Goal: Task Accomplishment & Management: Use online tool/utility

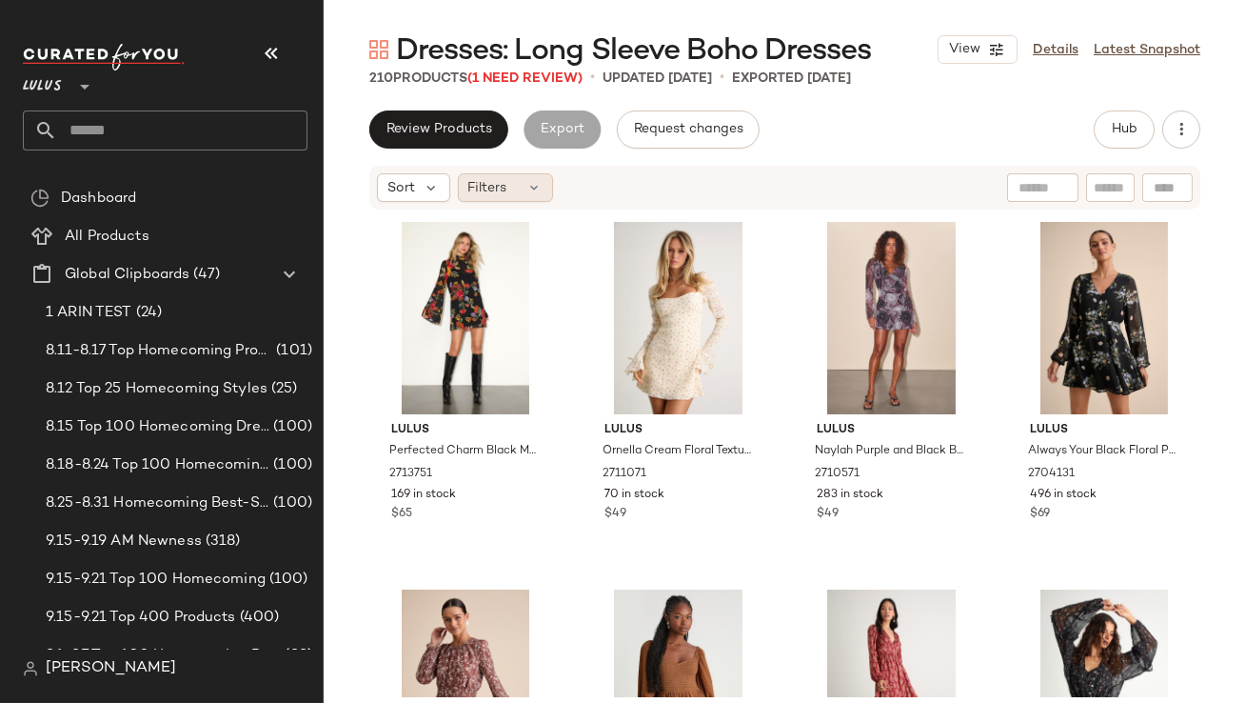
click at [473, 179] on span "Filters" at bounding box center [487, 188] width 39 height 20
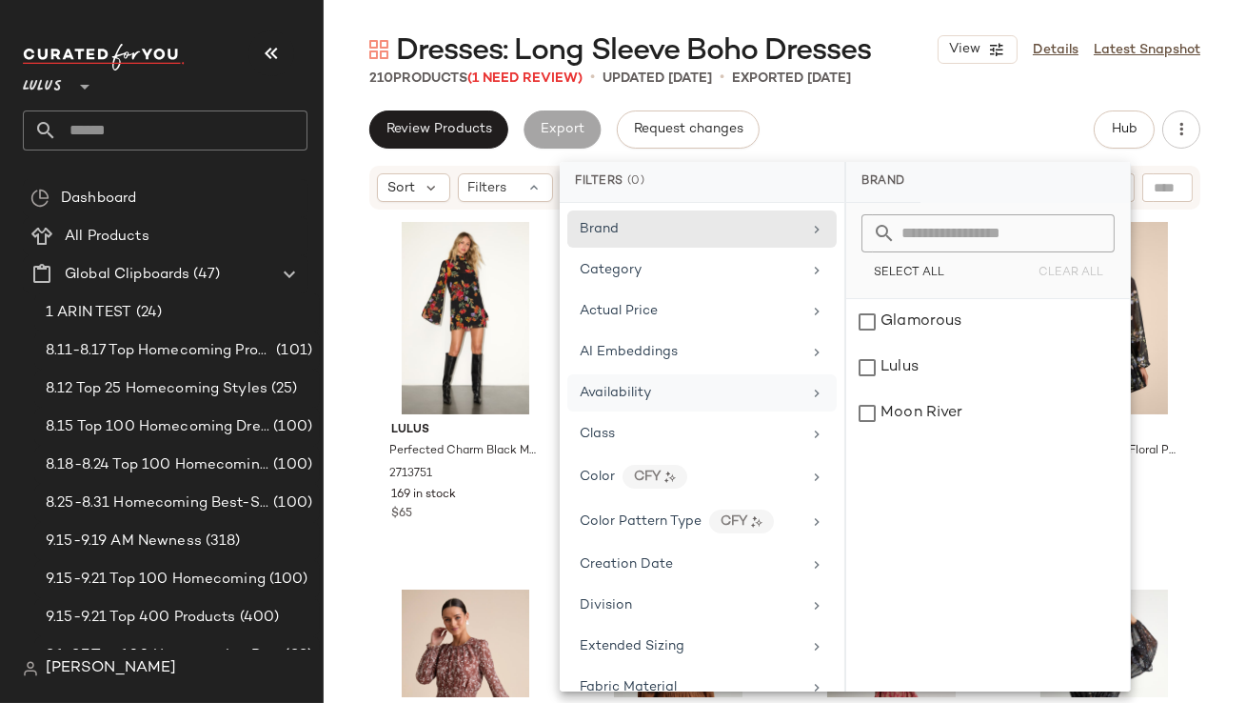
click at [609, 374] on div "Availability" at bounding box center [701, 392] width 269 height 37
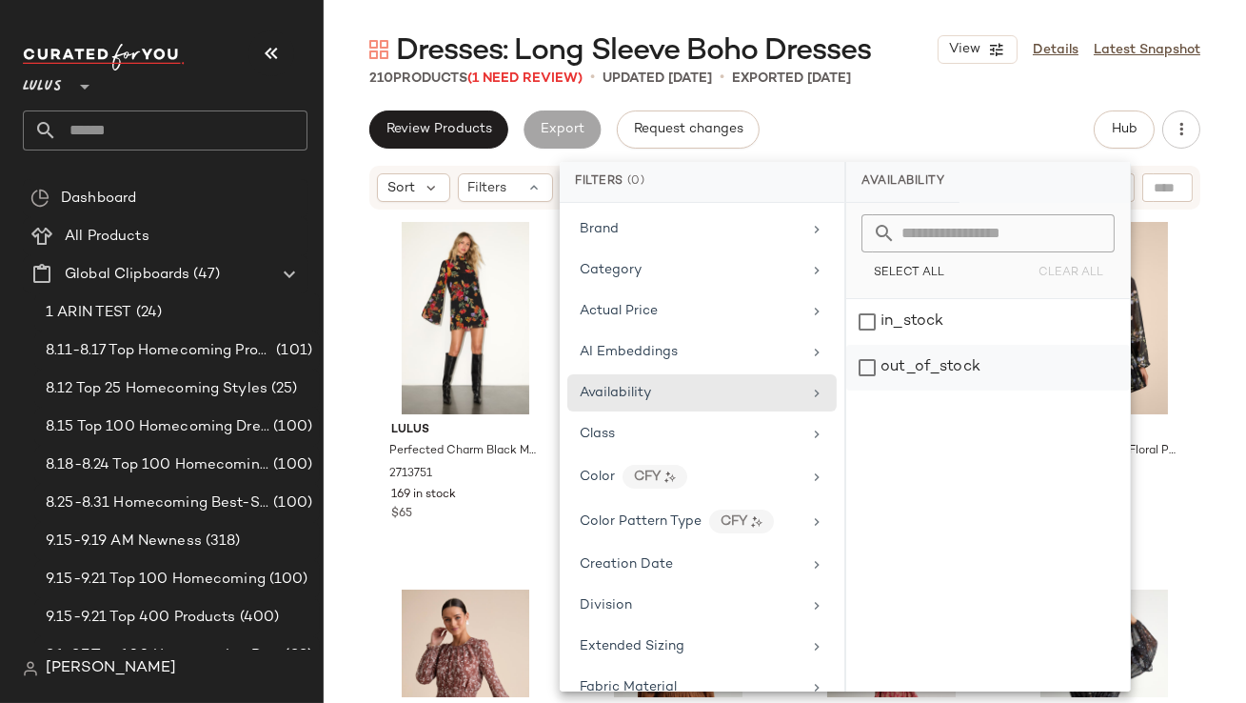
click at [876, 356] on div "out_of_stock" at bounding box center [988, 368] width 284 height 46
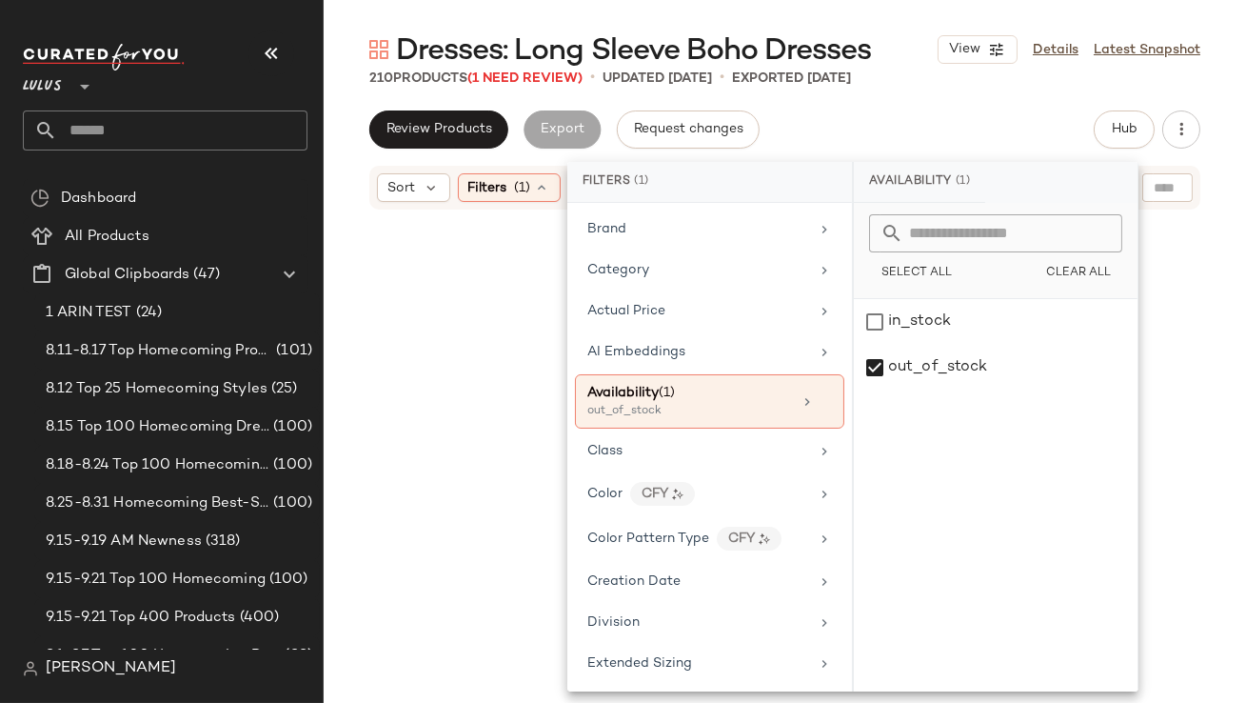
click at [925, 96] on div "Dresses: Long Sleeve Boho Dresses View Details Latest Snapshot 210 Products (1 …" at bounding box center [785, 366] width 922 height 672
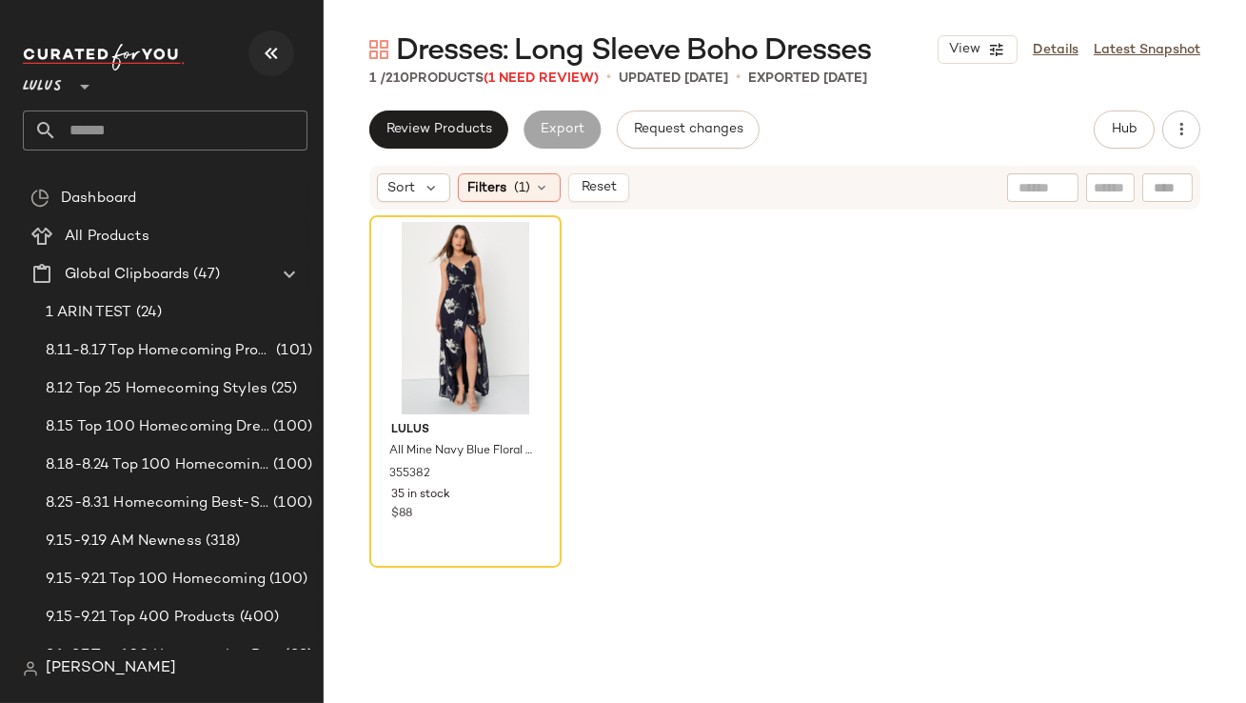
click at [269, 50] on icon "button" at bounding box center [271, 53] width 23 height 23
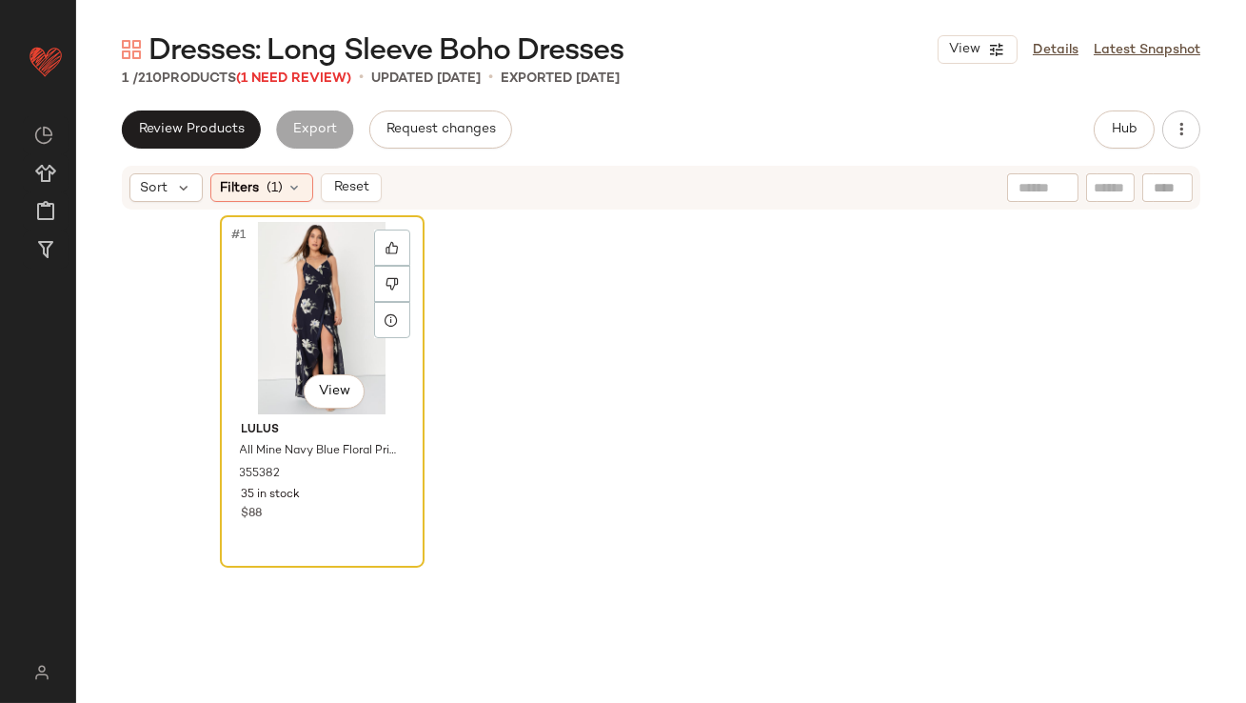
click at [227, 327] on div "#1 View" at bounding box center [322, 318] width 191 height 192
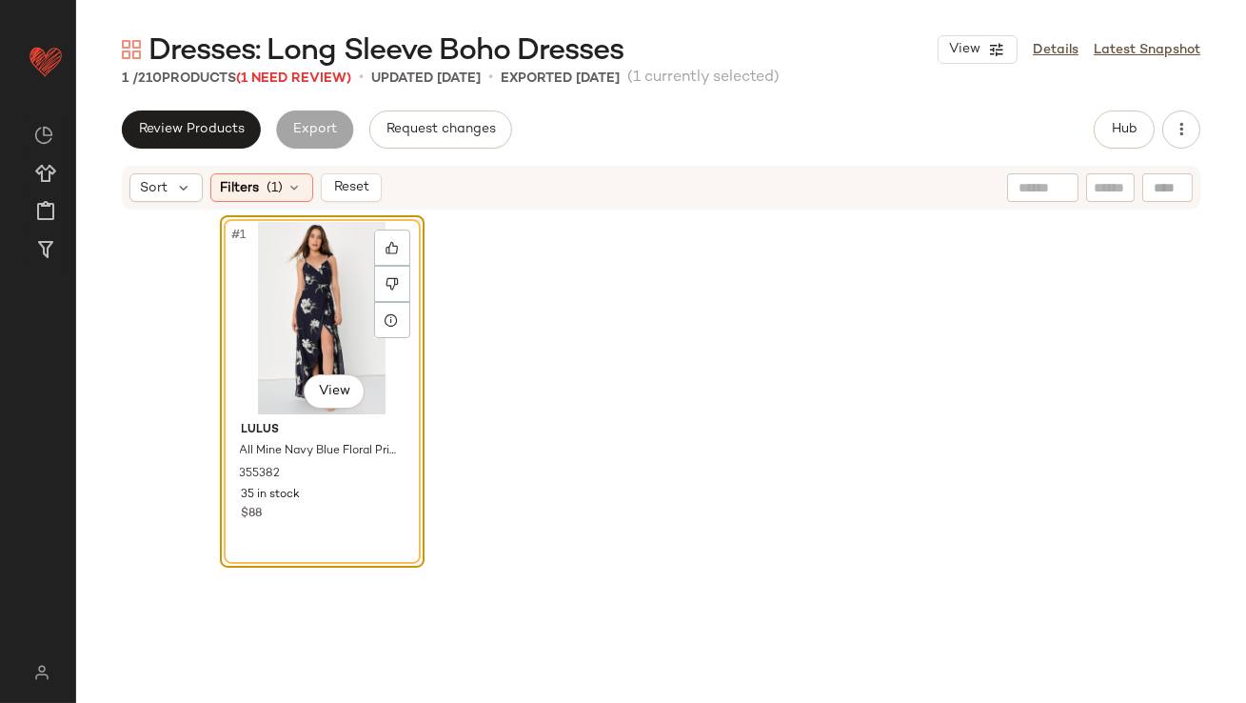
click at [312, 291] on div "#1 View" at bounding box center [322, 318] width 191 height 192
click at [532, 335] on div "#1 View Lulus All Mine Navy Blue Floral Print High-Low Wrap Dress 355382 35 in …" at bounding box center [661, 416] width 883 height 402
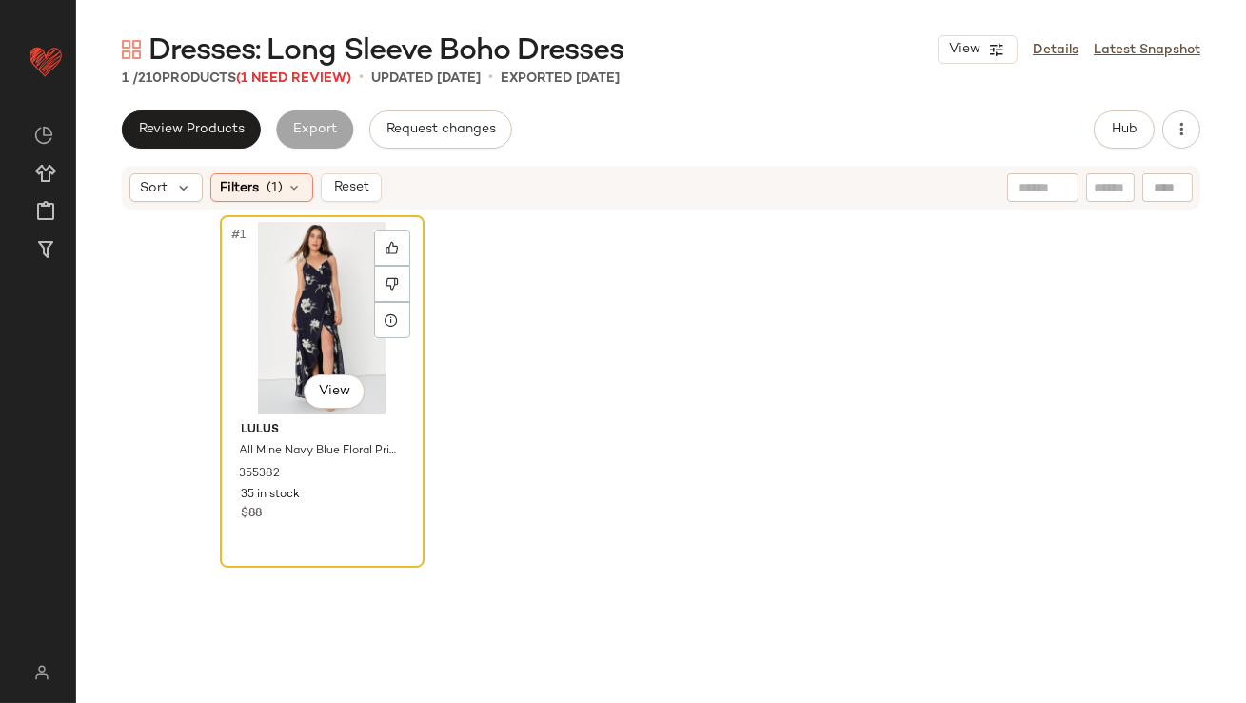
click at [322, 305] on div "#1 View" at bounding box center [322, 318] width 191 height 192
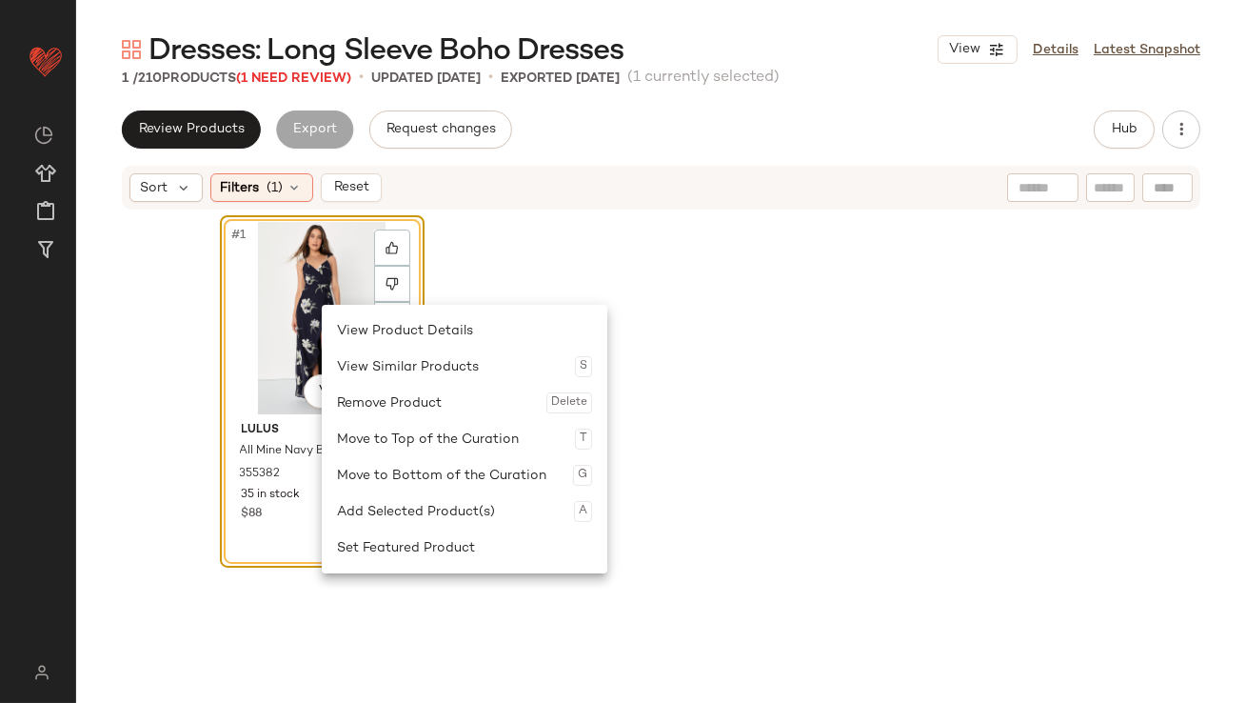
click at [517, 282] on div "#1 View Lulus All Mine Navy Blue Floral Print High-Low Wrap Dress 355382 35 in …" at bounding box center [661, 416] width 883 height 402
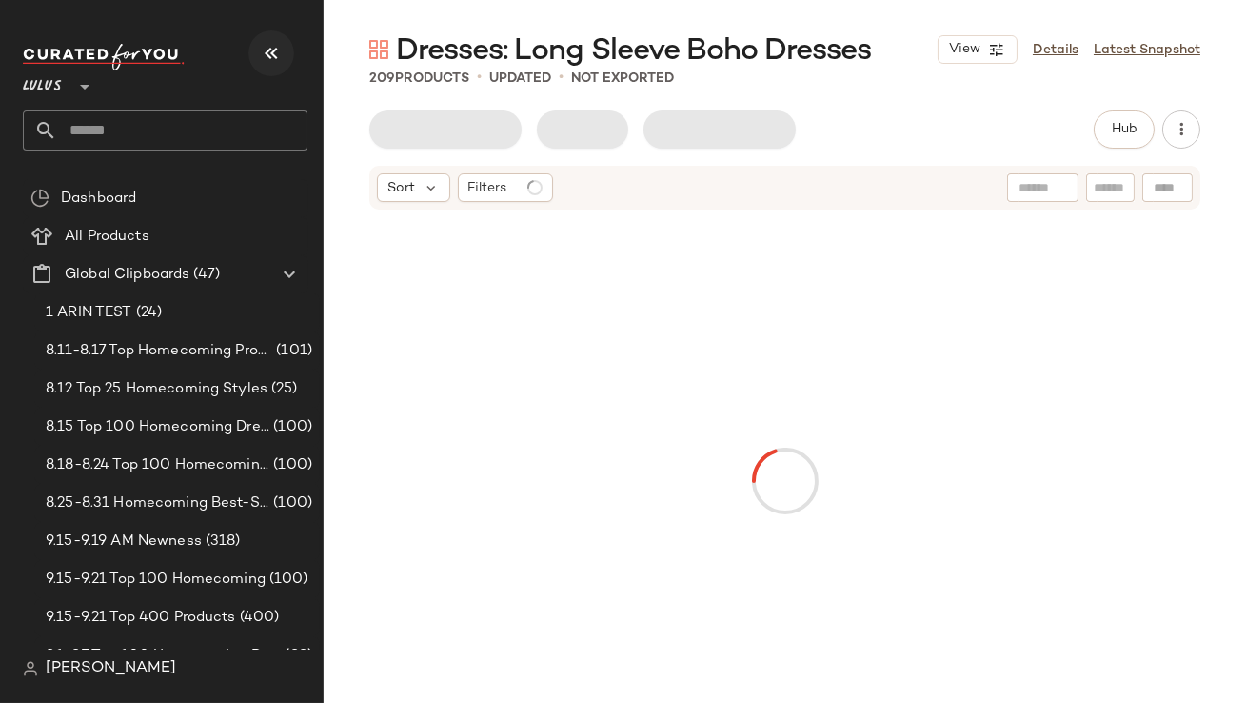
click at [284, 47] on button "button" at bounding box center [271, 53] width 46 height 46
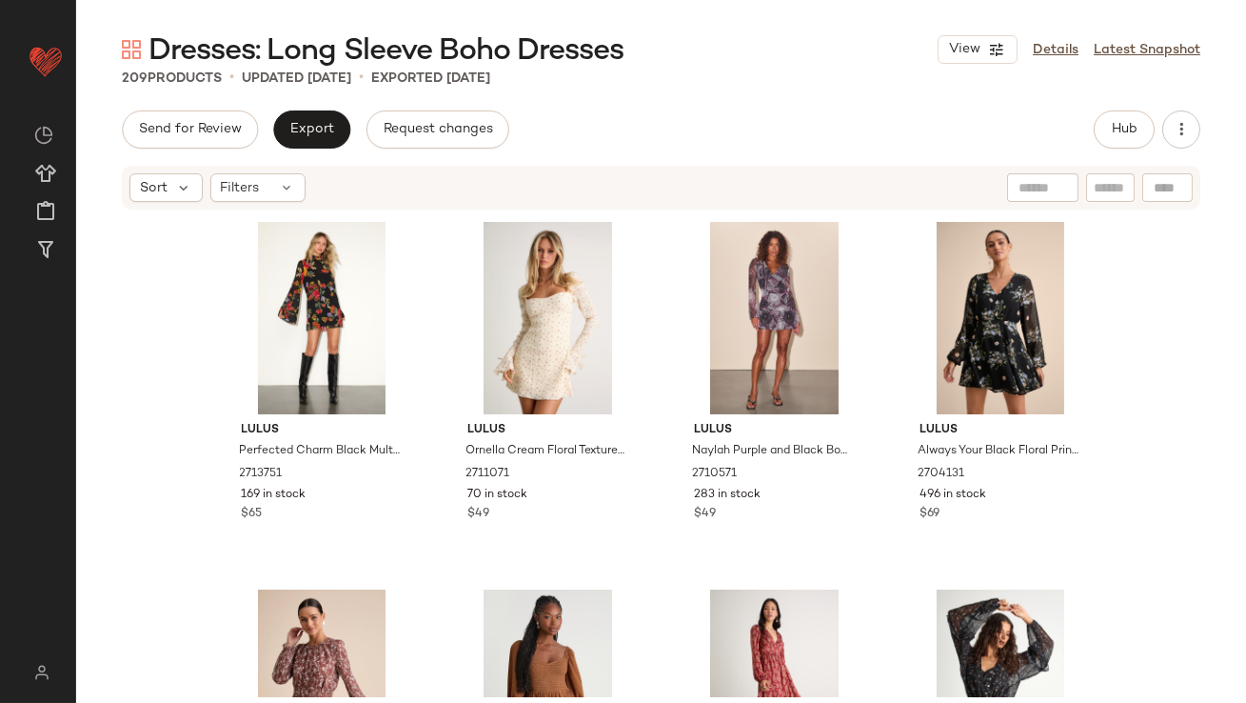
click at [308, 196] on div "Sort Filters" at bounding box center [537, 187] width 816 height 29
click at [289, 190] on icon at bounding box center [287, 187] width 15 height 15
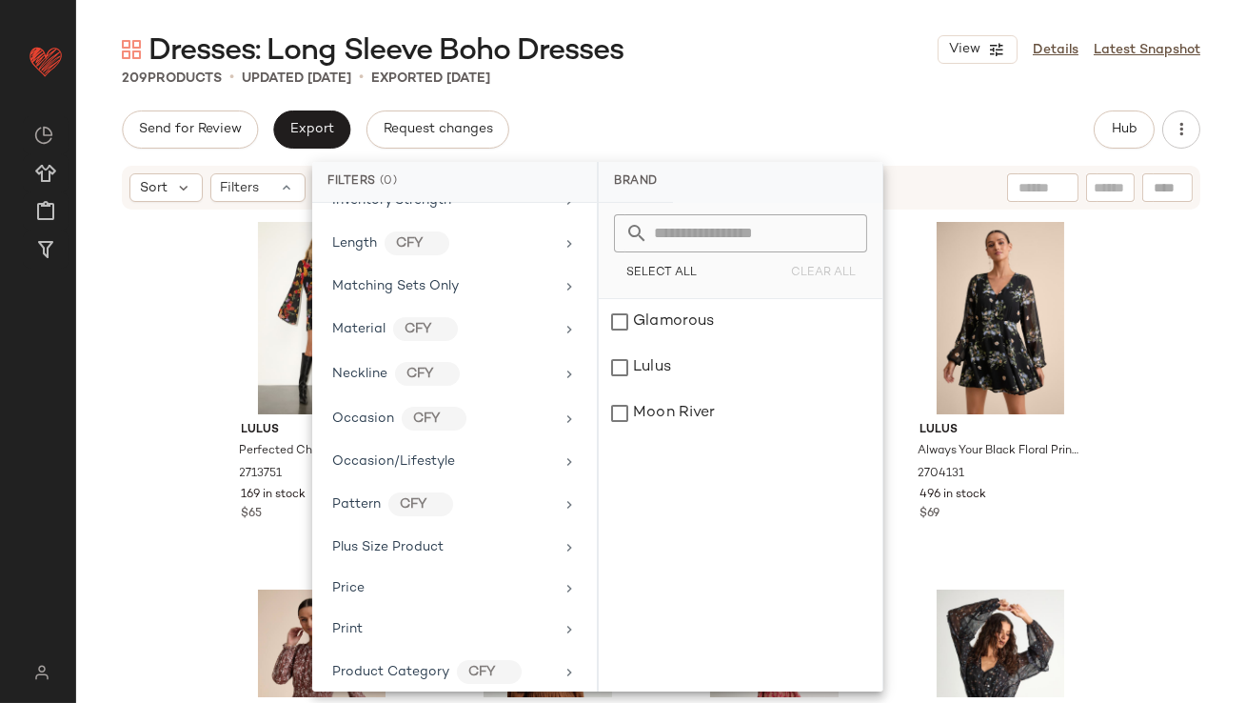
scroll to position [1180, 0]
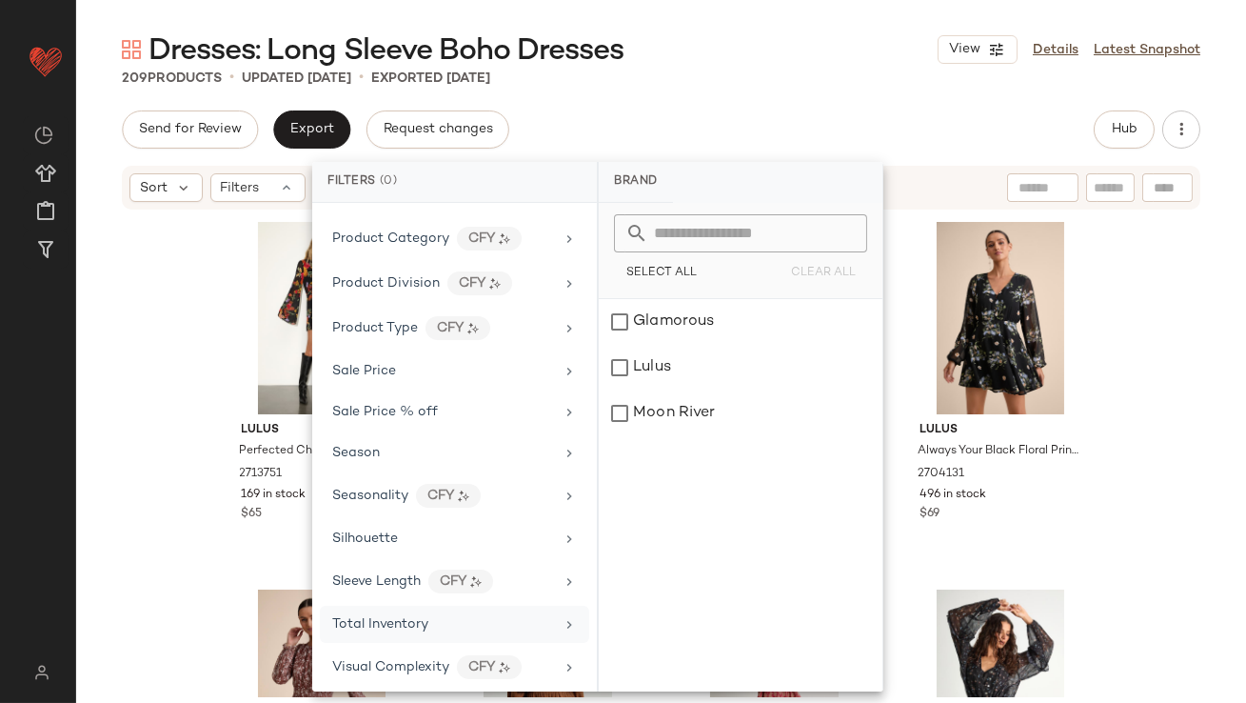
click at [383, 628] on div "Total Inventory" at bounding box center [454, 623] width 269 height 37
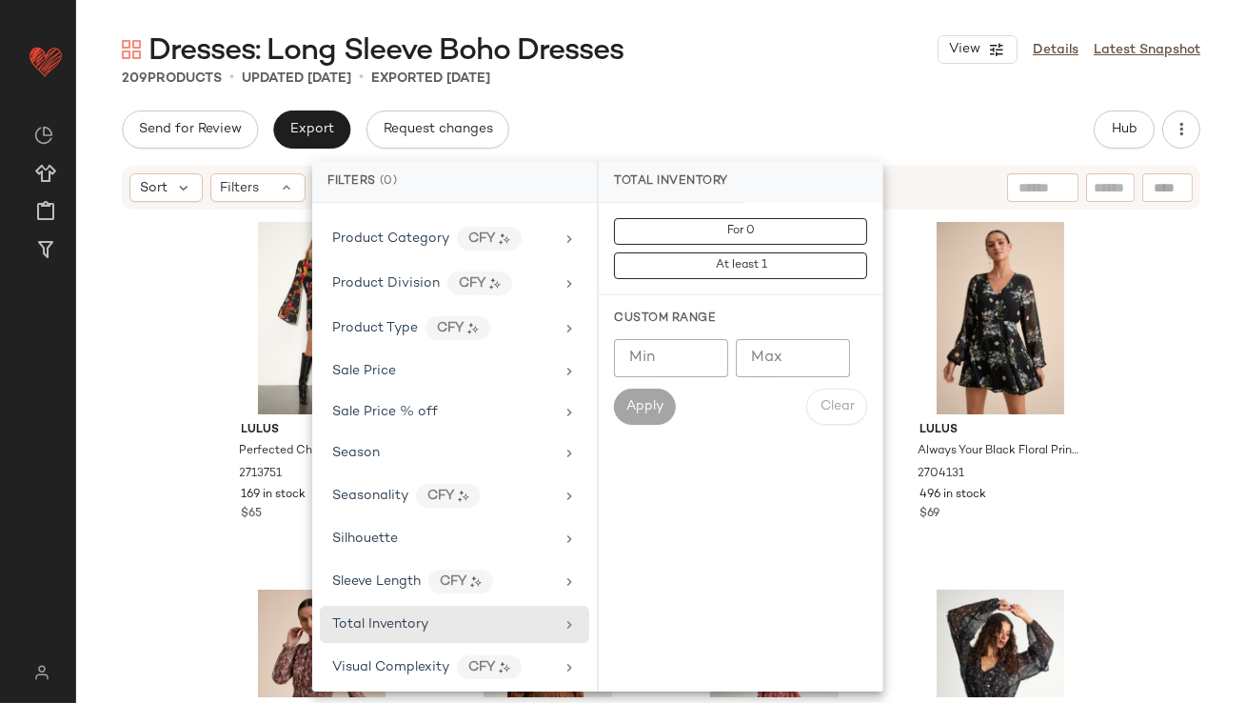
click at [782, 354] on input "Max" at bounding box center [793, 358] width 114 height 38
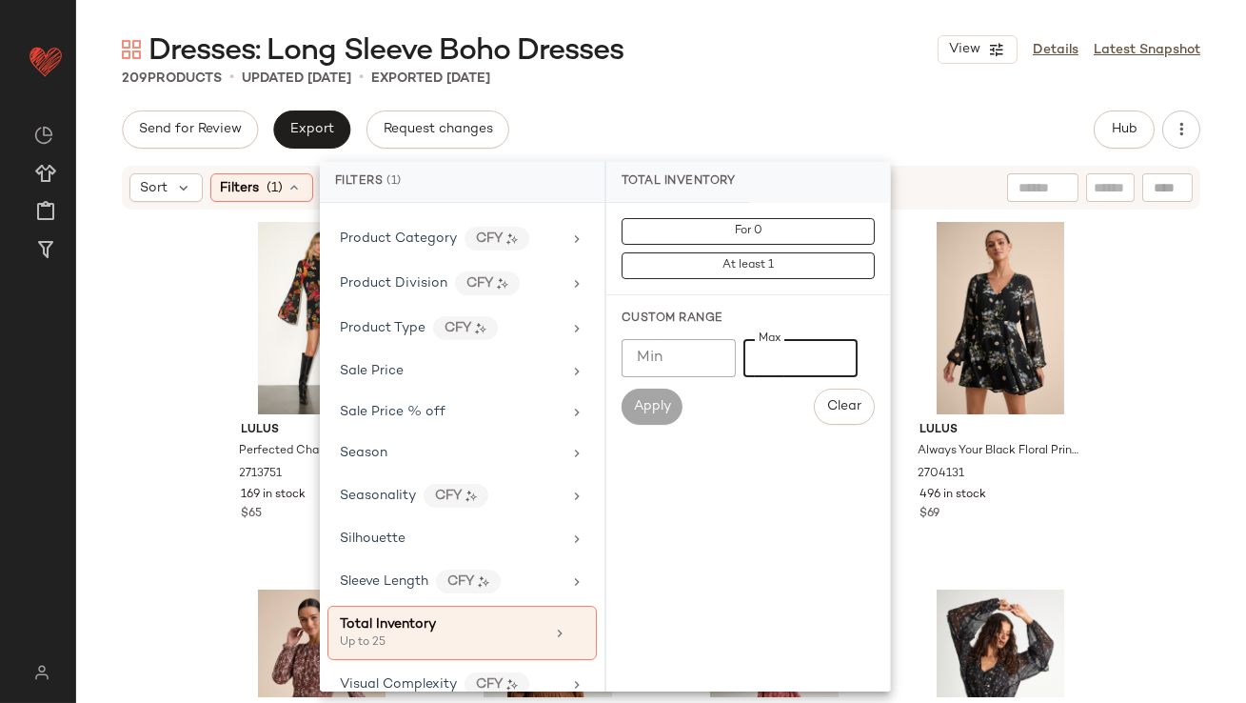
type input "**"
click at [793, 80] on div "209 Products • updated Sep 22nd • Exported Sep 19th" at bounding box center [661, 78] width 1170 height 19
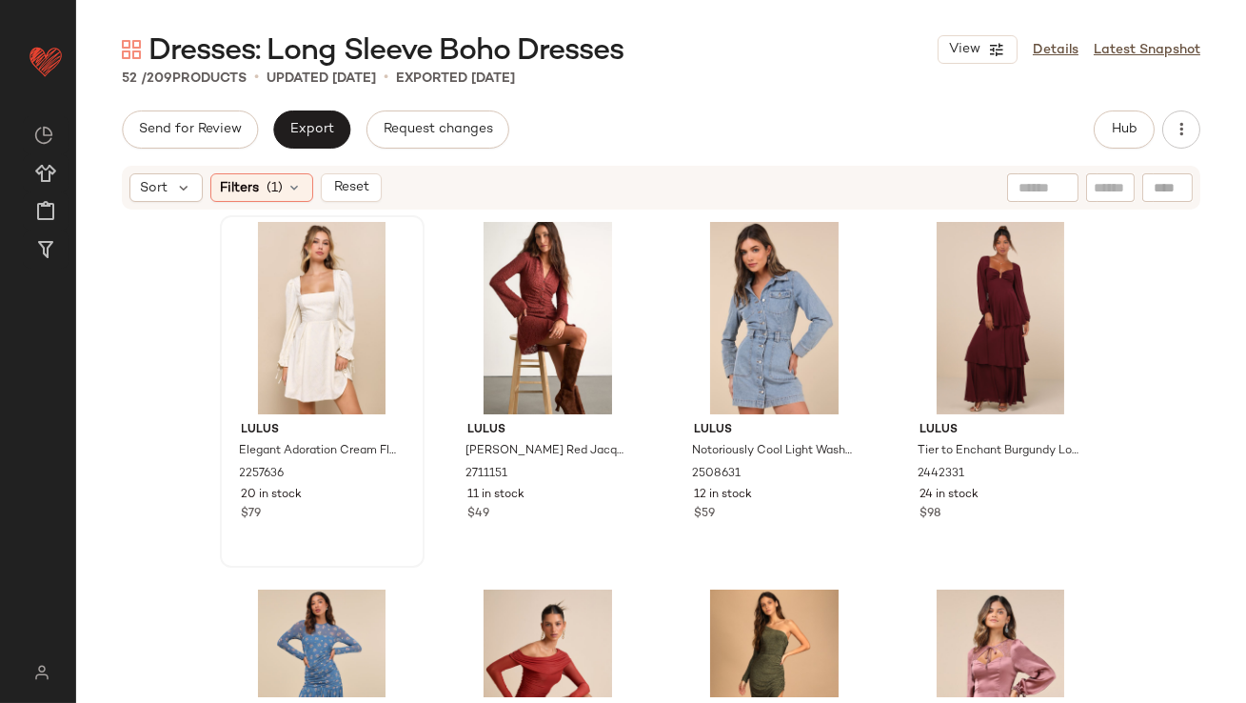
click at [279, 262] on div at bounding box center [322, 318] width 191 height 192
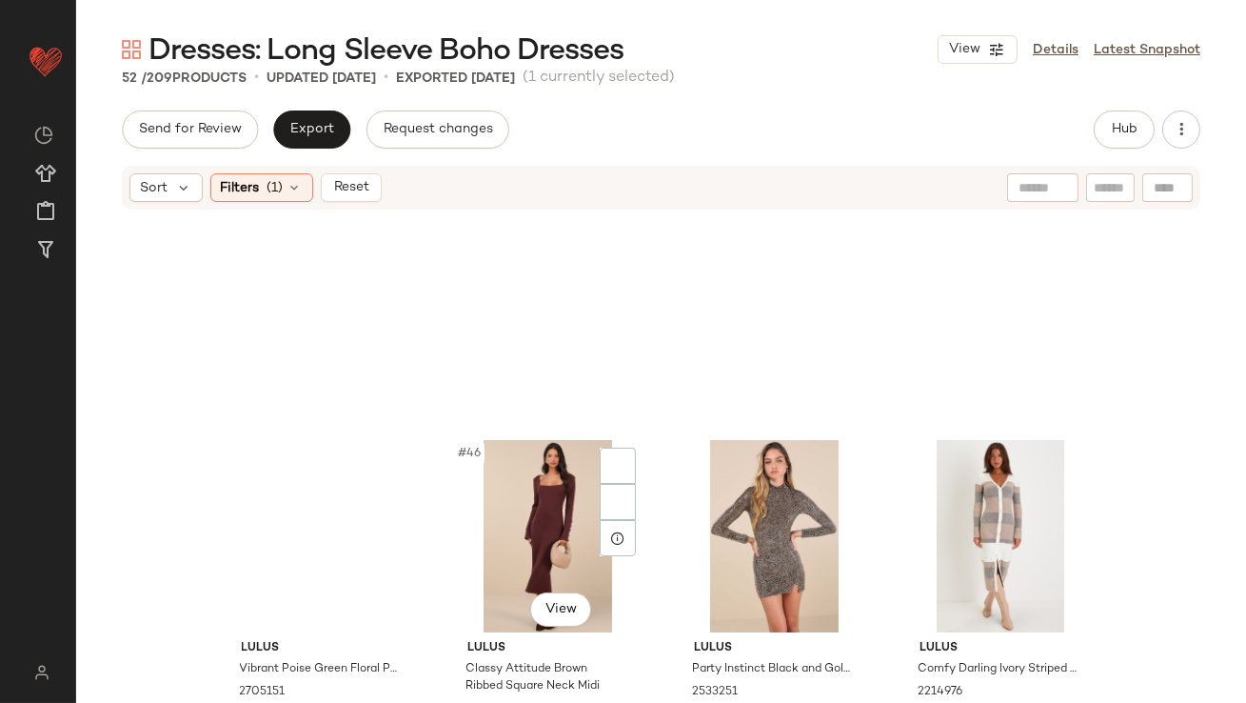
scroll to position [4295, 0]
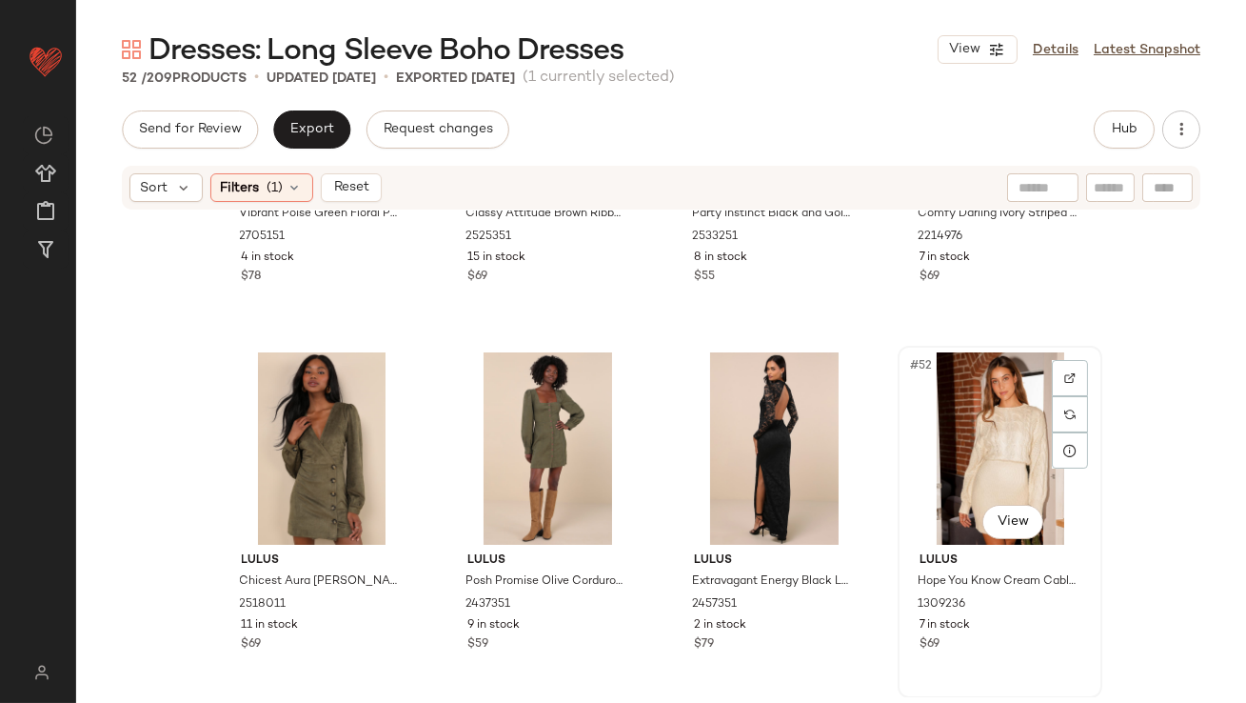
click at [942, 448] on div "#52 View" at bounding box center [999, 448] width 191 height 192
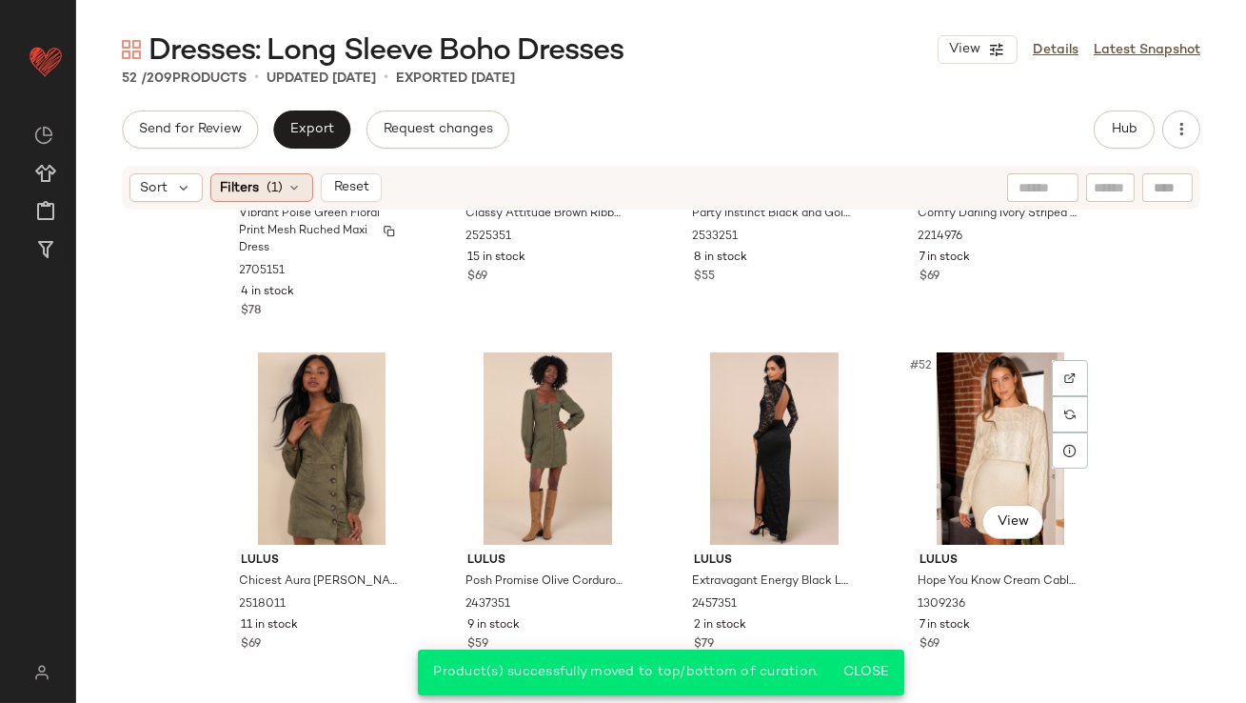
click at [278, 192] on span "(1)" at bounding box center [276, 188] width 16 height 20
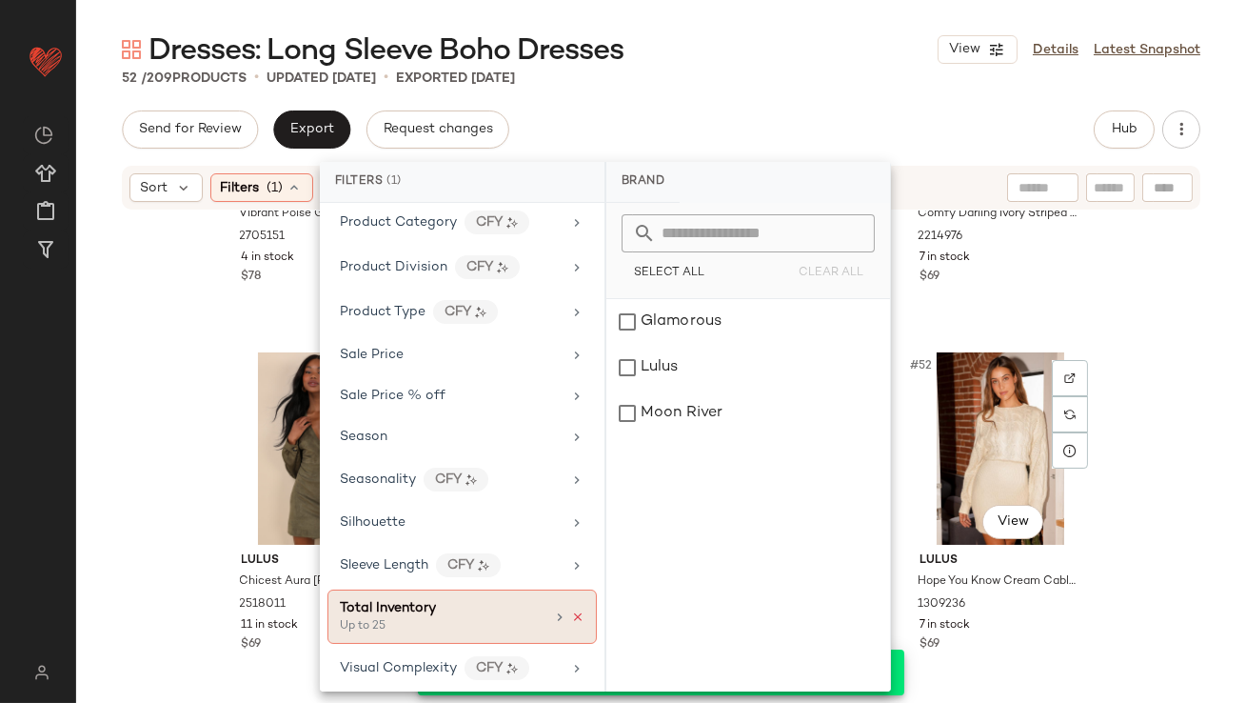
click at [571, 610] on icon at bounding box center [577, 616] width 13 height 13
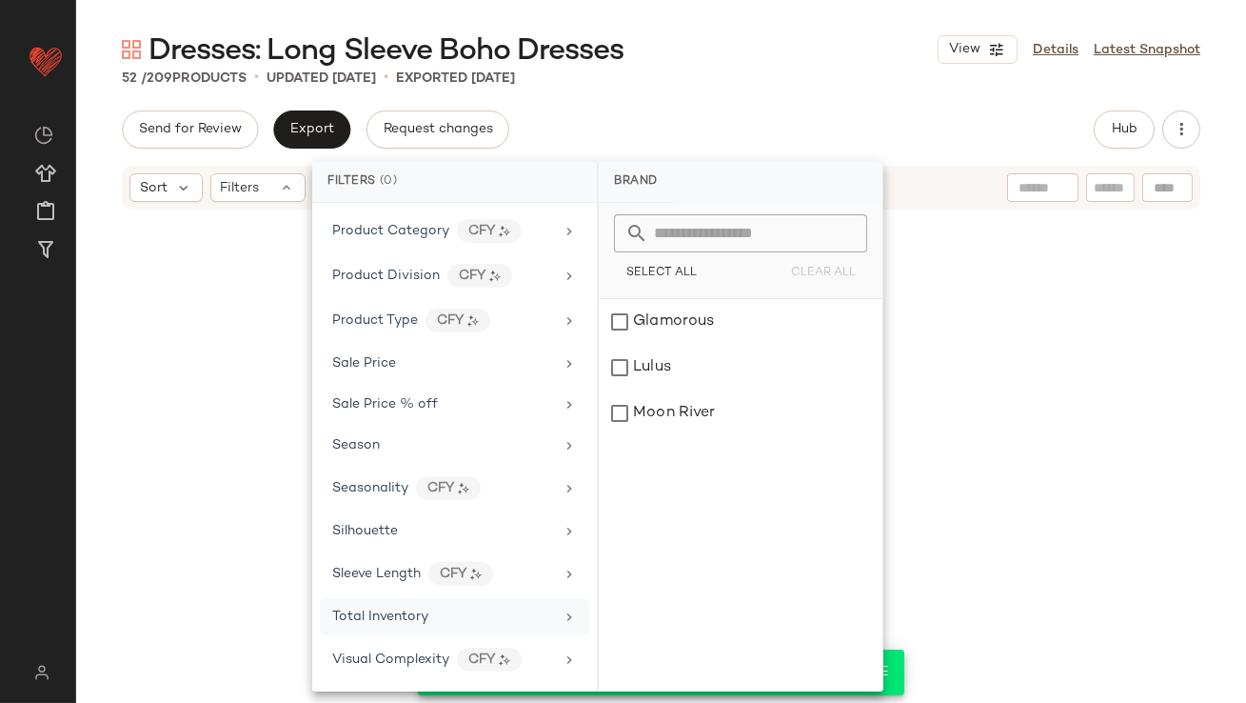
scroll to position [1180, 0]
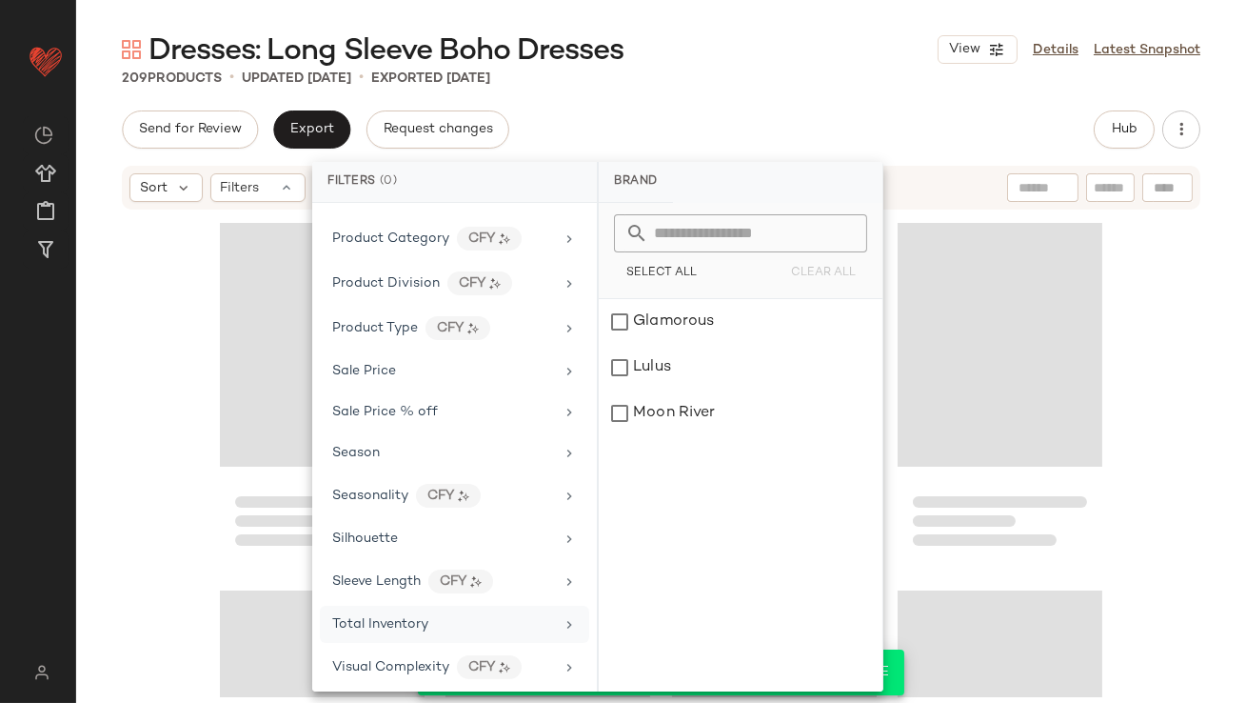
click at [868, 82] on div "209 Products • updated Sep 22nd • Exported Sep 19th" at bounding box center [661, 78] width 1170 height 19
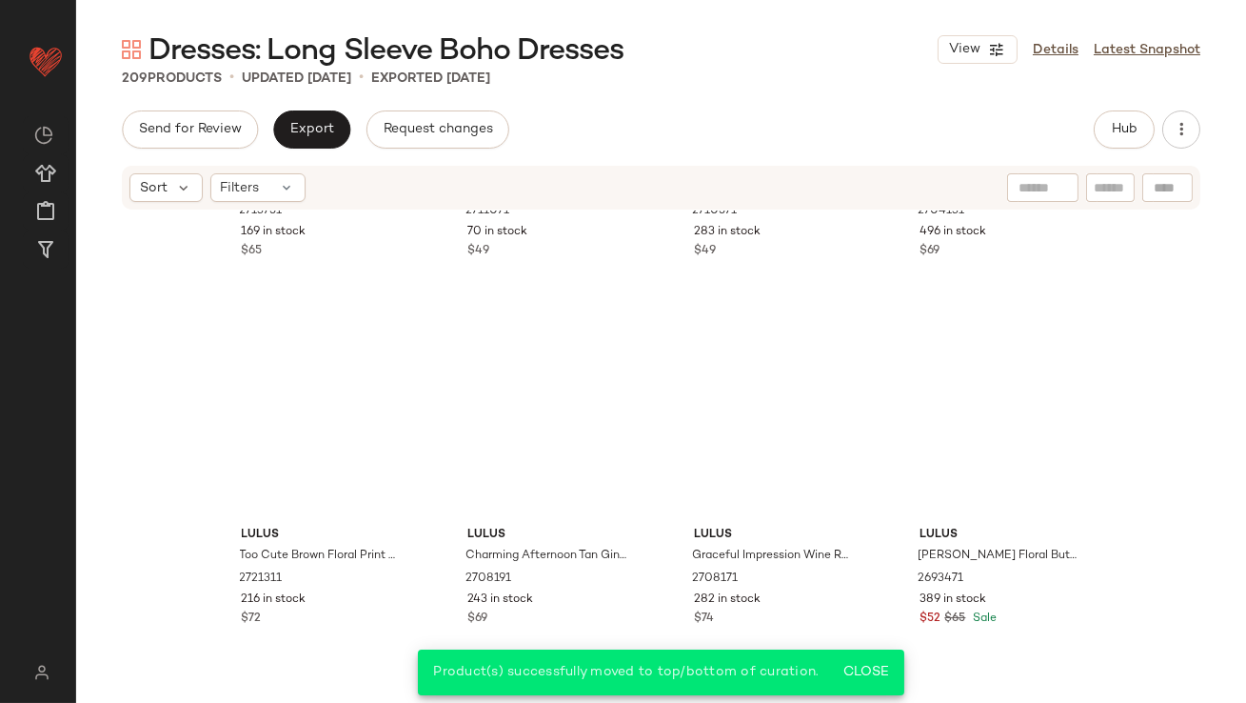
scroll to position [0, 0]
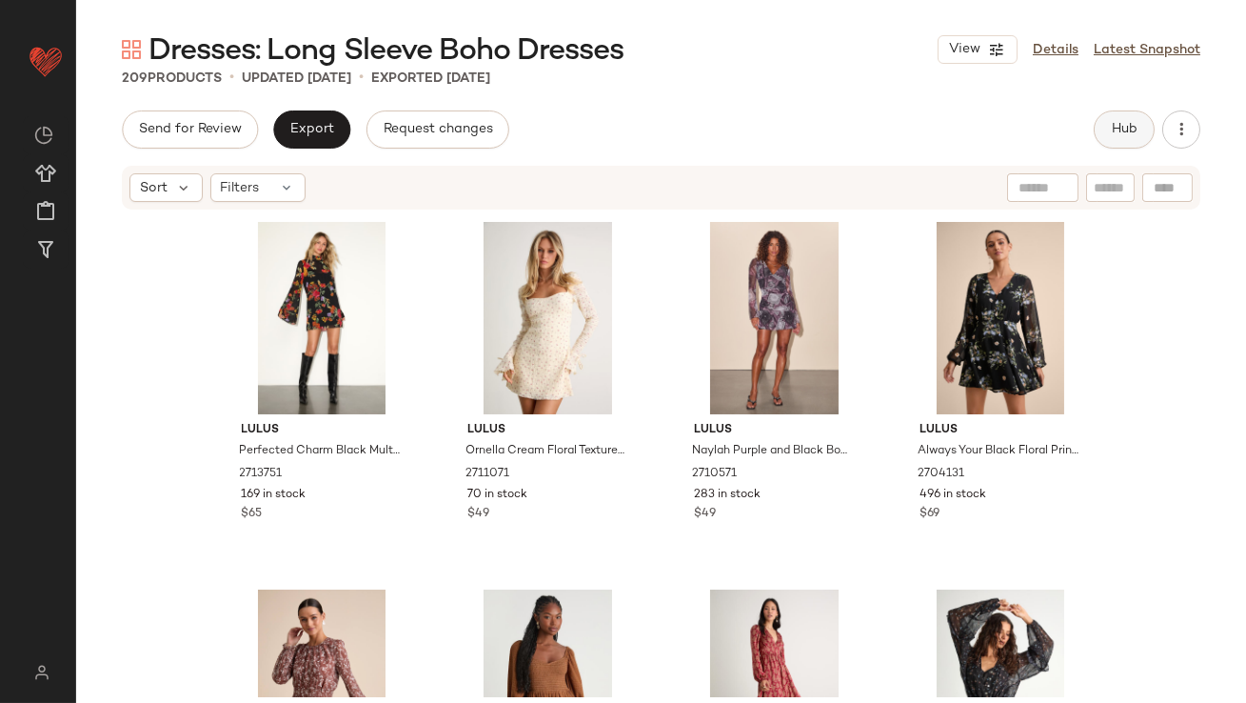
click at [1133, 127] on span "Hub" at bounding box center [1124, 129] width 27 height 15
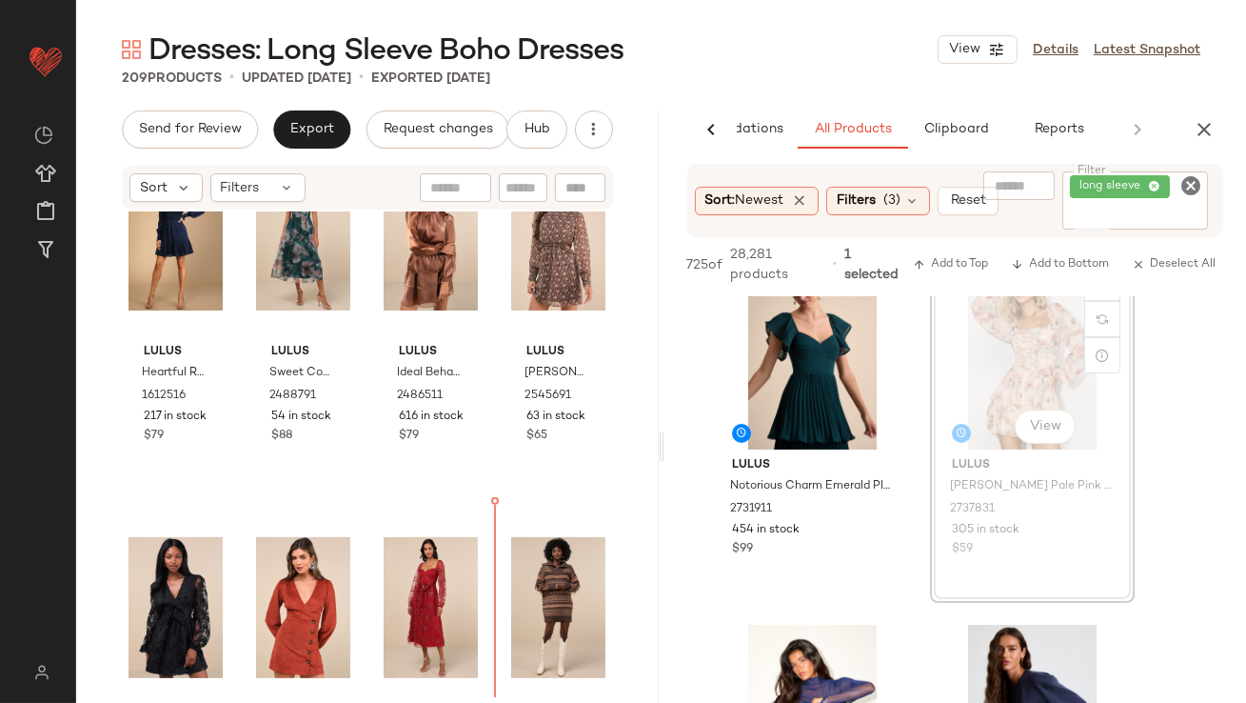
scroll to position [1593, 0]
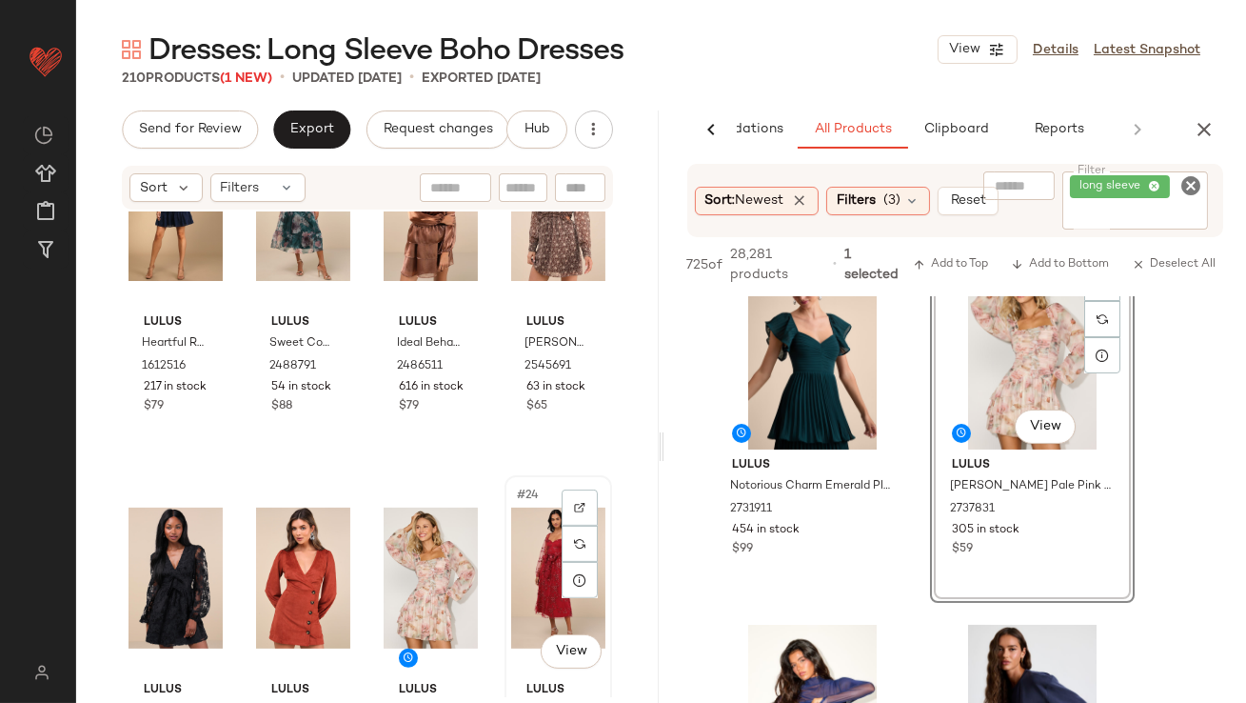
scroll to position [1595, 0]
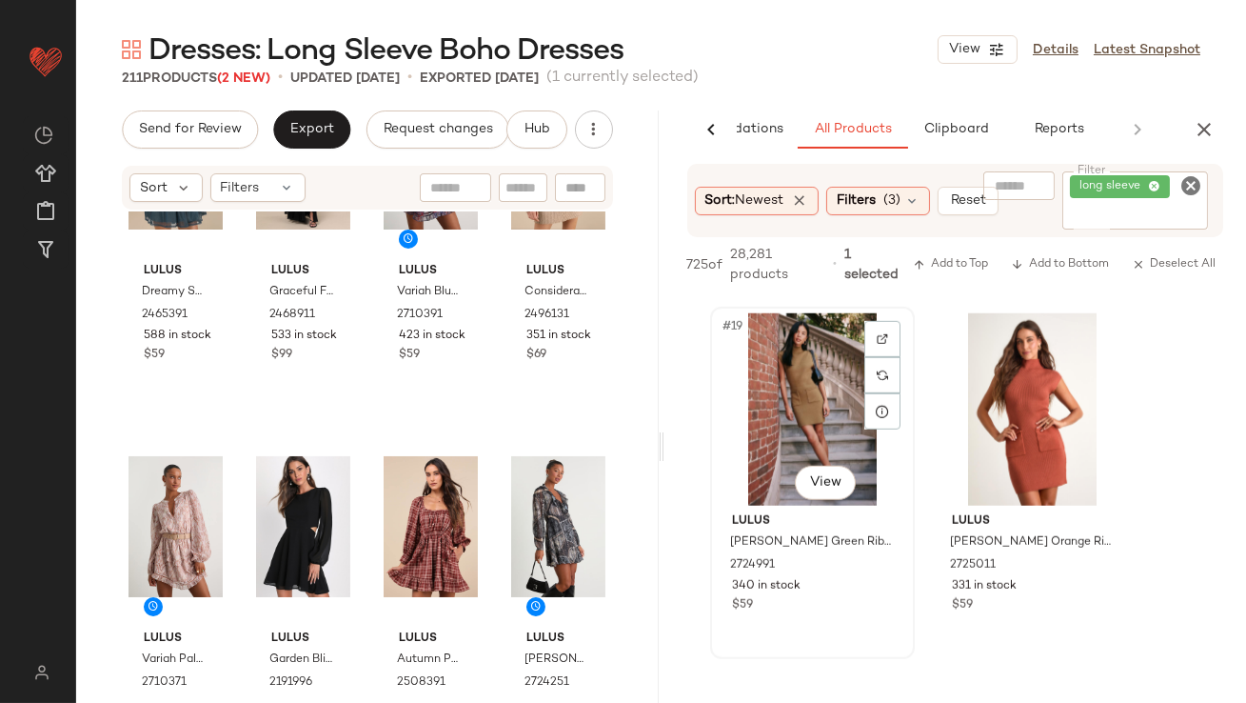
scroll to position [3642, 0]
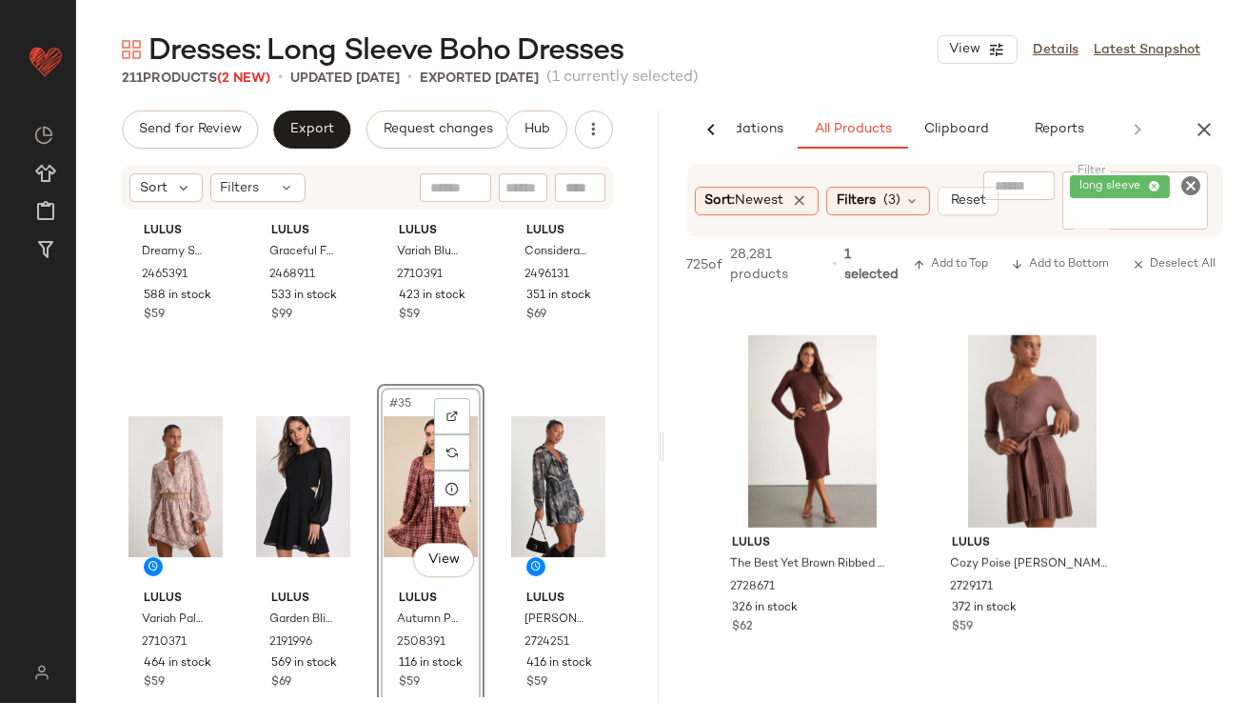
scroll to position [3066, 0]
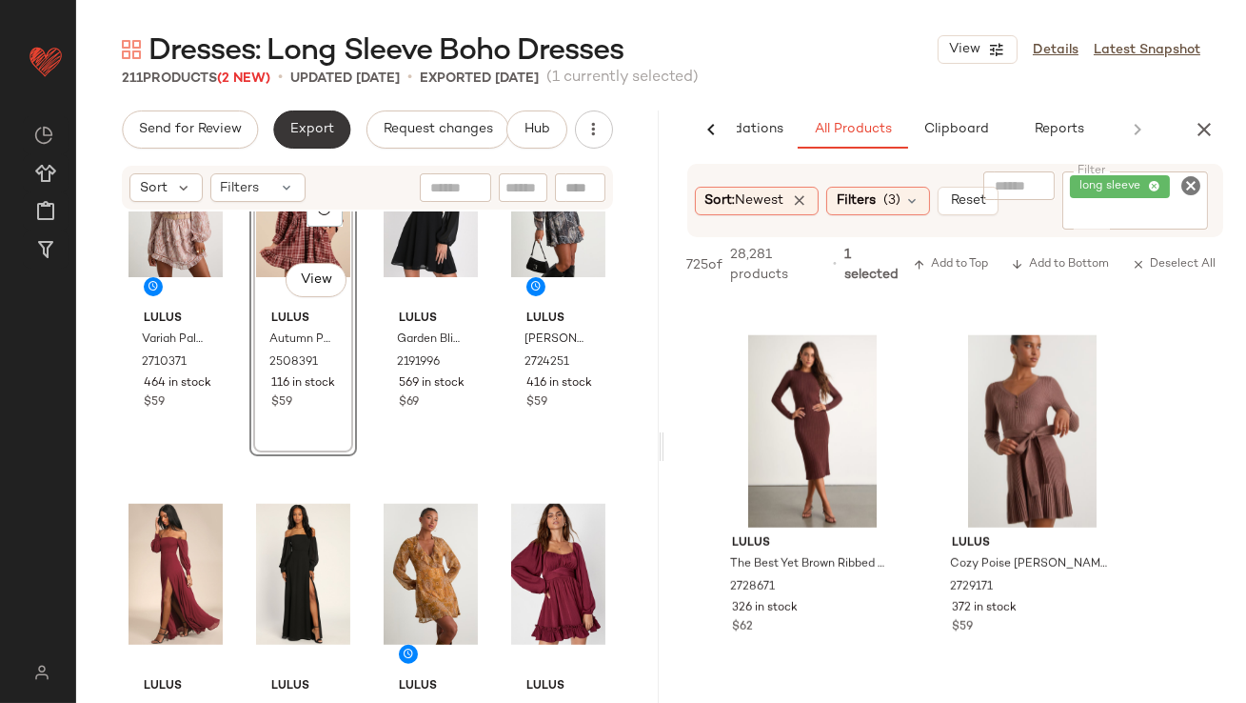
click at [291, 141] on button "Export" at bounding box center [311, 129] width 77 height 38
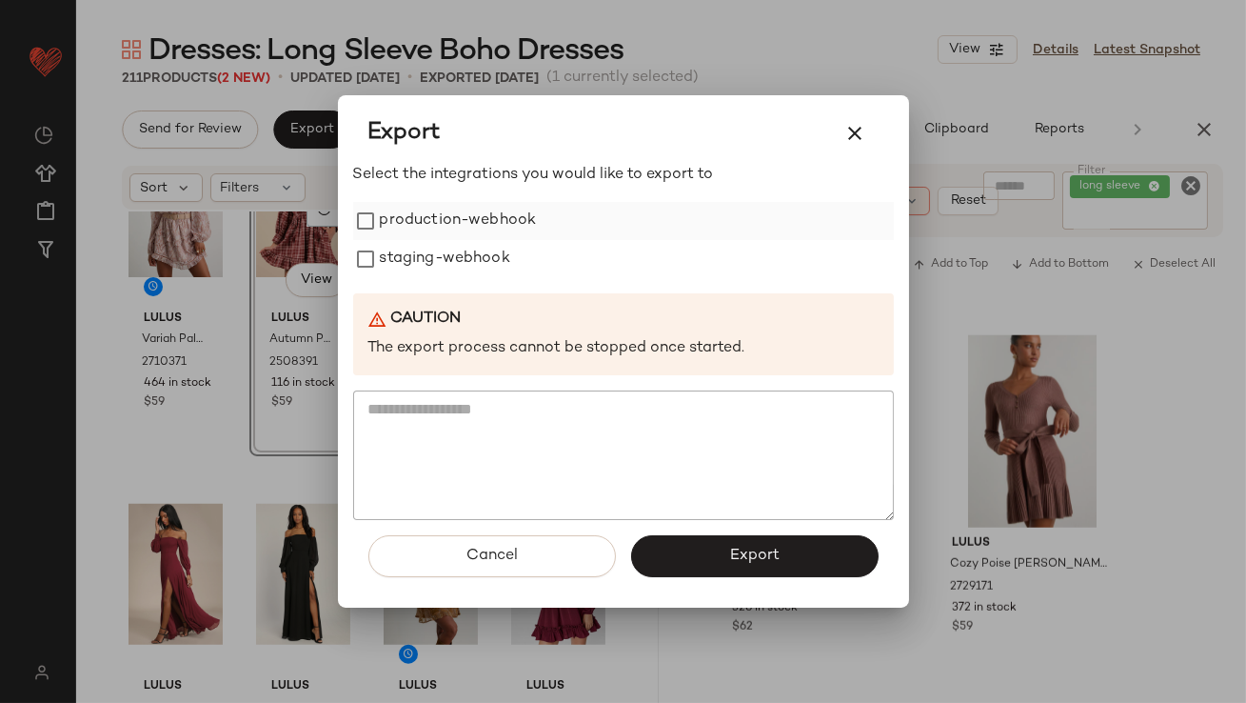
click at [442, 216] on label "production-webhook" at bounding box center [458, 221] width 157 height 38
click at [442, 257] on label "staging-webhook" at bounding box center [445, 259] width 130 height 38
click at [696, 533] on div "Cancel Export" at bounding box center [623, 564] width 541 height 88
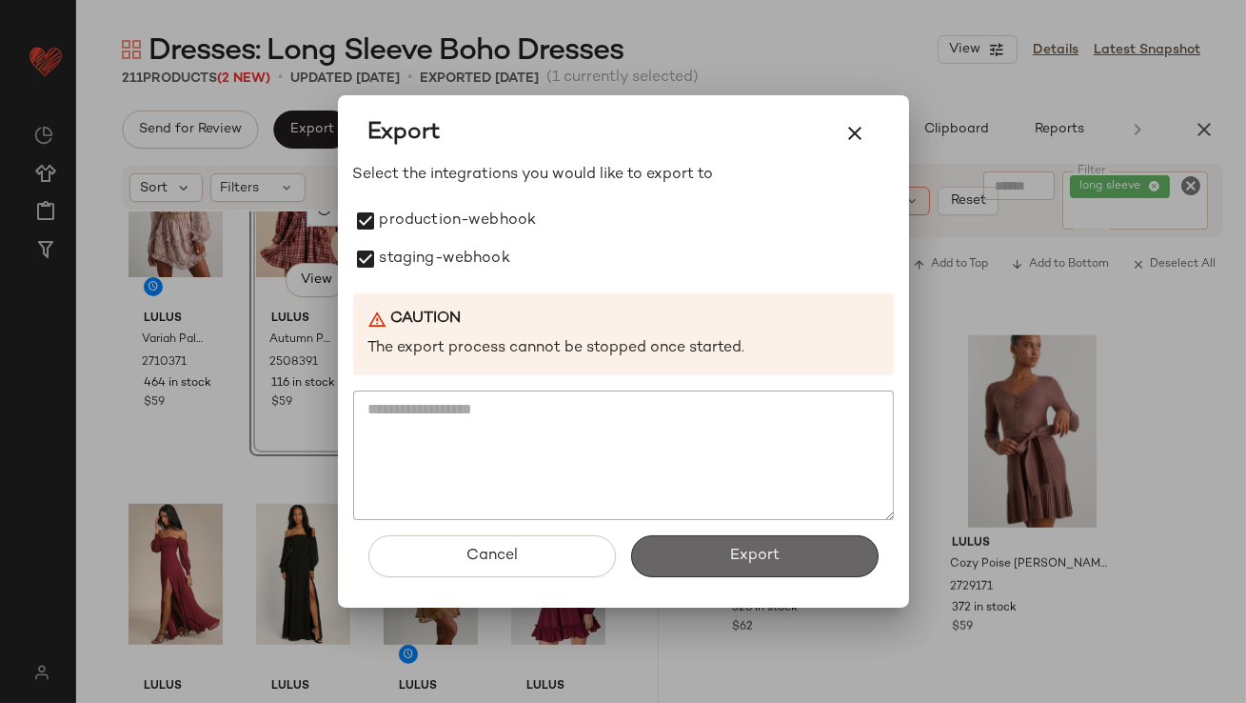
click at [649, 550] on button "Export" at bounding box center [755, 556] width 248 height 42
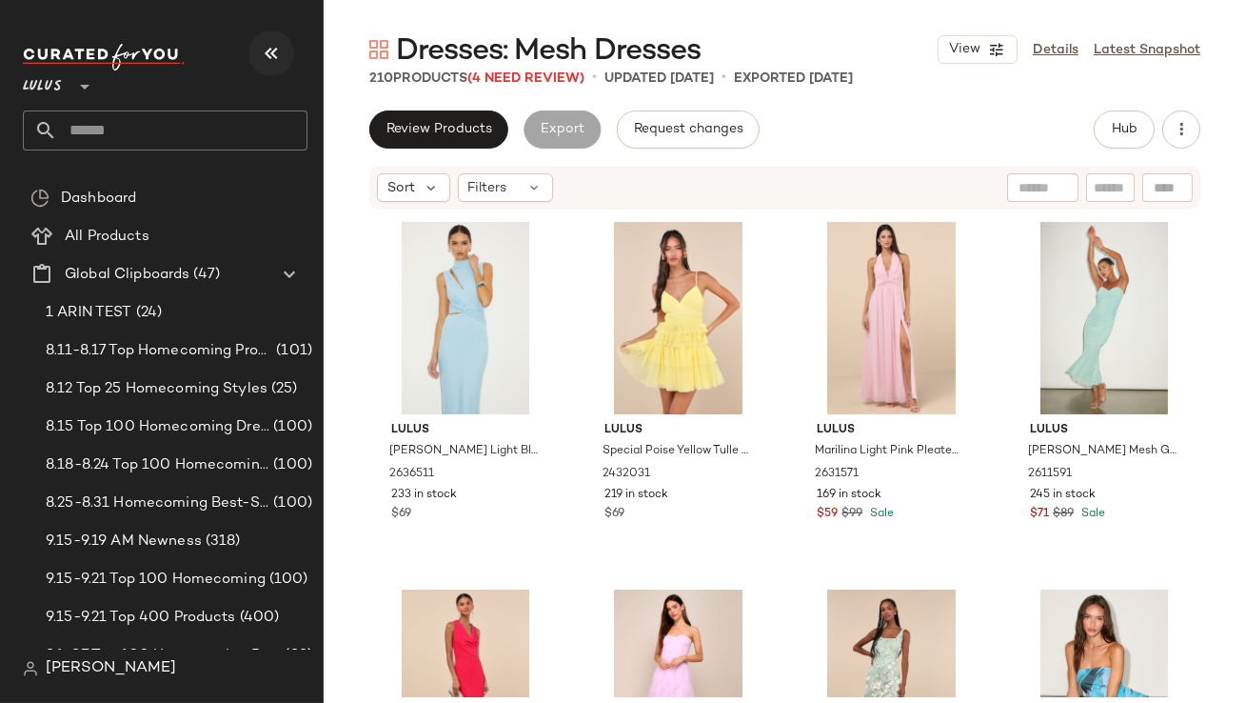
click at [272, 50] on icon "button" at bounding box center [271, 53] width 23 height 23
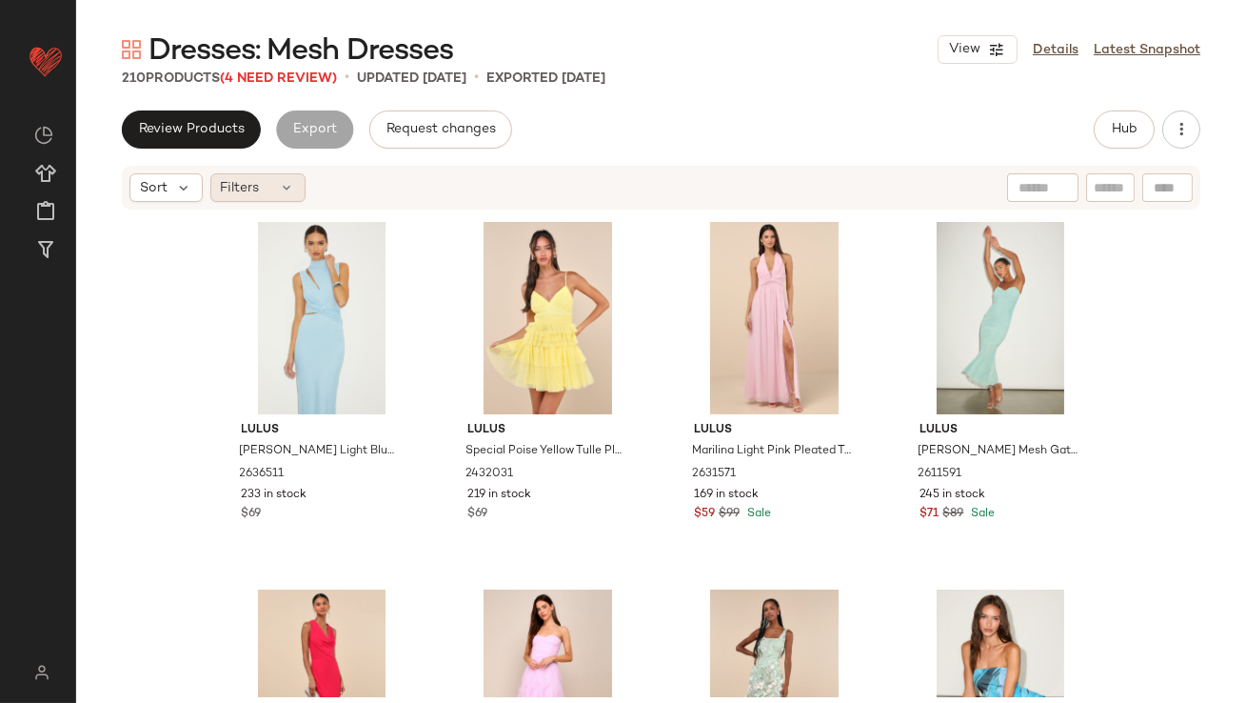
click at [244, 182] on span "Filters" at bounding box center [240, 188] width 39 height 20
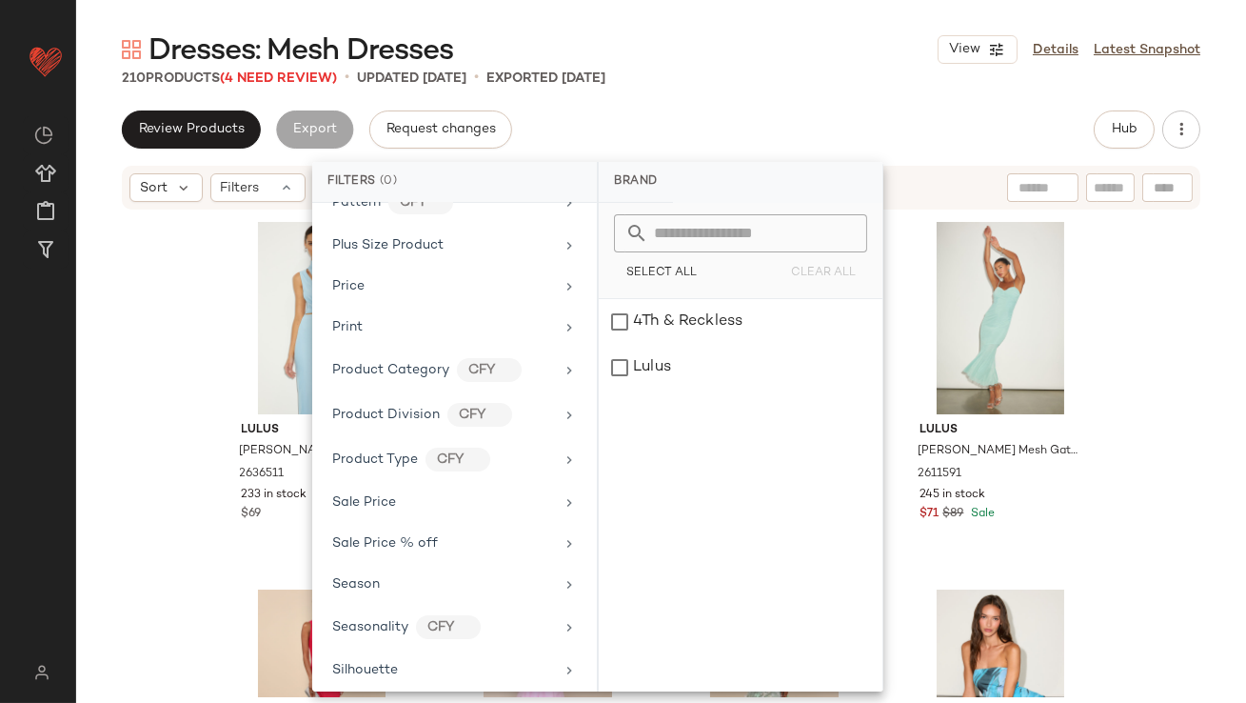
scroll to position [1180, 0]
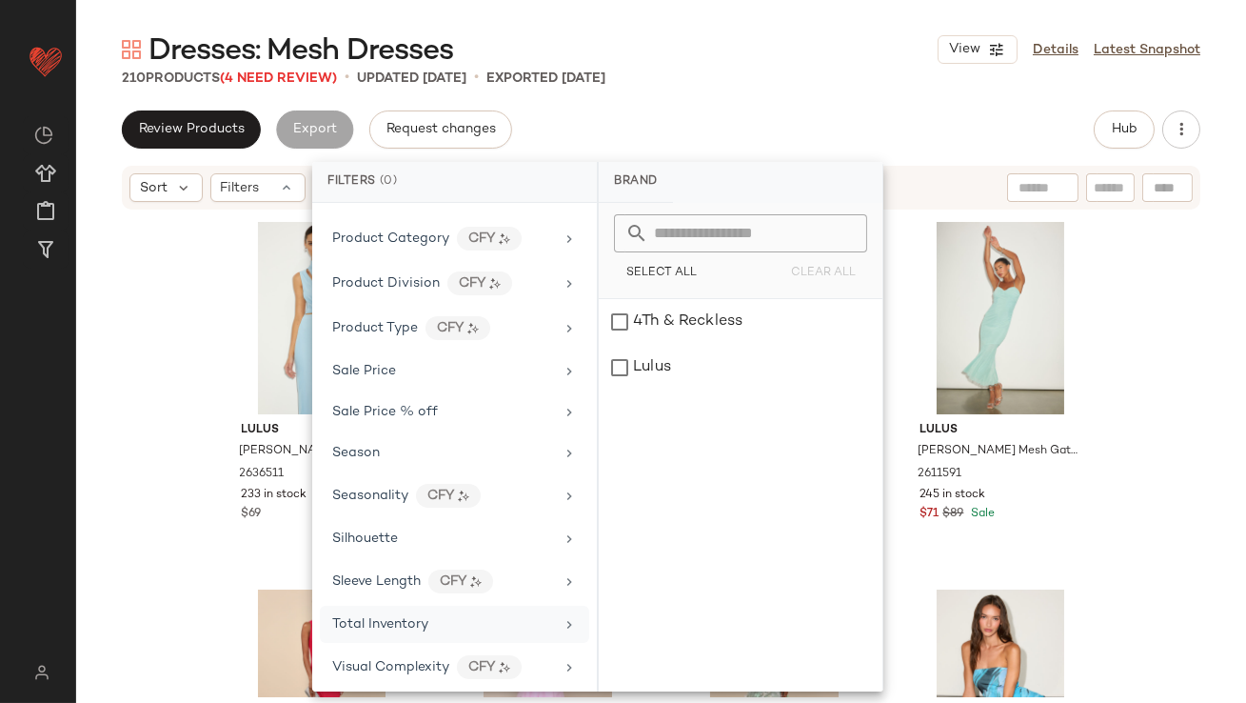
click at [375, 617] on span "Total Inventory" at bounding box center [380, 624] width 96 height 14
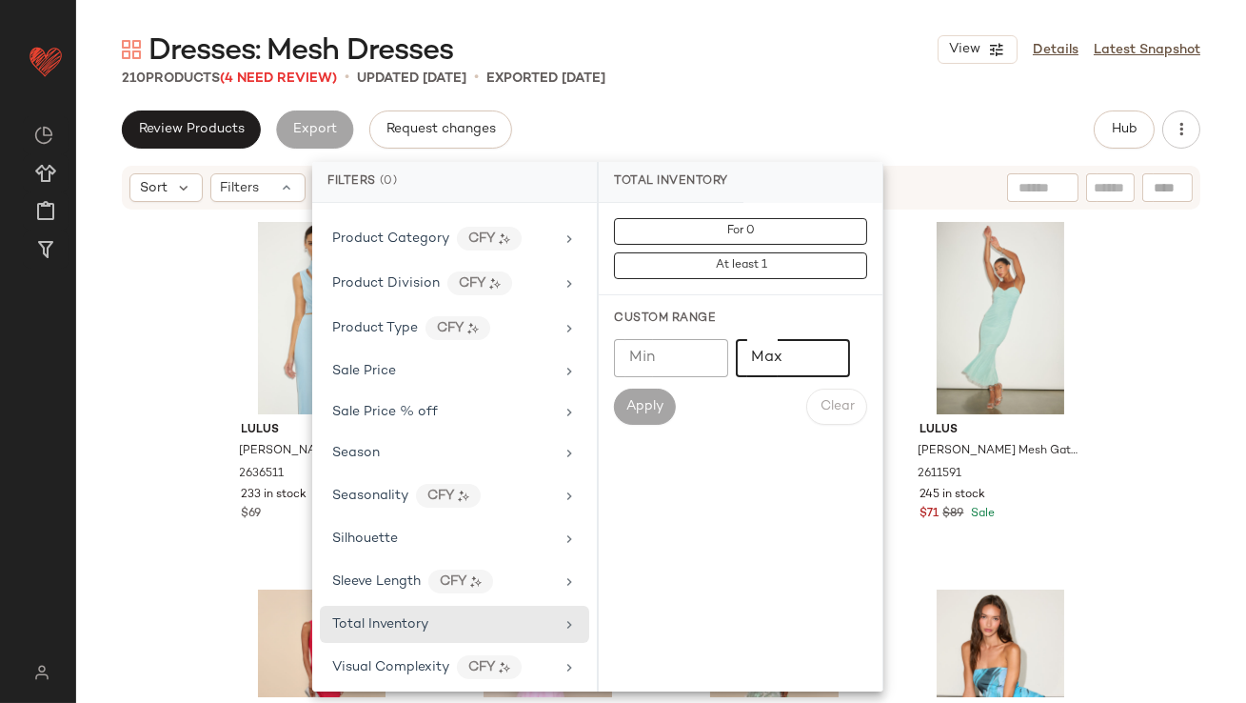
click at [753, 376] on div "Min Min Max Max Apply Clear" at bounding box center [740, 382] width 253 height 86
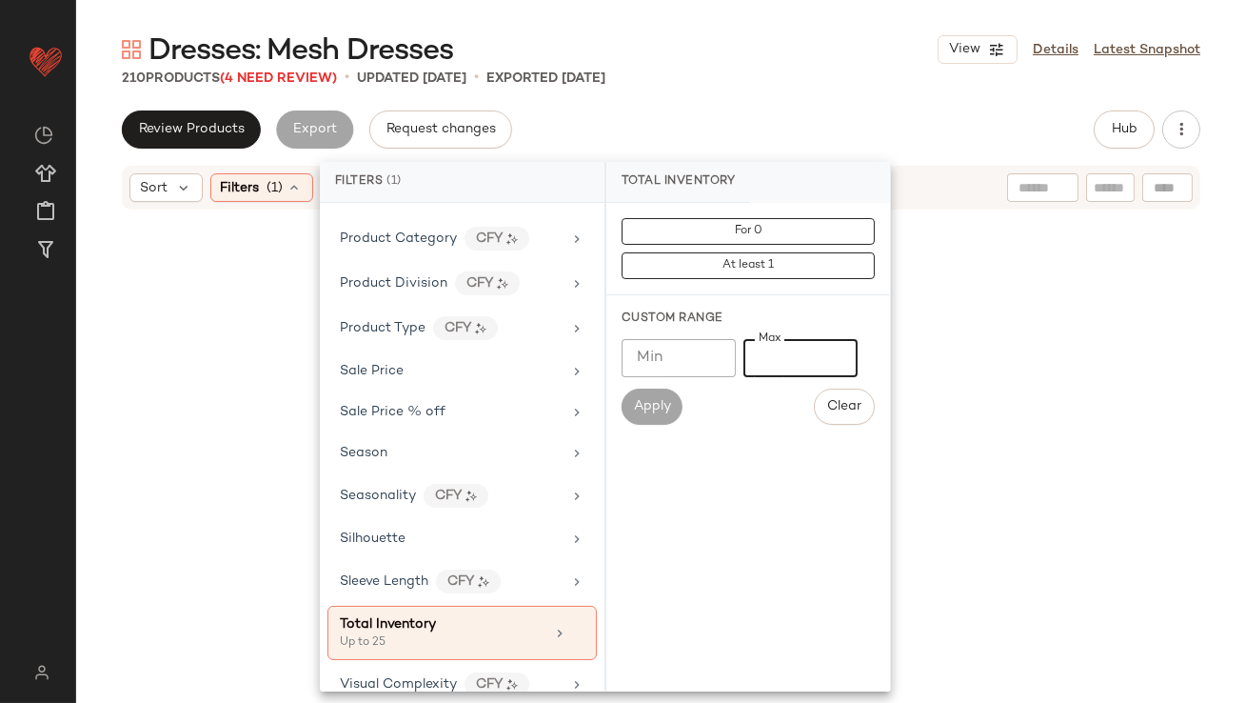
type input "**"
click at [748, 43] on div "Dresses: Mesh Dresses View Details Latest Snapshot" at bounding box center [661, 49] width 1170 height 38
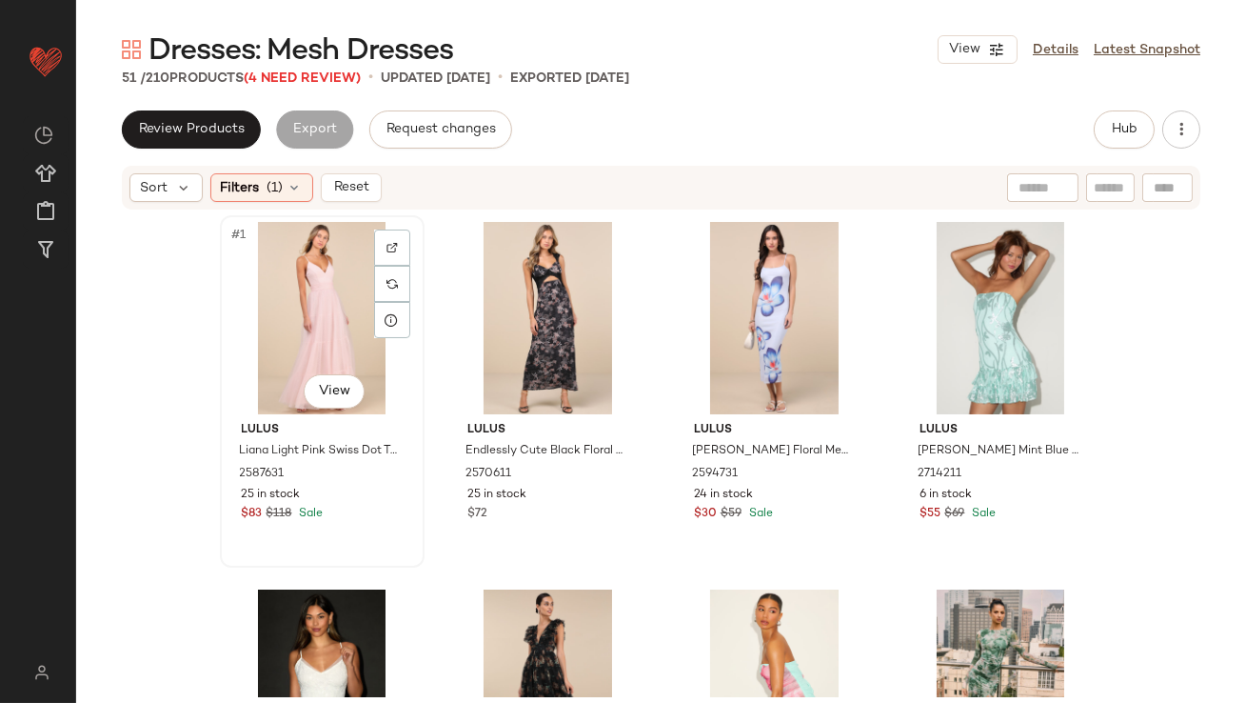
click at [250, 307] on div "#1 View" at bounding box center [322, 318] width 191 height 192
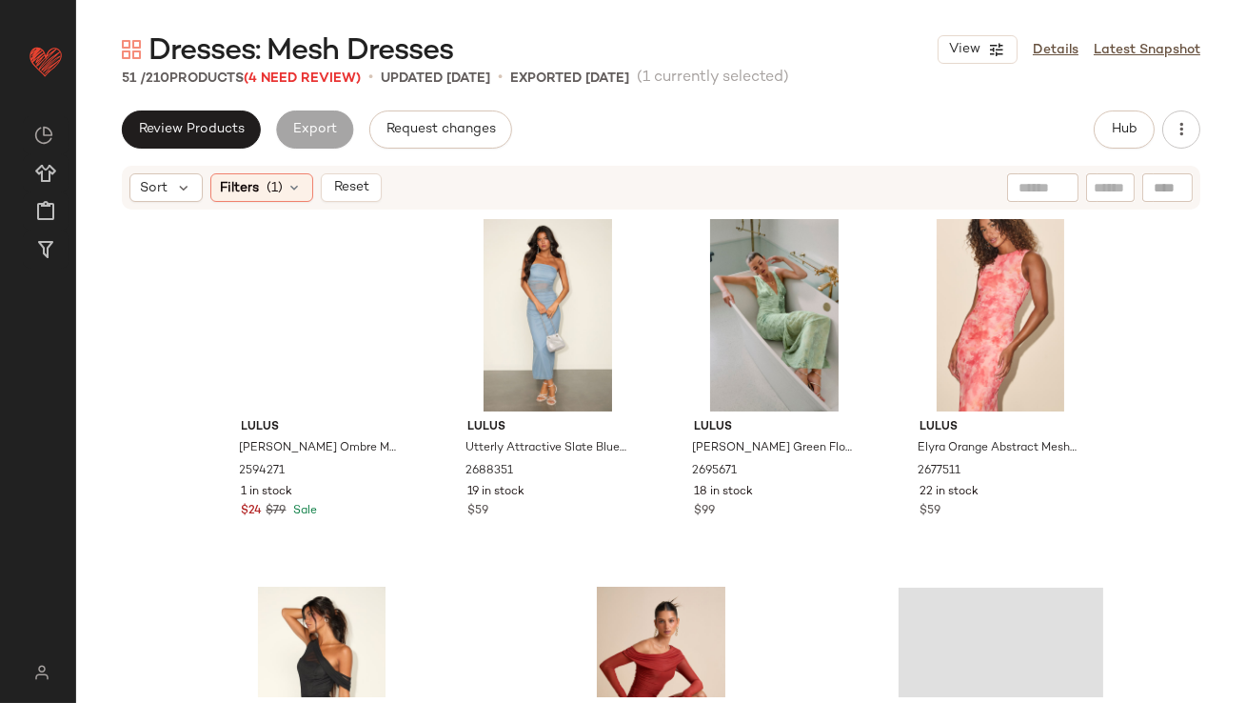
scroll to position [4295, 0]
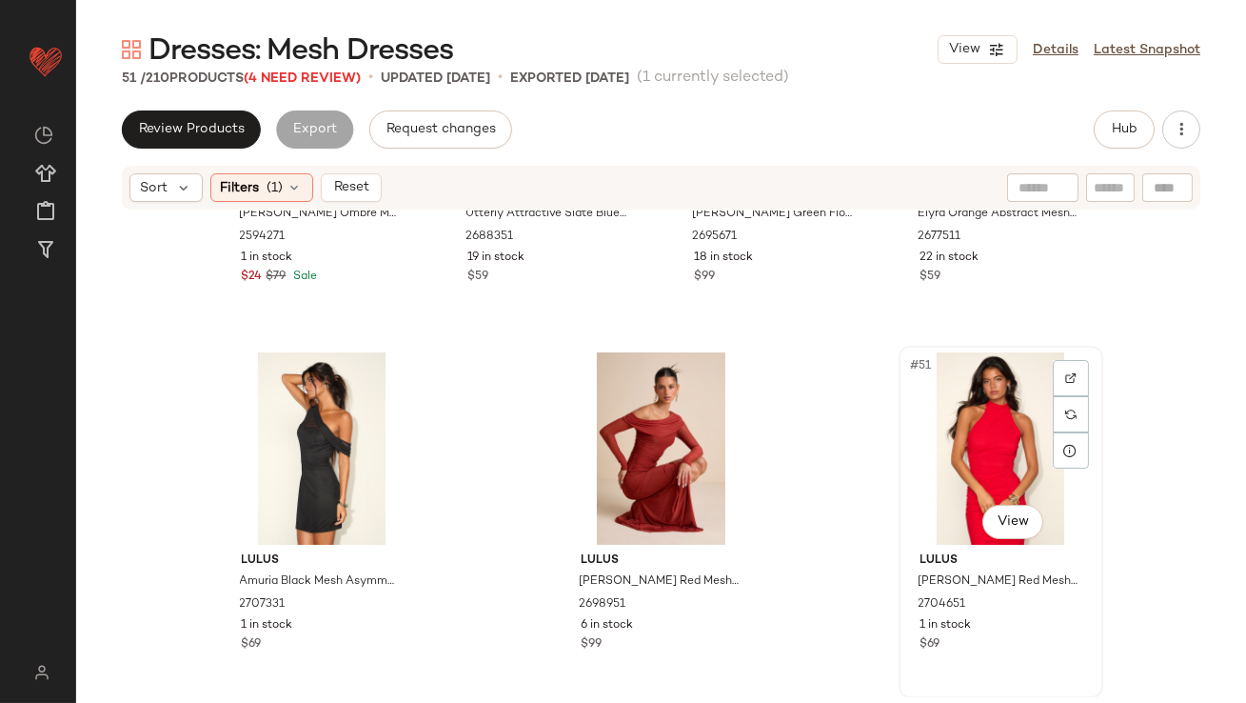
click at [1007, 442] on div "#51 View" at bounding box center [1000, 448] width 191 height 192
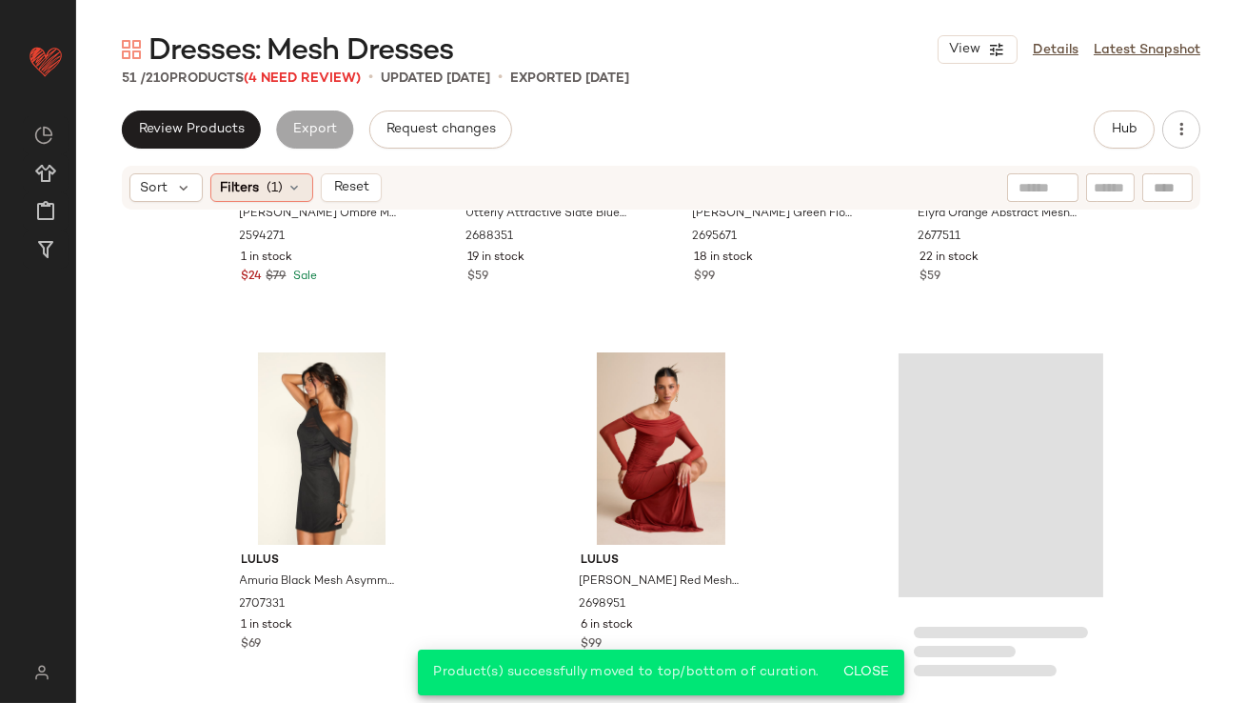
click at [286, 187] on div "Filters (1)" at bounding box center [261, 187] width 103 height 29
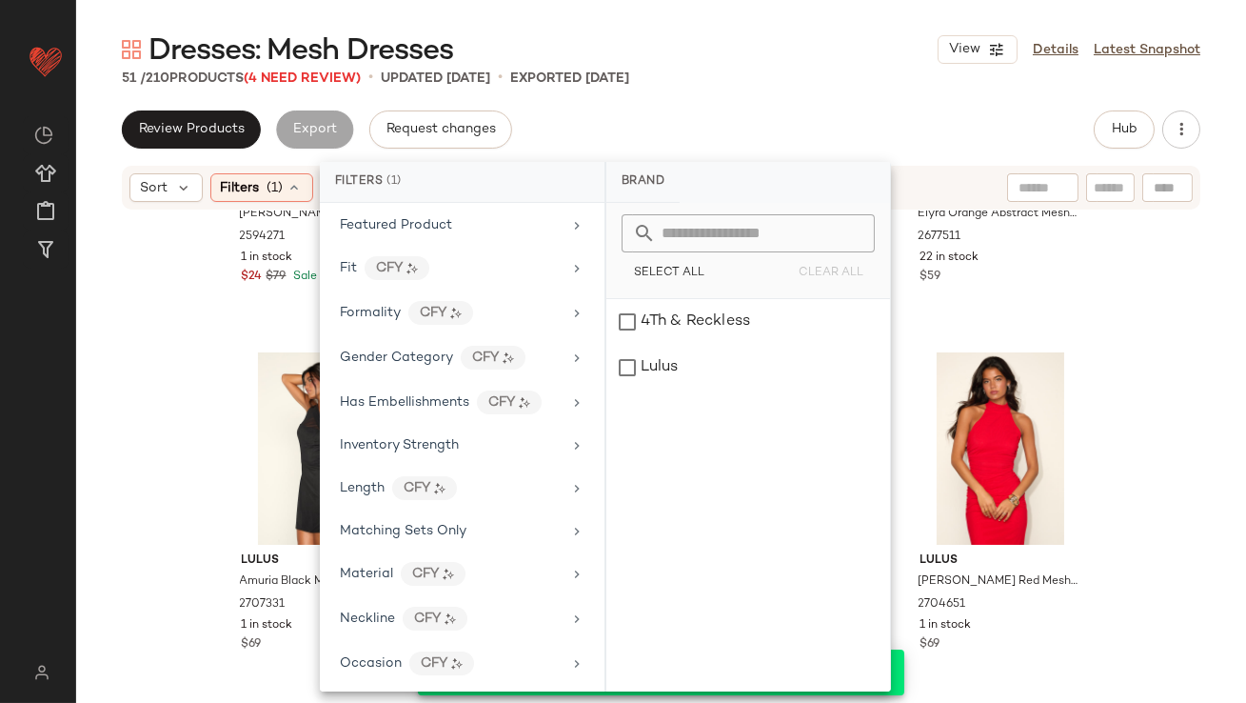
scroll to position [1197, 0]
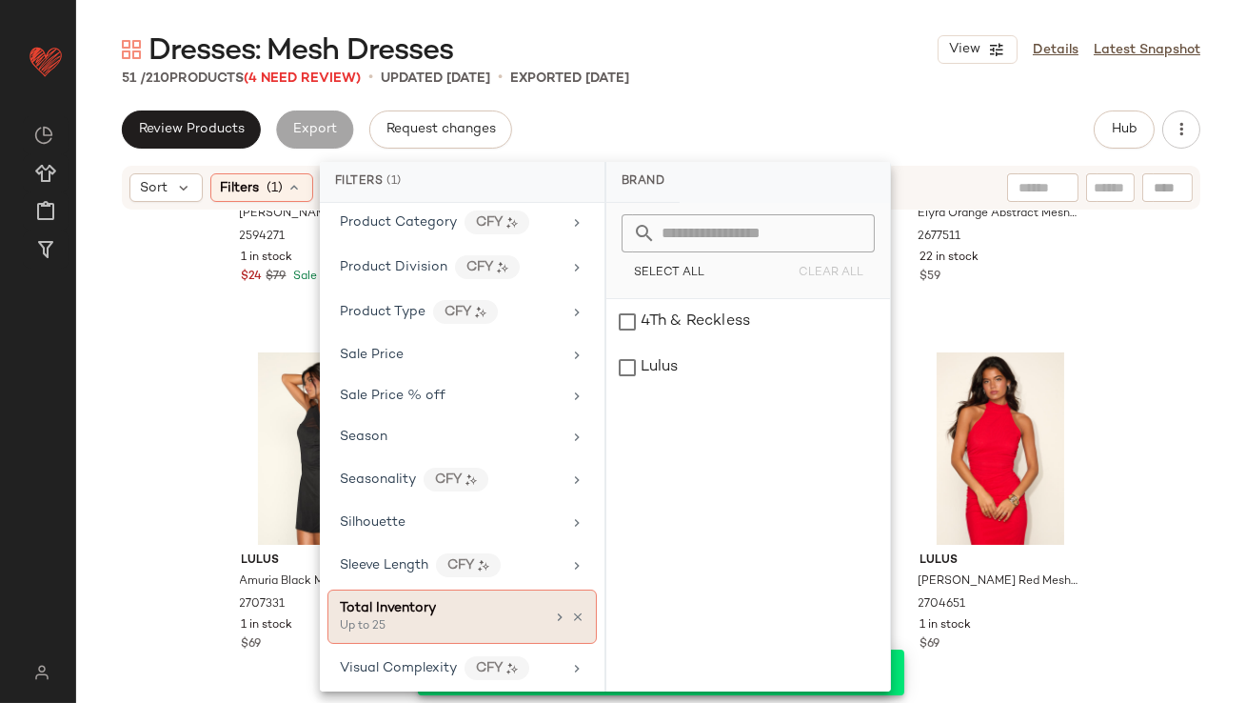
click at [571, 610] on icon at bounding box center [577, 616] width 13 height 13
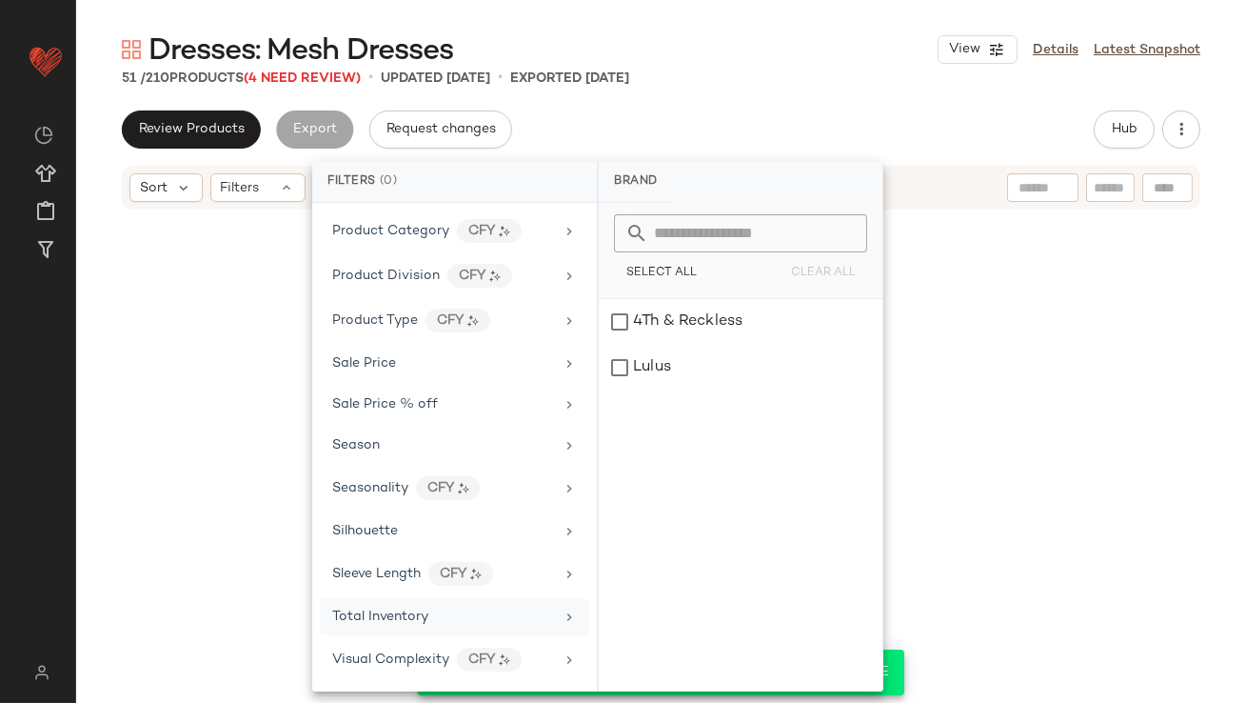
scroll to position [1180, 0]
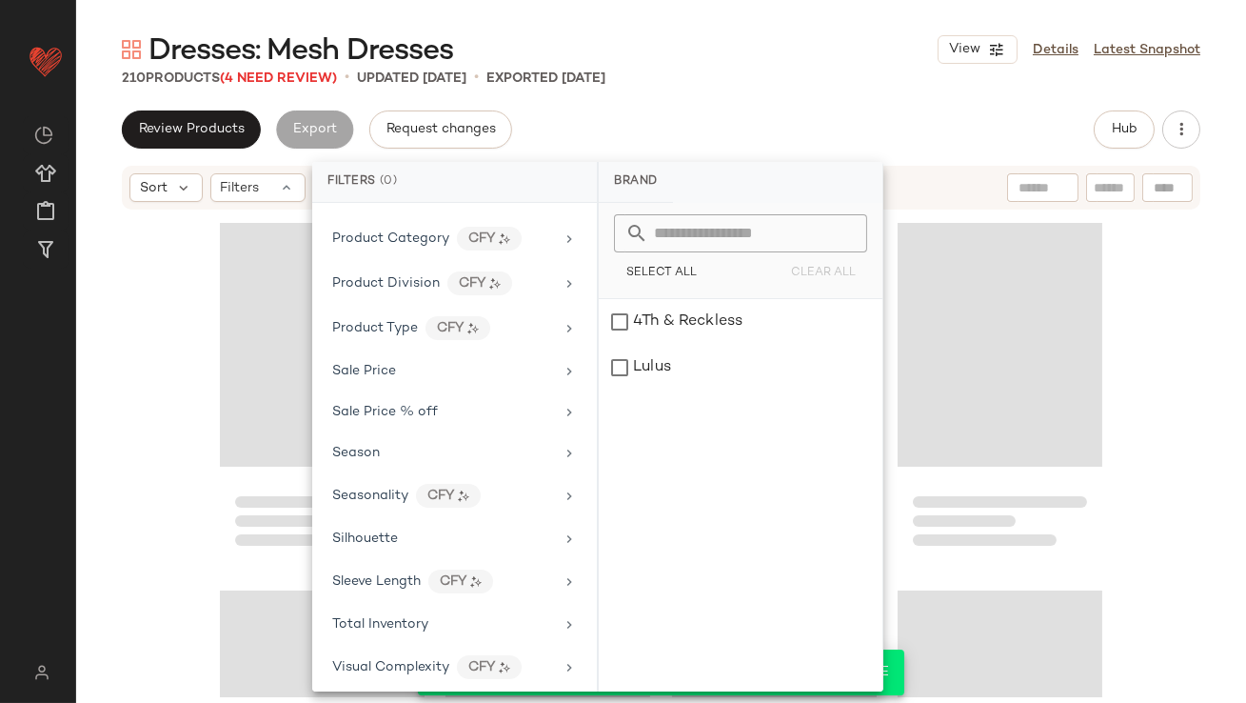
click at [713, 137] on div "Review Products Export Request changes Hub" at bounding box center [661, 129] width 1079 height 38
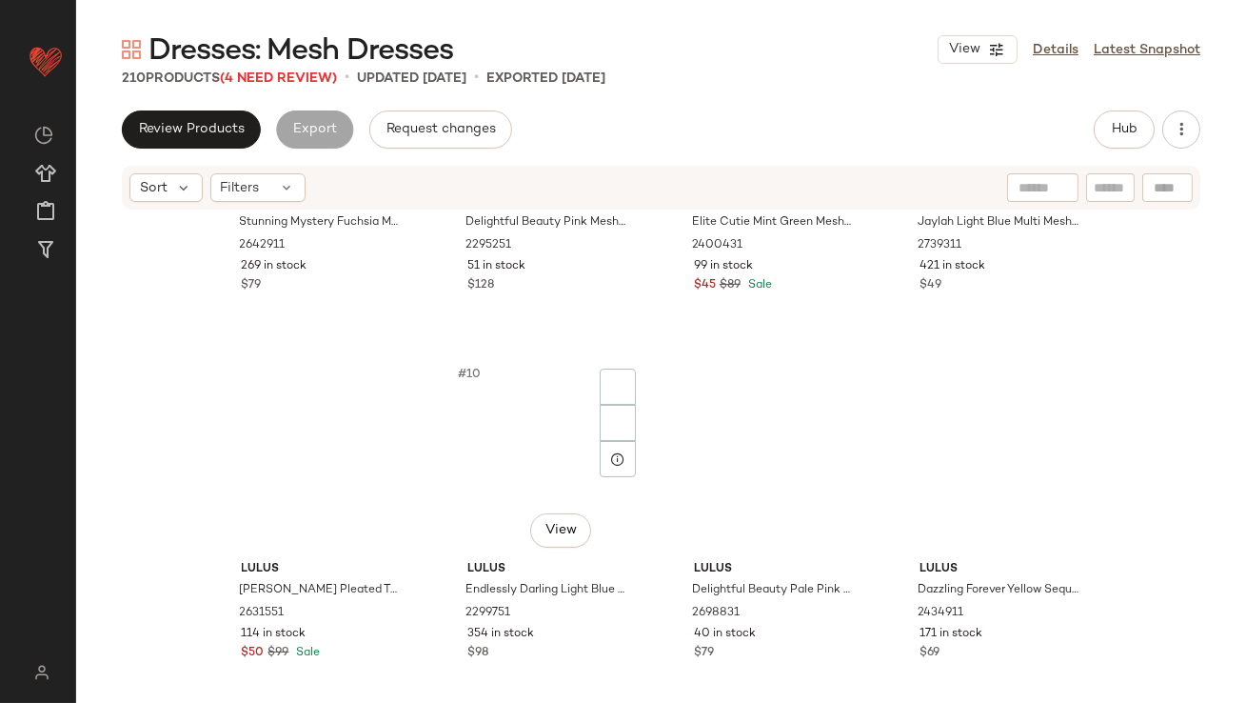
scroll to position [0, 0]
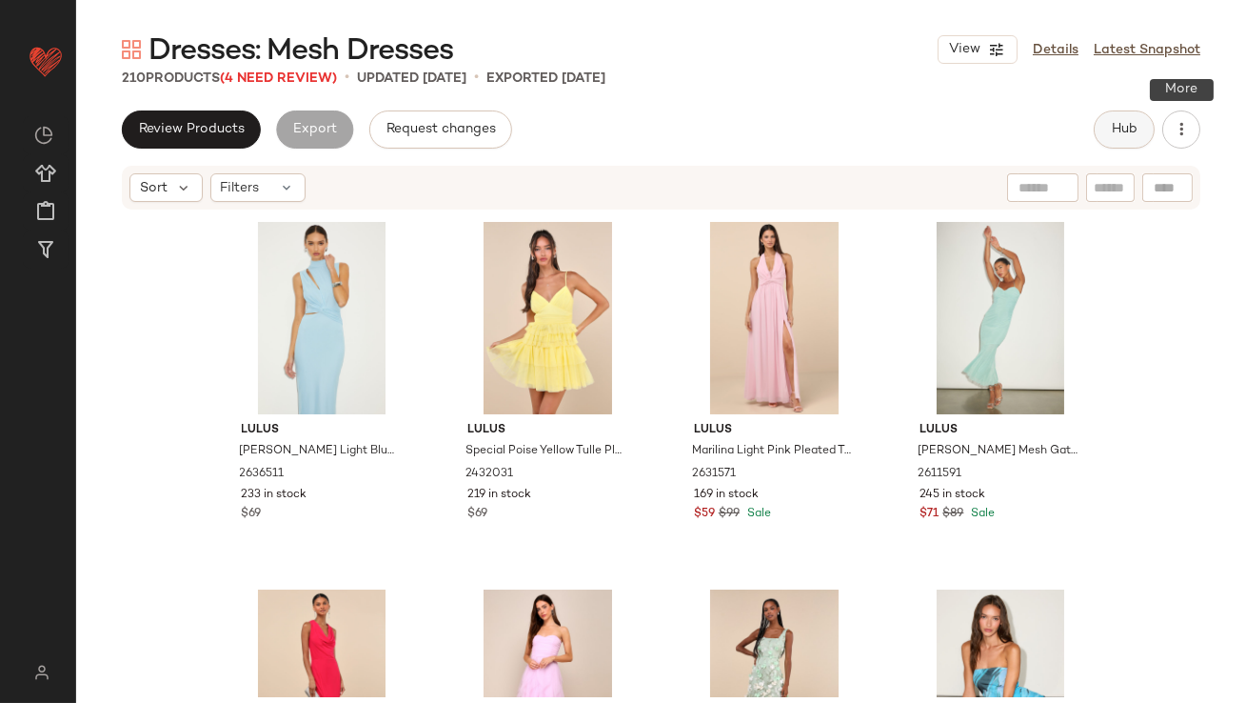
click at [1141, 138] on button "Hub" at bounding box center [1124, 129] width 61 height 38
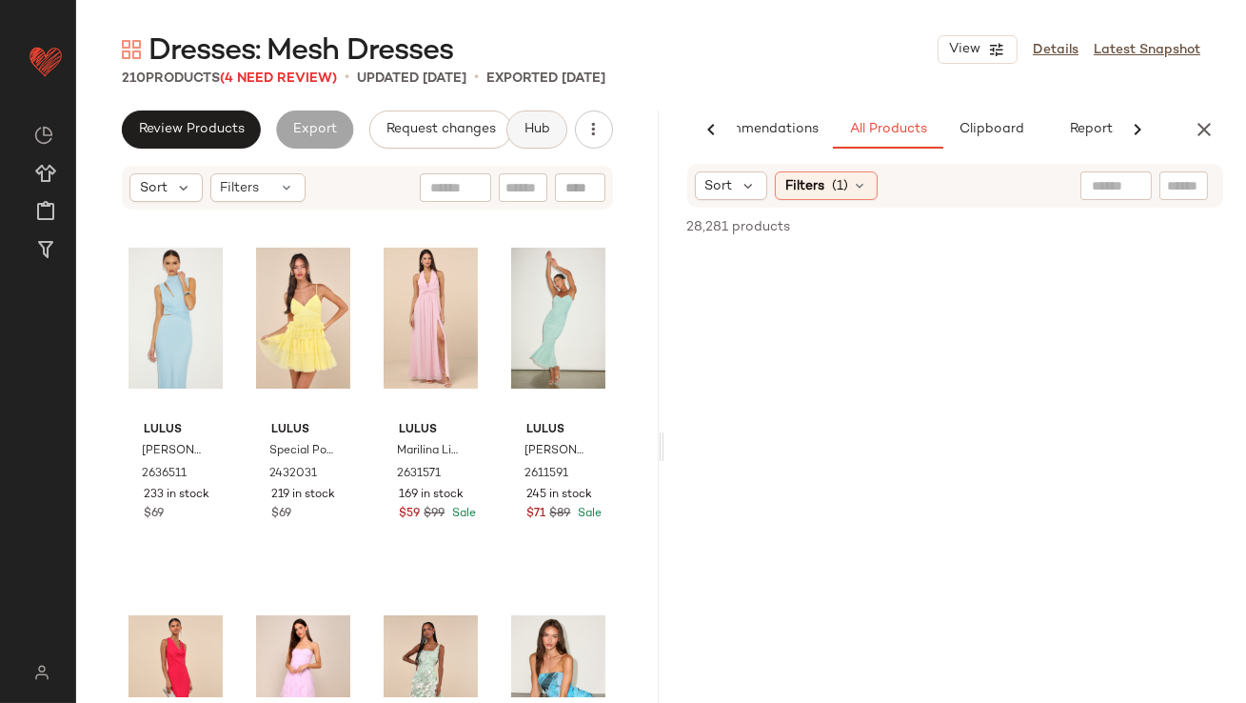
scroll to position [0, 107]
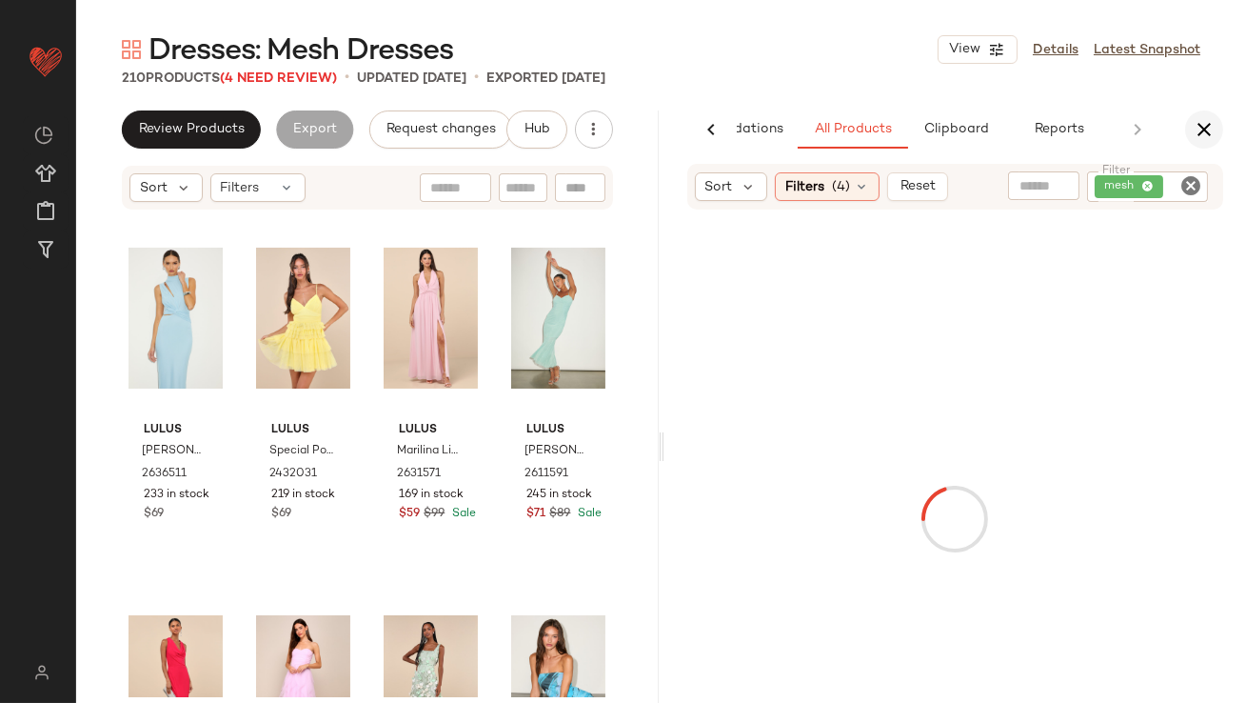
click at [1195, 137] on icon "button" at bounding box center [1204, 129] width 23 height 23
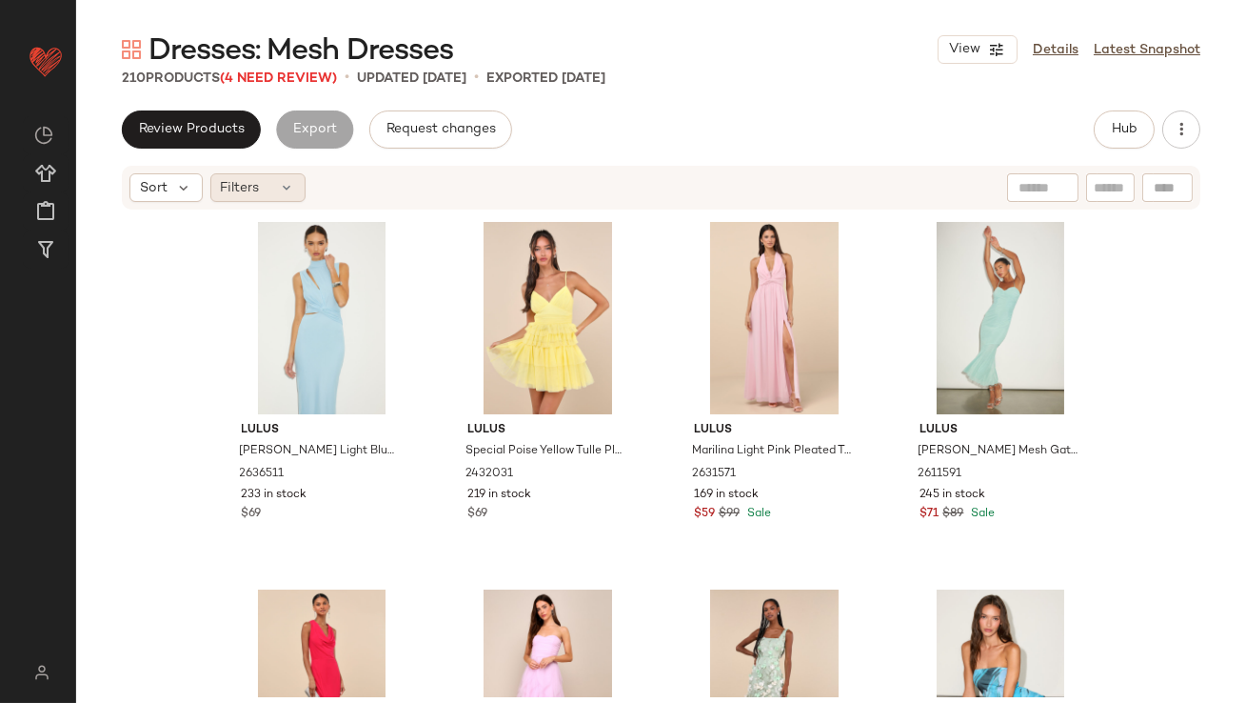
click at [246, 178] on span "Filters" at bounding box center [240, 188] width 39 height 20
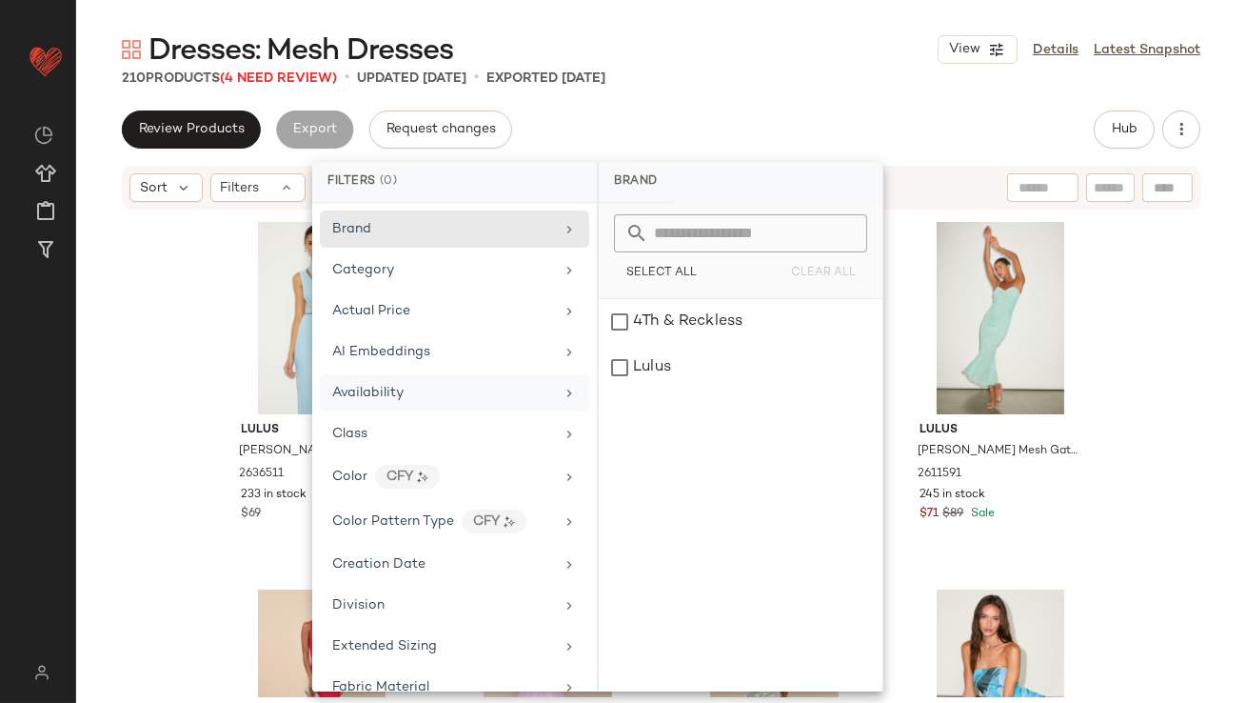
click at [427, 392] on div "Availability" at bounding box center [443, 393] width 222 height 20
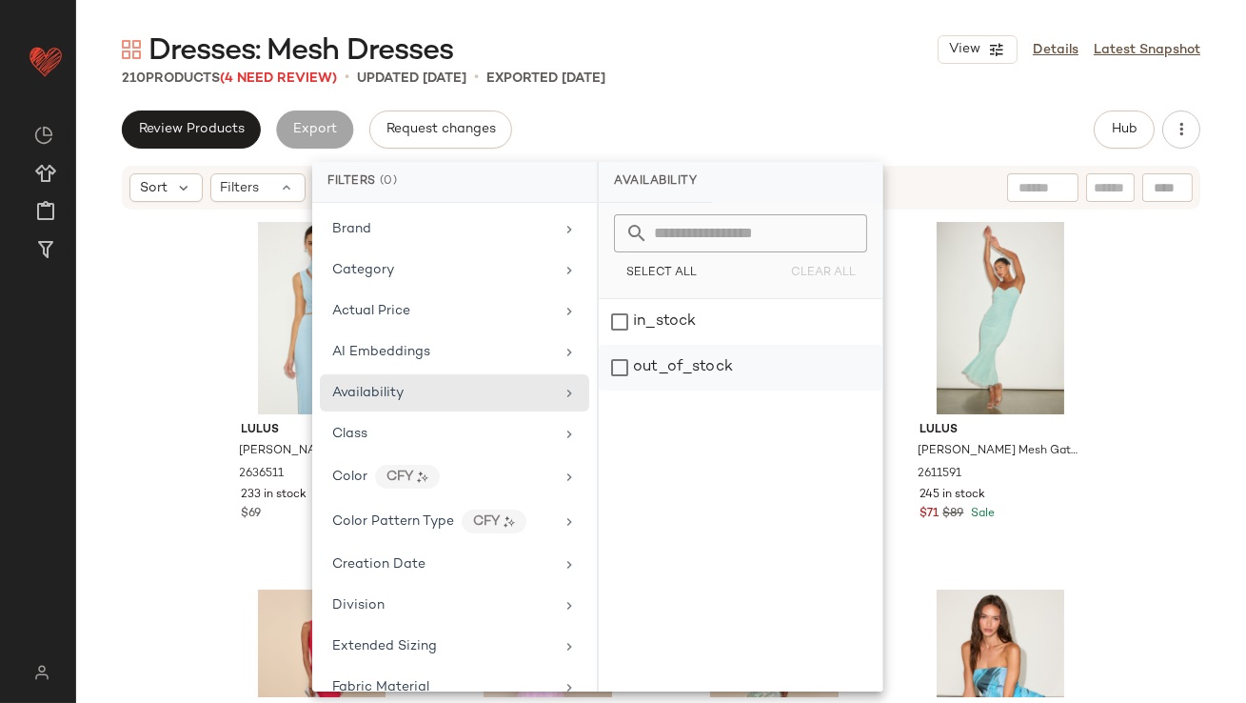
click at [645, 368] on div "out_of_stock" at bounding box center [741, 368] width 284 height 46
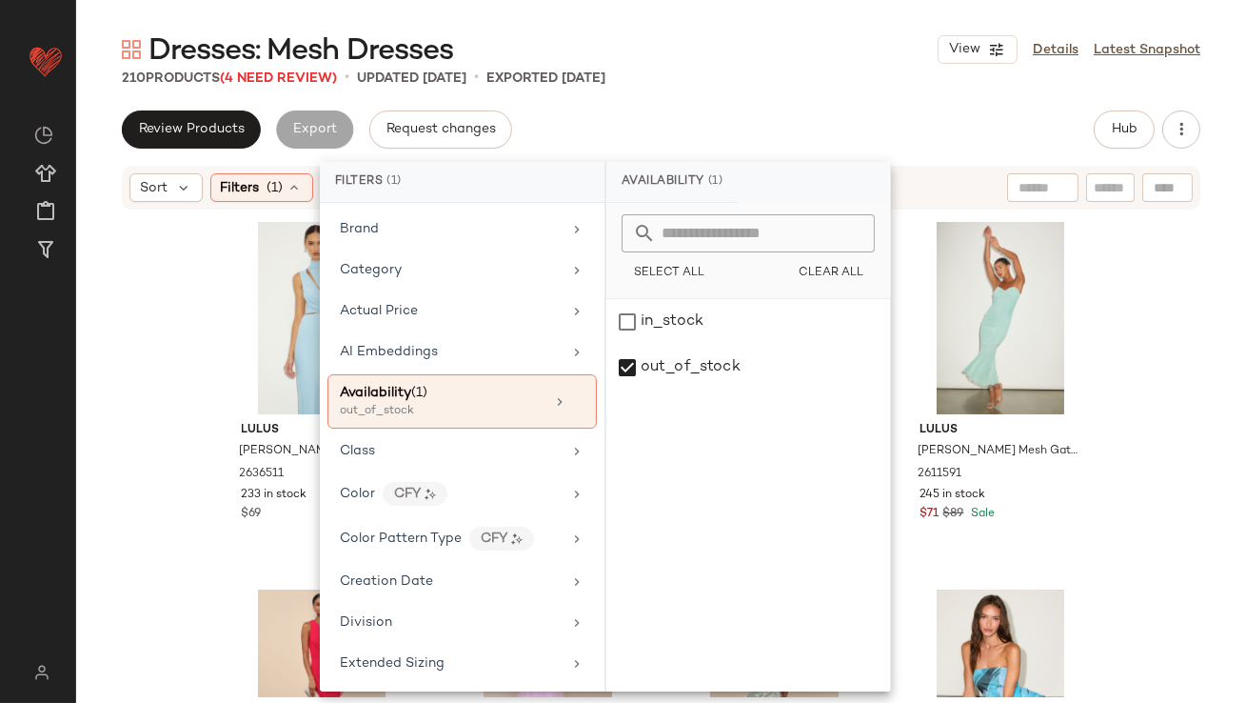
click at [714, 81] on div "210 Products (4 Need Review) • updated Sep 22nd • Exported Sep 19th" at bounding box center [661, 78] width 1170 height 19
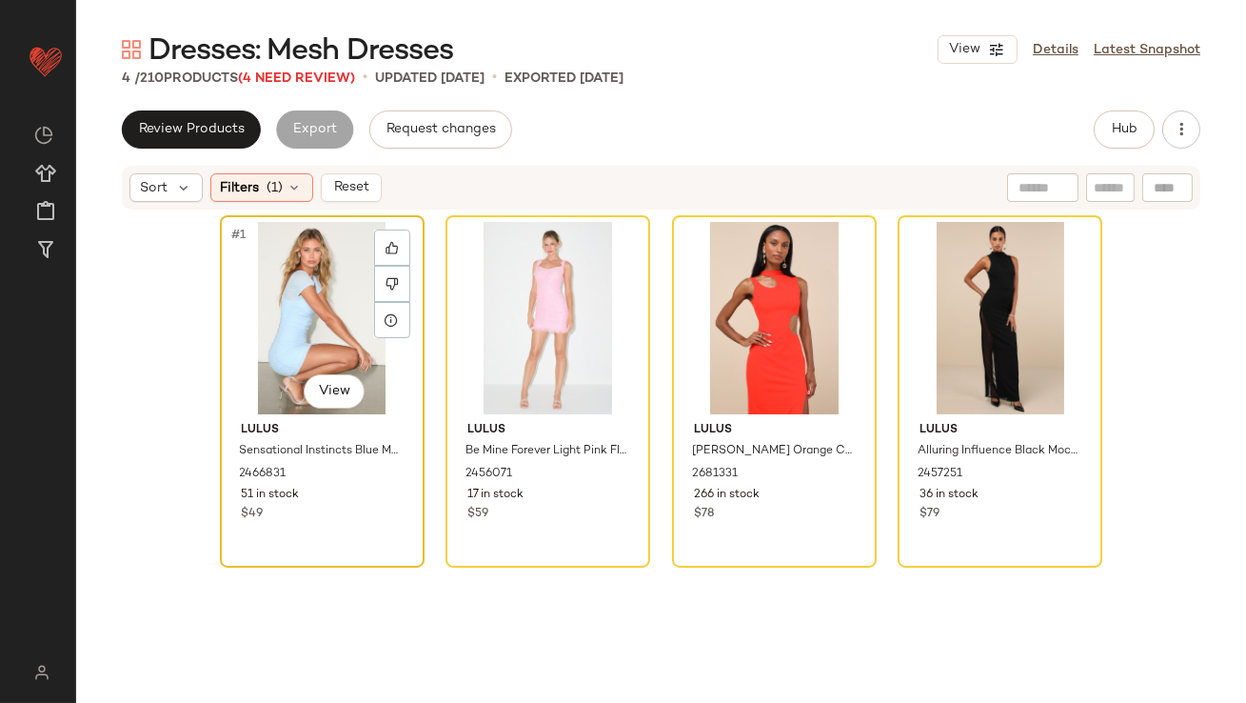
click at [256, 321] on div "#1 View" at bounding box center [322, 318] width 191 height 192
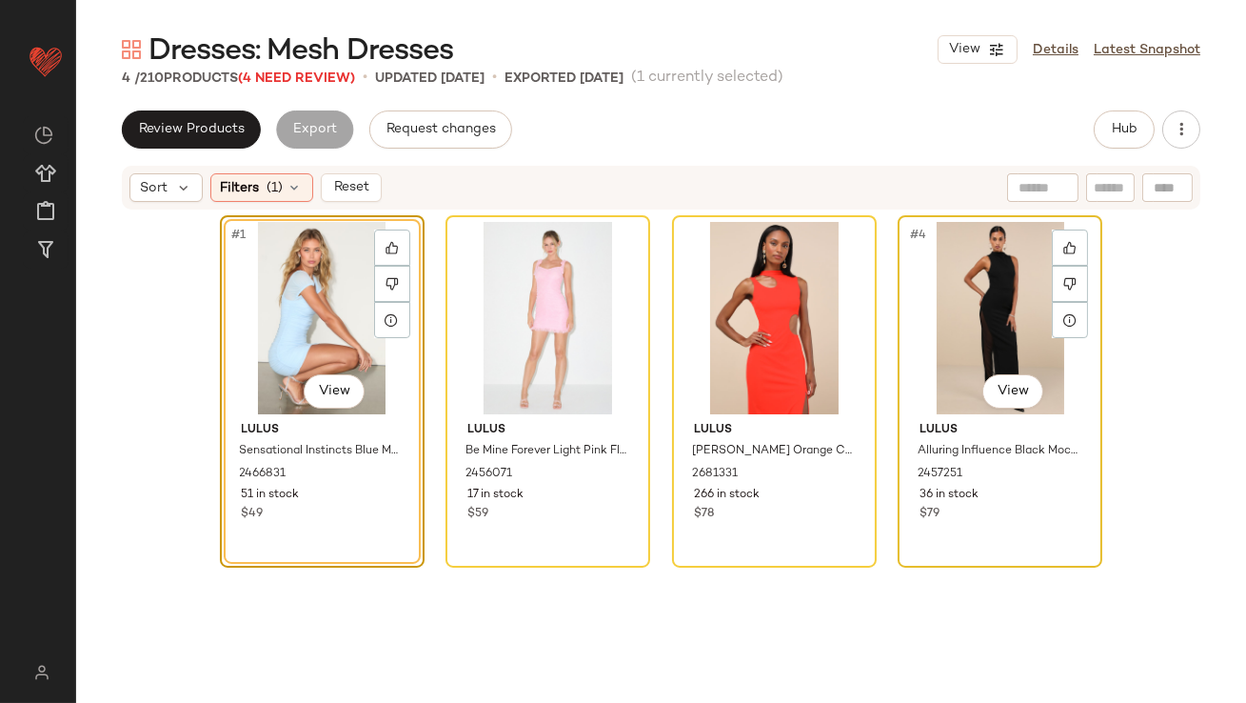
click at [1024, 306] on div "#4 View" at bounding box center [999, 318] width 191 height 192
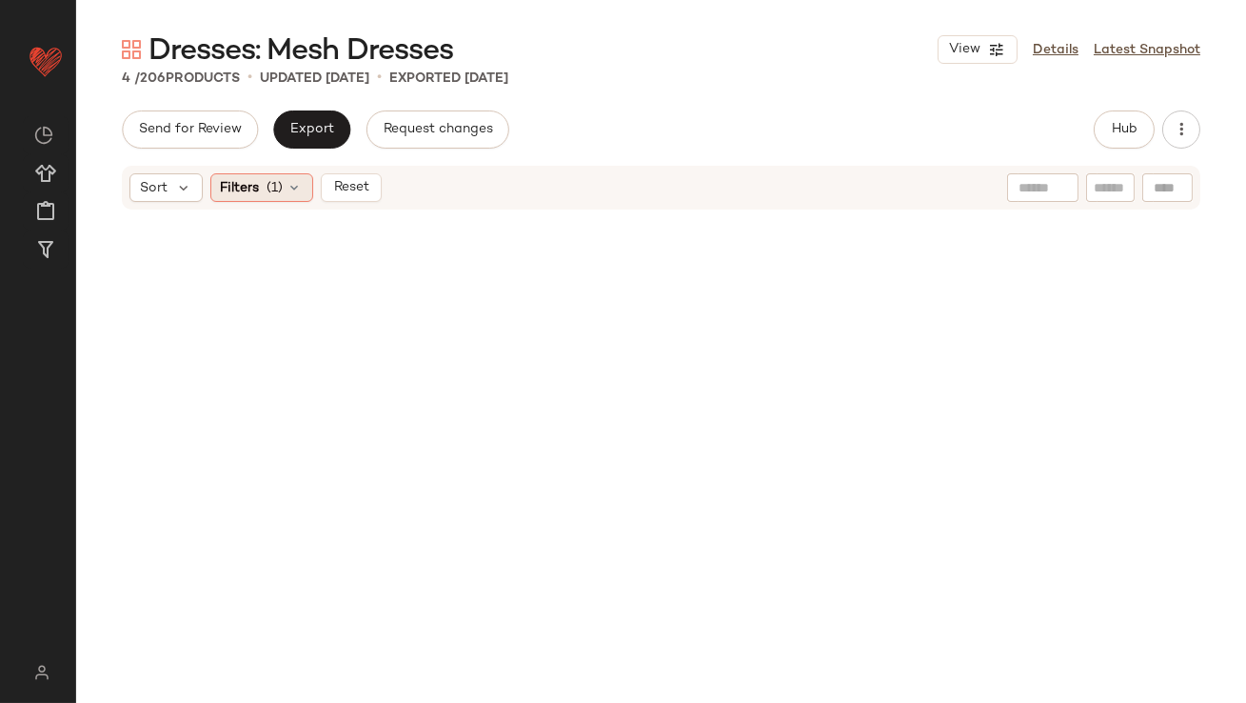
click at [230, 187] on span "Filters" at bounding box center [240, 188] width 39 height 20
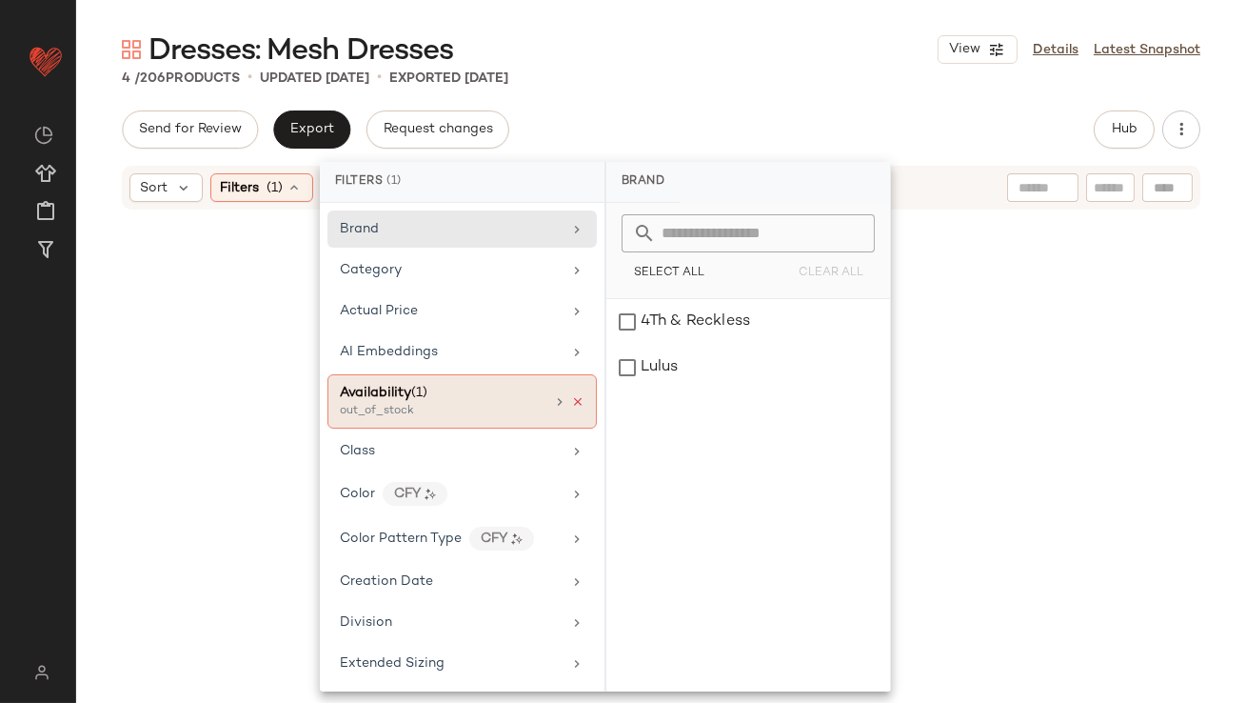
click at [572, 396] on icon at bounding box center [577, 401] width 13 height 13
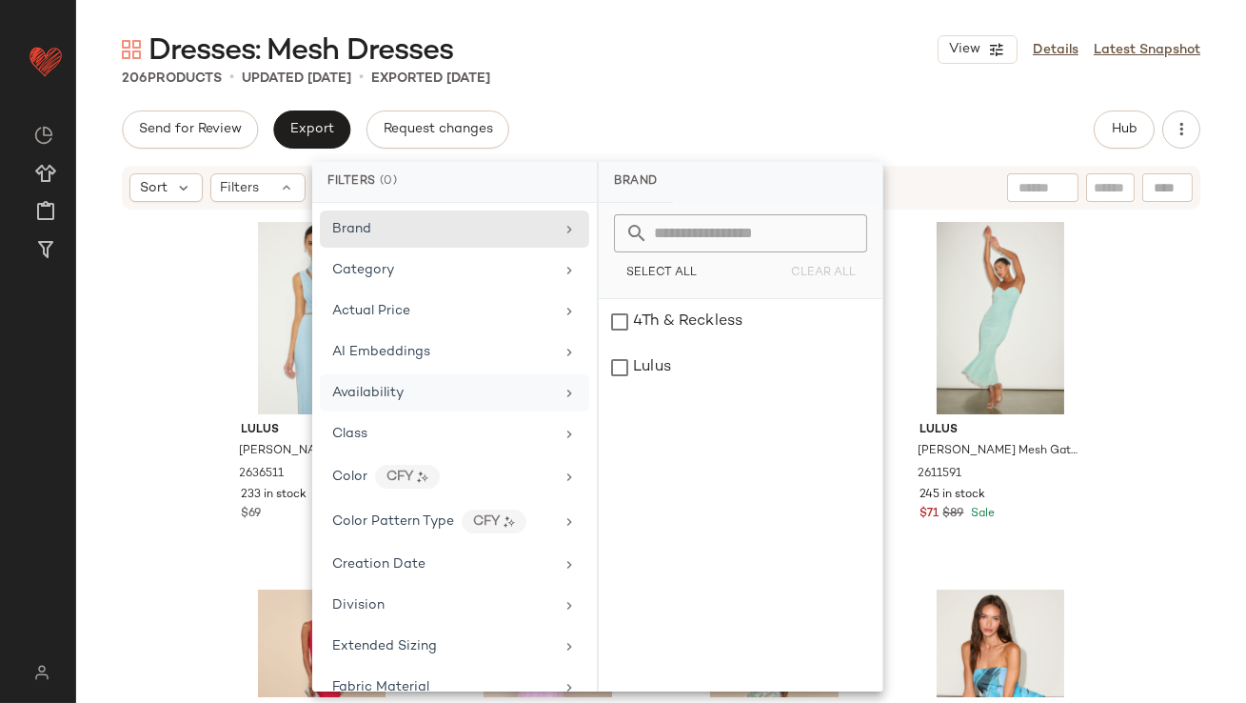
click at [738, 60] on div "Dresses: Mesh Dresses View Details Latest Snapshot" at bounding box center [661, 49] width 1170 height 38
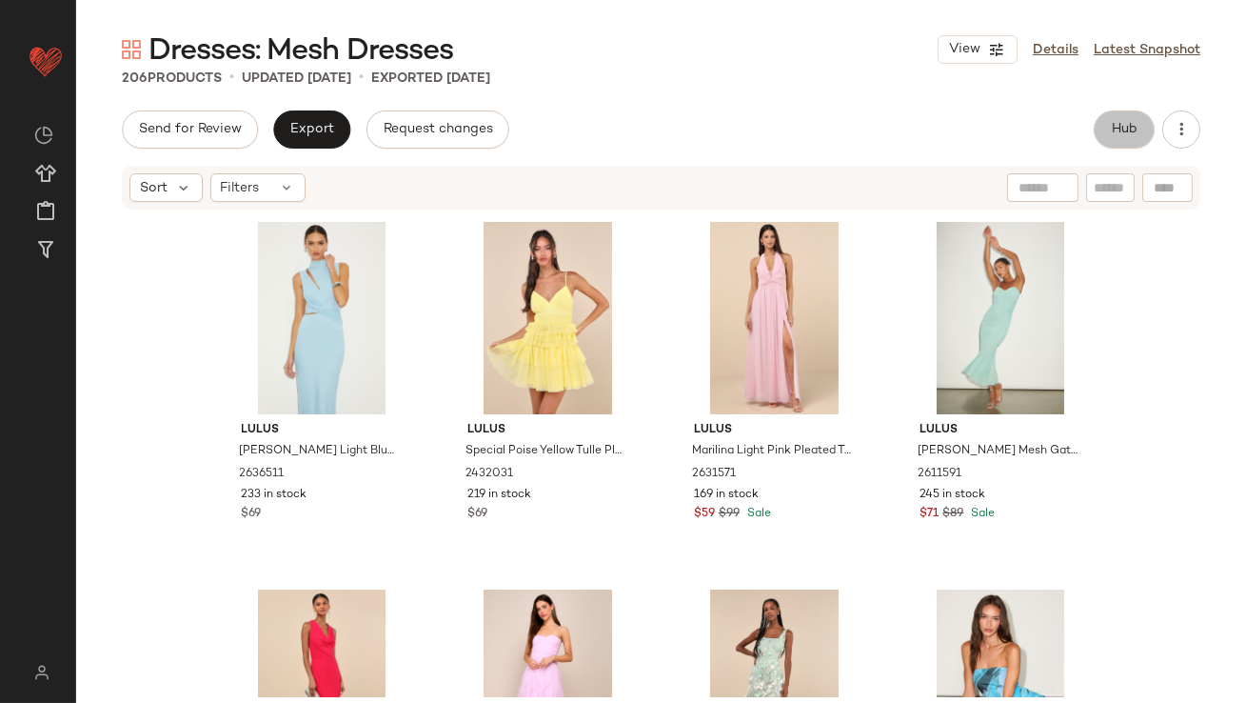
click at [1136, 120] on button "Hub" at bounding box center [1124, 129] width 61 height 38
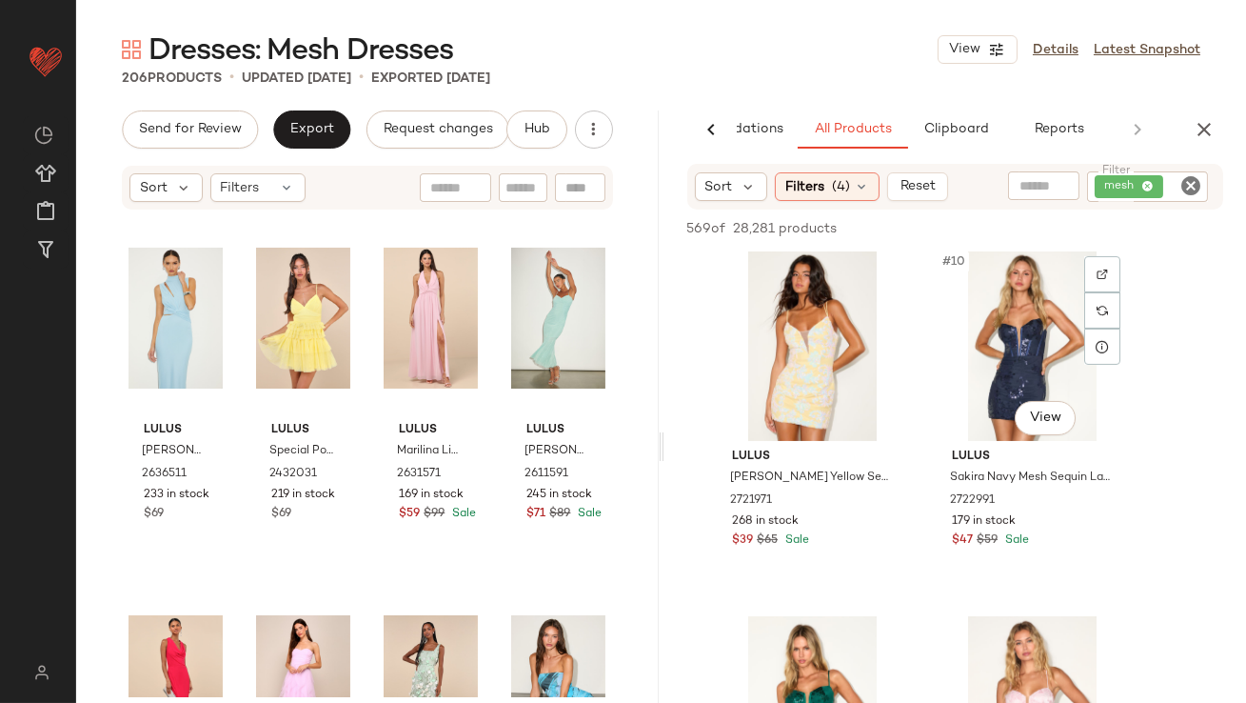
scroll to position [1484, 0]
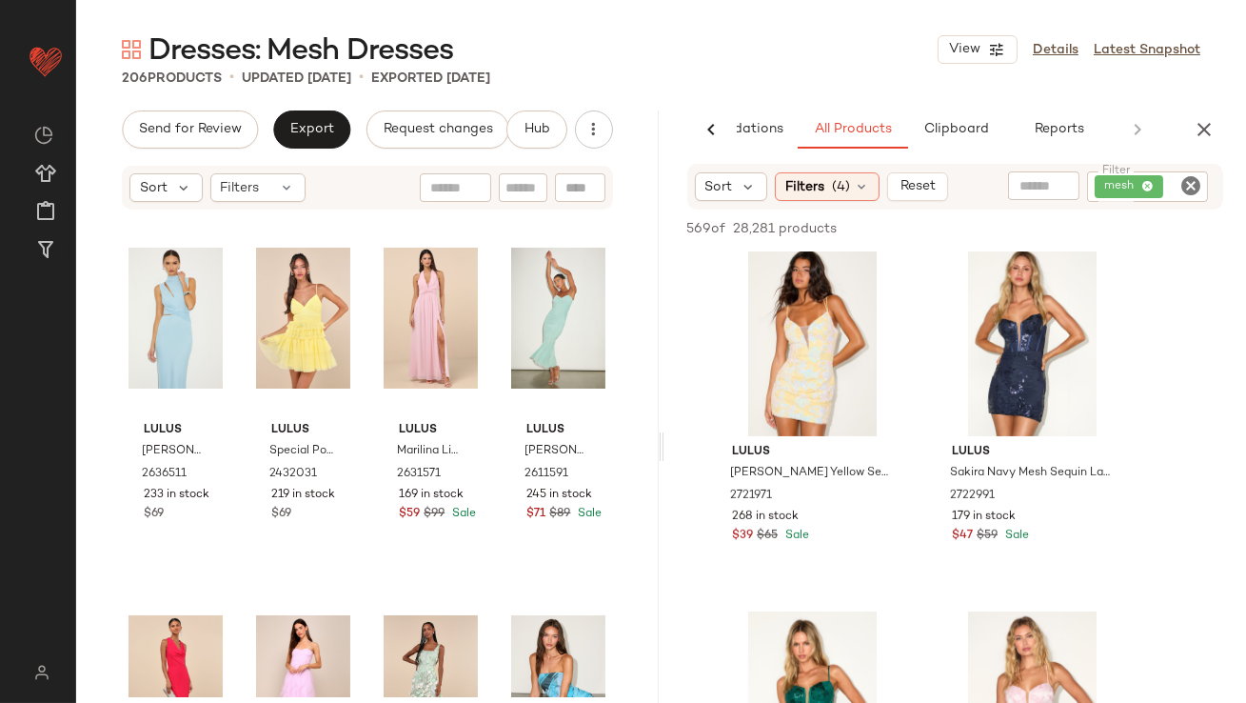
click at [1191, 144] on div "AI Recommendations All Products Clipboard Reports" at bounding box center [956, 129] width 583 height 38
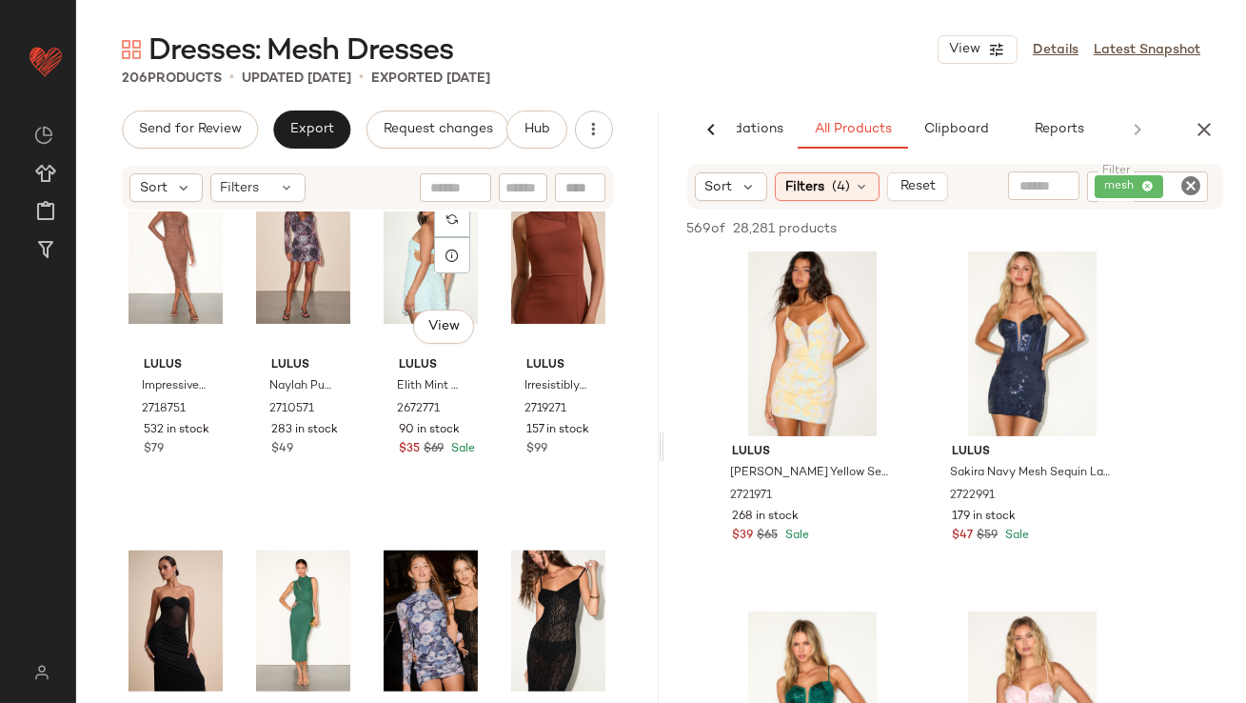
scroll to position [3712, 0]
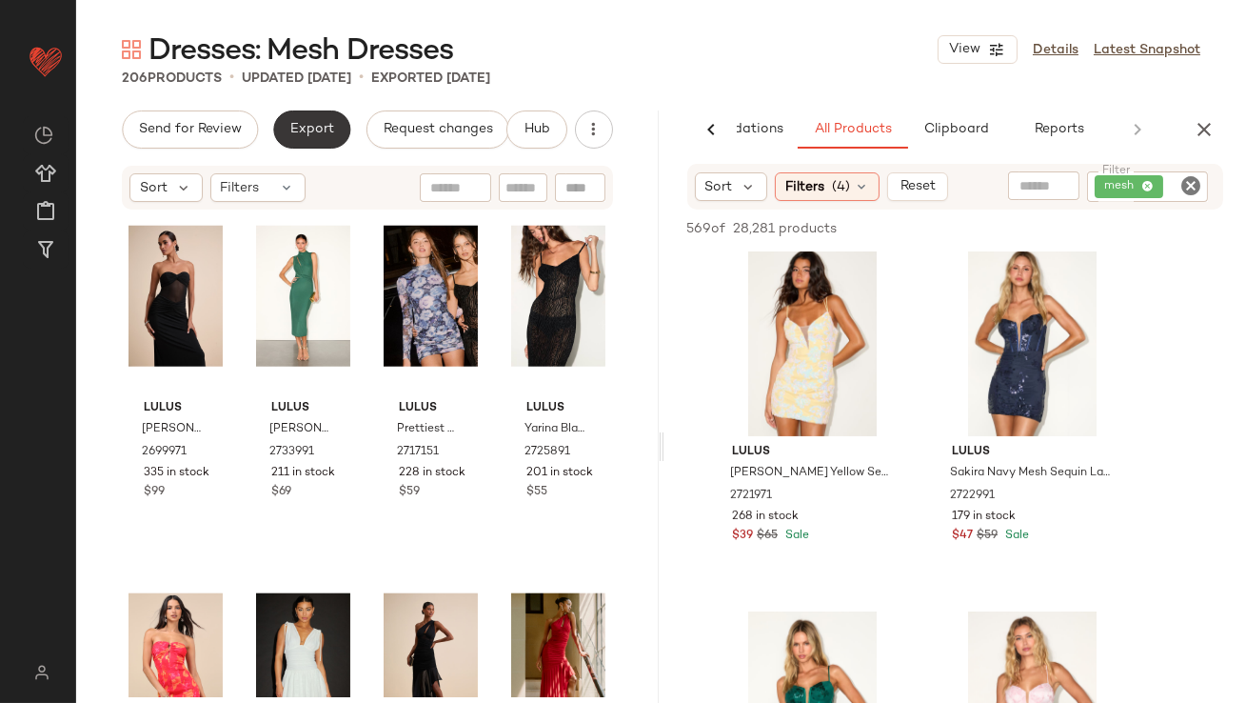
click at [340, 143] on button "Export" at bounding box center [311, 129] width 77 height 38
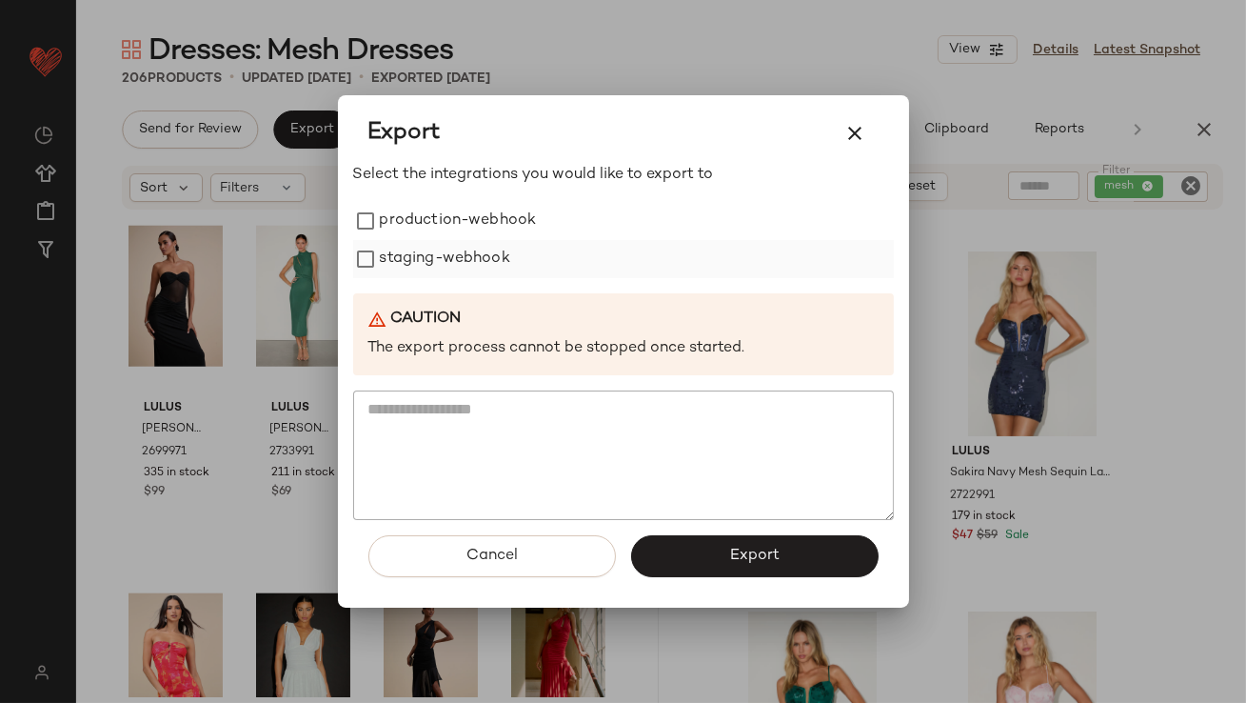
drag, startPoint x: 414, startPoint y: 214, endPoint x: 414, endPoint y: 248, distance: 33.3
click at [414, 214] on label "production-webhook" at bounding box center [458, 221] width 157 height 38
click at [414, 278] on div "Select the integrations you would like to export to production-webhook staging-…" at bounding box center [623, 342] width 541 height 356
drag, startPoint x: 494, startPoint y: 265, endPoint x: 534, endPoint y: 323, distance: 70.5
click at [494, 265] on label "staging-webhook" at bounding box center [445, 259] width 130 height 38
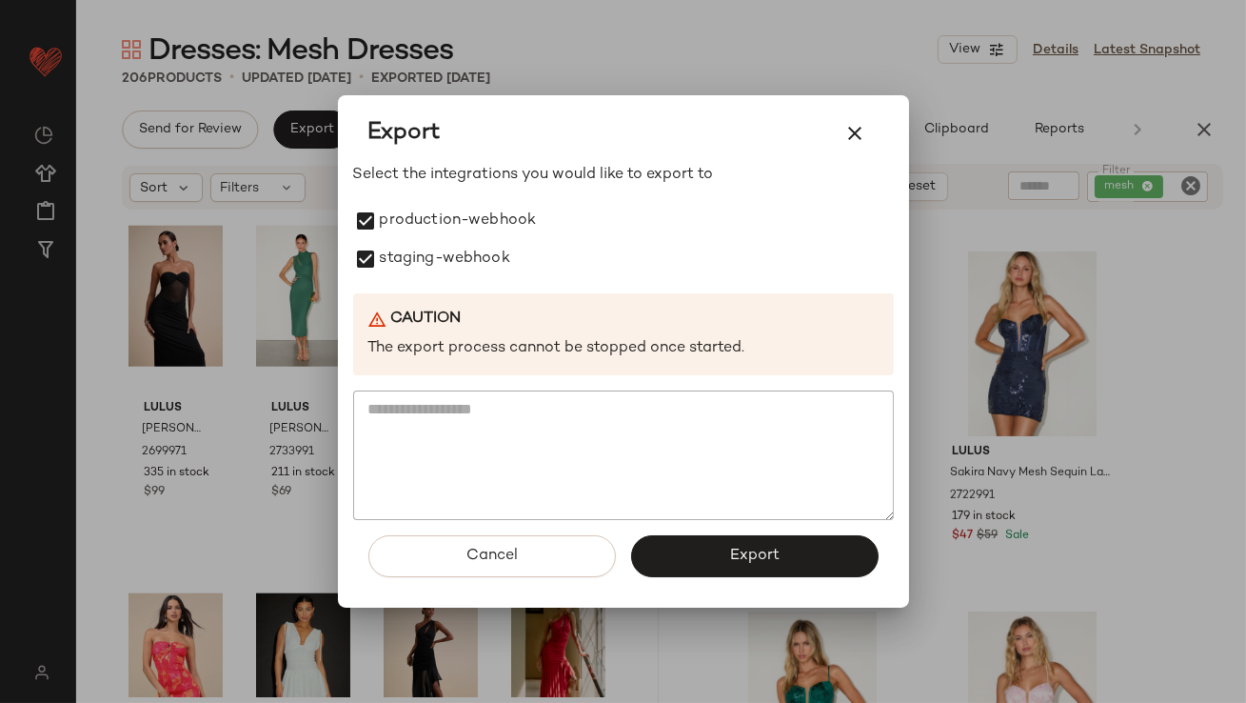
click at [717, 566] on button "Export" at bounding box center [755, 556] width 248 height 42
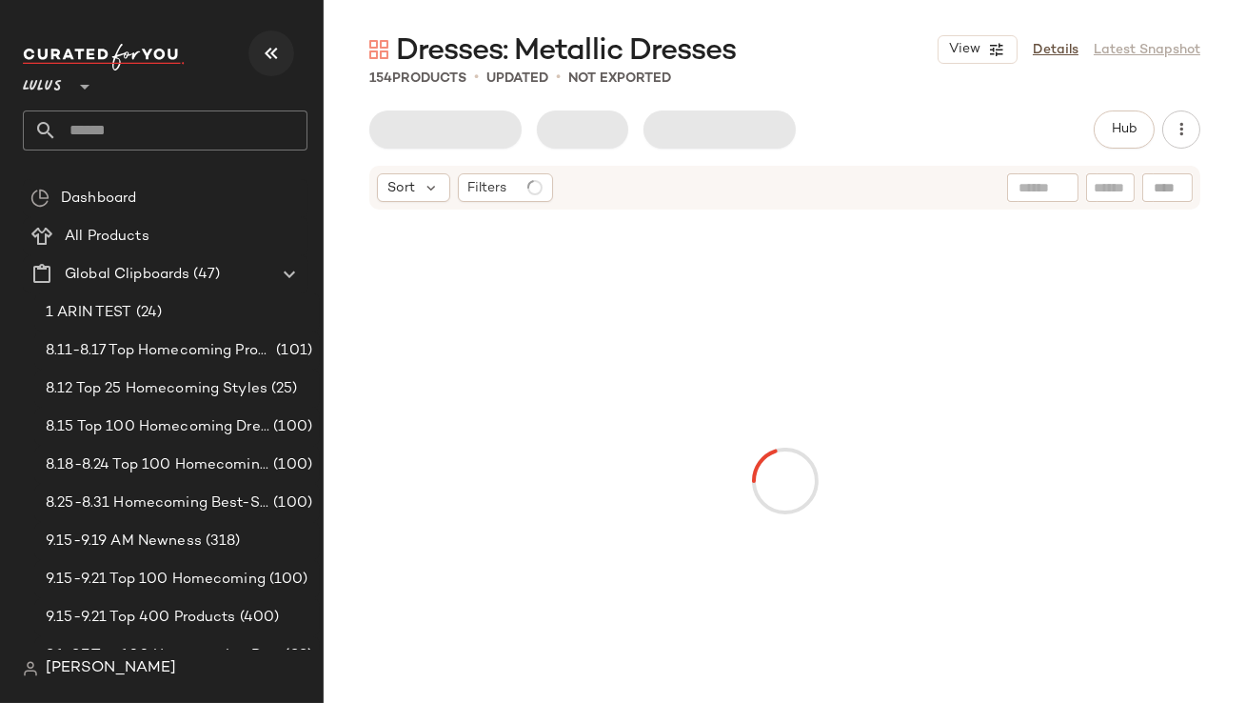
click at [268, 52] on icon "button" at bounding box center [271, 53] width 23 height 23
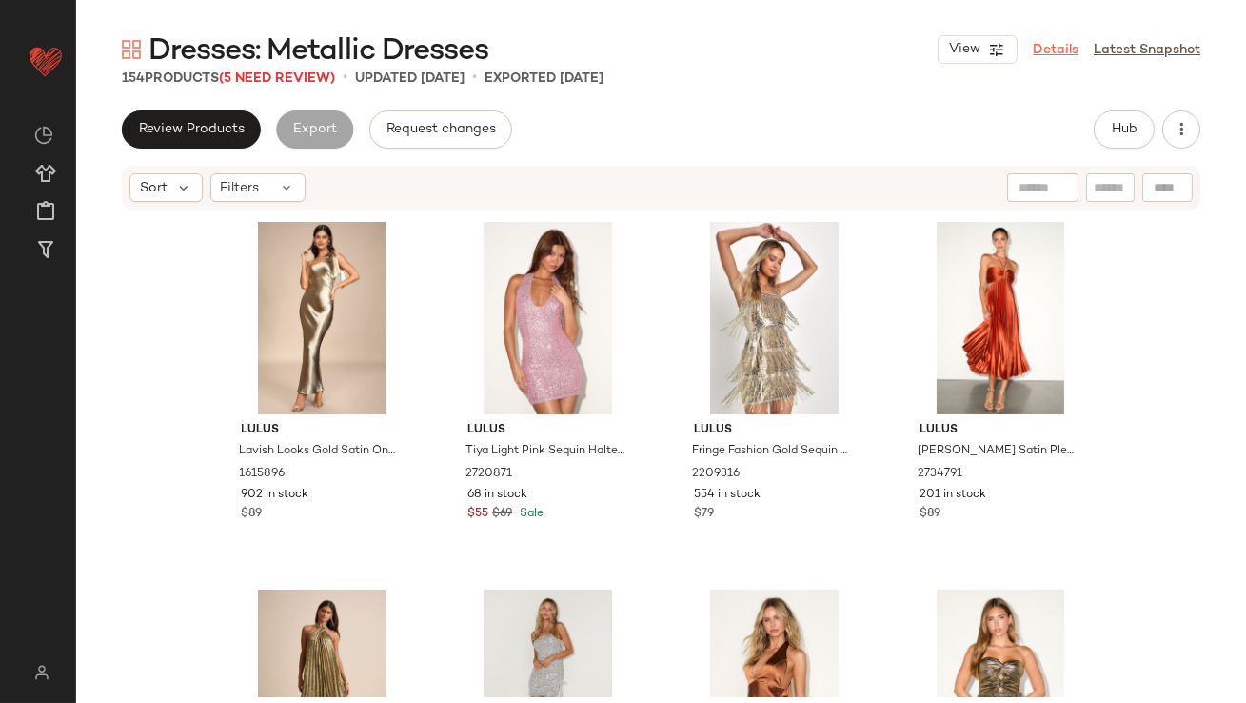
click at [1059, 52] on link "Details" at bounding box center [1056, 50] width 46 height 20
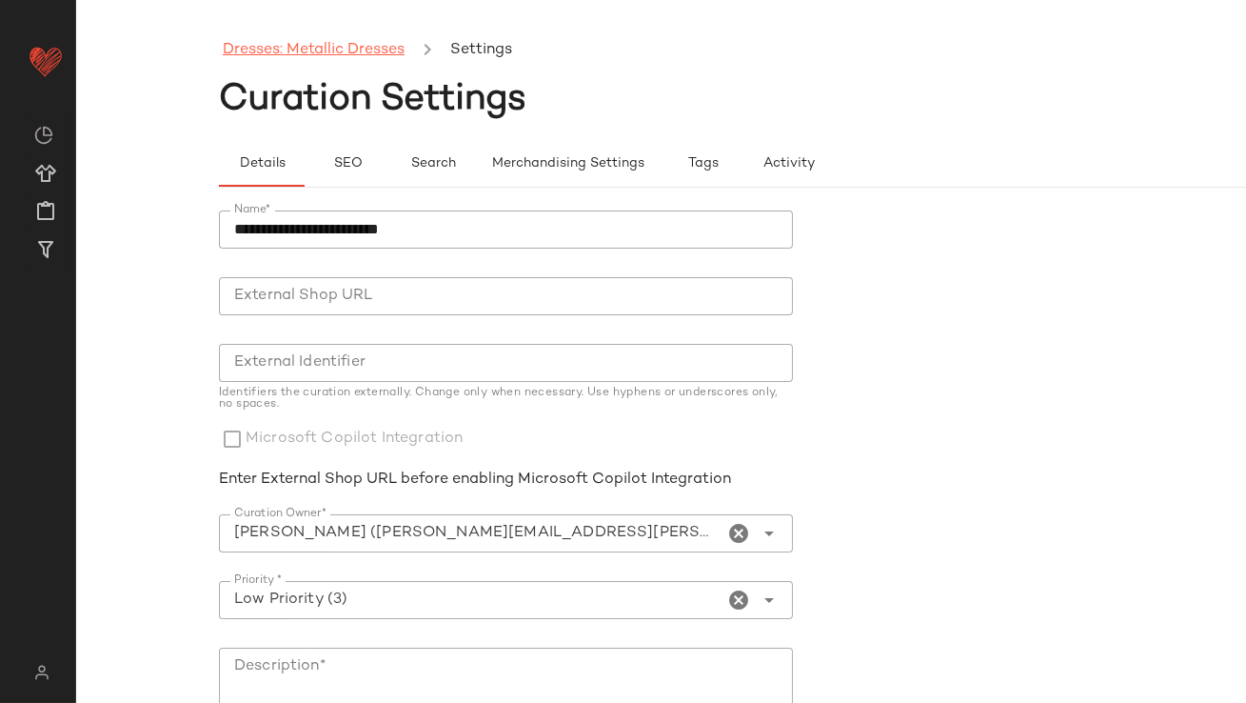
click at [350, 51] on link "Dresses: Metallic Dresses" at bounding box center [314, 50] width 182 height 25
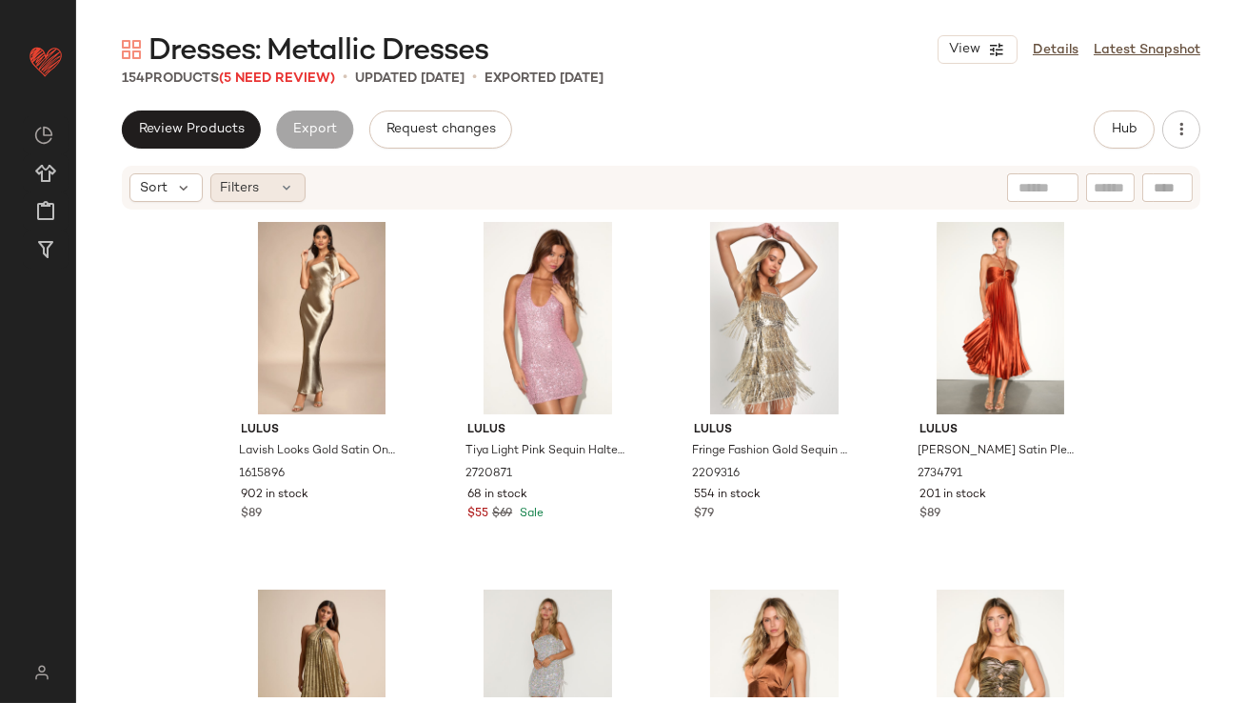
click at [261, 179] on div "Filters" at bounding box center [257, 187] width 95 height 29
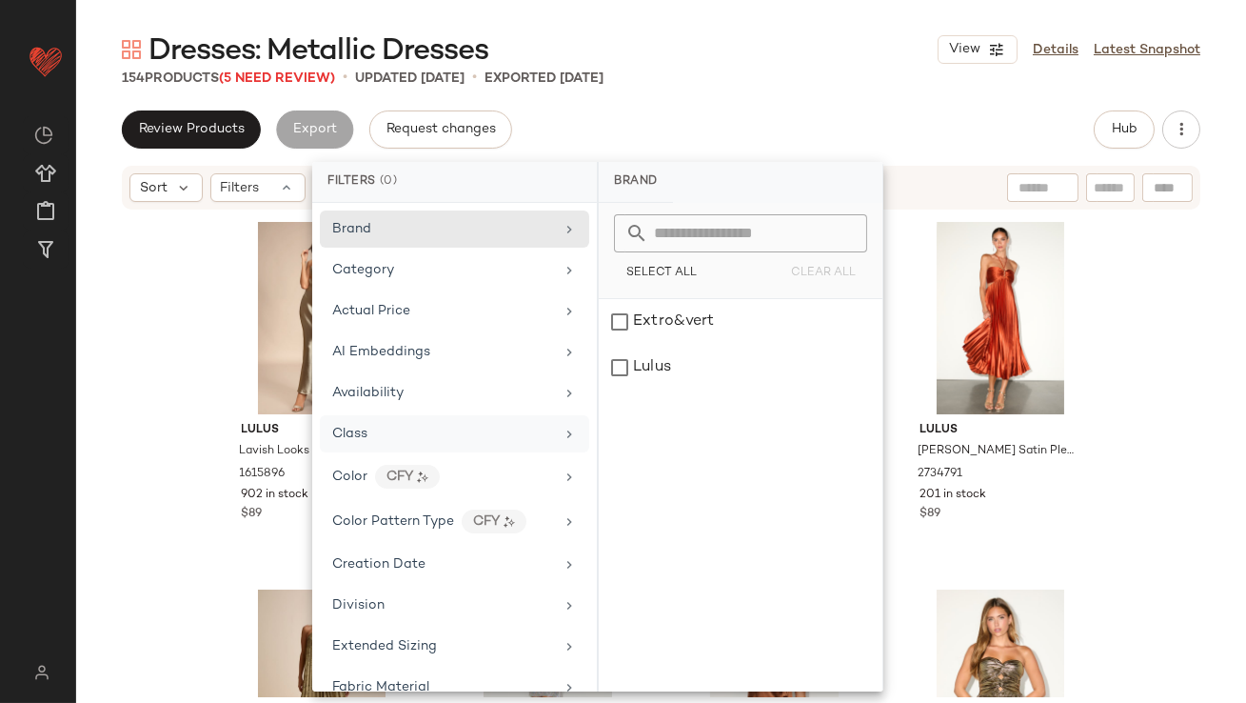
click at [400, 415] on div "Class" at bounding box center [454, 433] width 269 height 37
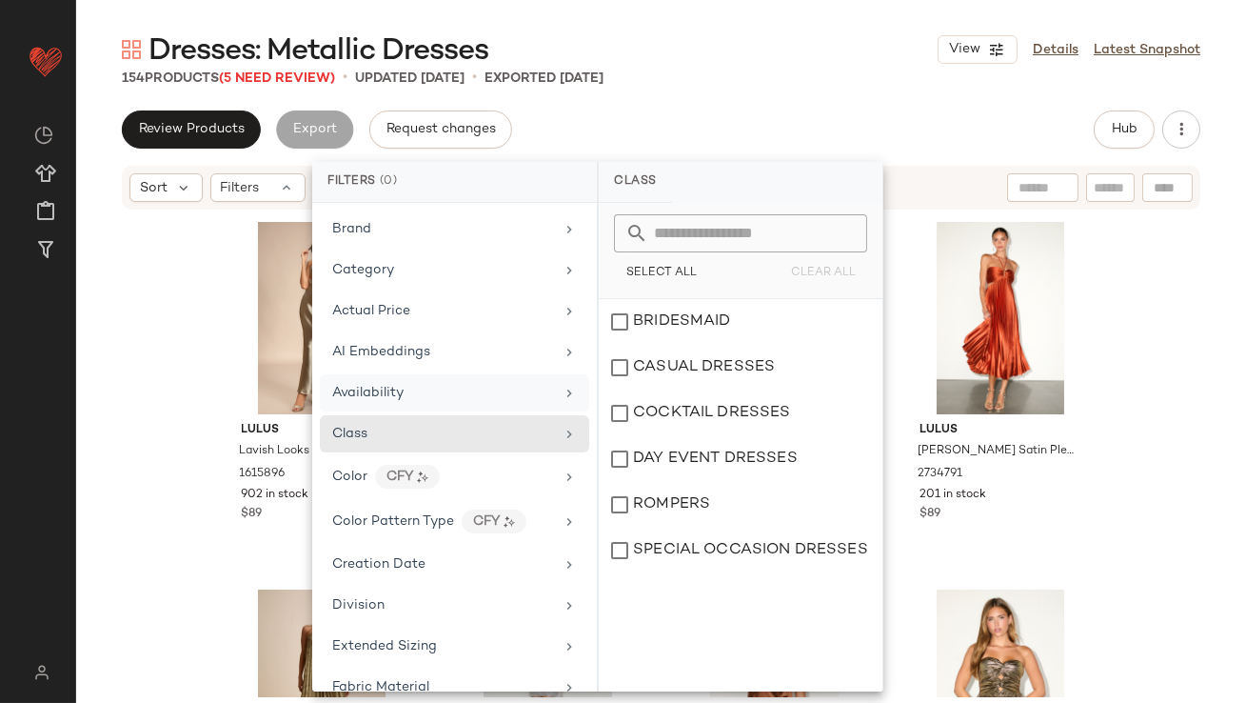
click at [401, 400] on div "Availability" at bounding box center [367, 393] width 71 height 20
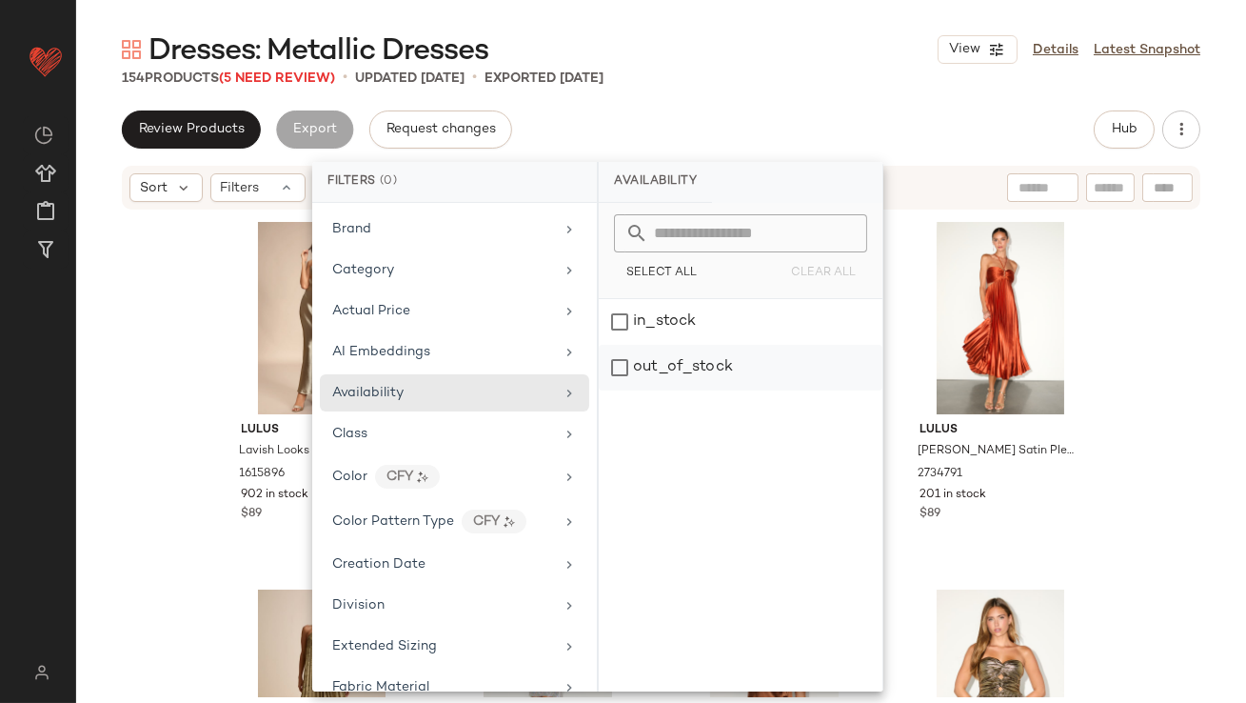
click at [645, 387] on div "out_of_stock" at bounding box center [741, 368] width 284 height 46
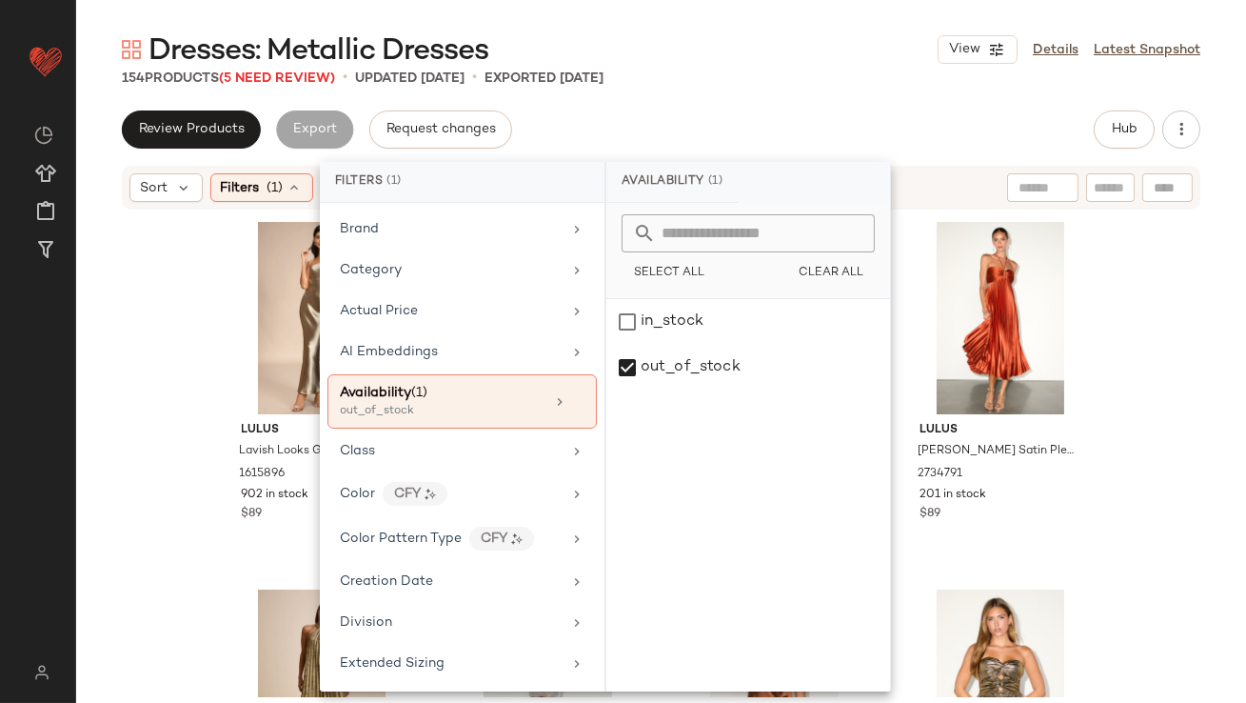
click at [742, 136] on div "Review Products Export Request changes Hub" at bounding box center [661, 129] width 1079 height 38
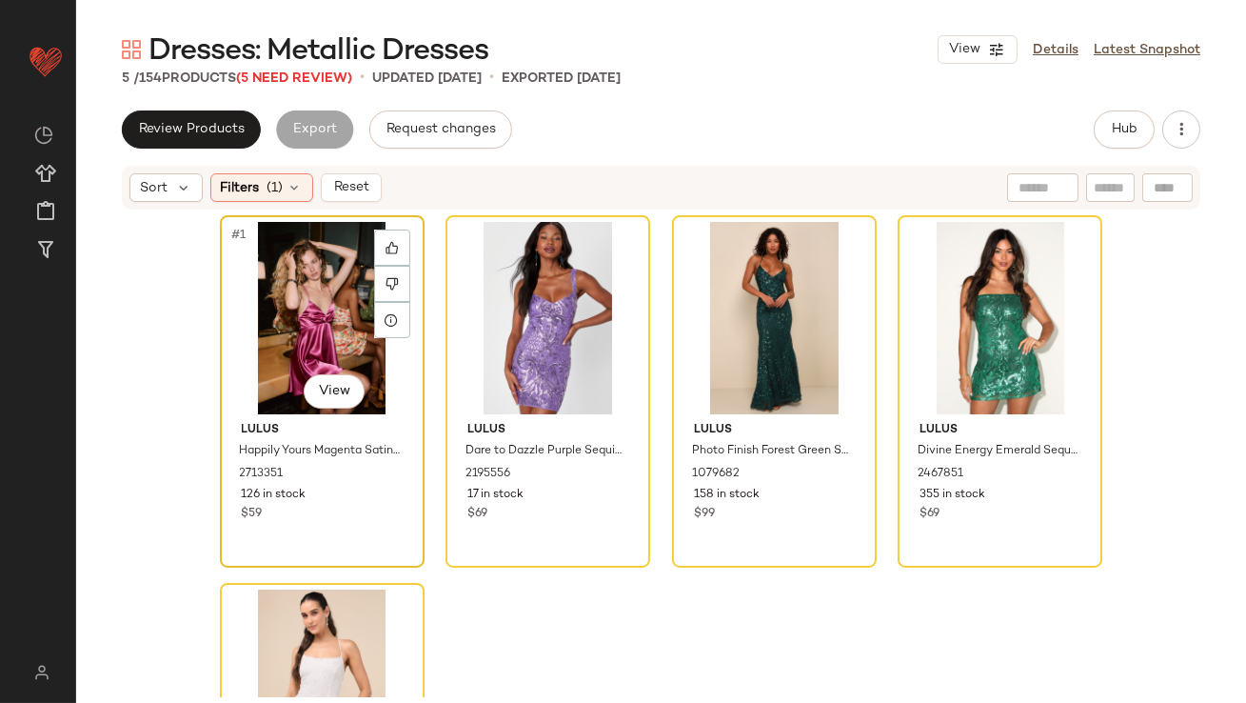
click at [254, 329] on div "#1 View" at bounding box center [322, 318] width 191 height 192
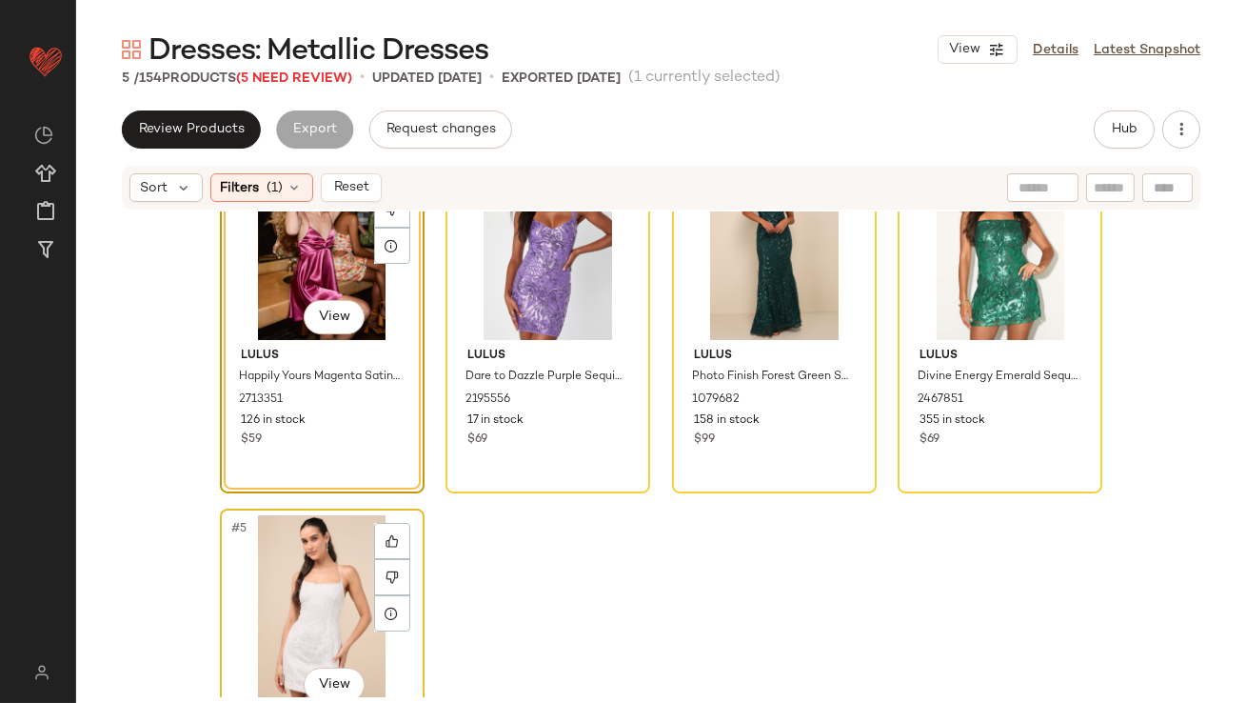
scroll to position [183, 0]
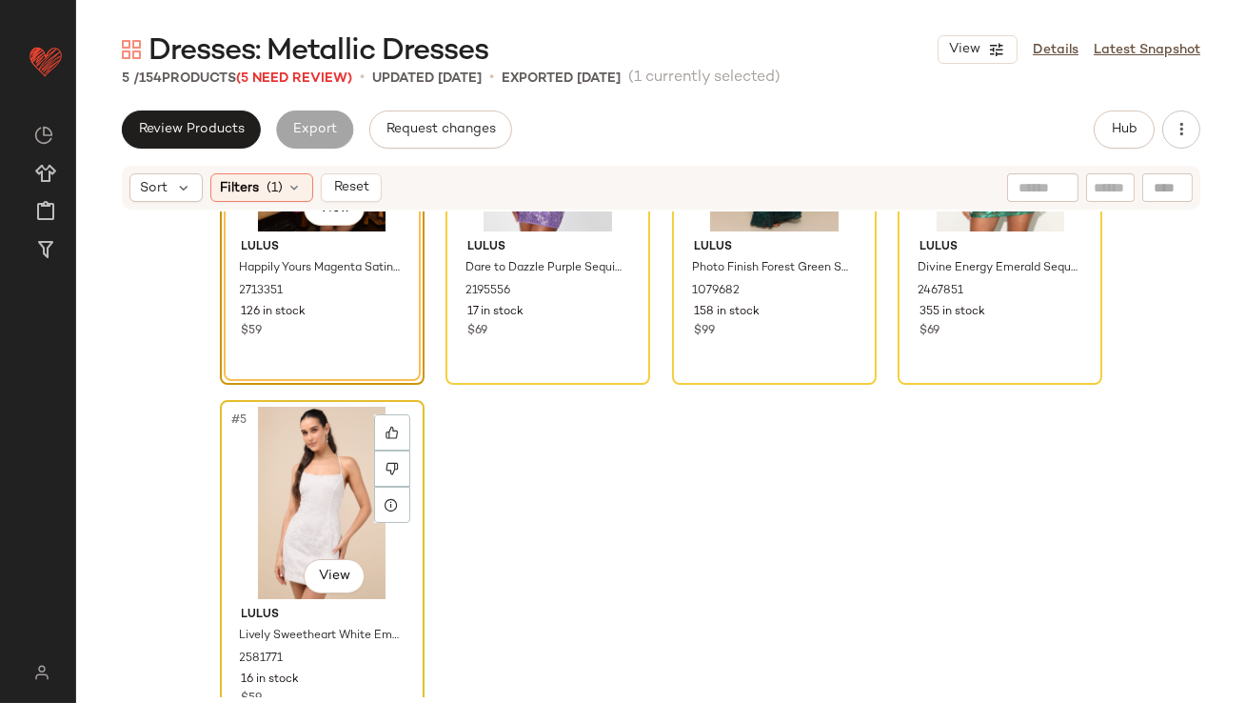
click at [307, 505] on div "#5 View" at bounding box center [322, 503] width 191 height 192
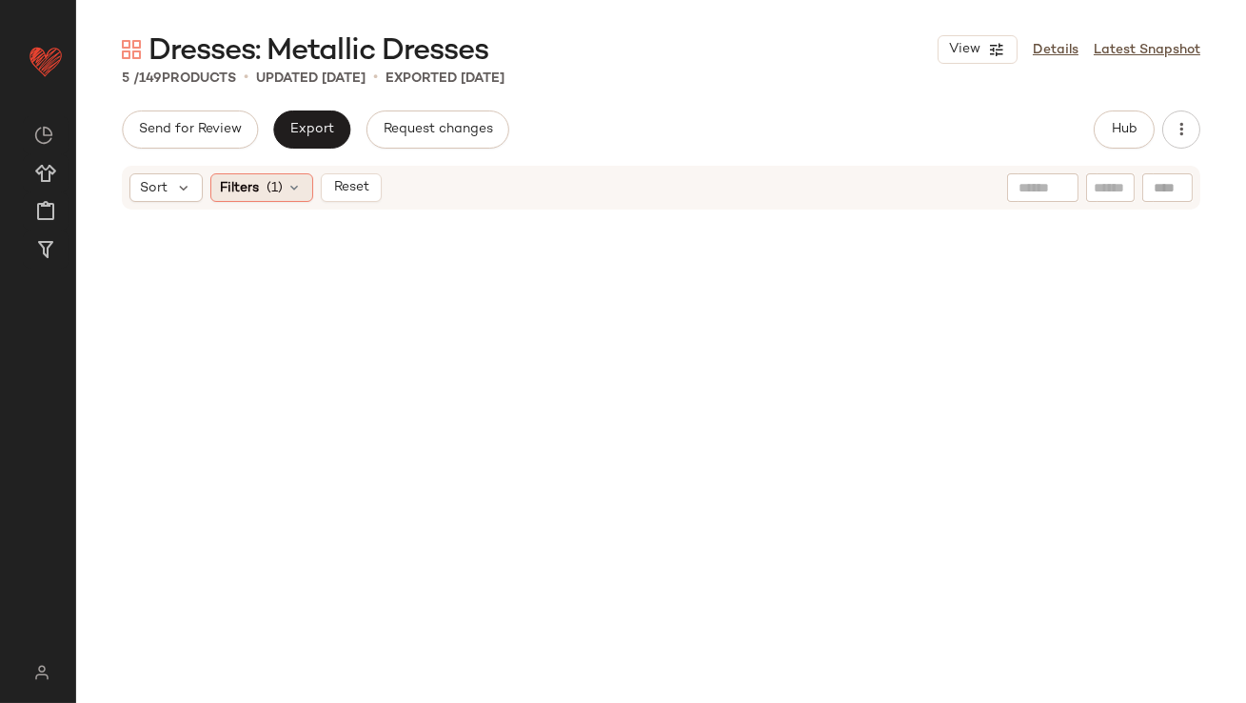
click at [288, 183] on icon at bounding box center [295, 187] width 15 height 15
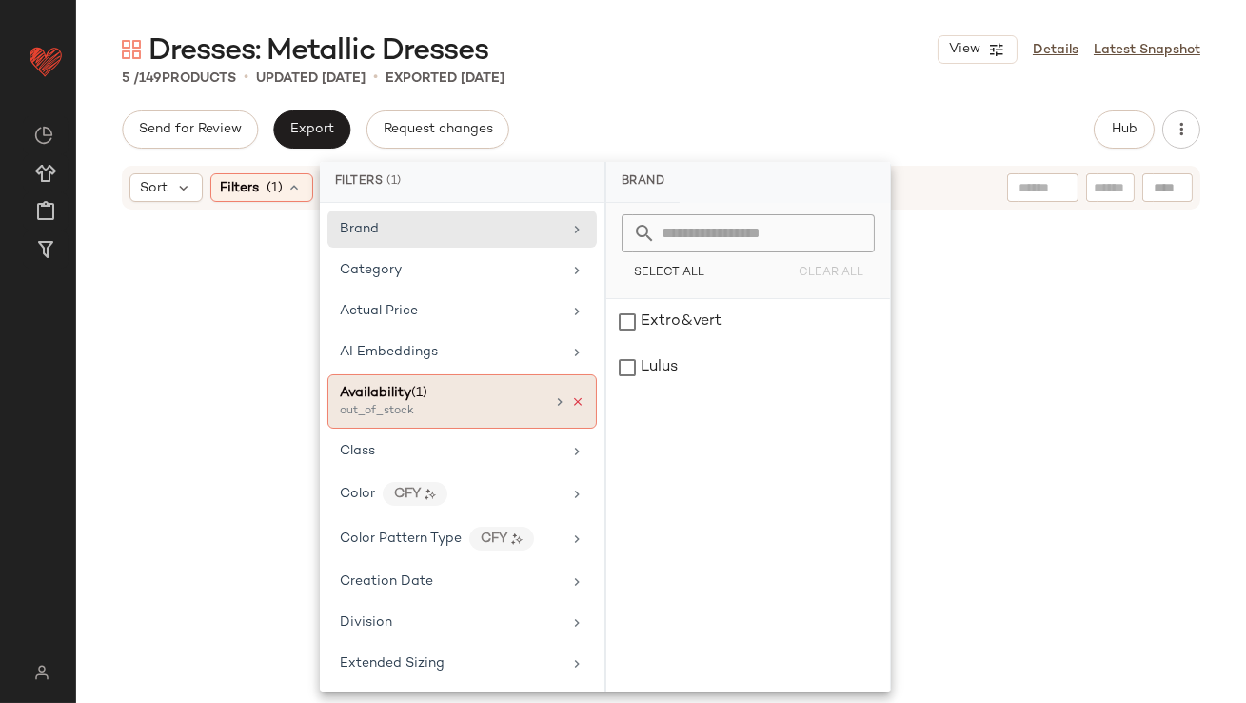
click at [571, 397] on icon at bounding box center [577, 401] width 13 height 13
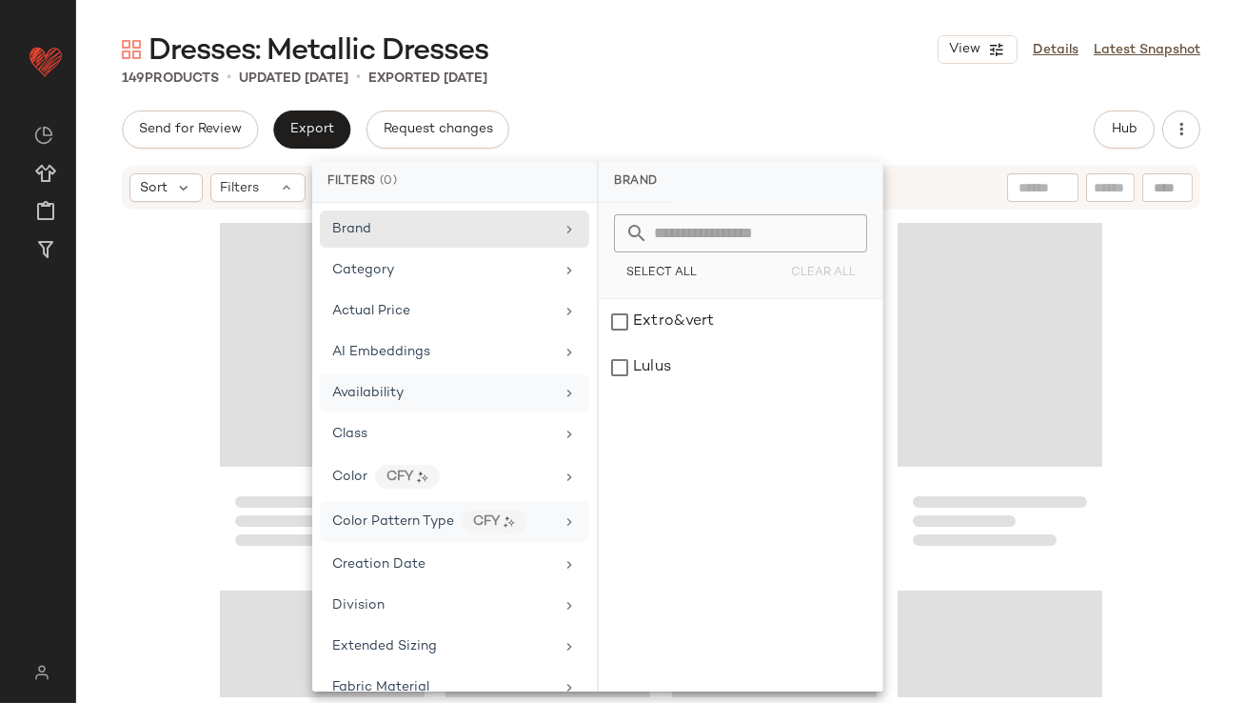
scroll to position [1180, 0]
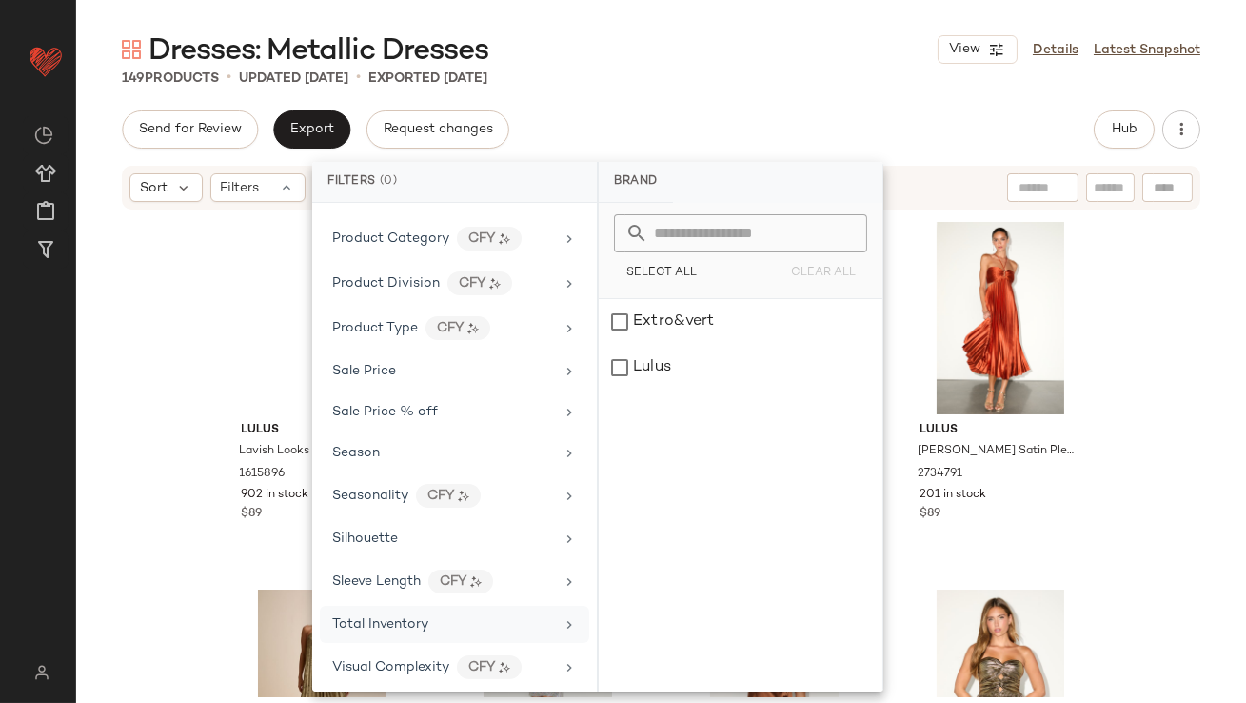
click at [365, 622] on span "Total Inventory" at bounding box center [380, 624] width 96 height 14
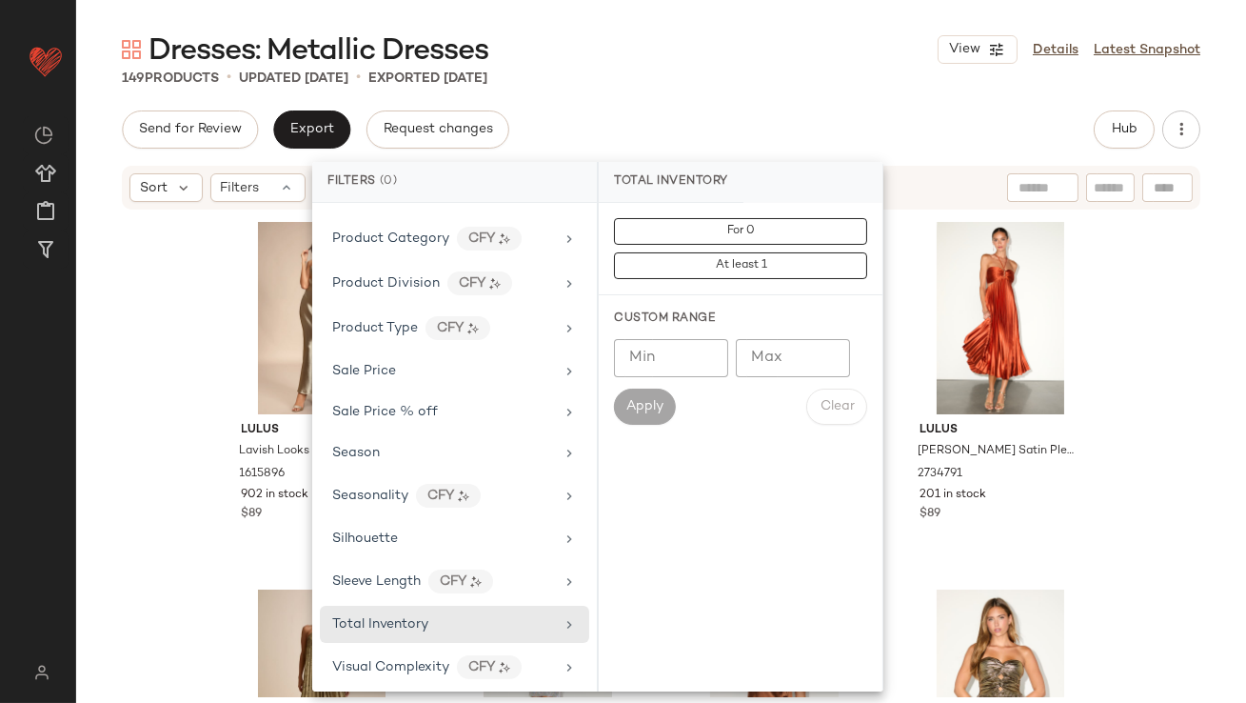
click at [796, 352] on input "Max" at bounding box center [793, 358] width 114 height 38
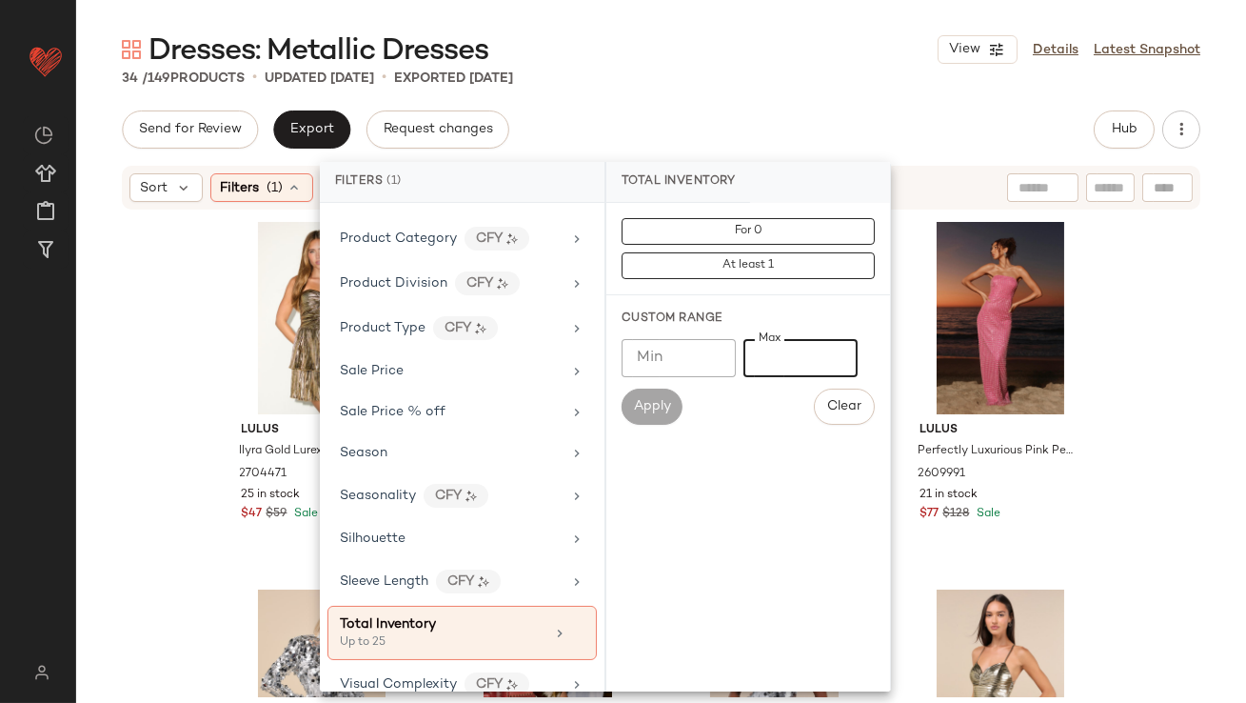
type input "**"
click at [857, 146] on div "Send for Review Export Request changes Hub" at bounding box center [661, 129] width 1079 height 38
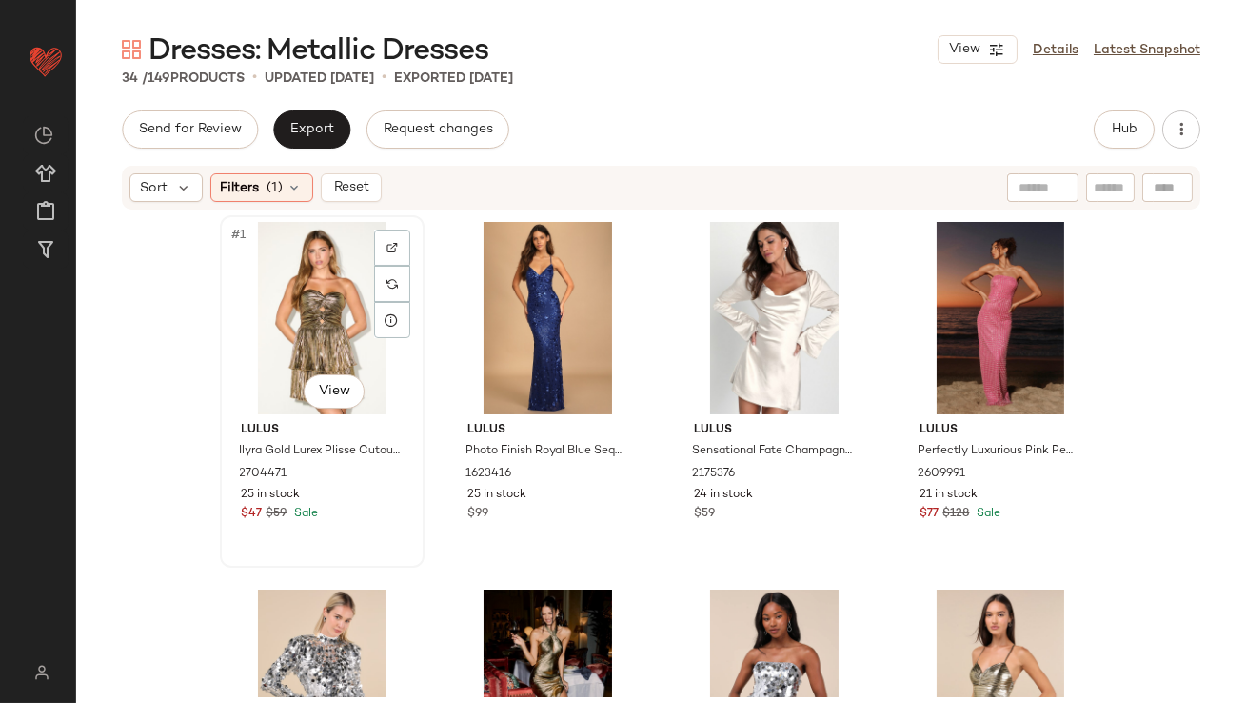
click at [302, 272] on div "#1 View" at bounding box center [322, 318] width 191 height 192
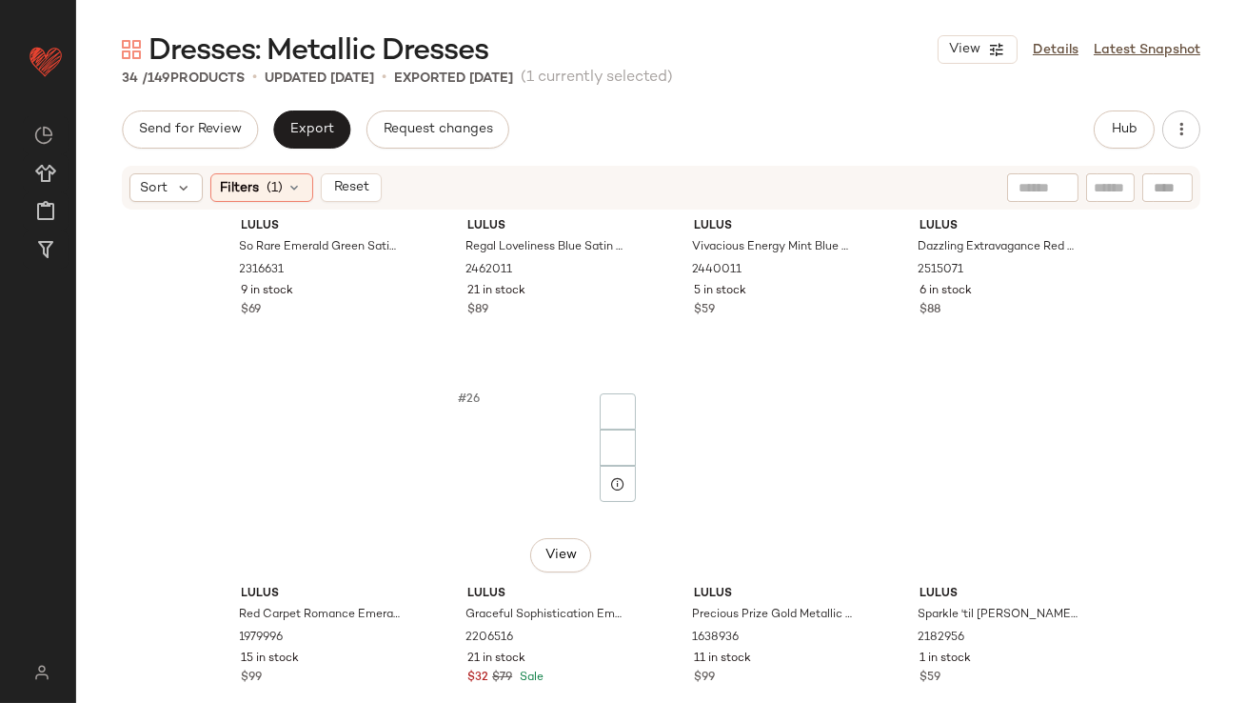
scroll to position [2825, 0]
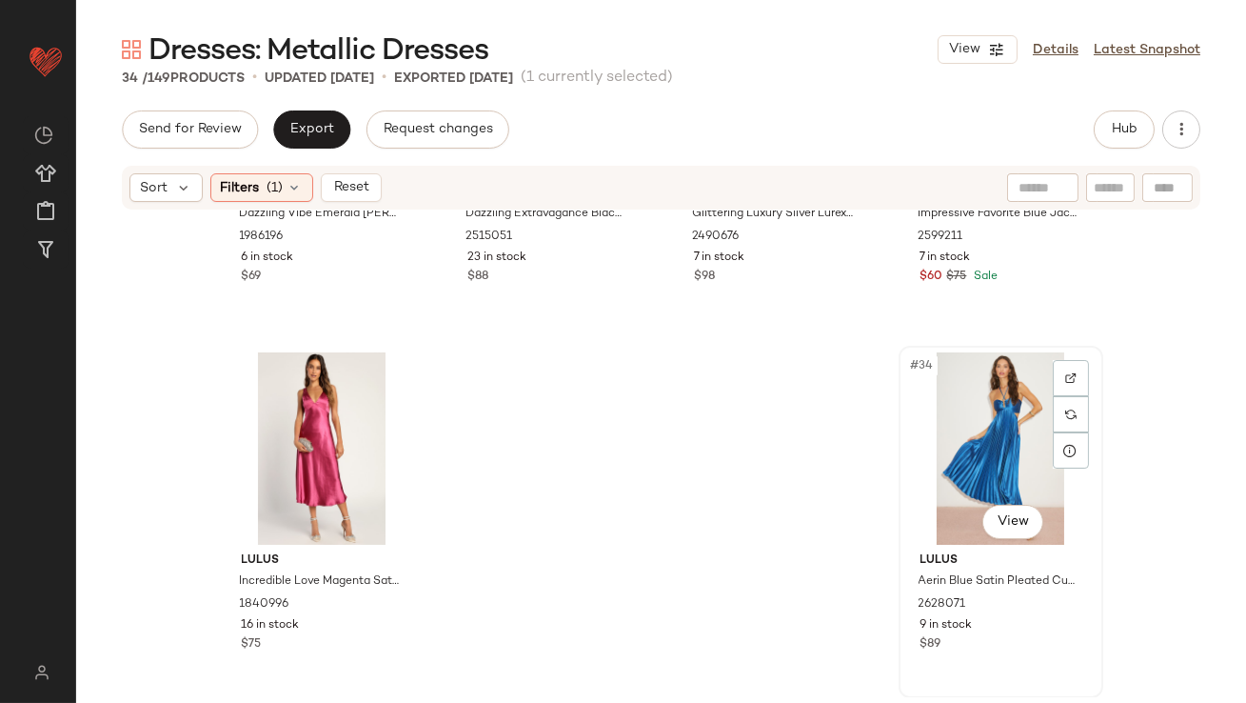
click at [983, 439] on div "#34 View" at bounding box center [1000, 448] width 191 height 192
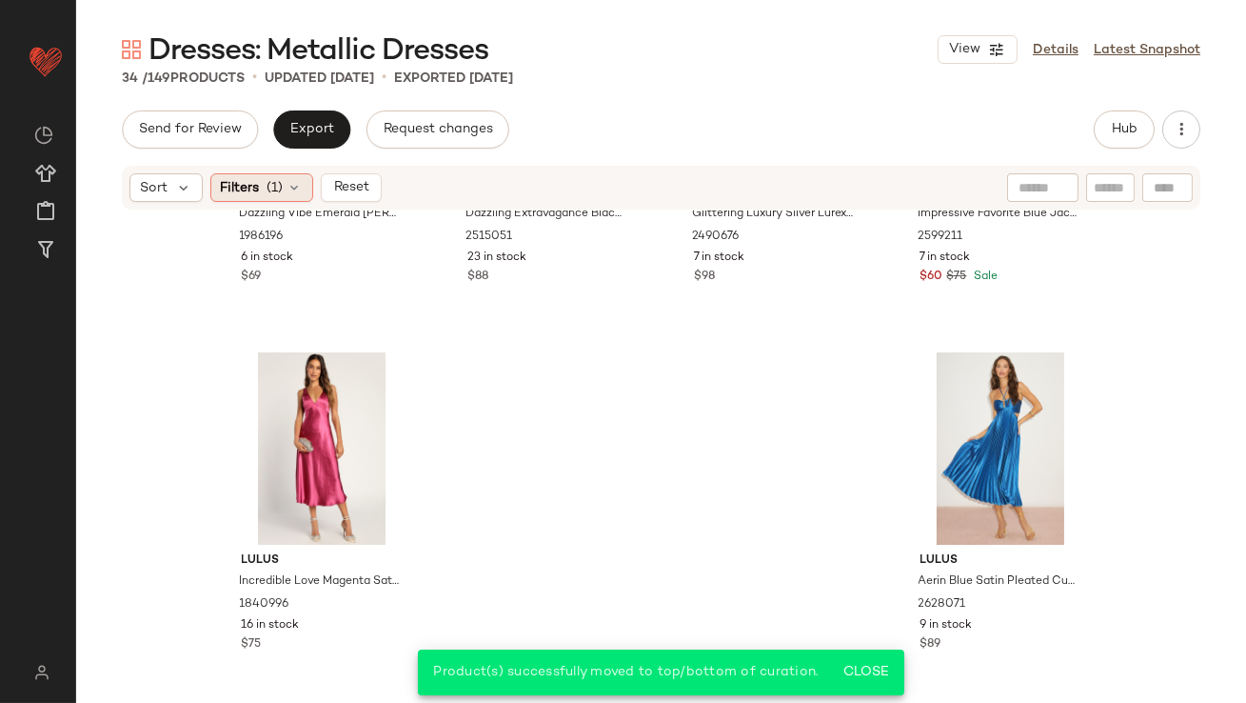
click at [261, 189] on div "Filters (1)" at bounding box center [261, 187] width 103 height 29
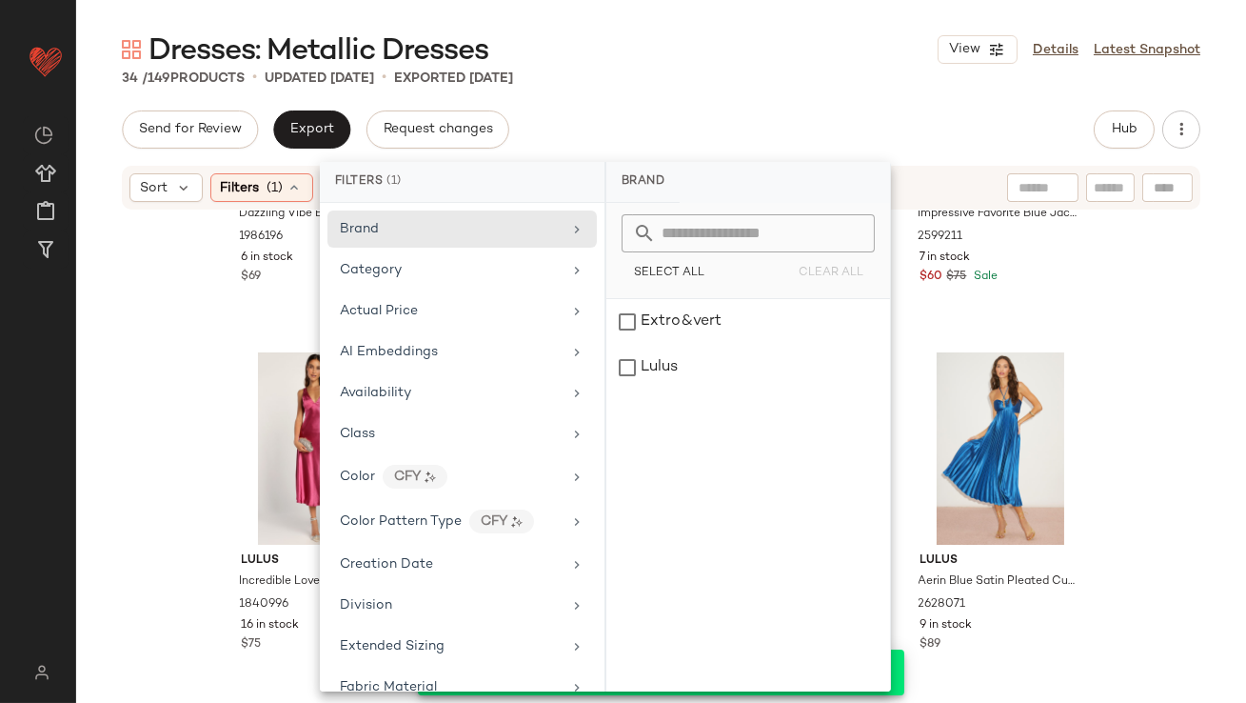
scroll to position [1197, 0]
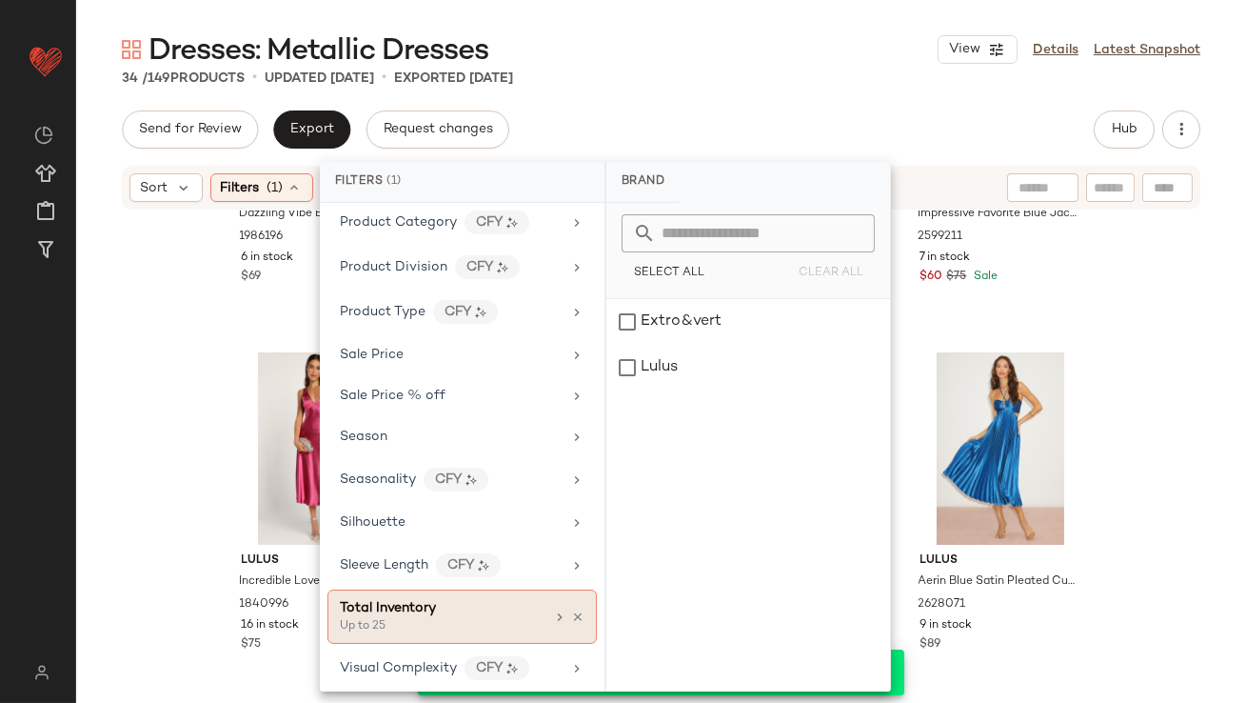
click at [571, 610] on icon at bounding box center [577, 616] width 13 height 13
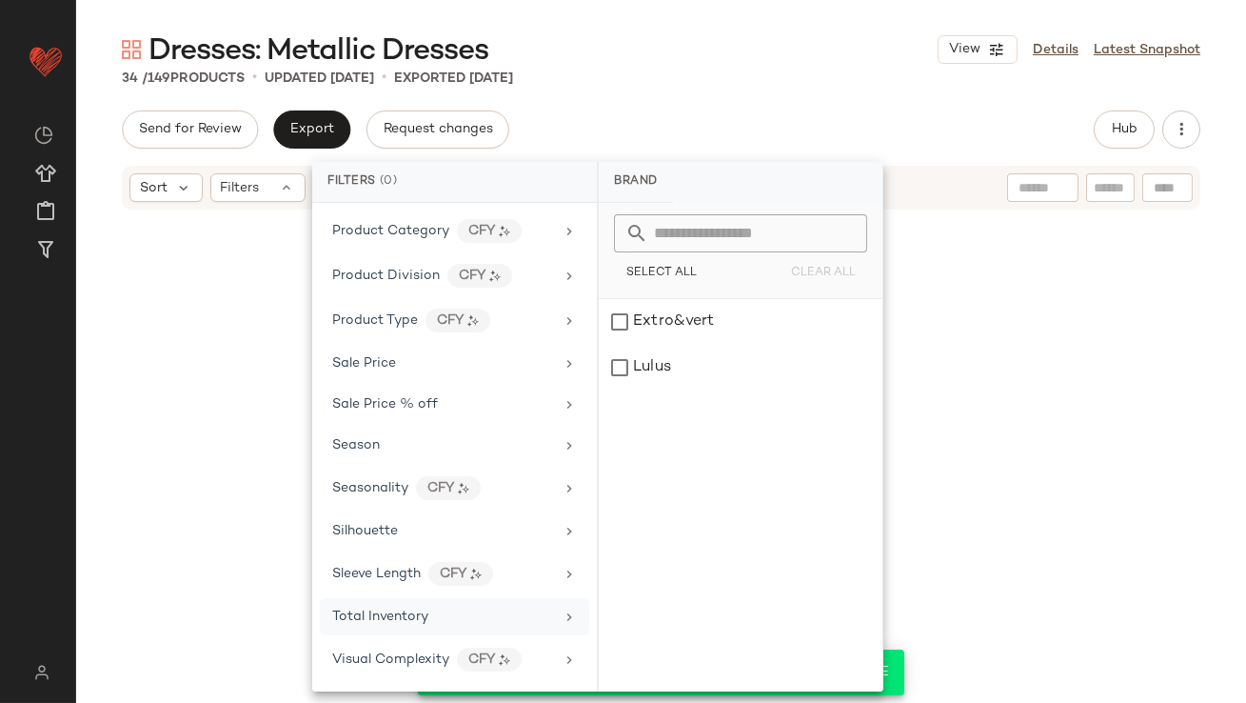
scroll to position [1180, 0]
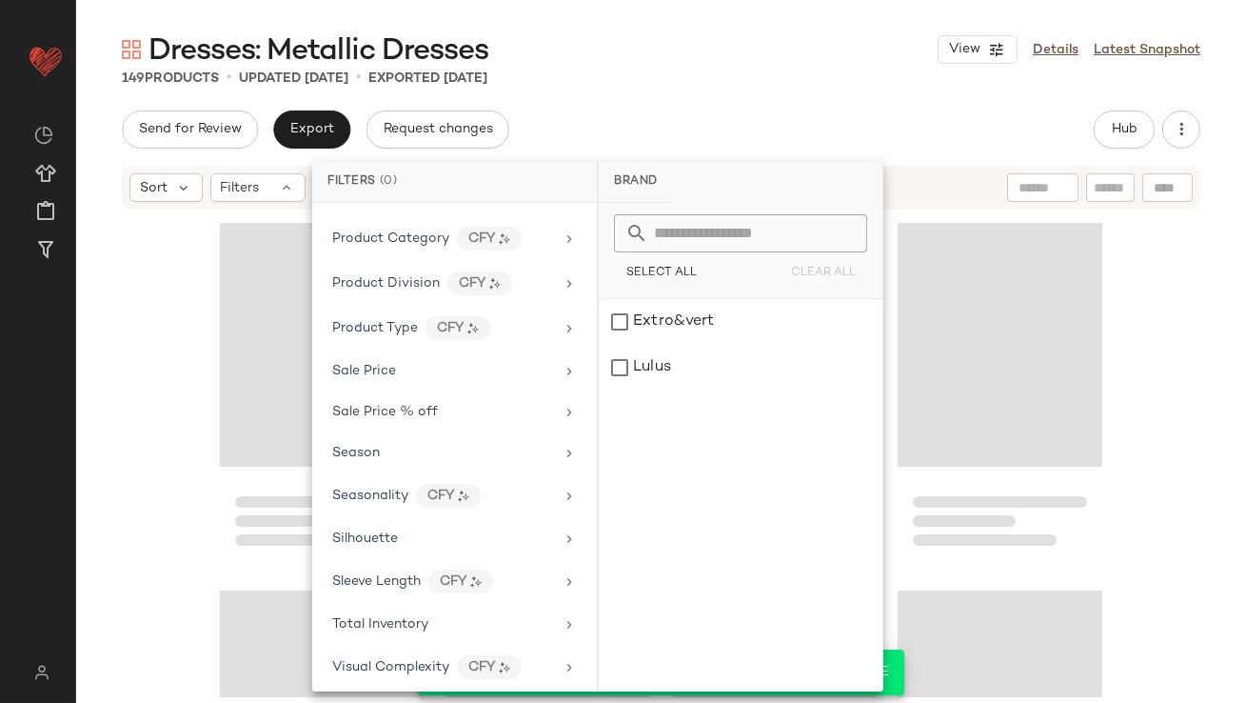
click at [703, 148] on div "Send for Review Export Request changes Hub" at bounding box center [661, 129] width 1079 height 38
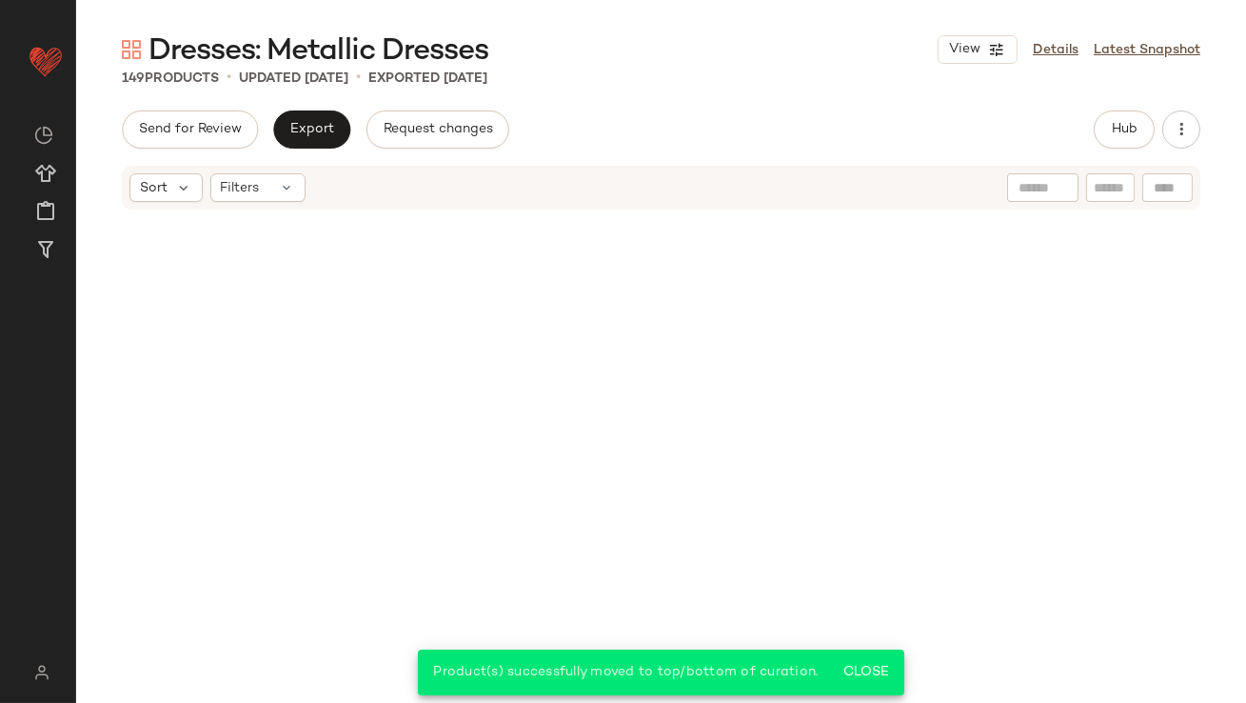
scroll to position [311, 0]
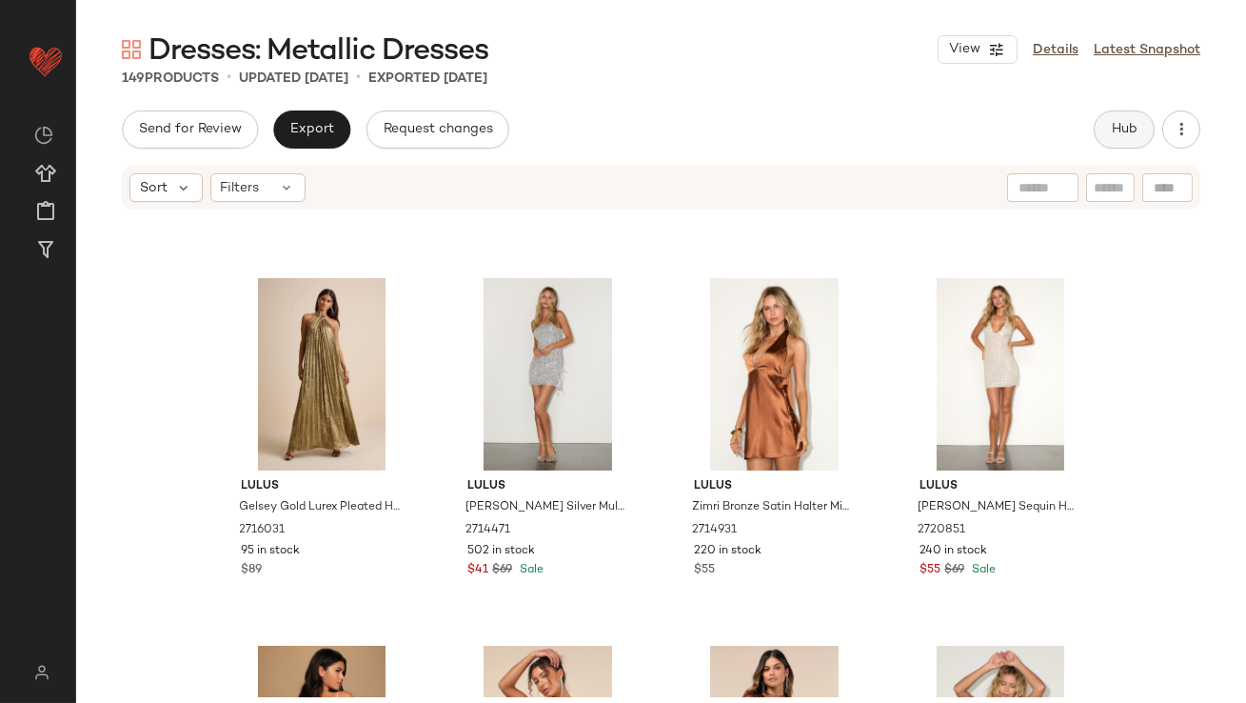
click at [1124, 116] on button "Hub" at bounding box center [1124, 129] width 61 height 38
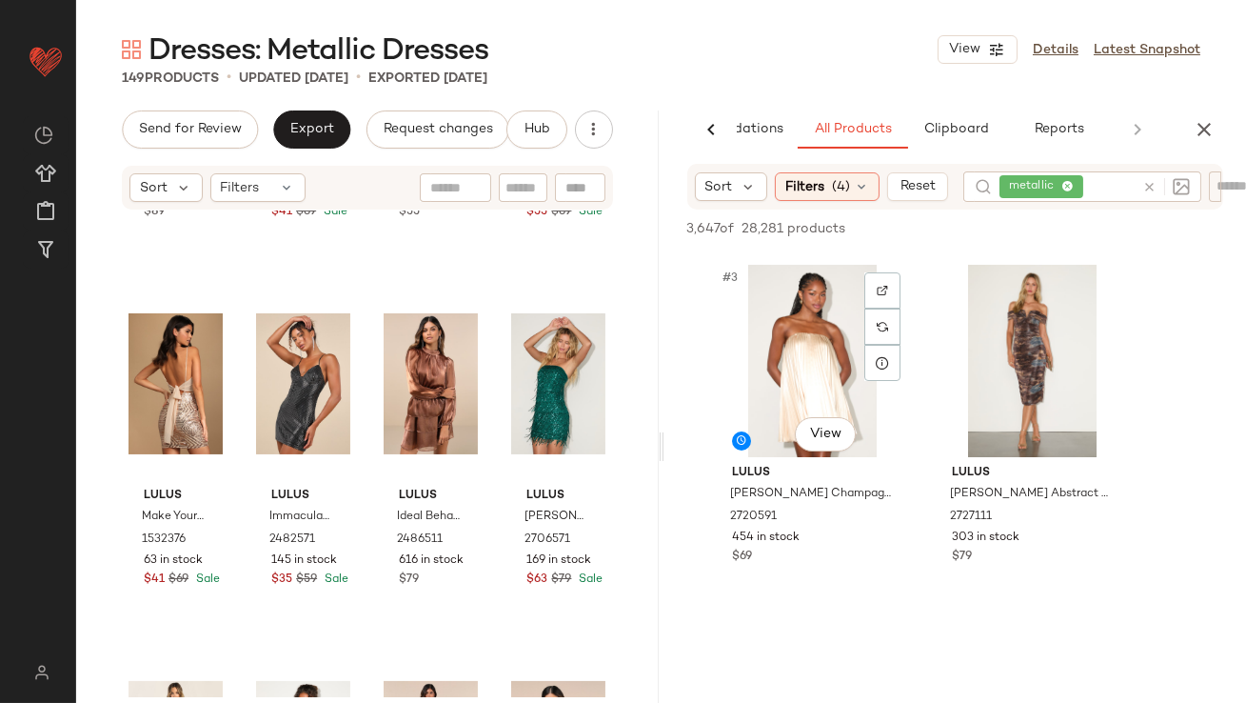
scroll to position [409, 0]
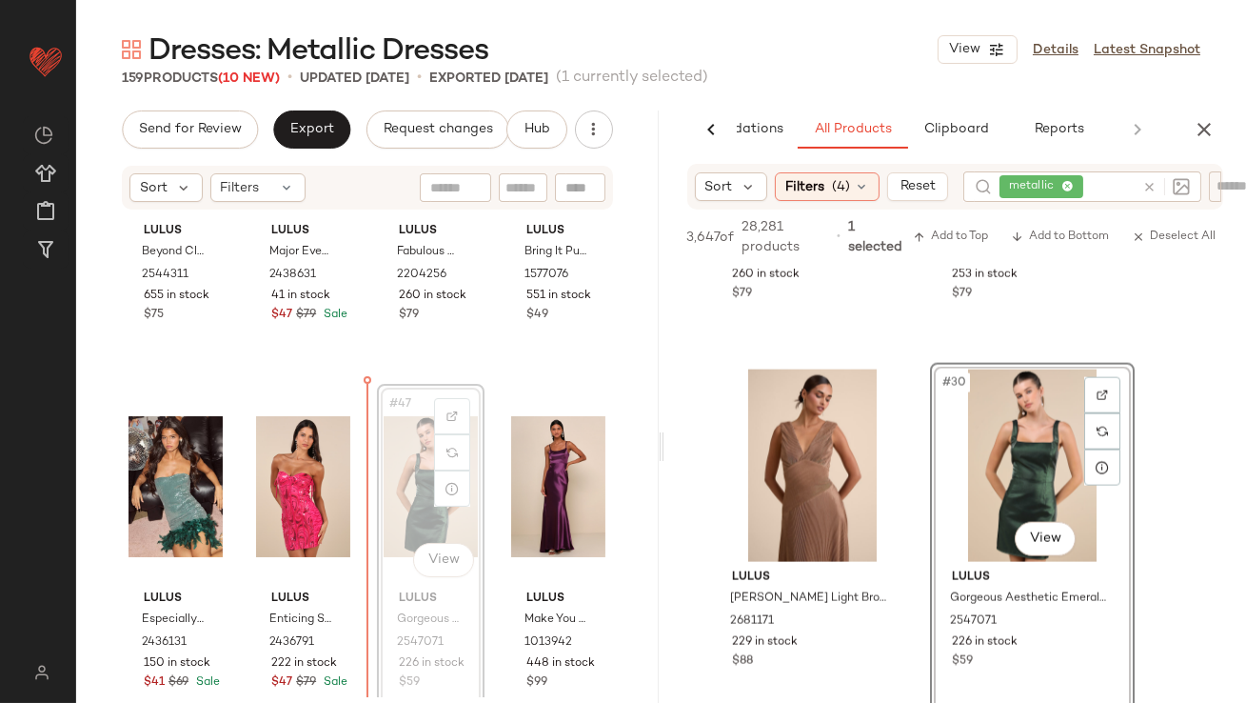
drag, startPoint x: 408, startPoint y: 564, endPoint x: 422, endPoint y: 564, distance: 13.3
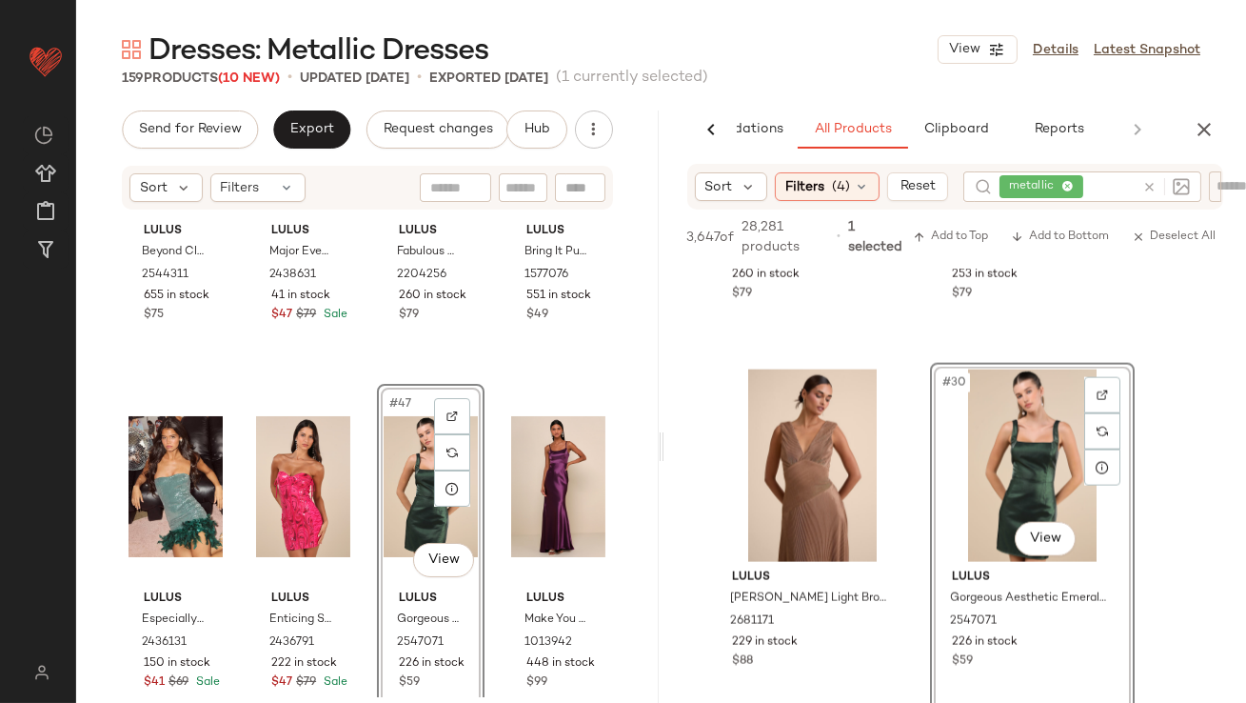
drag, startPoint x: 149, startPoint y: 506, endPoint x: 393, endPoint y: 507, distance: 244.7
click at [393, 507] on div "Lulus Beyond Classy Chartreuse Satin Halter Midi Dress 2544311 655 in stock $75…" at bounding box center [367, 454] width 583 height 486
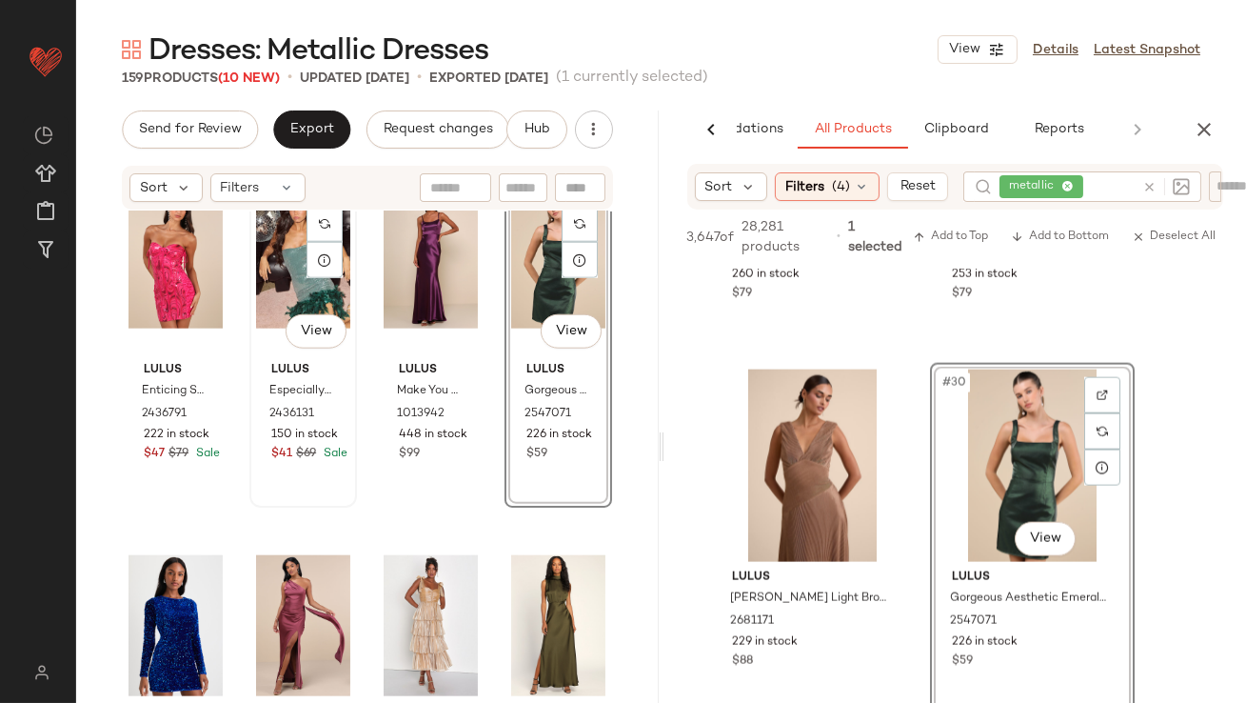
scroll to position [4147, 0]
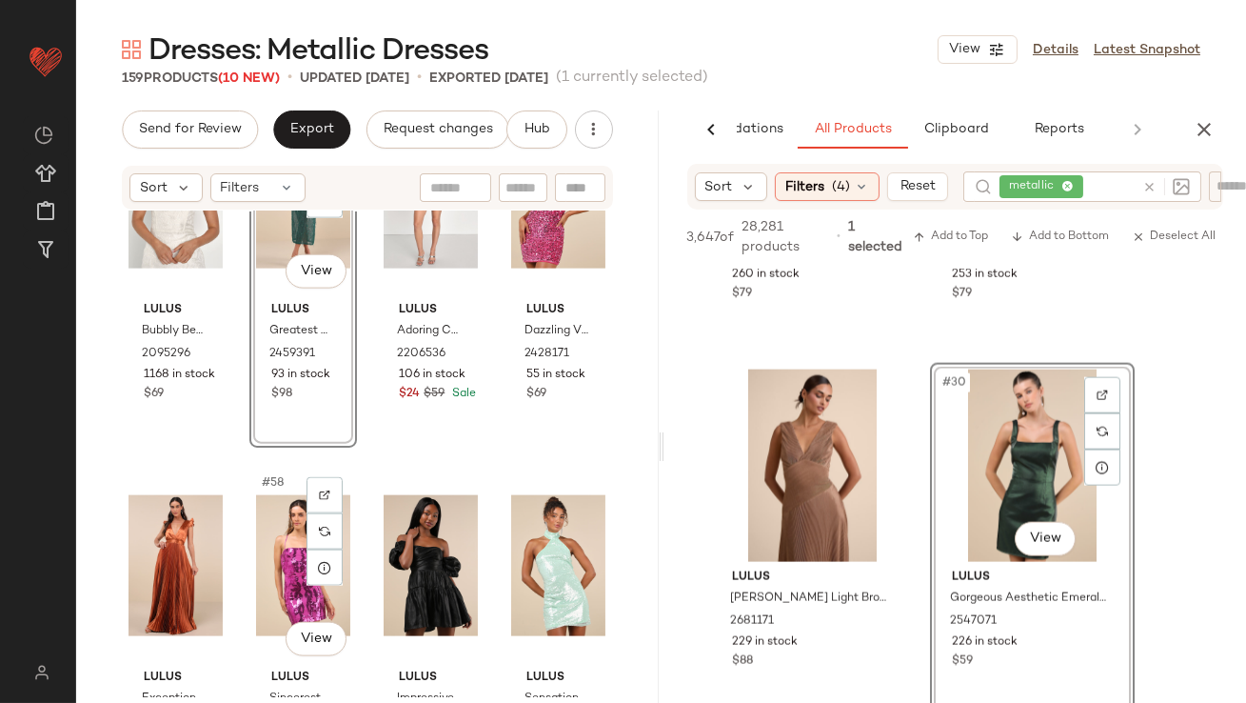
scroll to position [4912, 0]
click at [308, 120] on button "Export" at bounding box center [311, 129] width 77 height 38
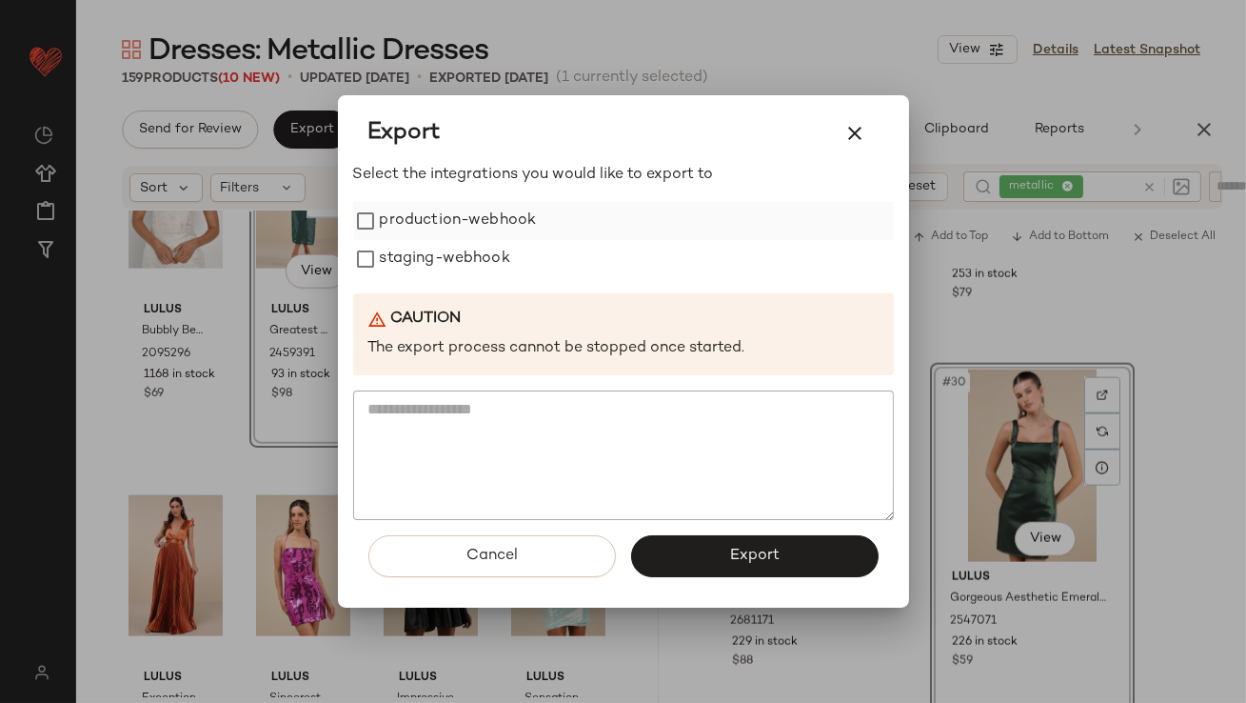
click at [394, 212] on label "production-webhook" at bounding box center [458, 221] width 157 height 38
click at [394, 245] on label "staging-webhook" at bounding box center [445, 259] width 130 height 38
click at [692, 564] on button "Export" at bounding box center [755, 556] width 248 height 42
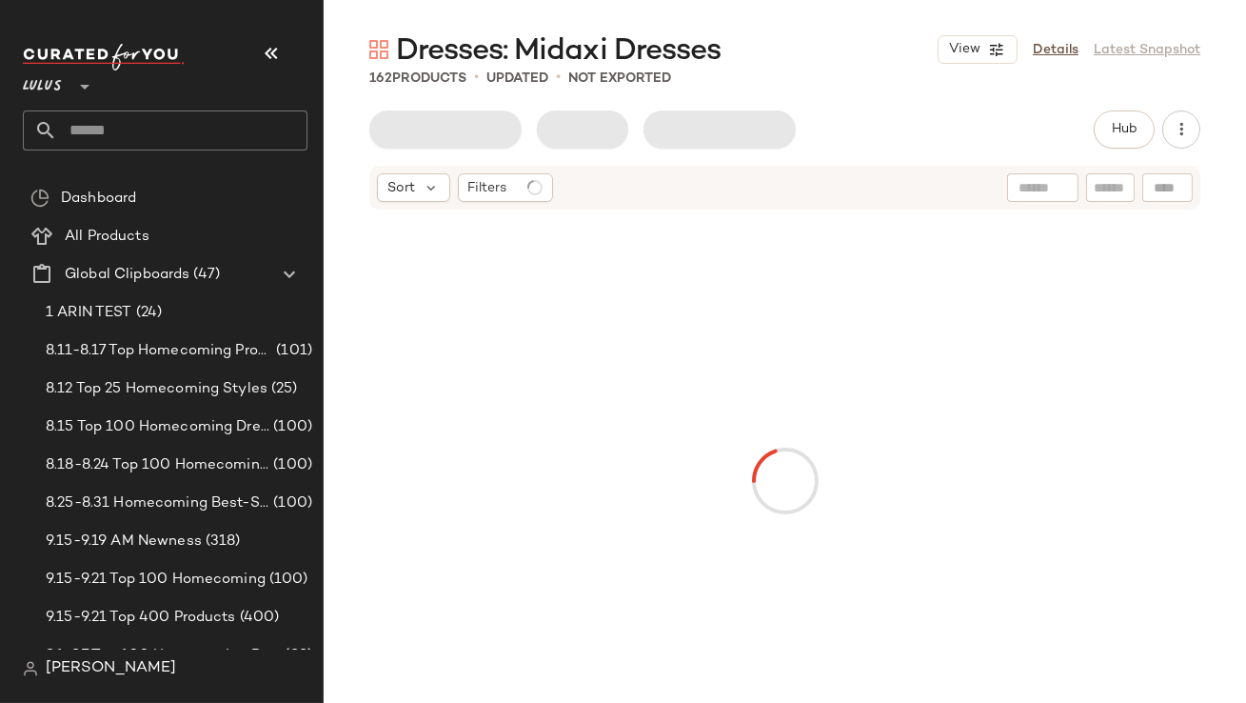
click at [272, 63] on icon "button" at bounding box center [271, 53] width 23 height 23
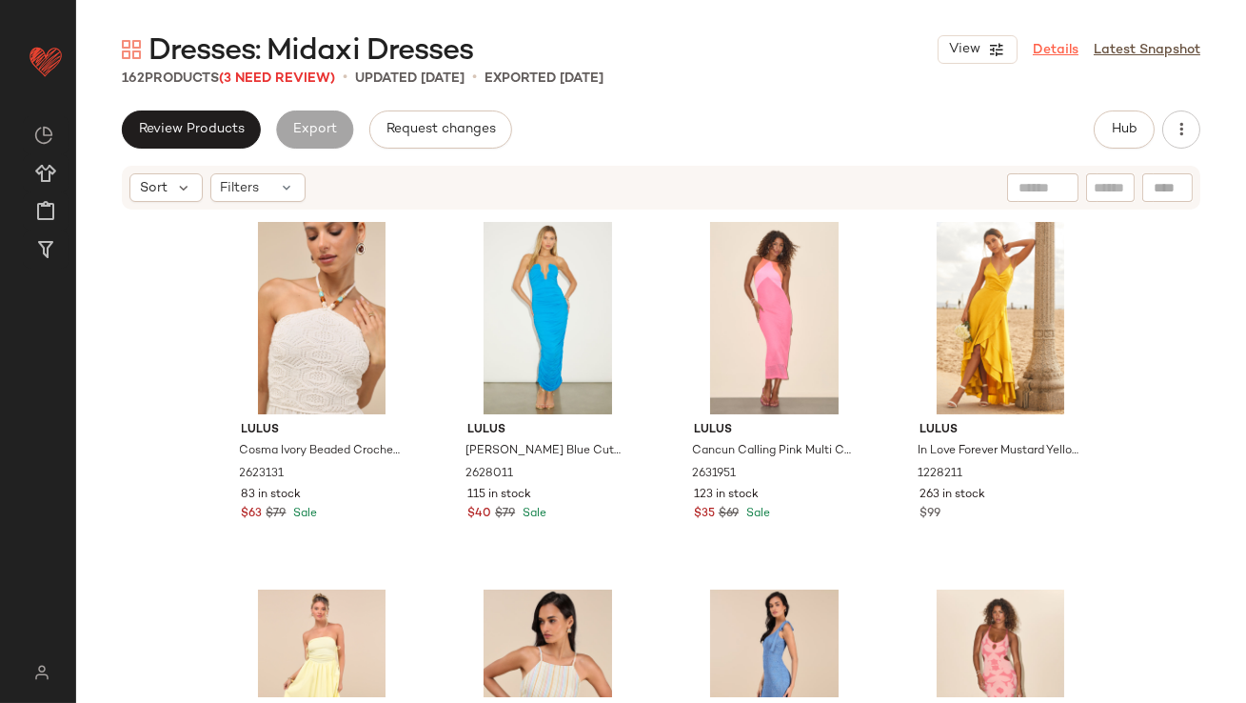
click at [1049, 56] on link "Details" at bounding box center [1056, 50] width 46 height 20
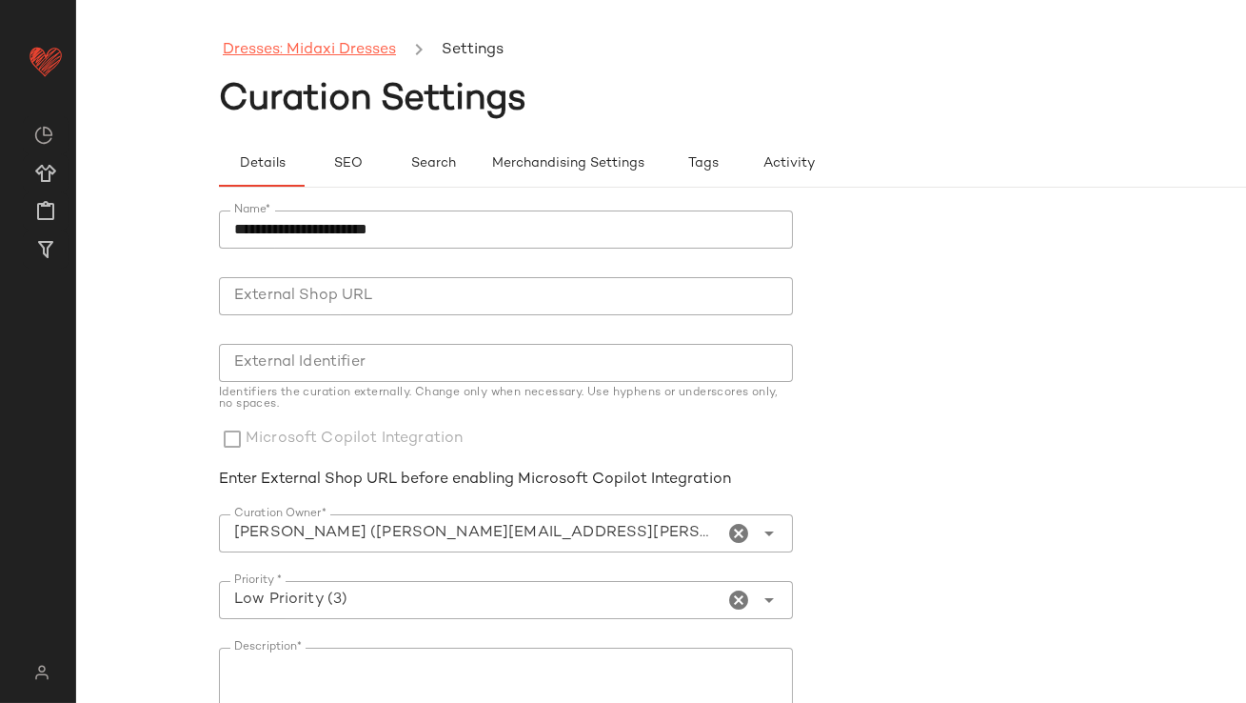
click at [360, 49] on link "Dresses: Midaxi Dresses" at bounding box center [309, 50] width 173 height 25
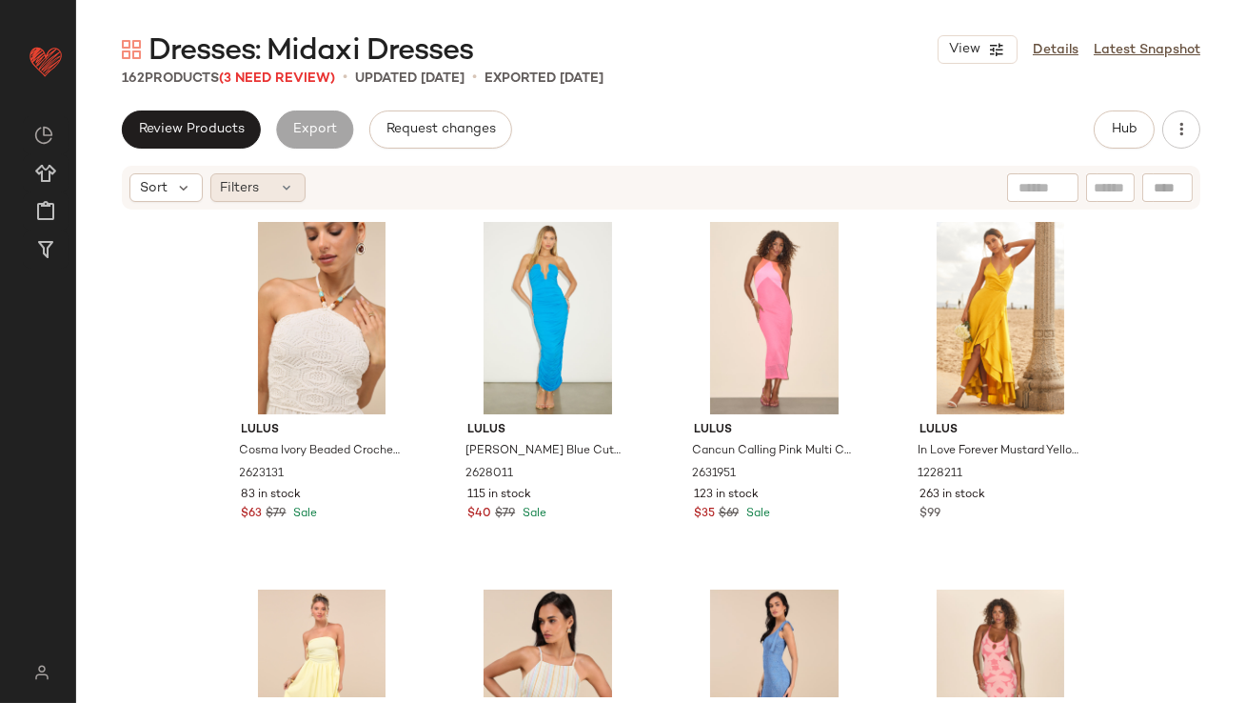
click at [260, 189] on div "Filters" at bounding box center [257, 187] width 95 height 29
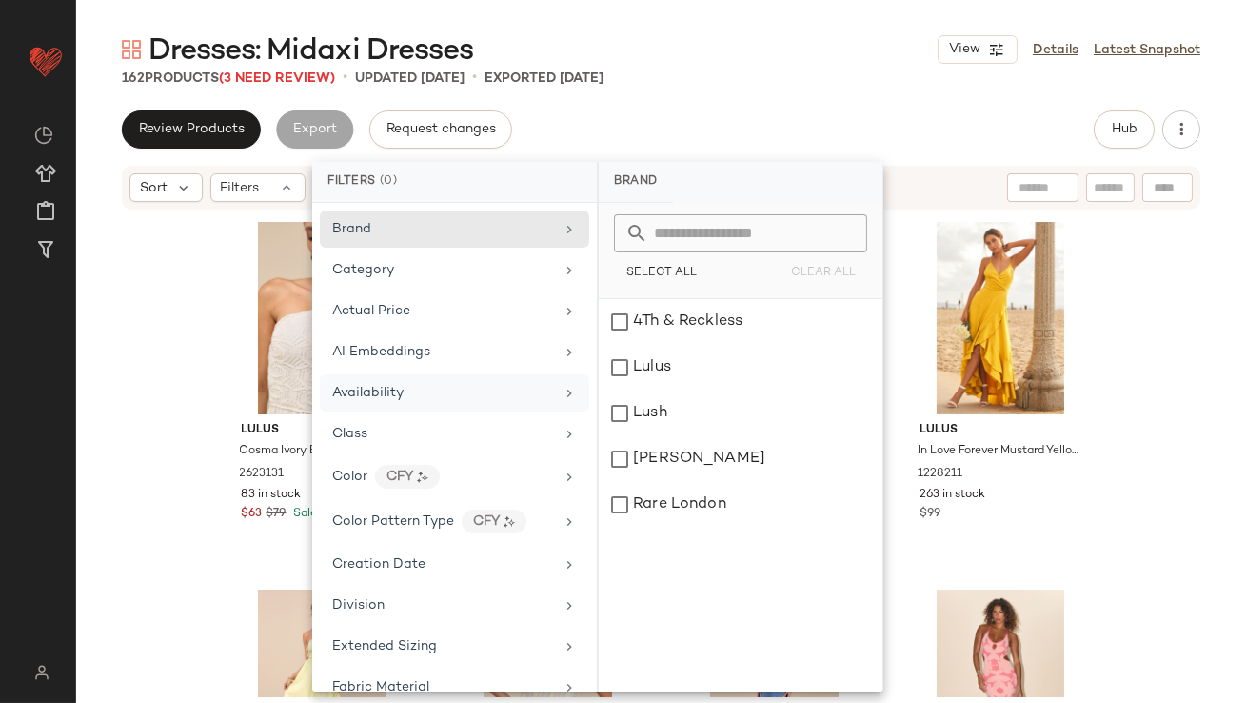
click at [387, 396] on span "Availability" at bounding box center [367, 393] width 71 height 14
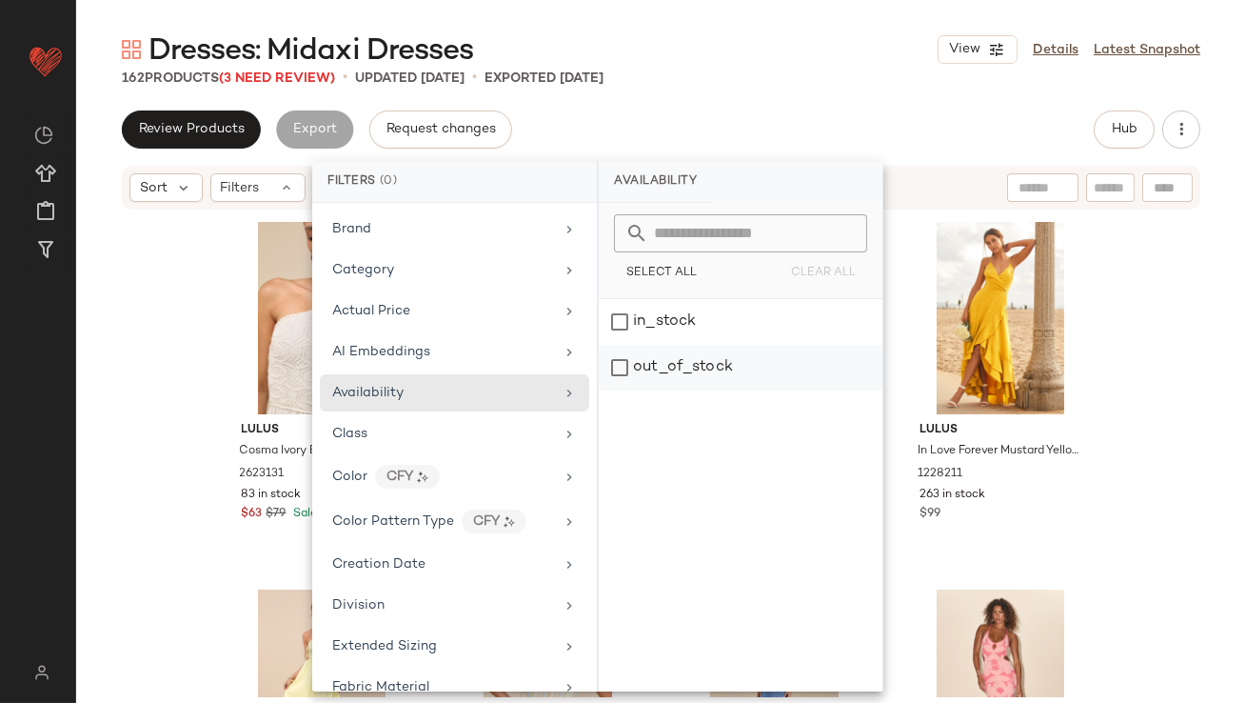
click at [704, 371] on div "out_of_stock" at bounding box center [741, 368] width 284 height 46
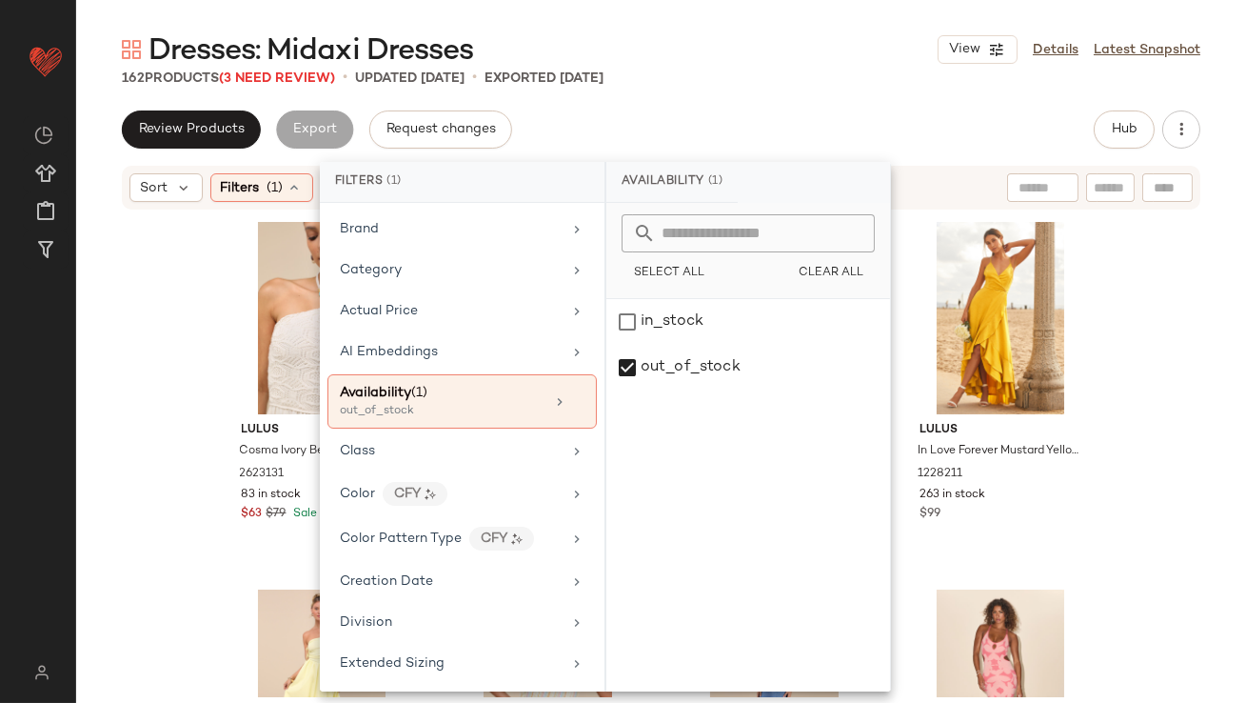
click at [696, 82] on div "162 Products (3 Need Review) • updated [DATE] • Exported [DATE]" at bounding box center [661, 78] width 1170 height 19
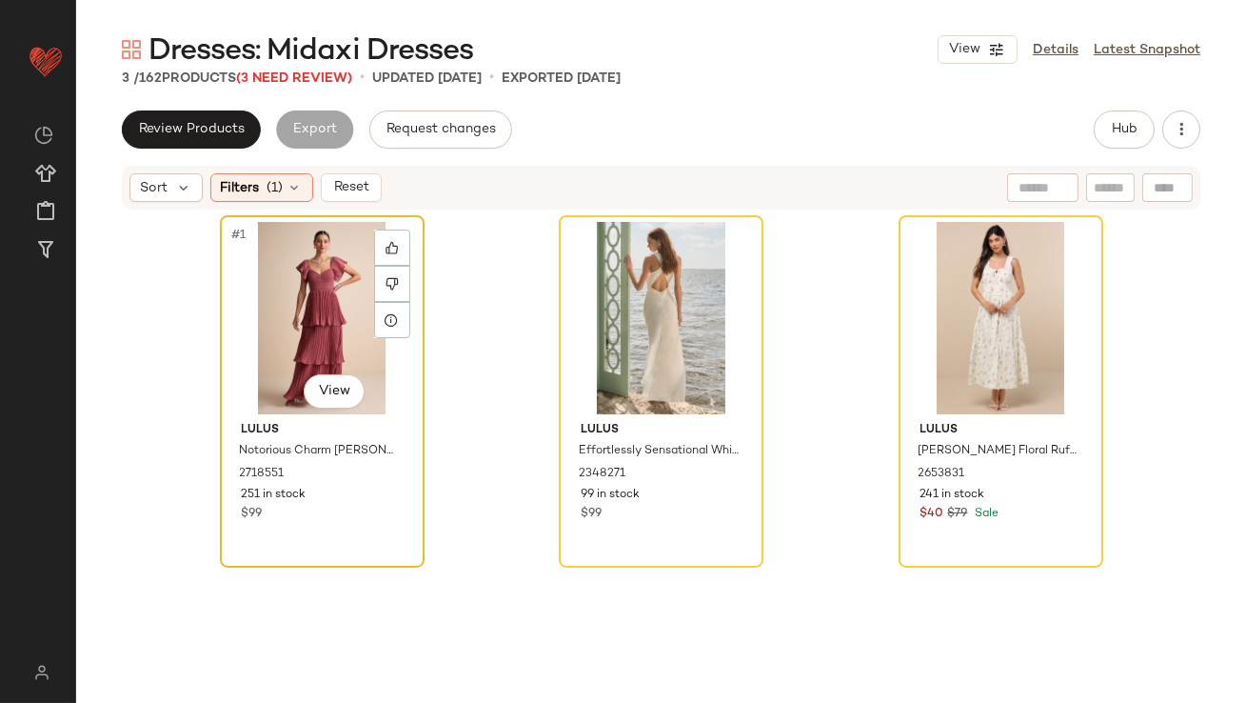
click at [308, 261] on div "#1 View" at bounding box center [322, 318] width 191 height 192
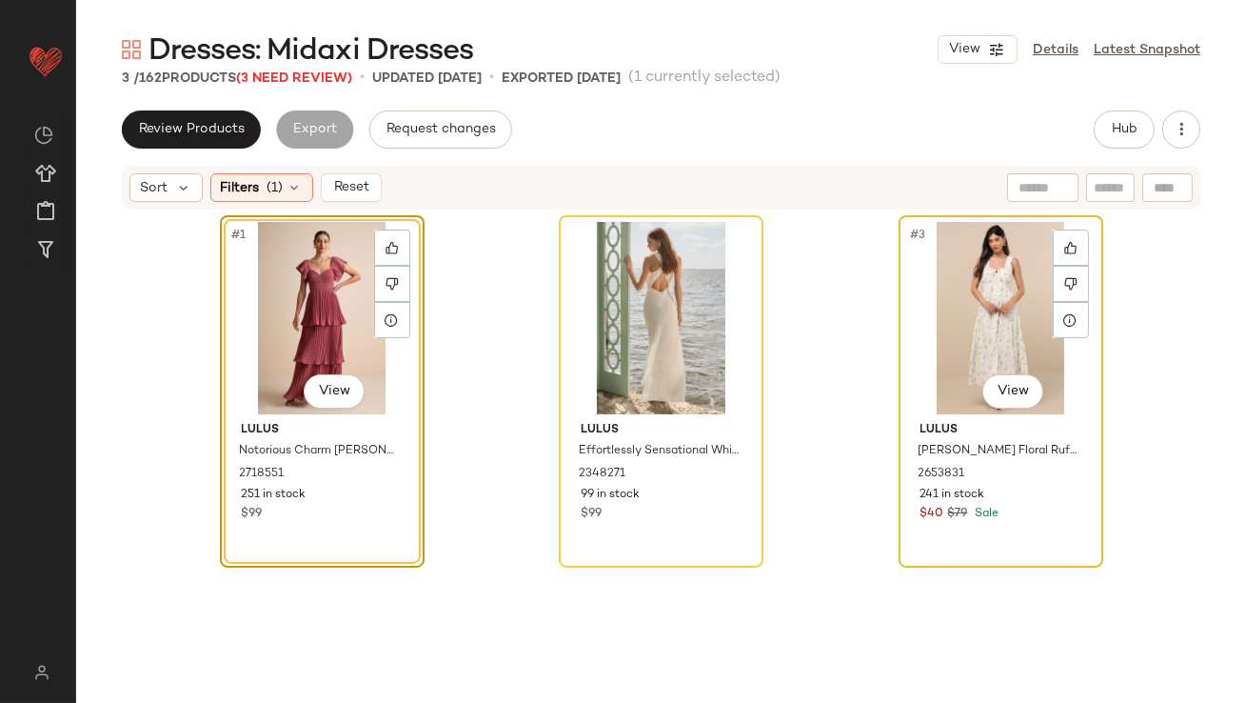
click at [905, 307] on div "#3 View" at bounding box center [1000, 318] width 191 height 192
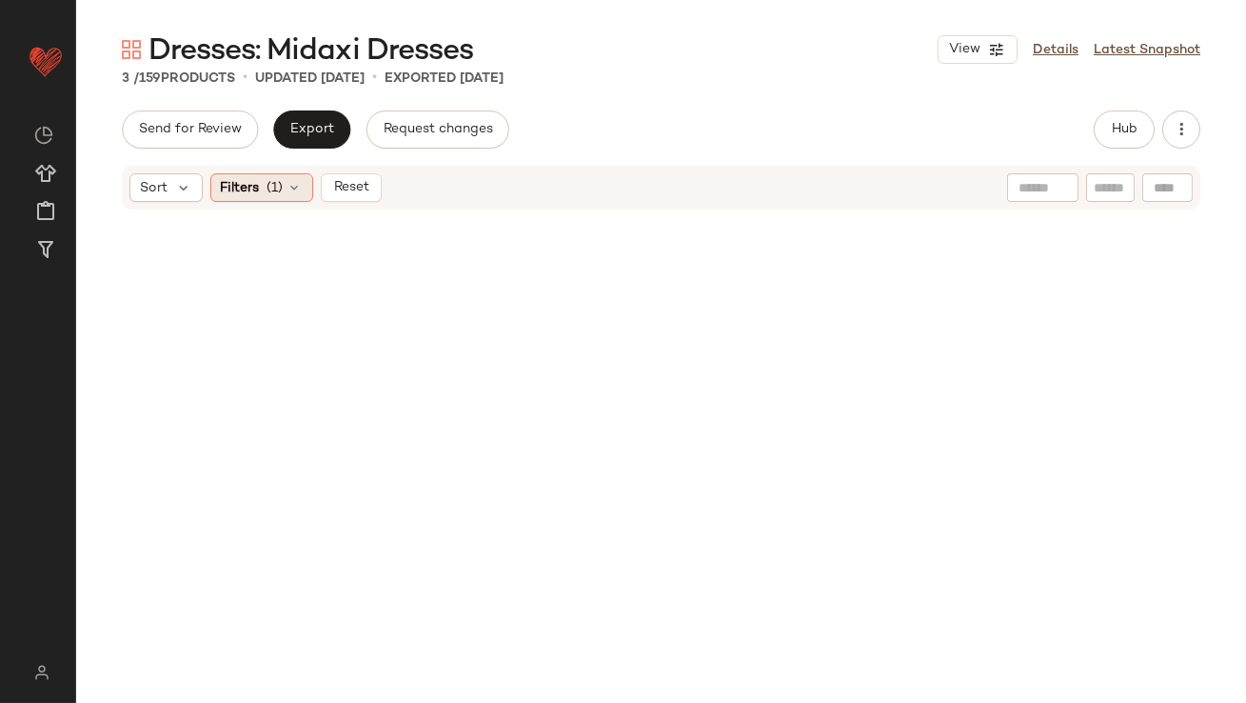
click at [261, 191] on div "Filters (1)" at bounding box center [261, 187] width 103 height 29
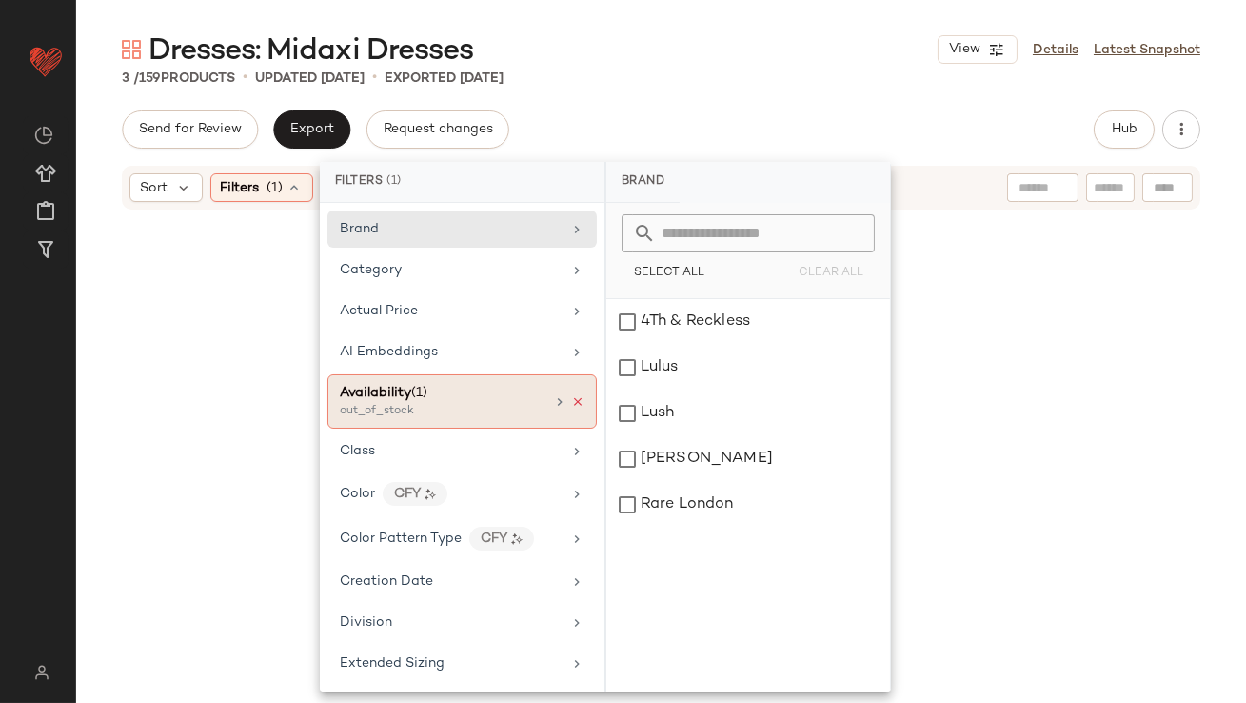
click at [571, 398] on icon at bounding box center [577, 401] width 13 height 13
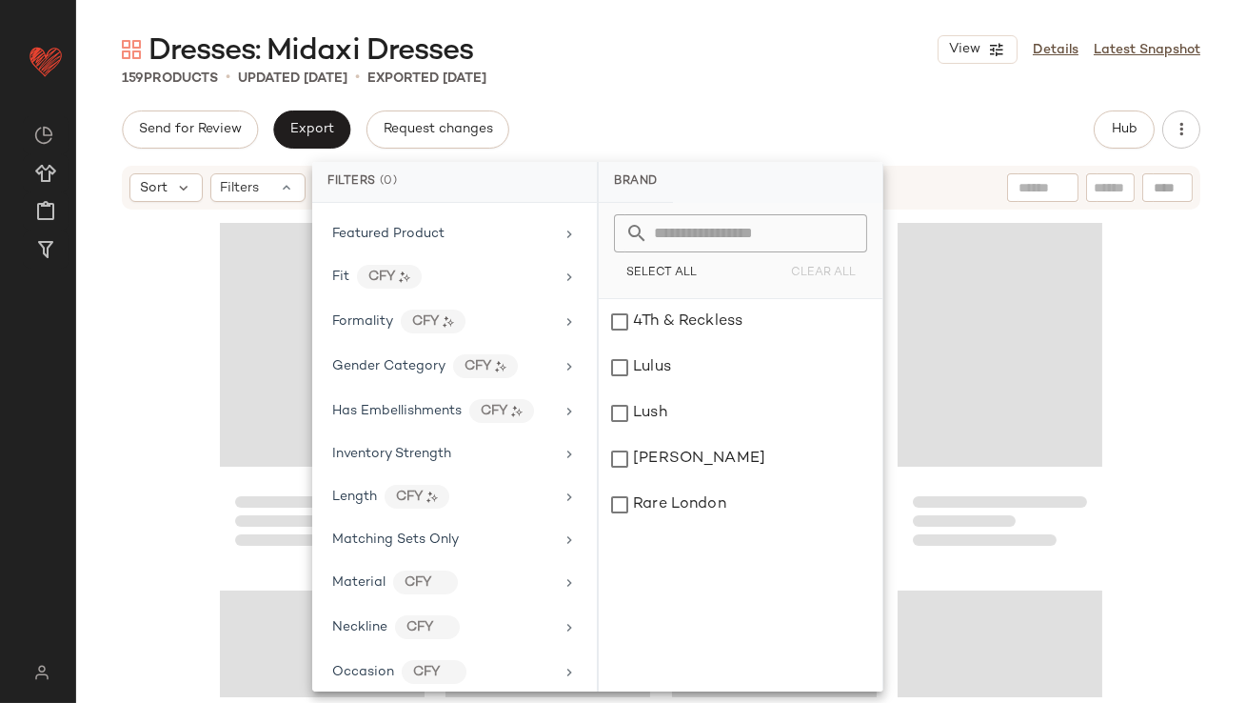
scroll to position [1139, 0]
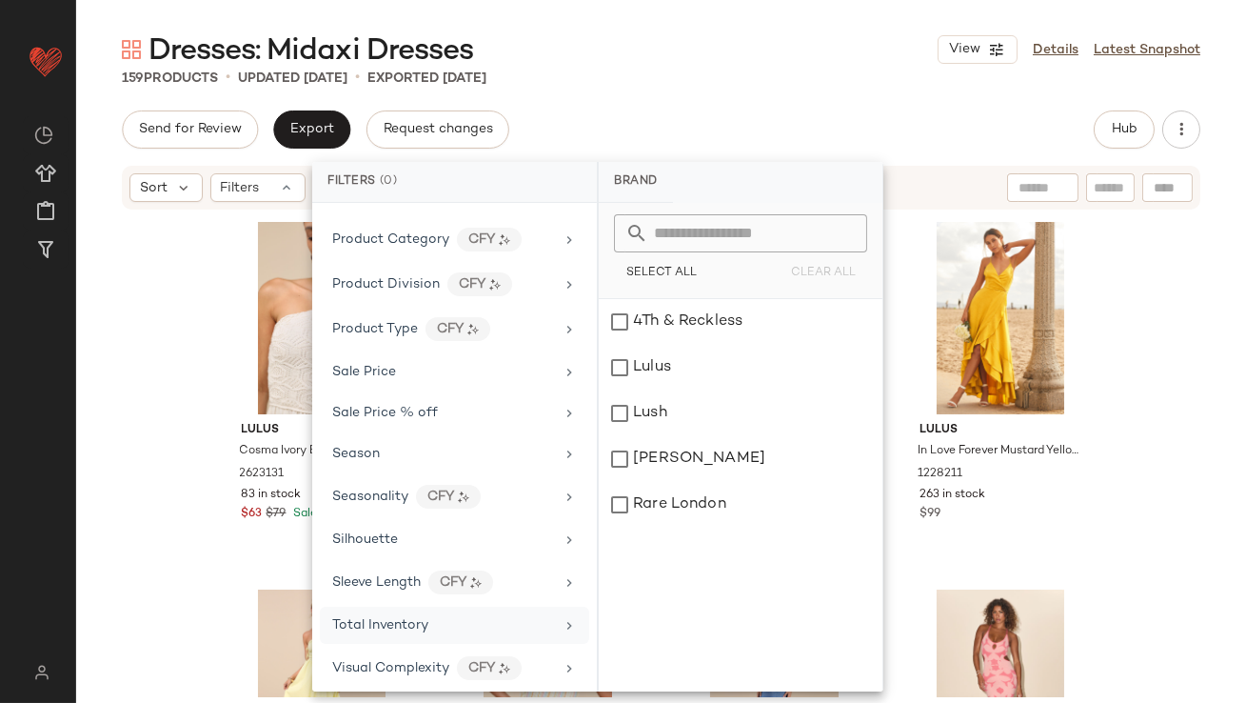
click at [413, 620] on span "Total Inventory" at bounding box center [380, 625] width 96 height 14
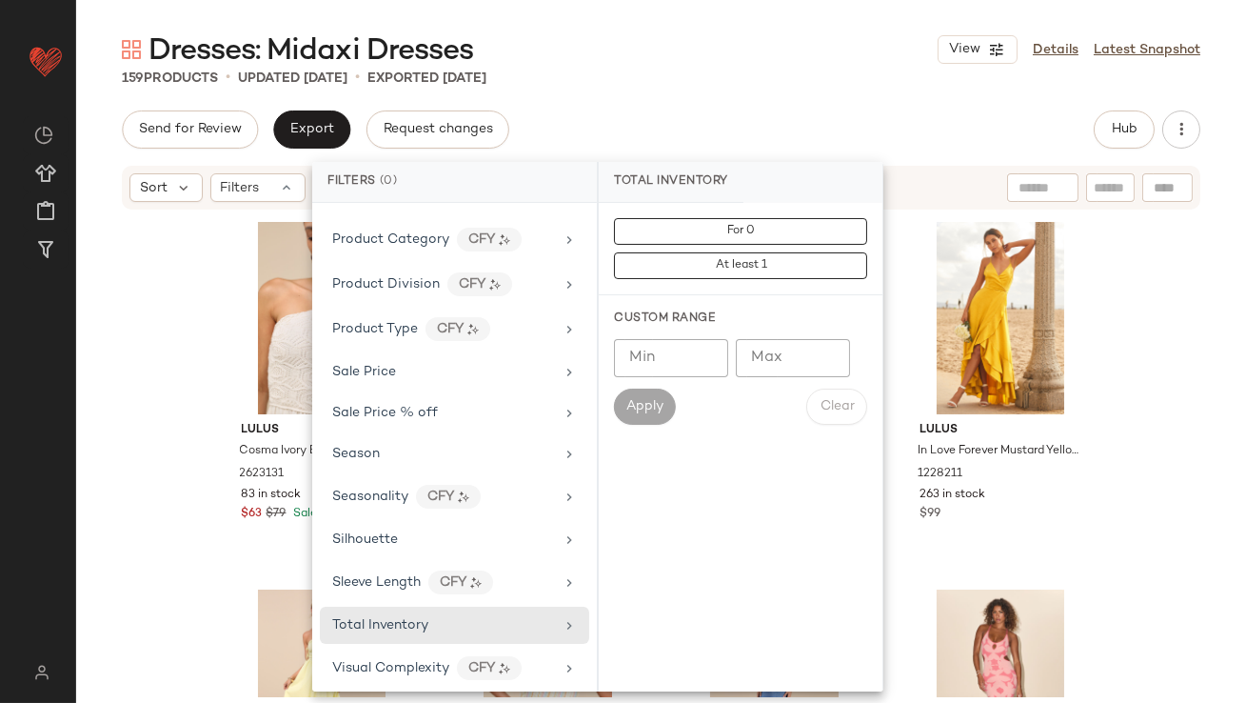
click at [789, 360] on input "Max" at bounding box center [793, 358] width 114 height 38
type input "*"
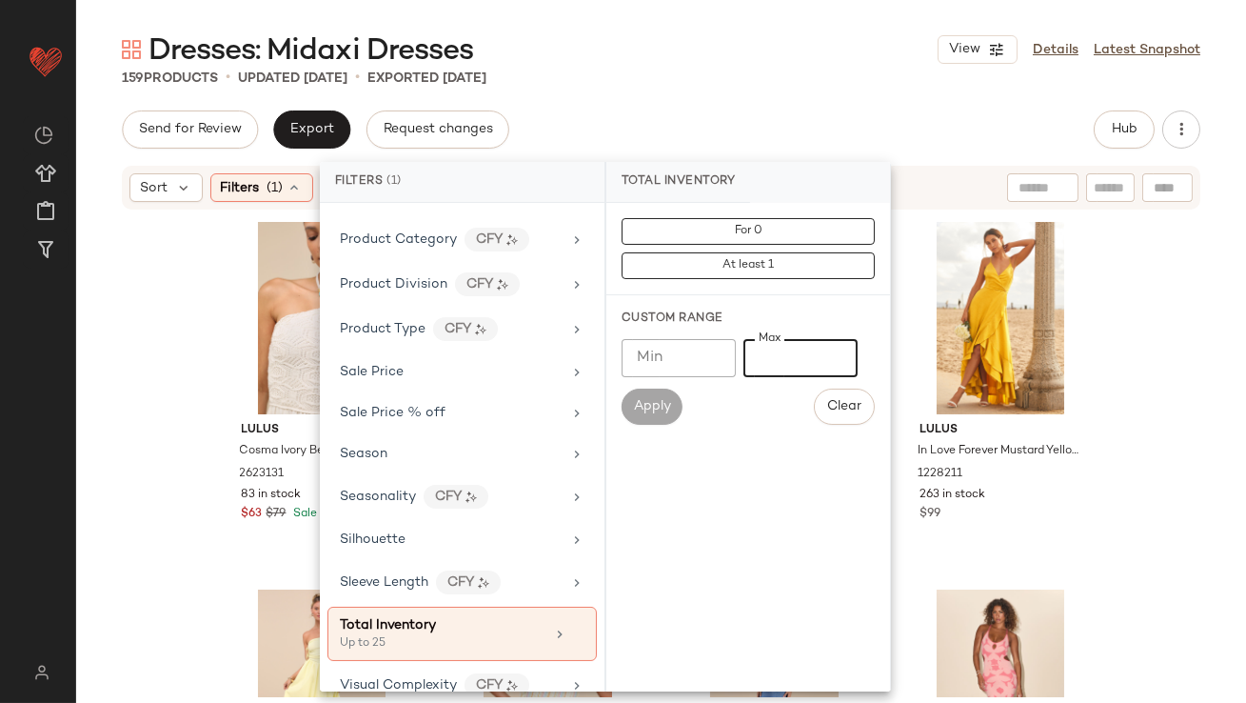
type input "**"
click at [774, 54] on div "Dresses: Midaxi Dresses View Details Latest Snapshot" at bounding box center [661, 49] width 1170 height 38
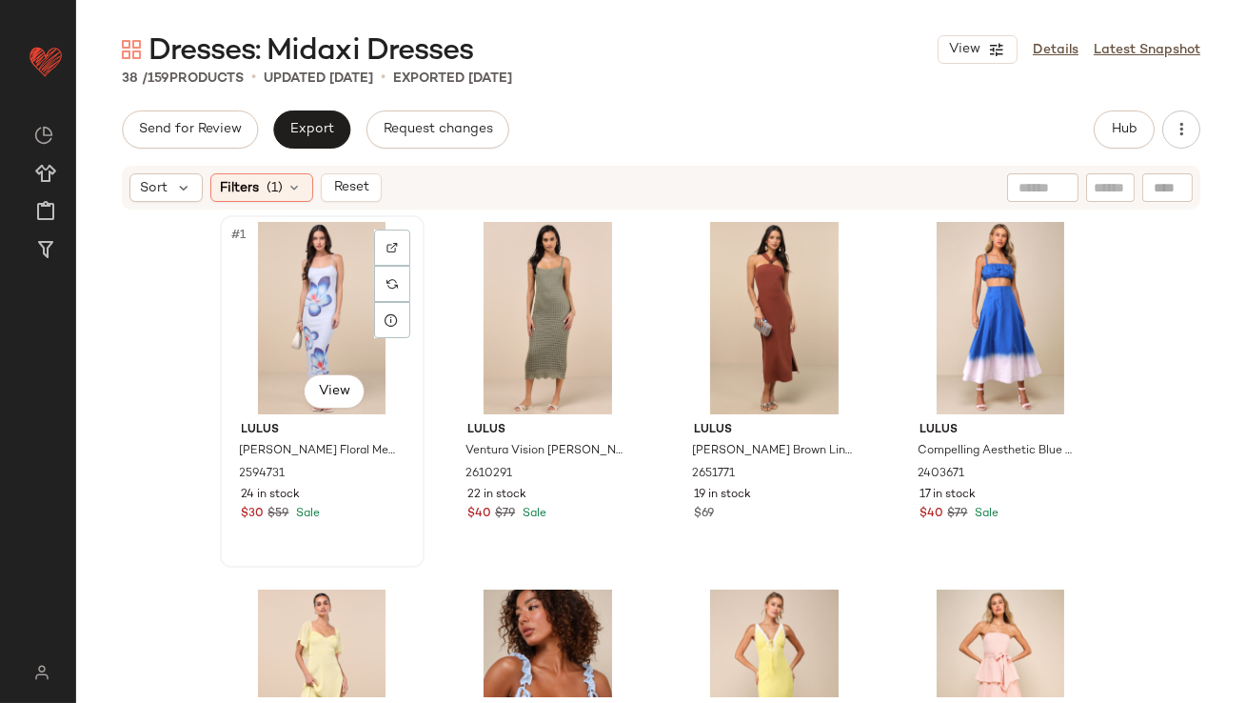
click at [265, 299] on div "#1 View" at bounding box center [322, 318] width 191 height 192
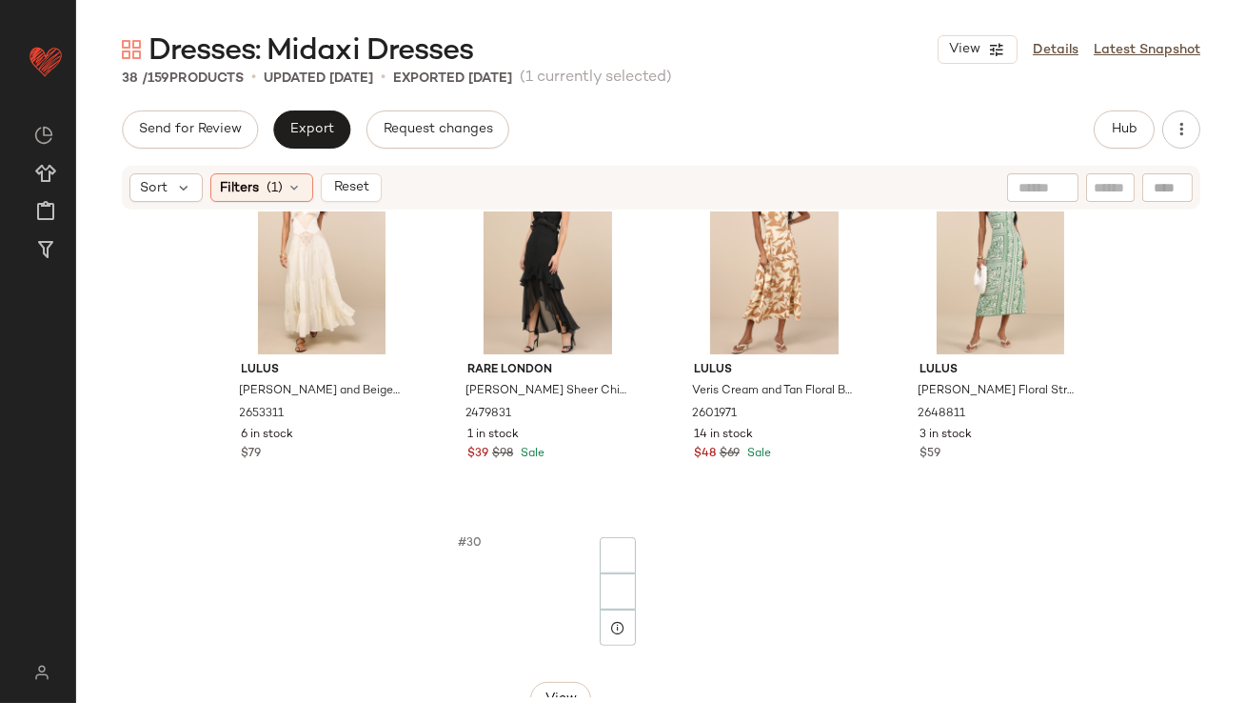
scroll to position [3192, 0]
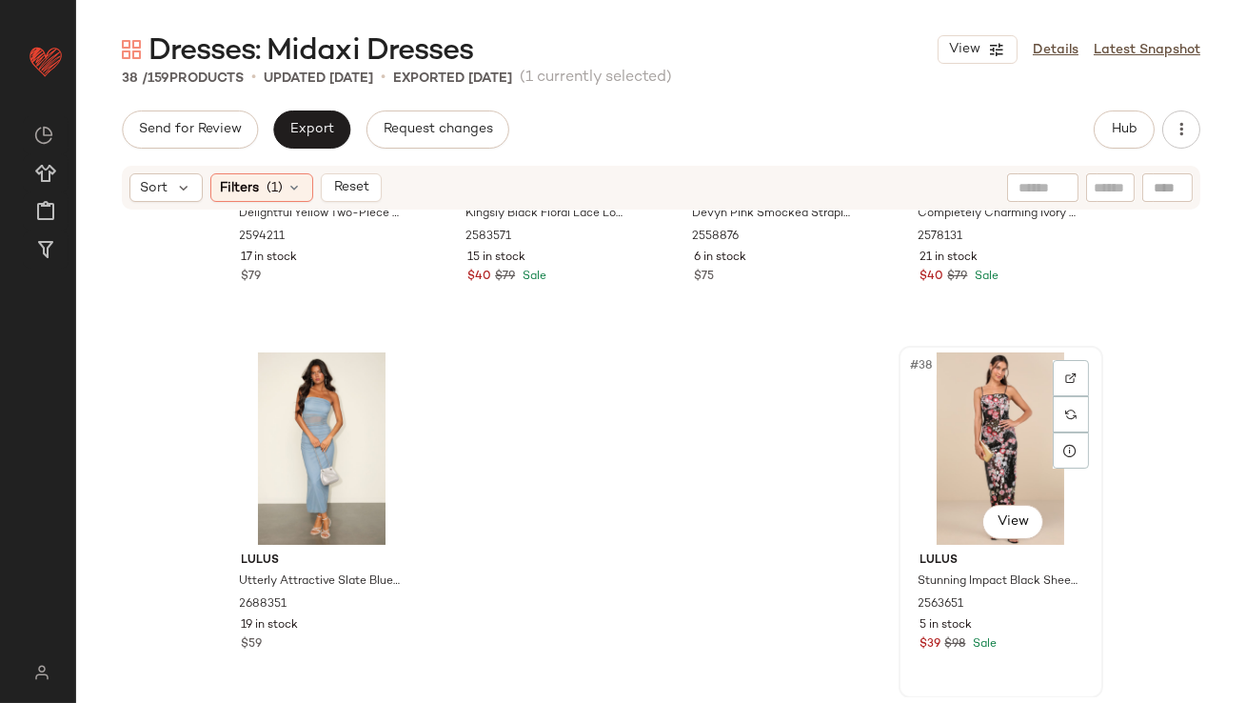
click at [939, 441] on div "#38 View" at bounding box center [1000, 448] width 191 height 192
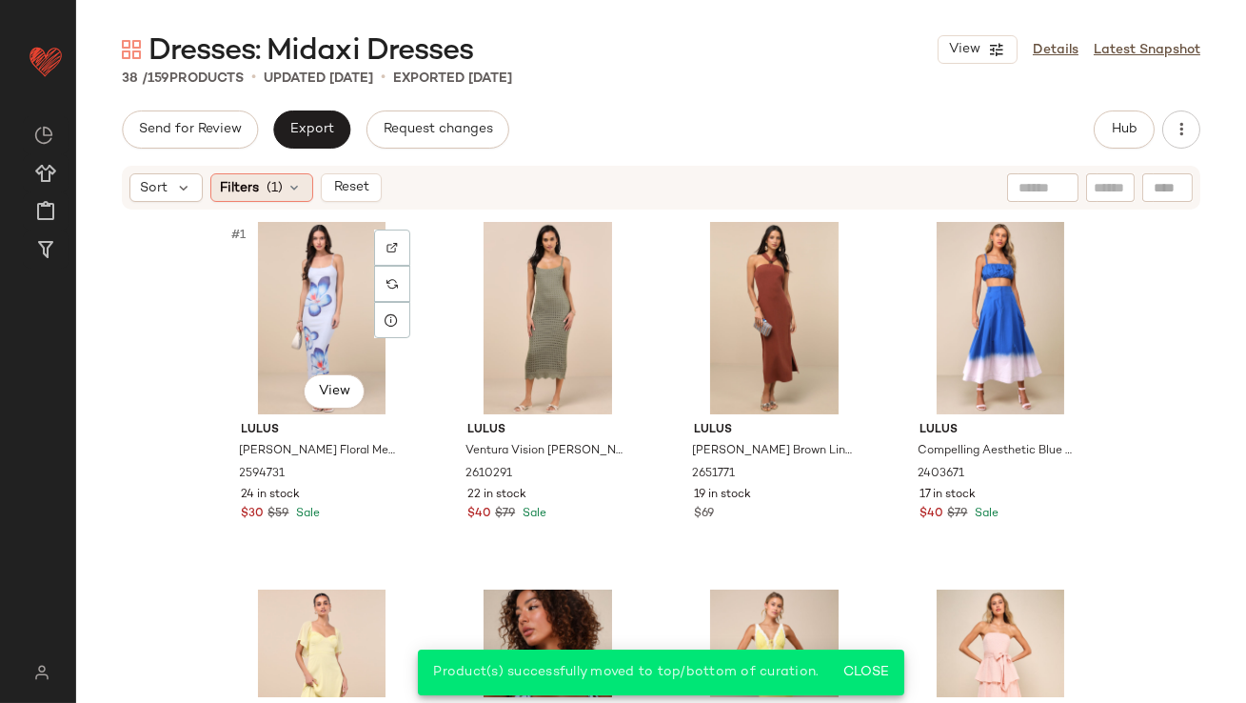
click at [273, 199] on div "Filters (1)" at bounding box center [261, 187] width 103 height 29
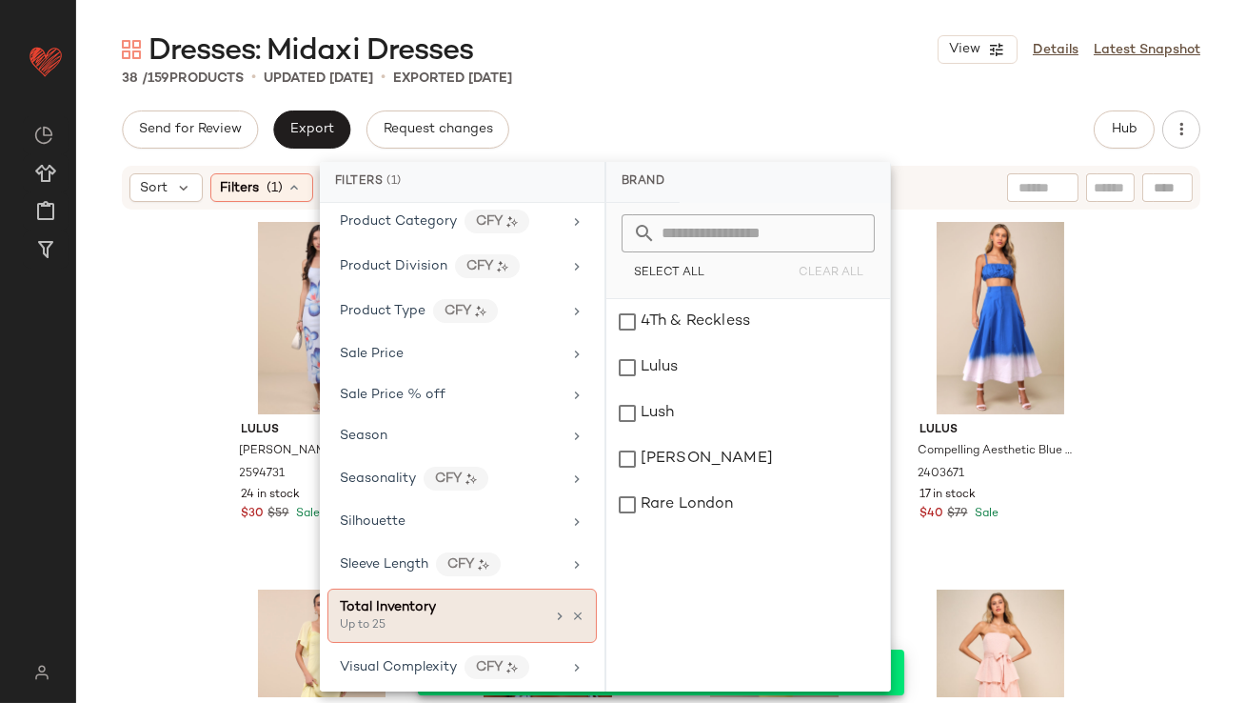
click at [571, 609] on icon at bounding box center [577, 615] width 13 height 13
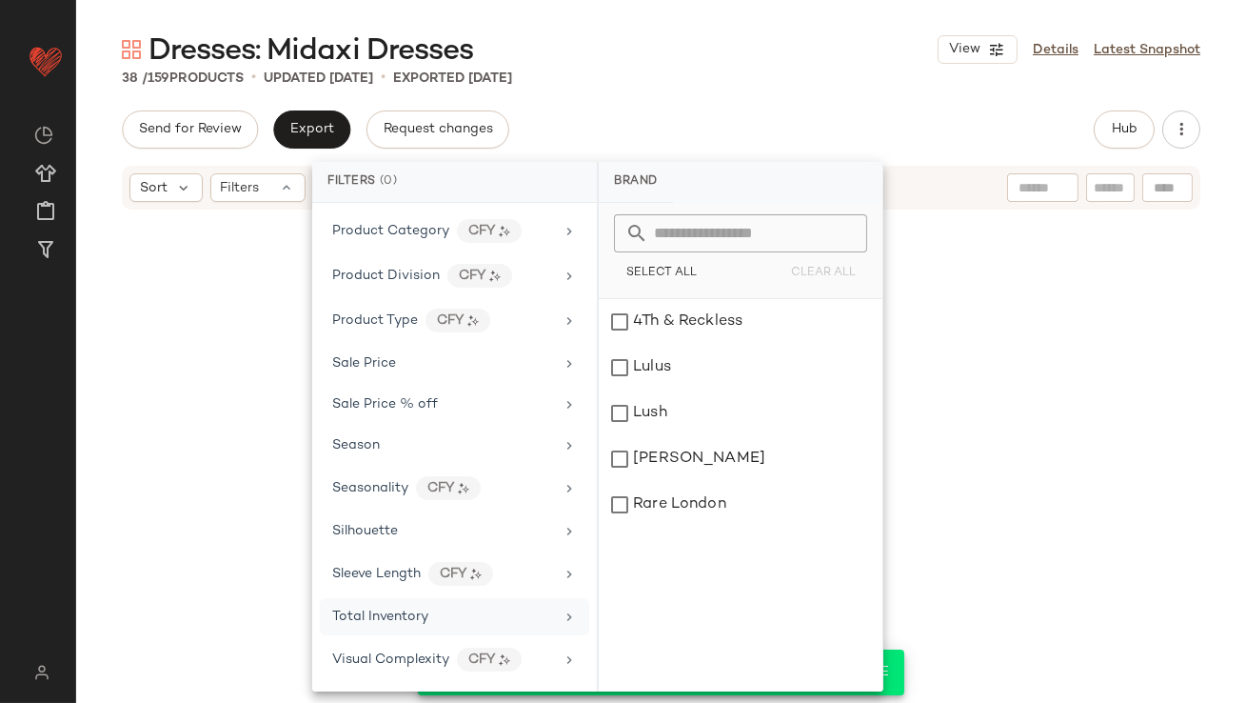
scroll to position [1140, 0]
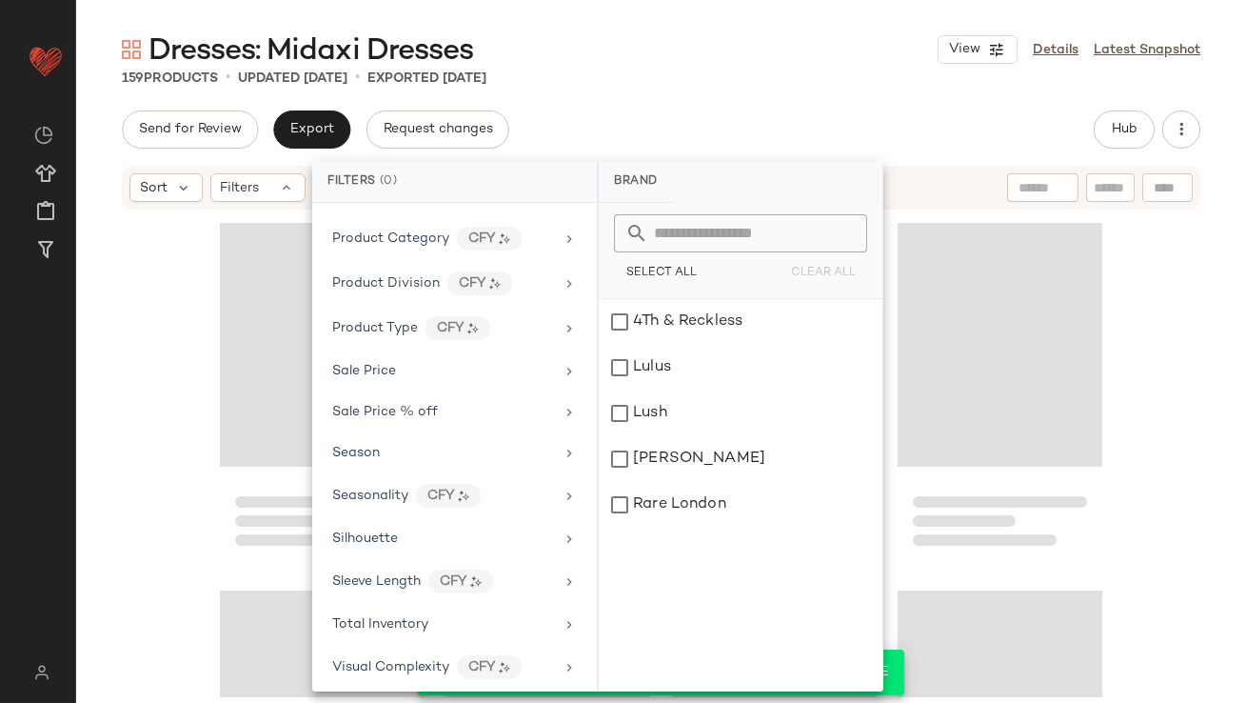
click at [776, 133] on div "Send for Review Export Request changes Hub" at bounding box center [661, 129] width 1079 height 38
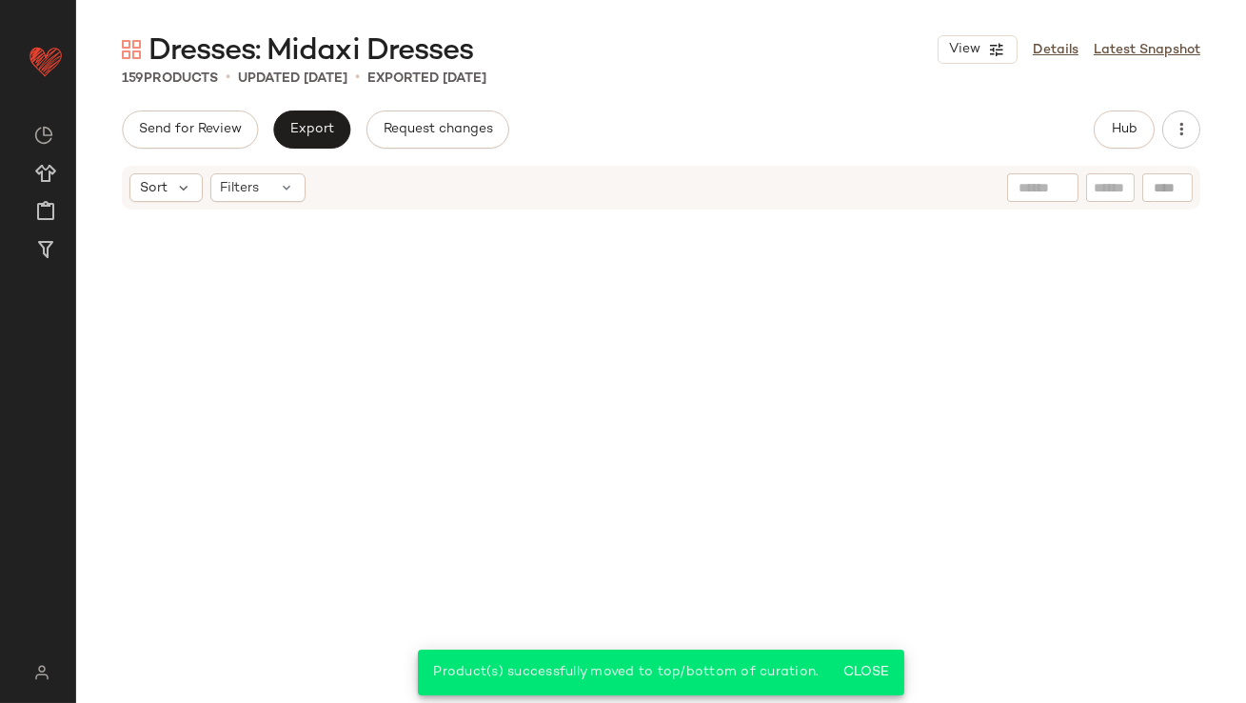
scroll to position [0, 0]
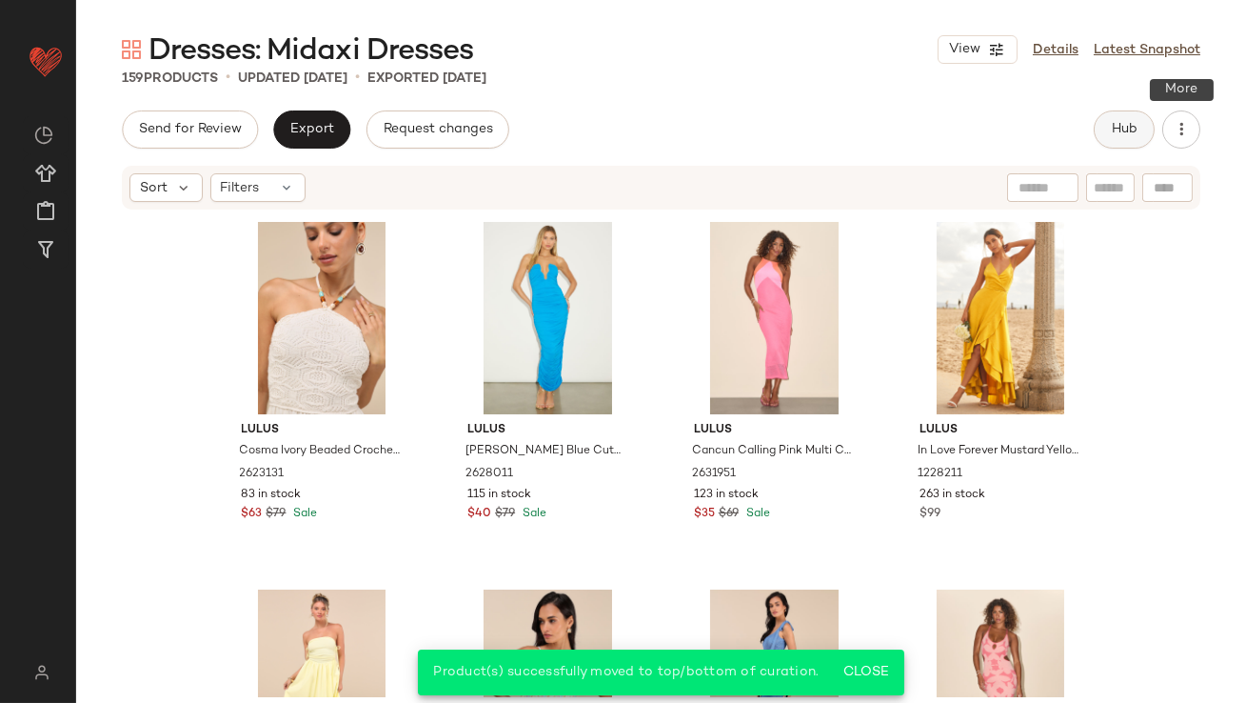
click at [1117, 129] on span "Hub" at bounding box center [1124, 129] width 27 height 15
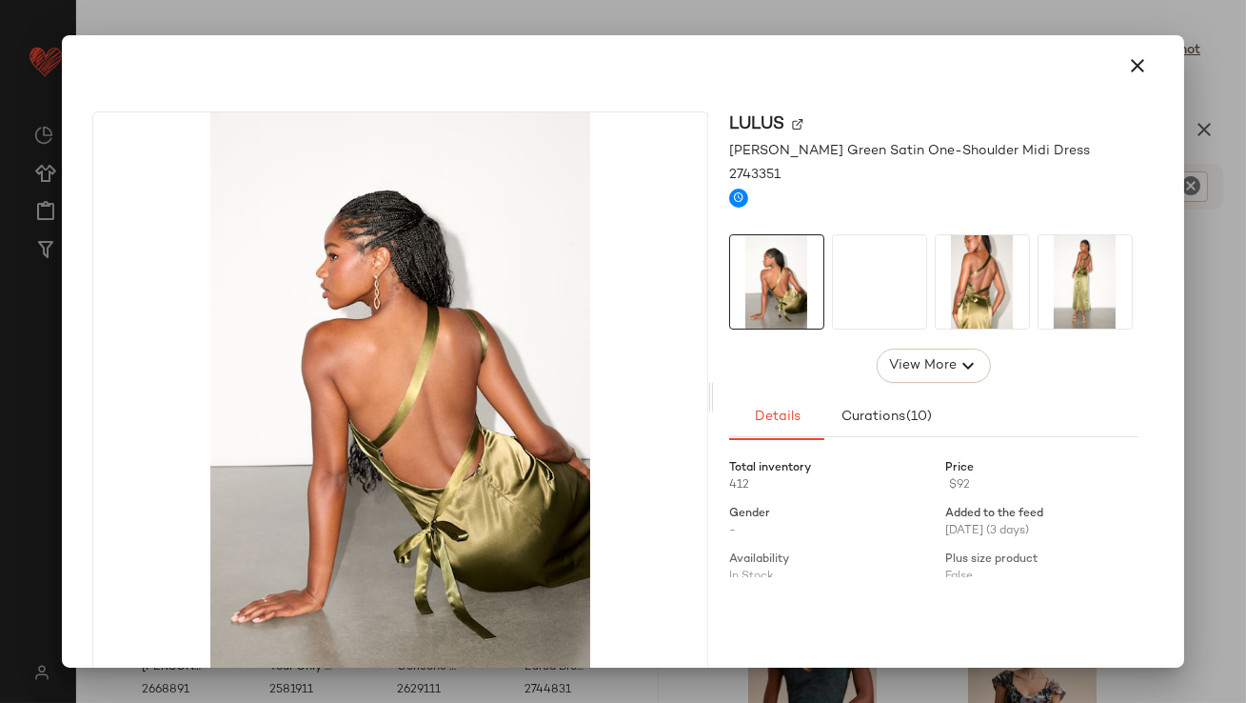
click at [1022, 270] on div at bounding box center [982, 281] width 95 height 95
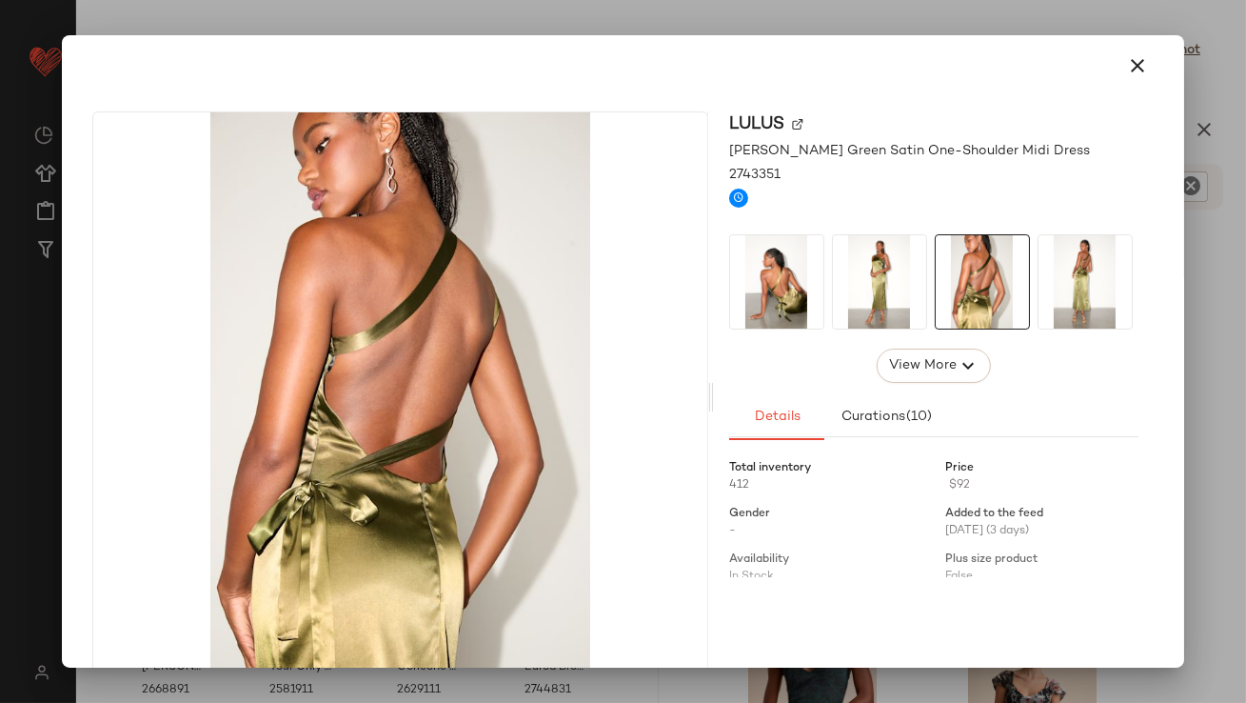
click at [1128, 94] on div at bounding box center [622, 65] width 1106 height 61
click at [1128, 67] on icon "button" at bounding box center [1138, 65] width 23 height 23
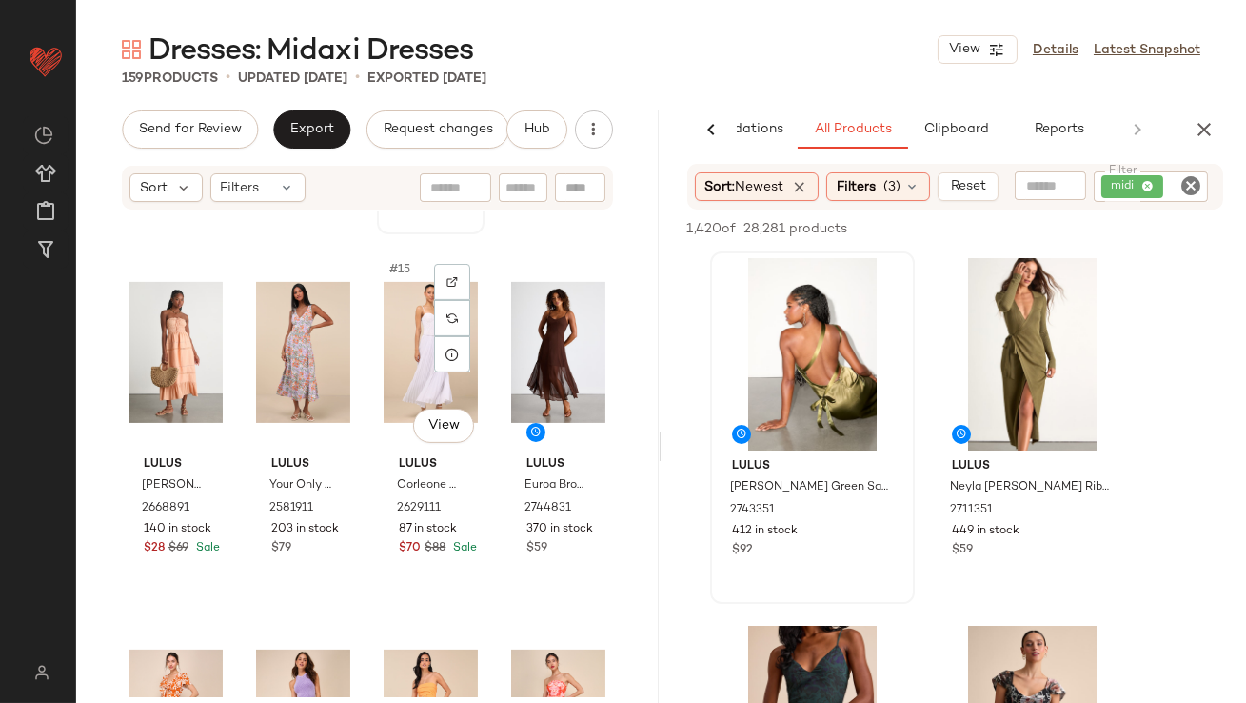
scroll to position [1094, 0]
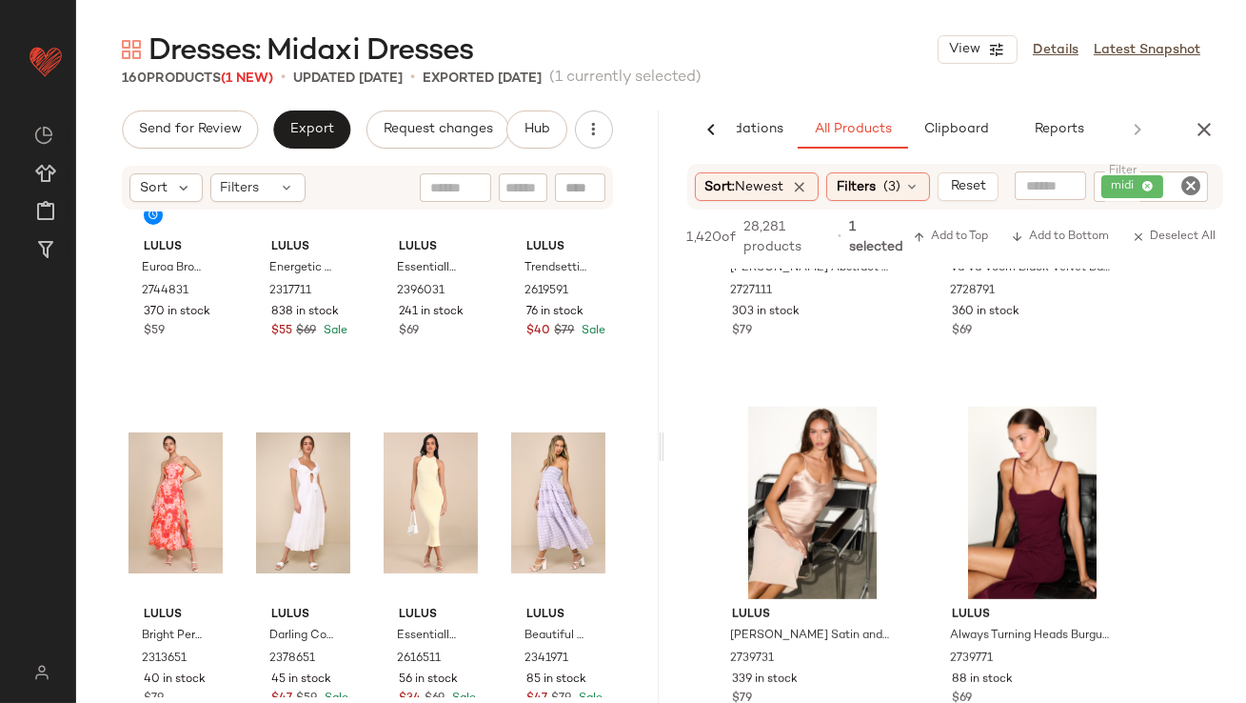
scroll to position [2934, 0]
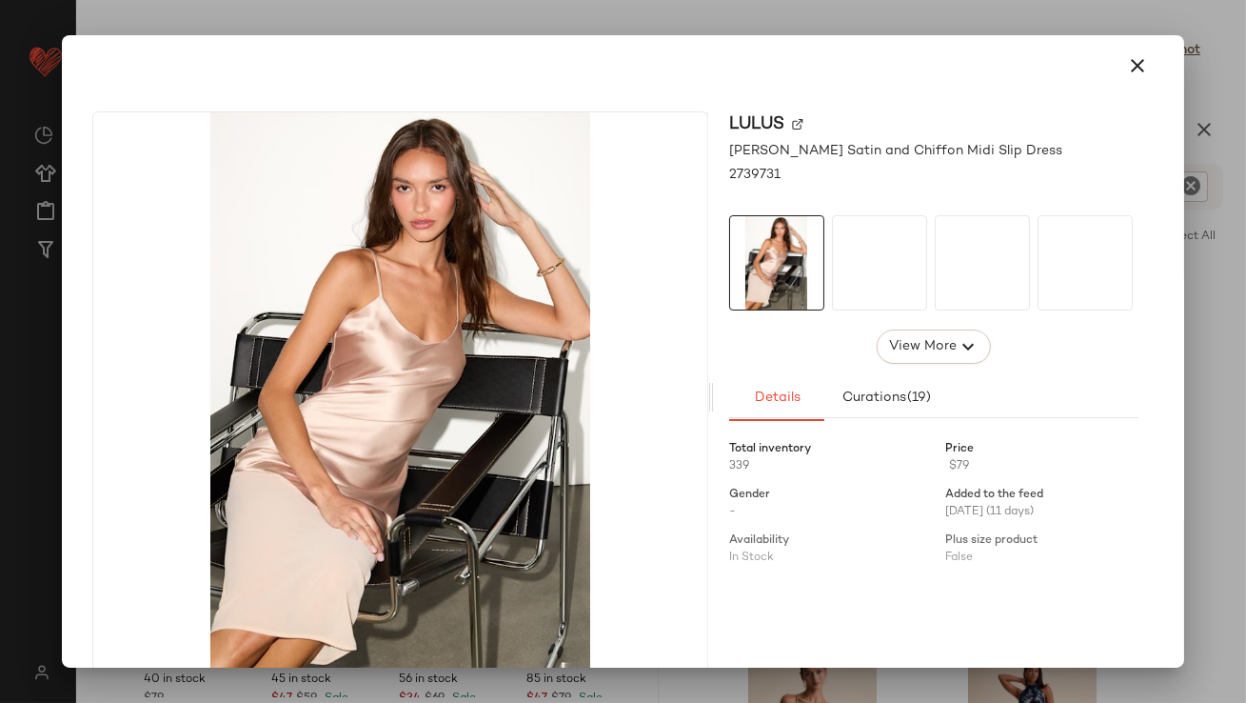
click at [853, 291] on div at bounding box center [879, 262] width 95 height 95
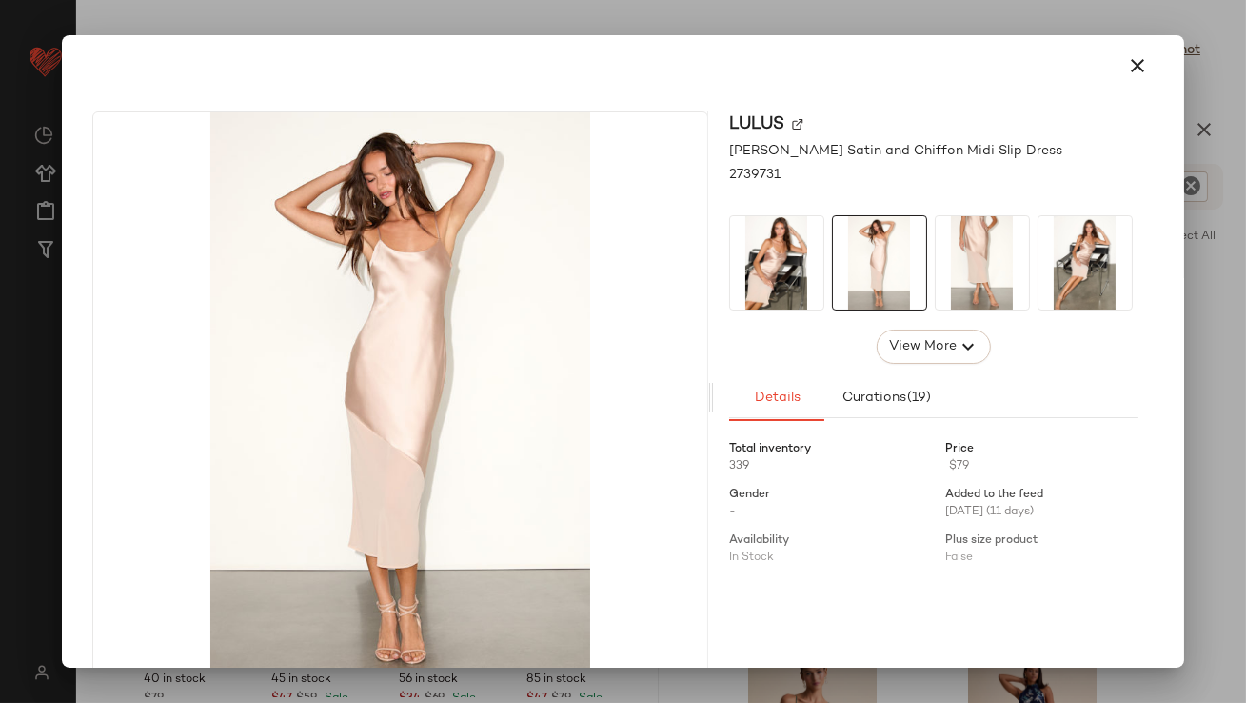
click at [936, 272] on img at bounding box center [982, 262] width 93 height 93
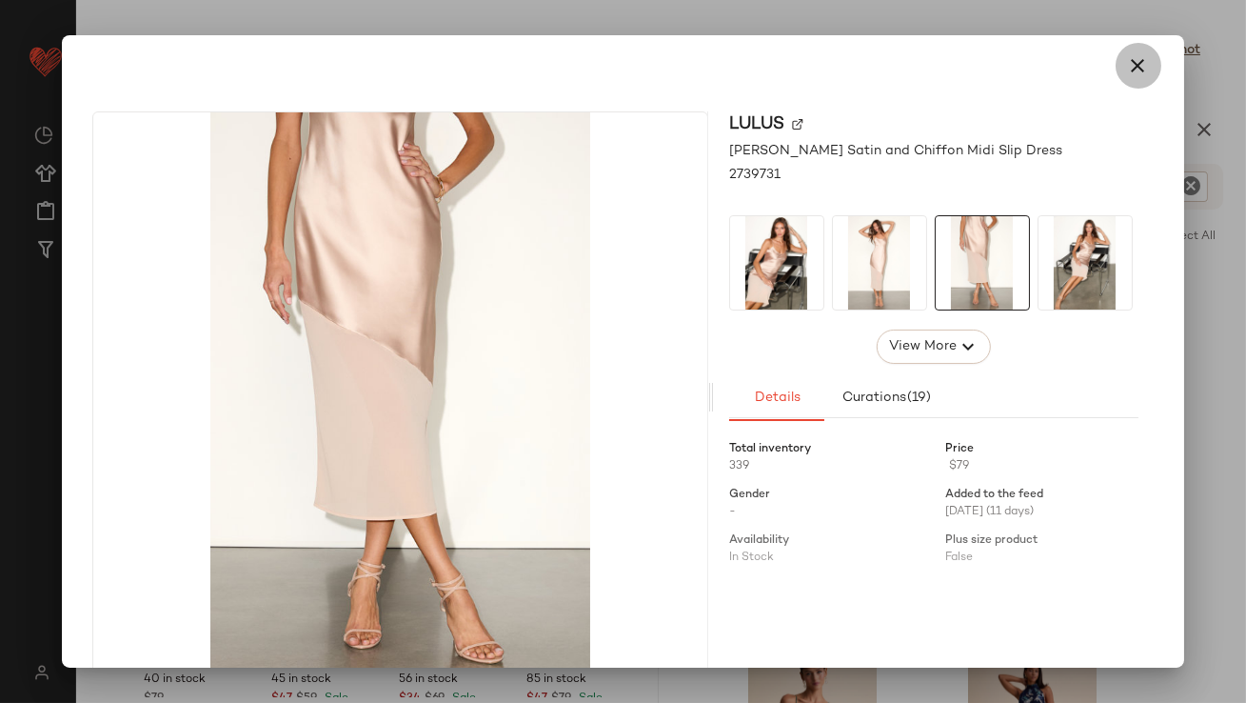
click at [1127, 61] on icon "button" at bounding box center [1138, 65] width 23 height 23
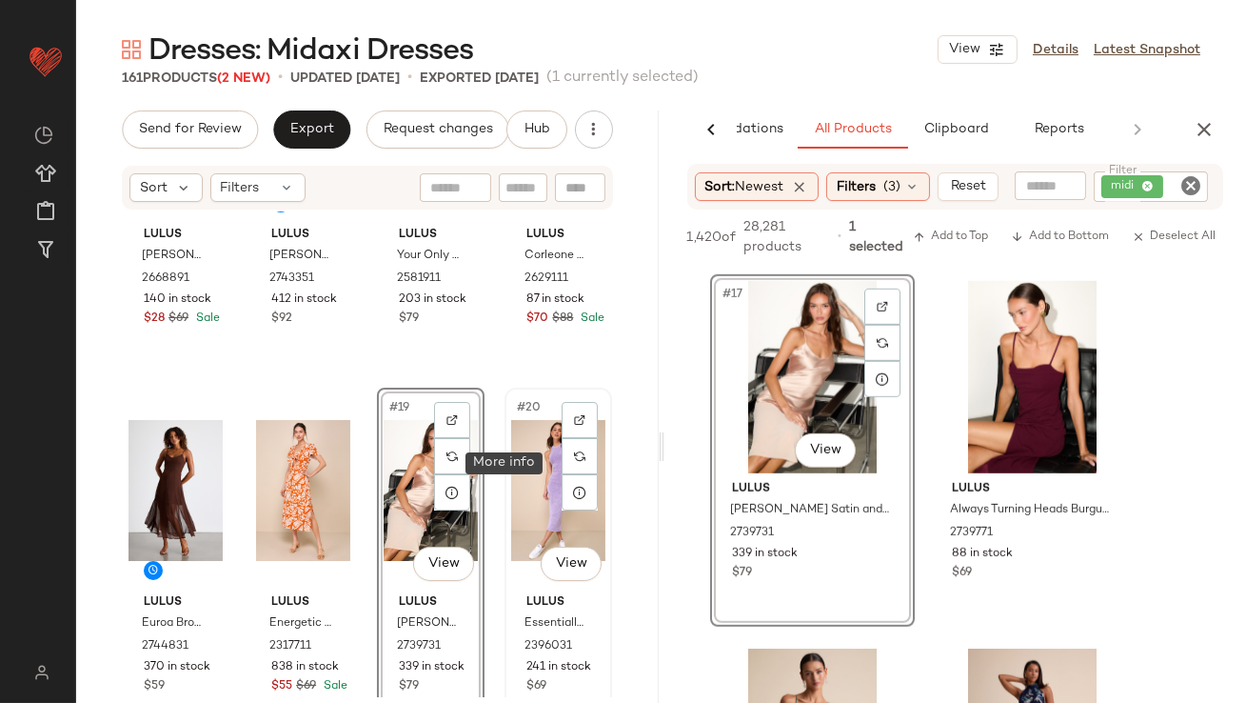
scroll to position [1340, 0]
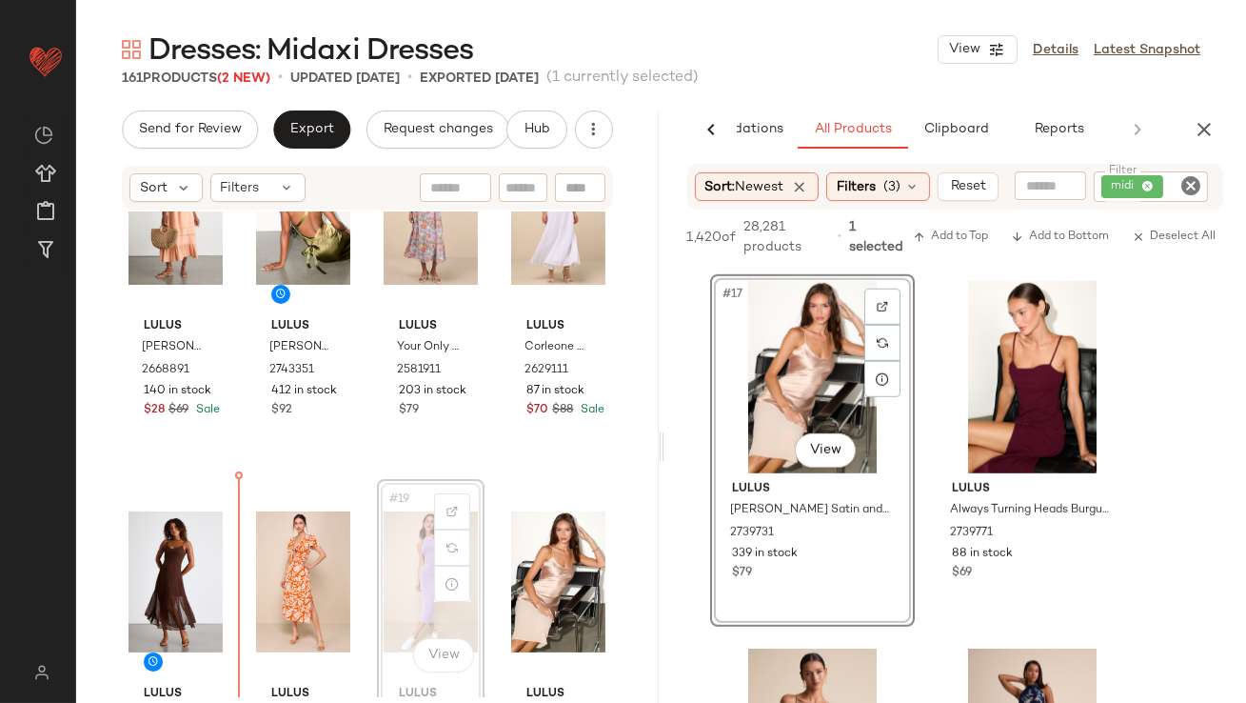
scroll to position [1232, 0]
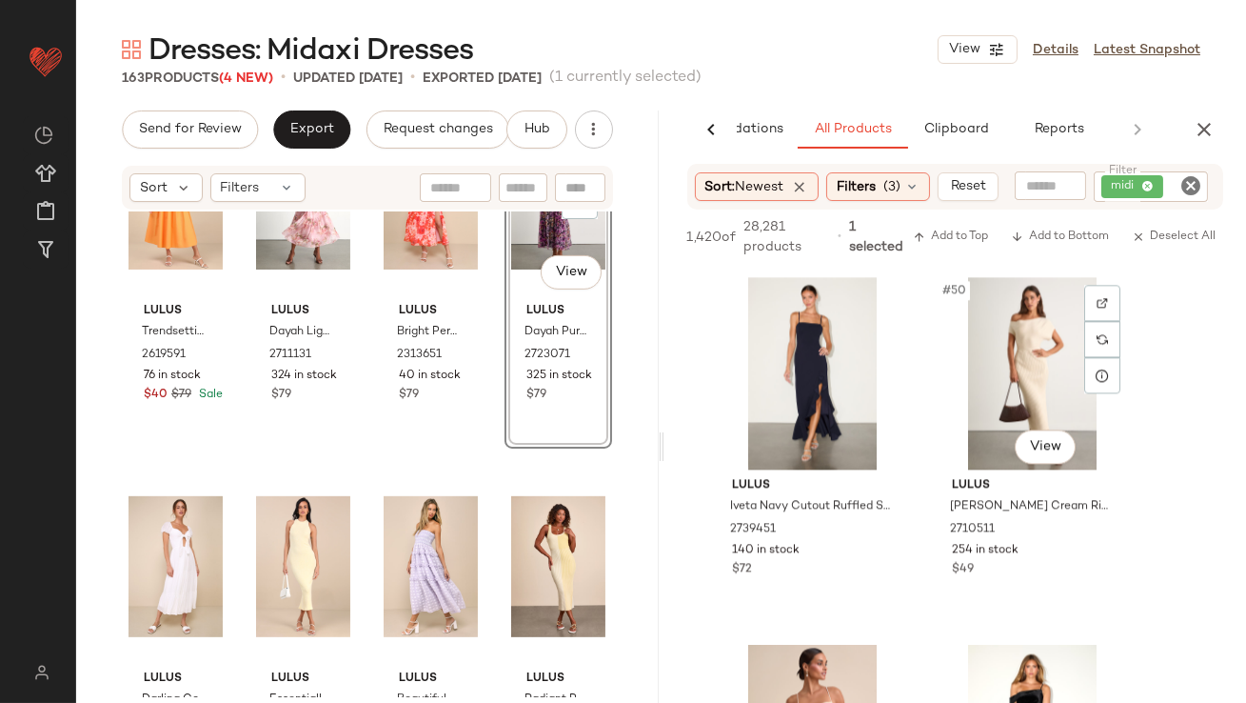
scroll to position [8834, 0]
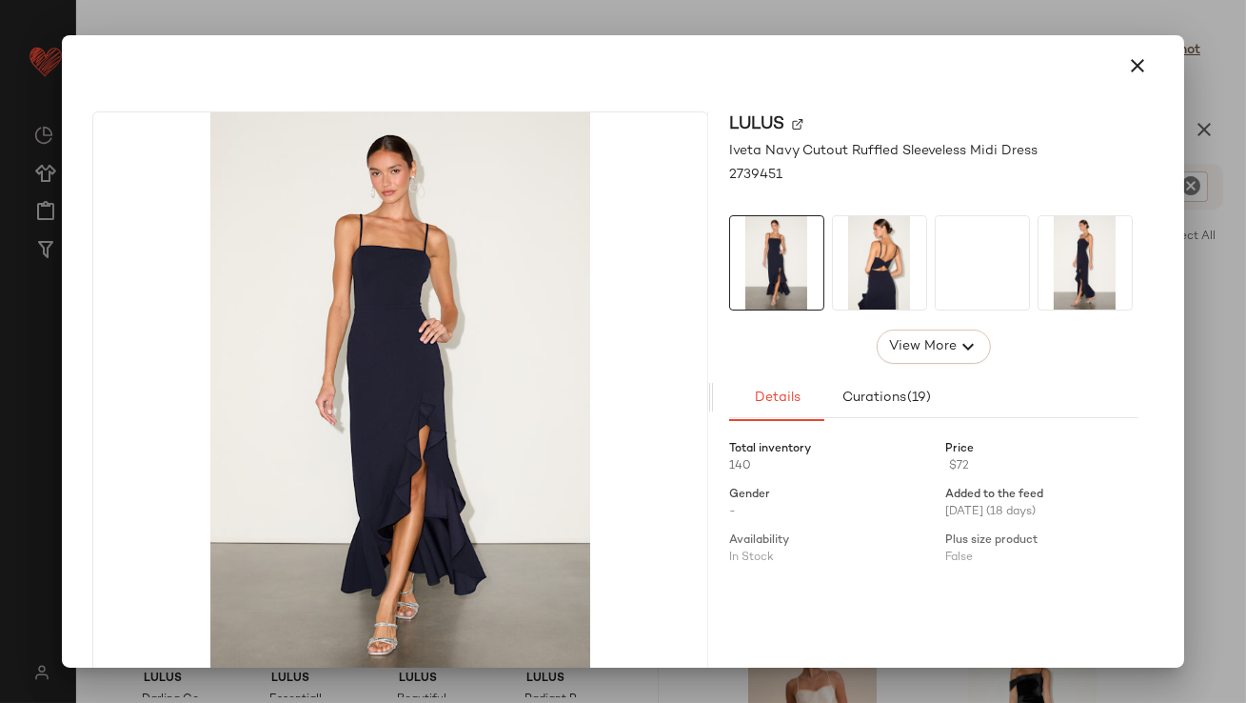
click at [872, 296] on img at bounding box center [879, 262] width 93 height 93
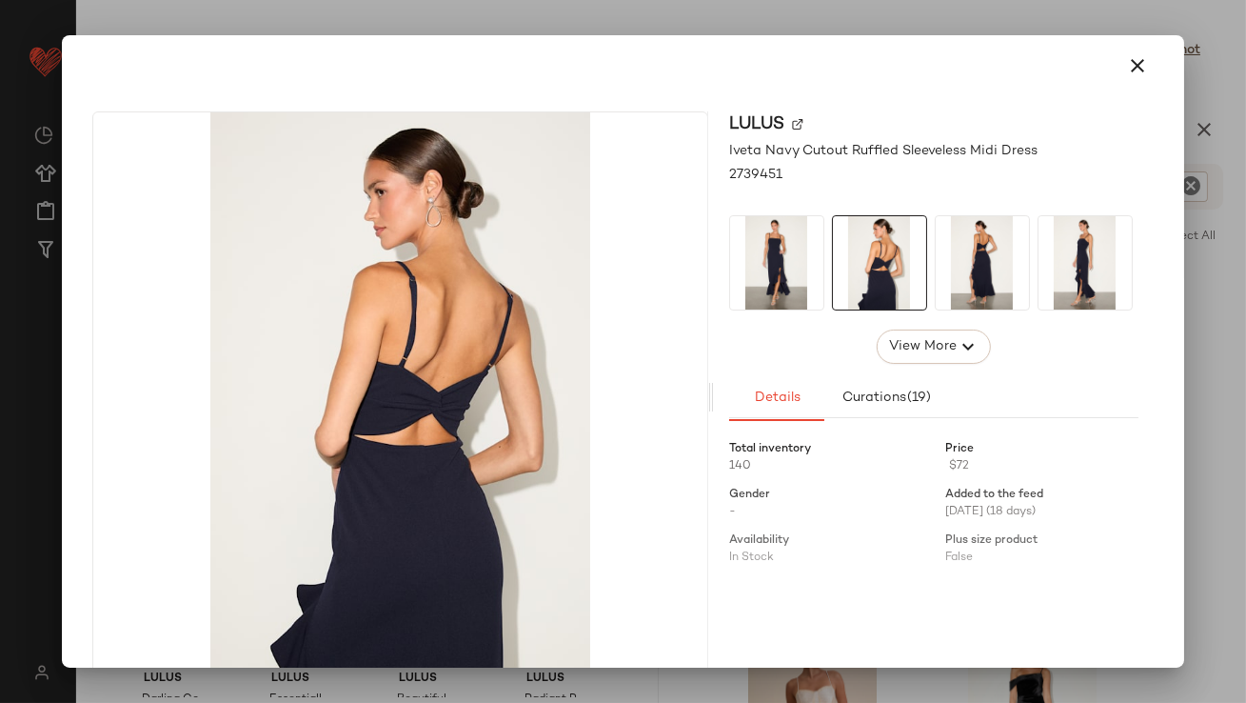
click at [983, 297] on img at bounding box center [982, 262] width 93 height 93
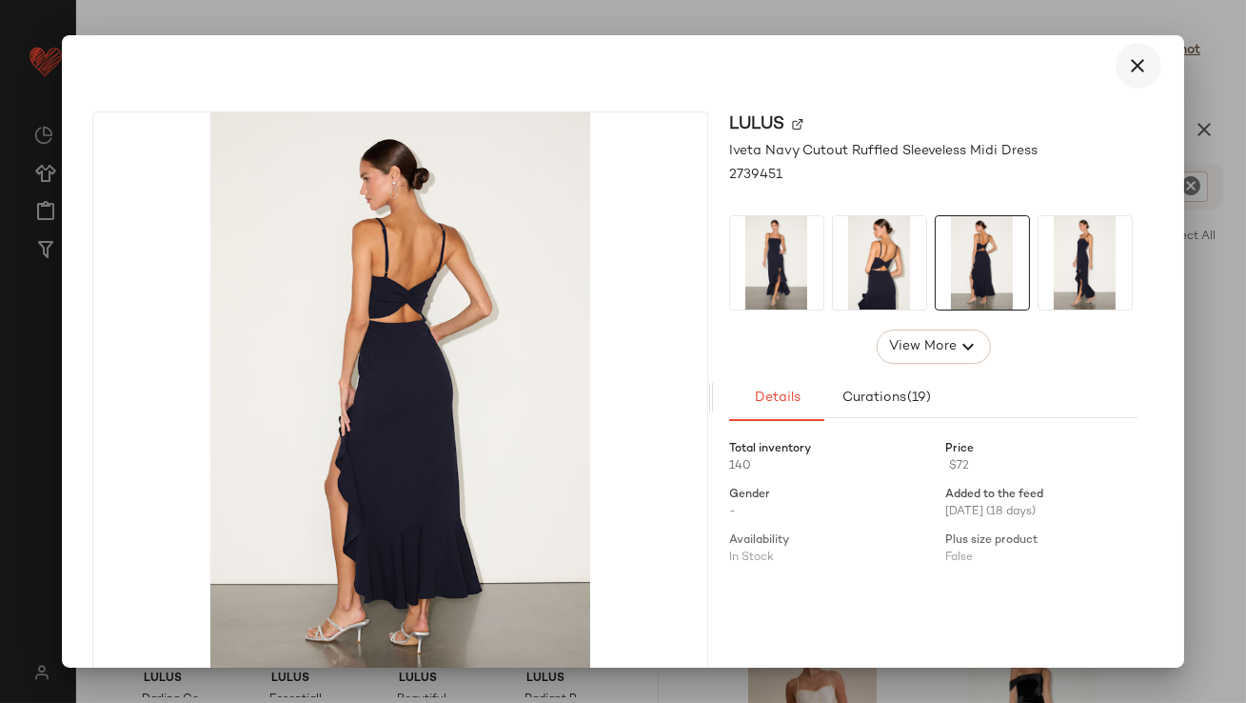
click at [1142, 62] on button "button" at bounding box center [1139, 66] width 46 height 46
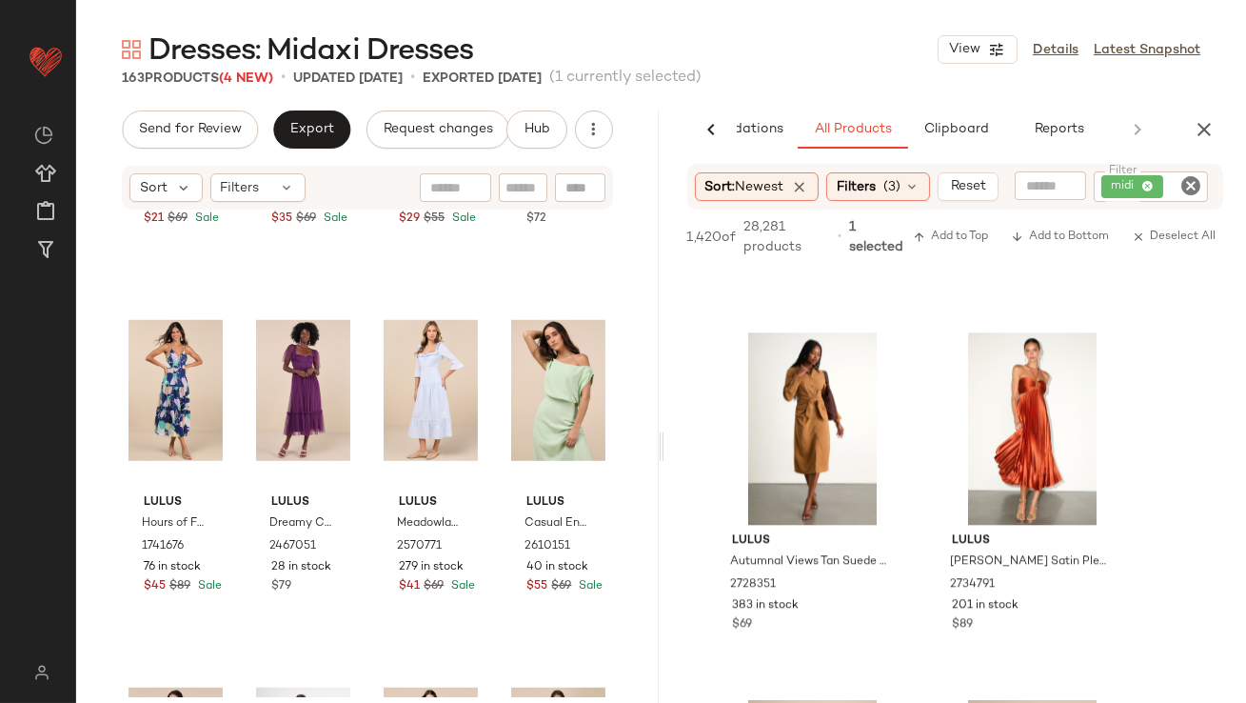
scroll to position [9402, 0]
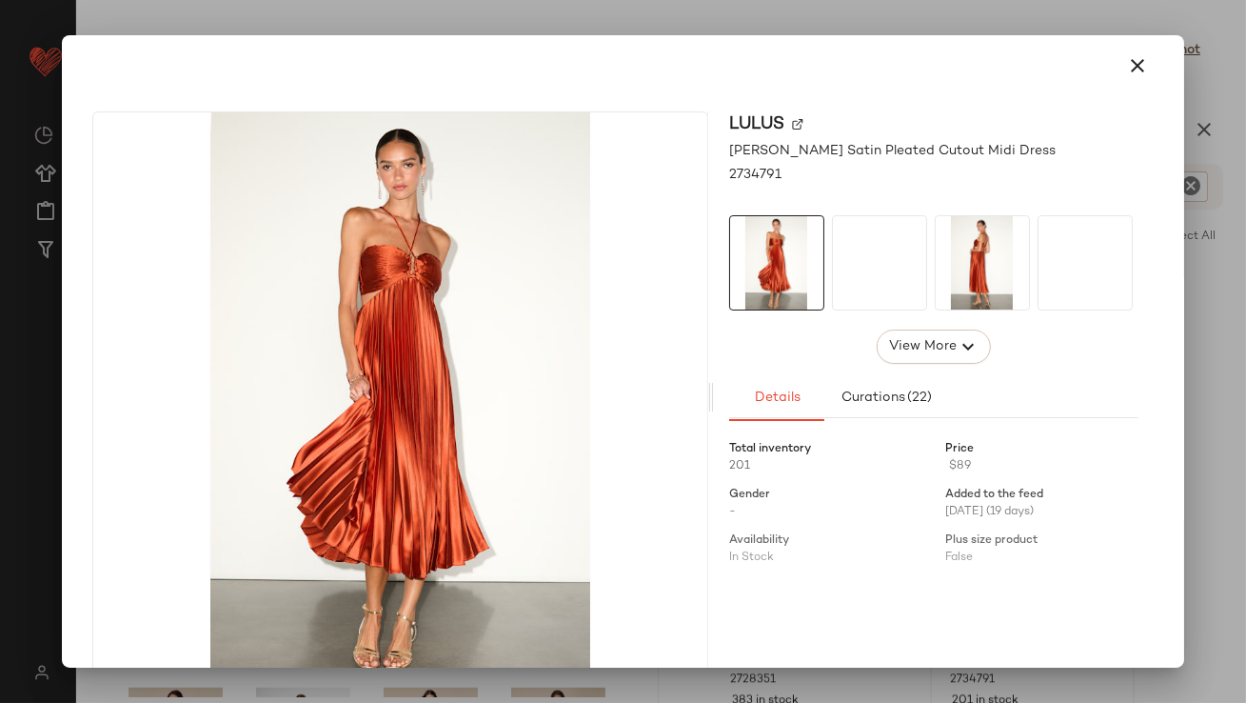
click at [0, 0] on img at bounding box center [0, 0] width 0 height 0
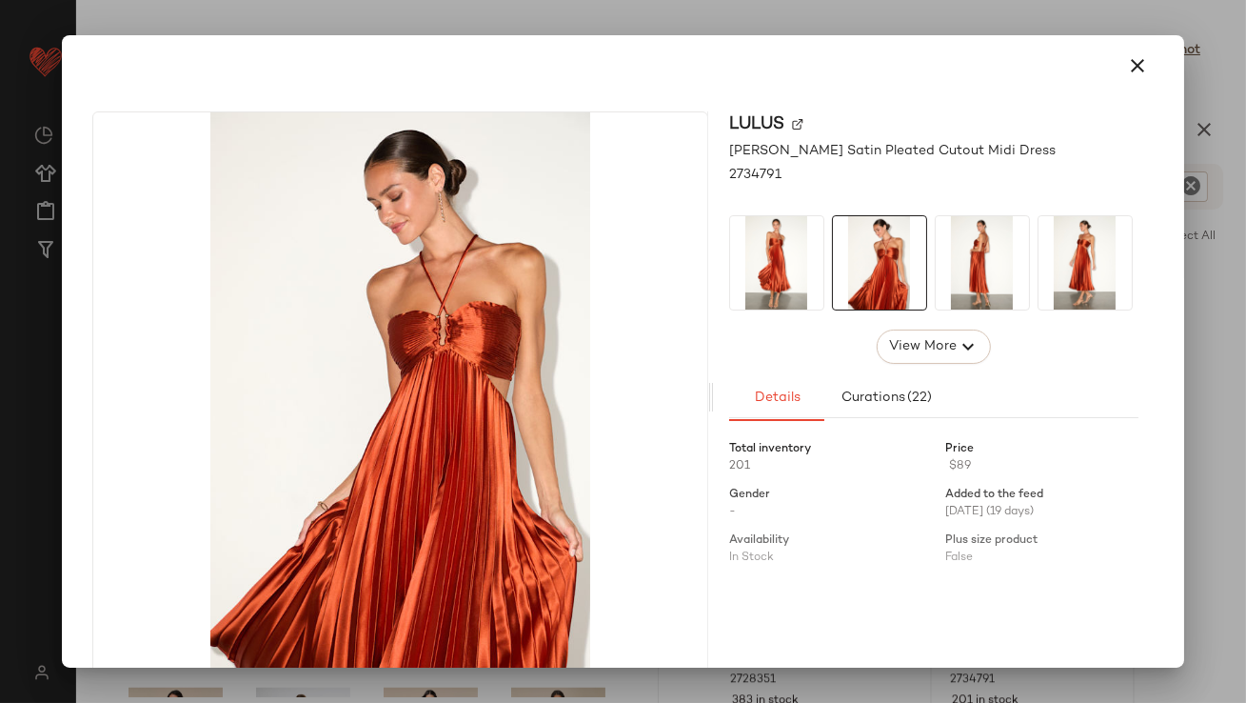
click at [974, 284] on img at bounding box center [982, 262] width 93 height 93
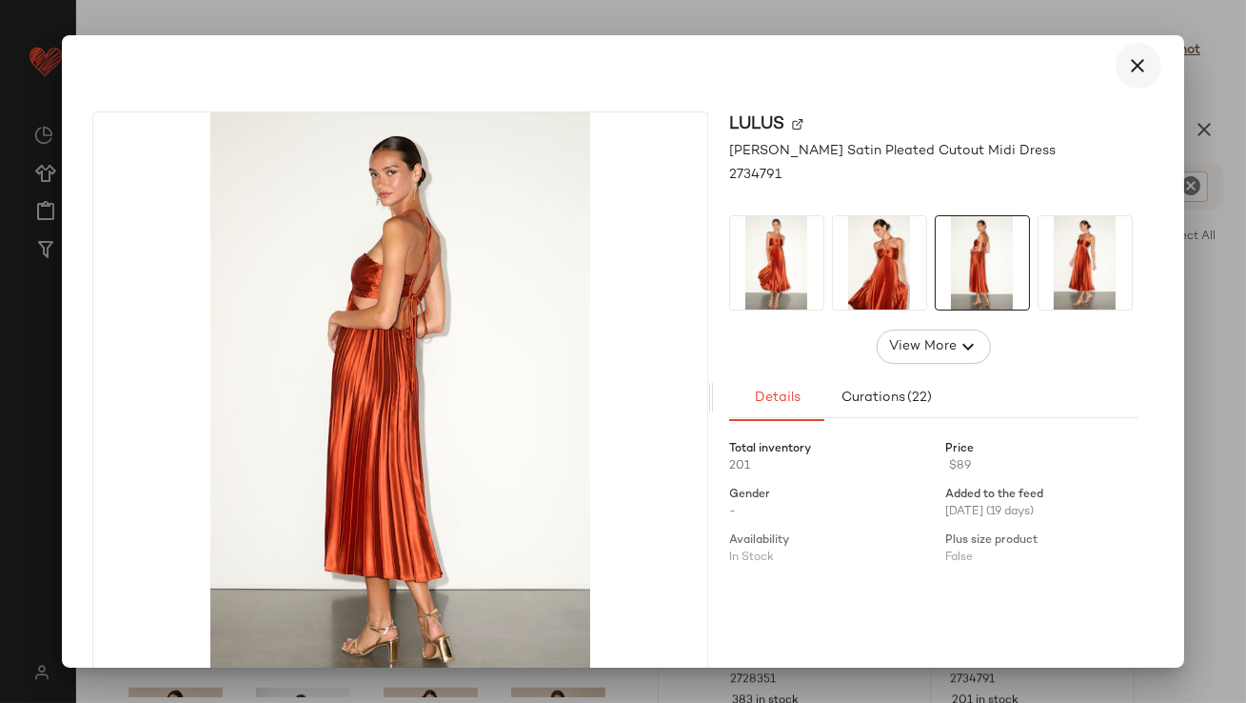
click at [1127, 75] on icon "button" at bounding box center [1138, 65] width 23 height 23
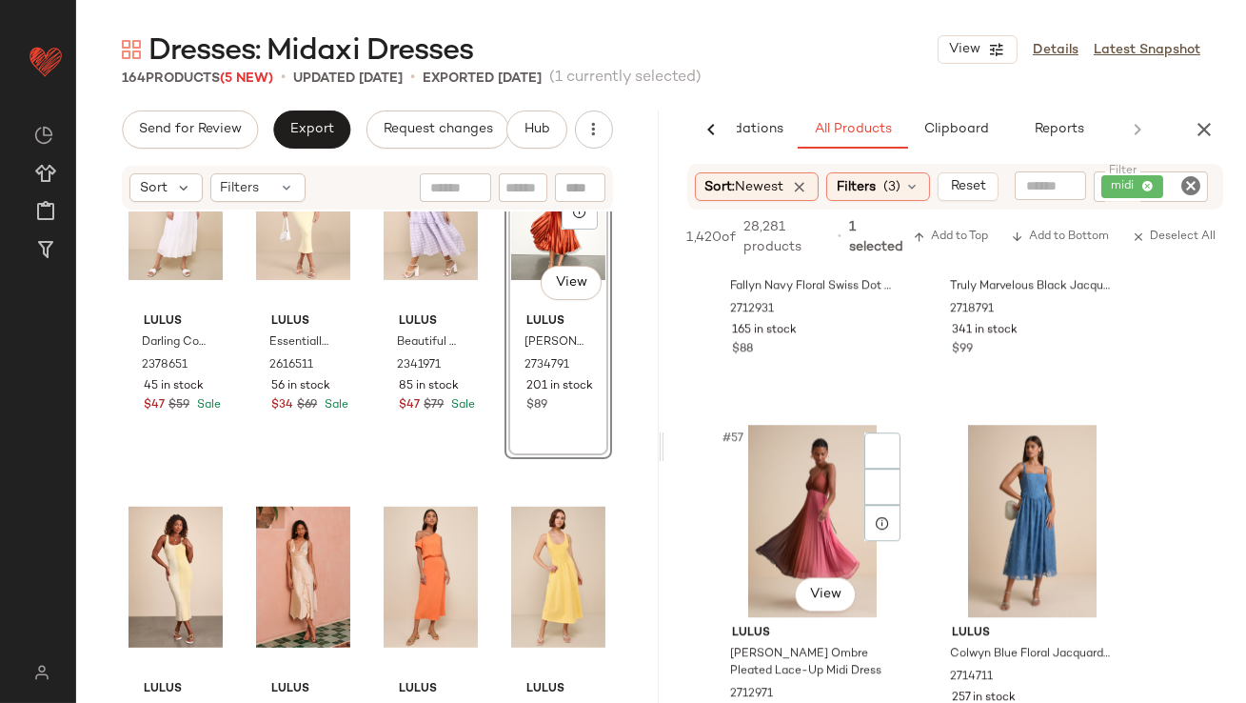
scroll to position [10236, 0]
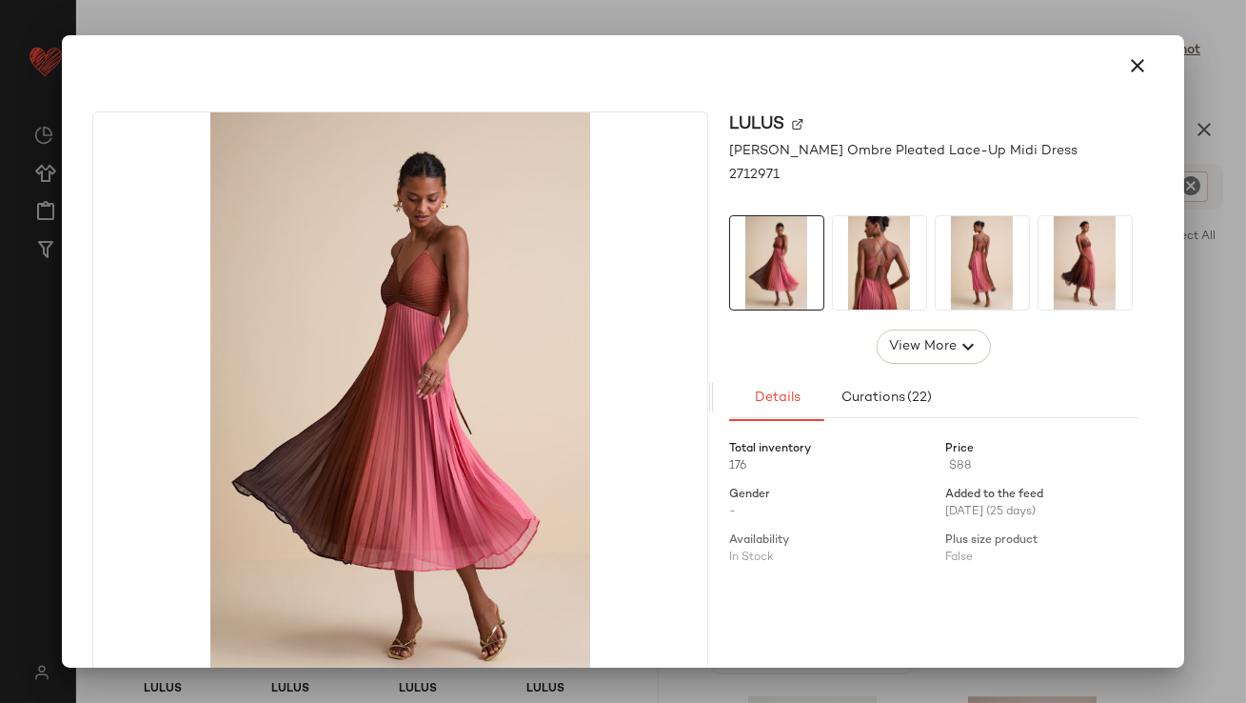
click at [898, 287] on img at bounding box center [879, 262] width 93 height 93
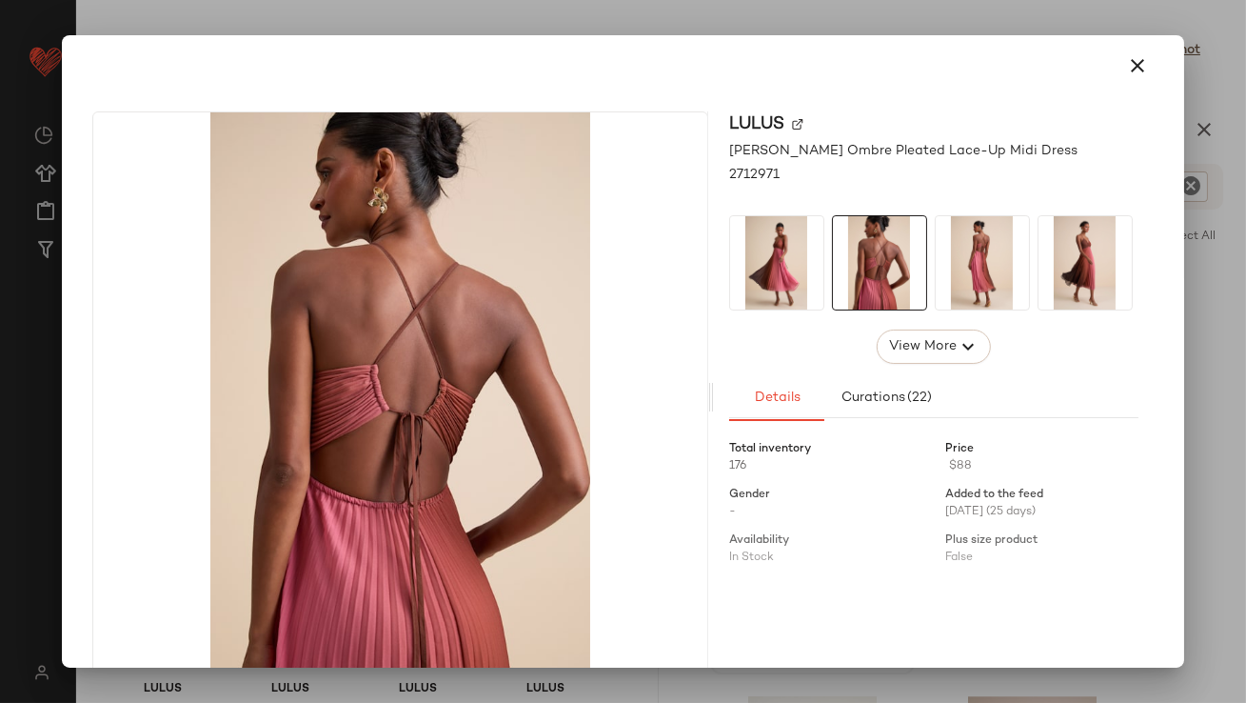
click at [975, 268] on img at bounding box center [982, 262] width 93 height 93
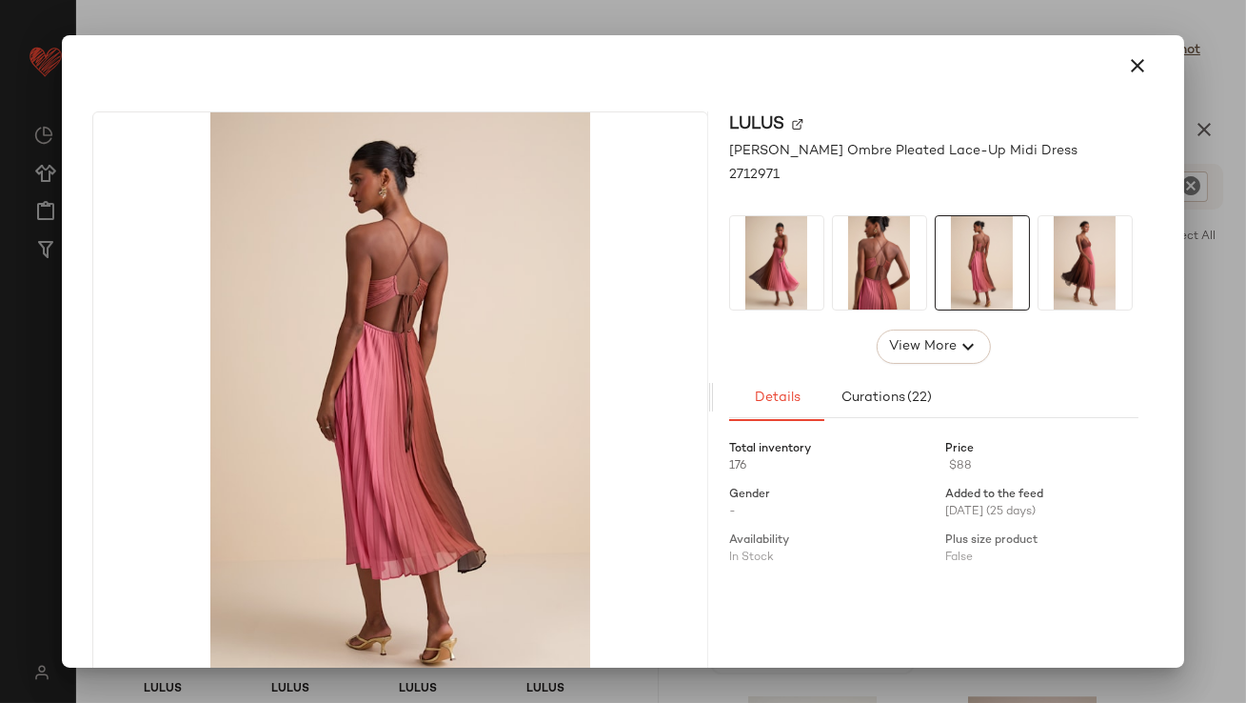
click at [1127, 57] on icon "button" at bounding box center [1138, 65] width 23 height 23
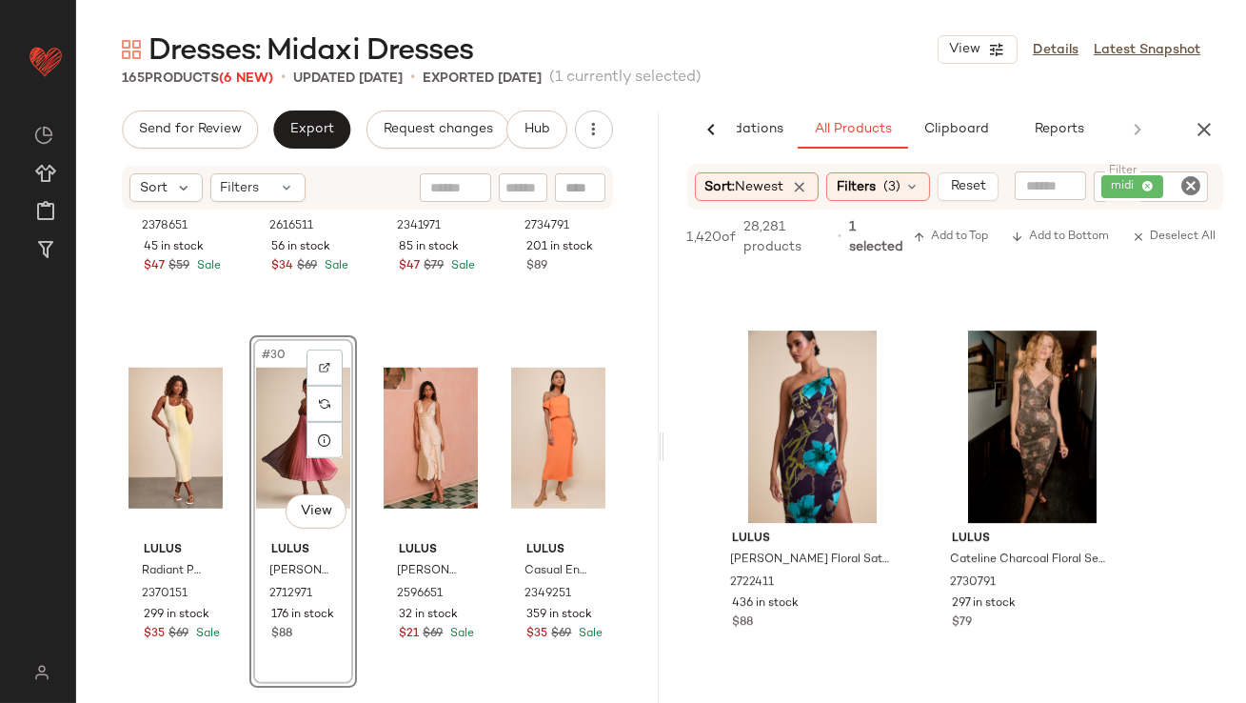
scroll to position [11367, 0]
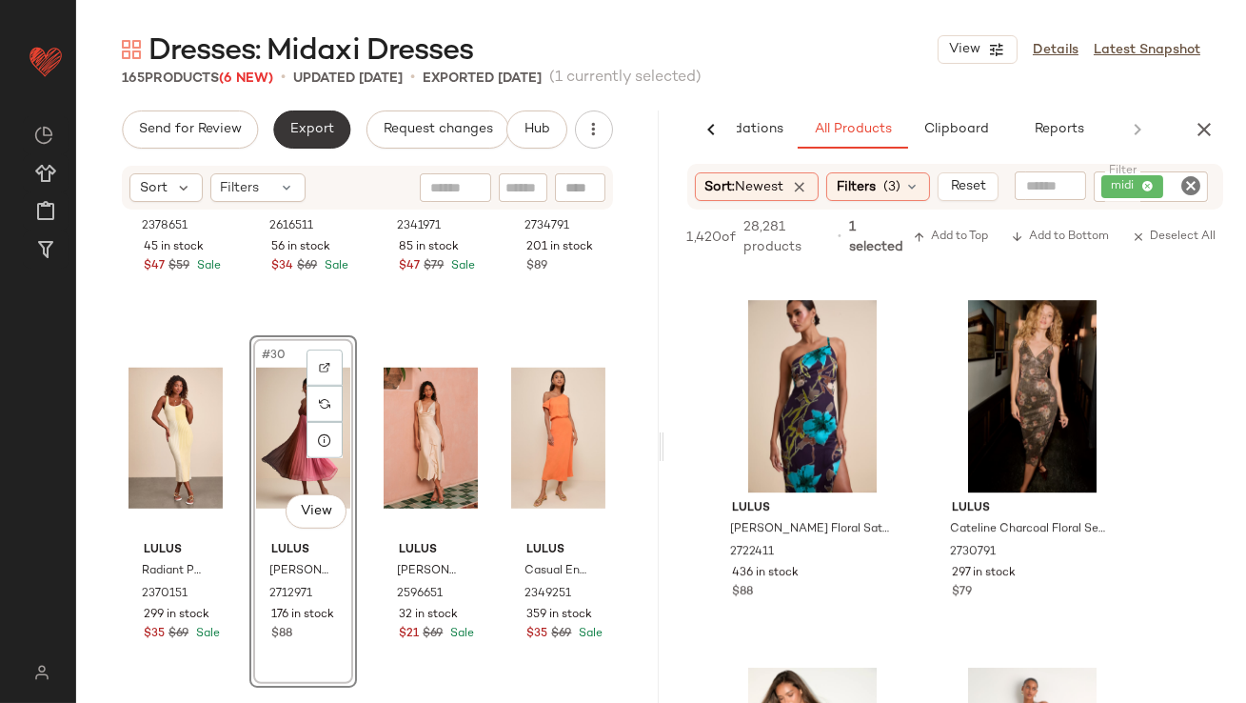
click at [288, 141] on button "Export" at bounding box center [311, 129] width 77 height 38
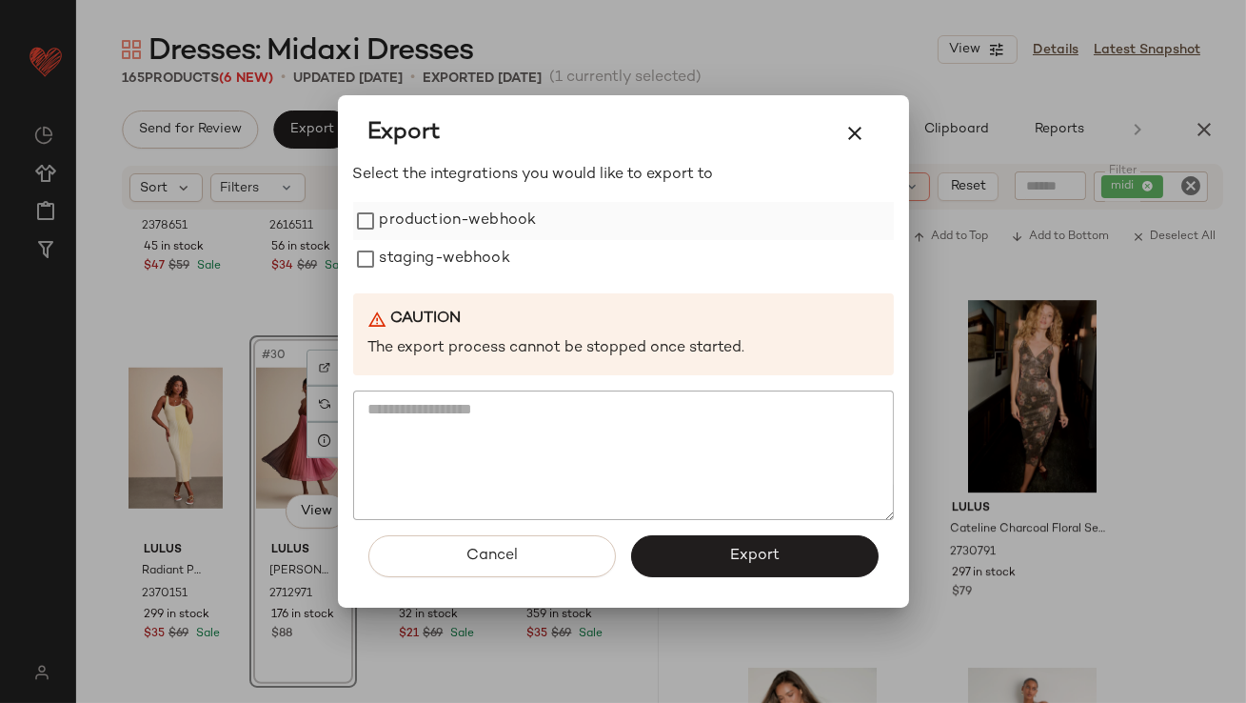
click at [469, 225] on label "production-webhook" at bounding box center [458, 221] width 157 height 38
click at [469, 261] on label "staging-webhook" at bounding box center [445, 259] width 130 height 38
click at [706, 548] on button "Export" at bounding box center [755, 556] width 248 height 42
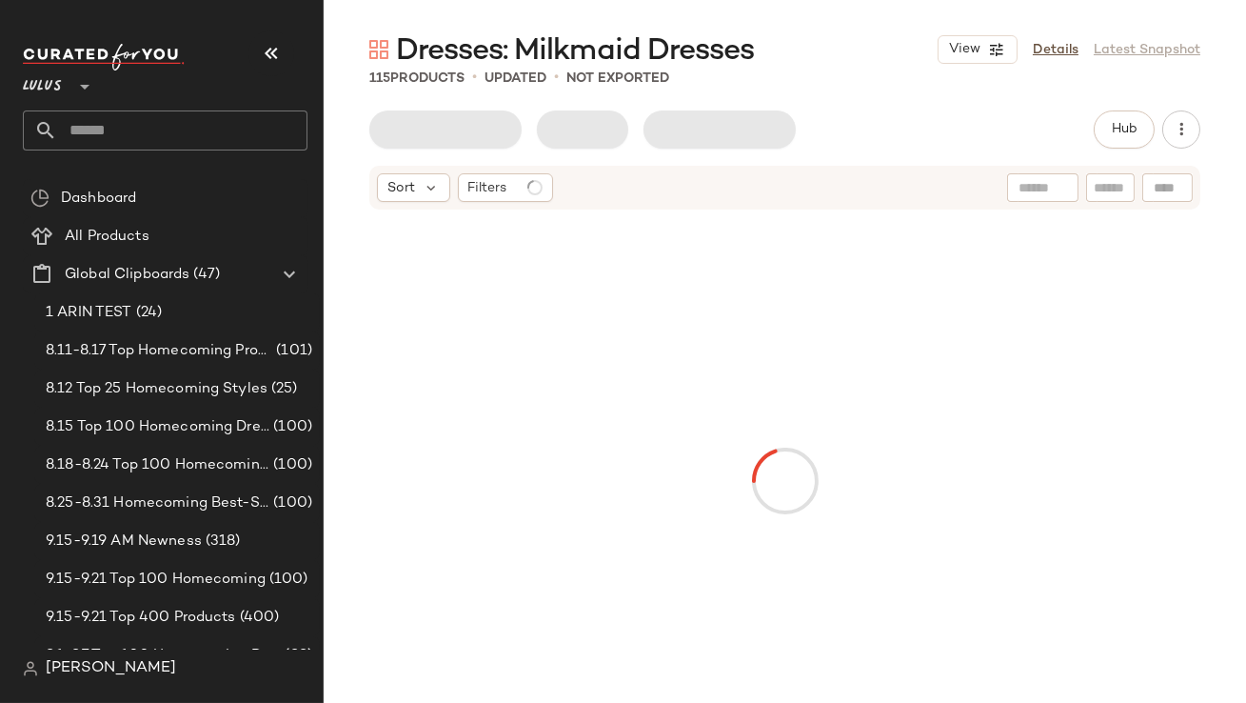
click at [267, 48] on icon "button" at bounding box center [271, 53] width 23 height 23
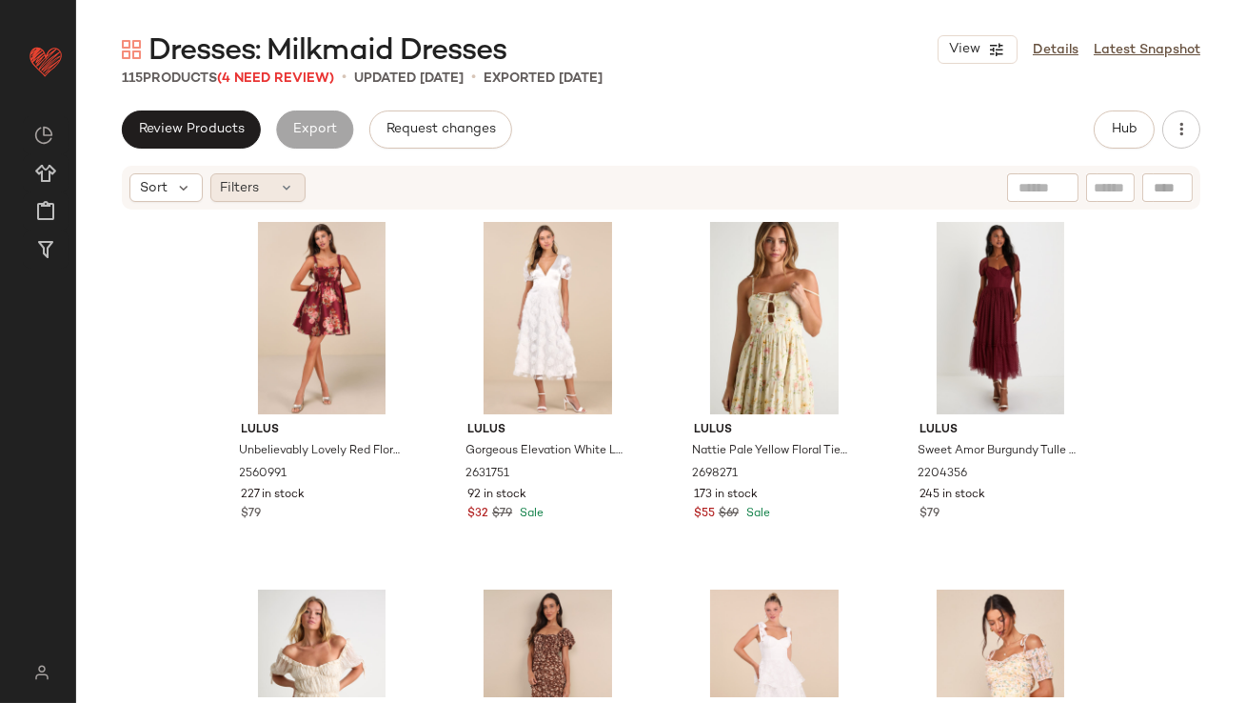
click at [255, 188] on span "Filters" at bounding box center [240, 188] width 39 height 20
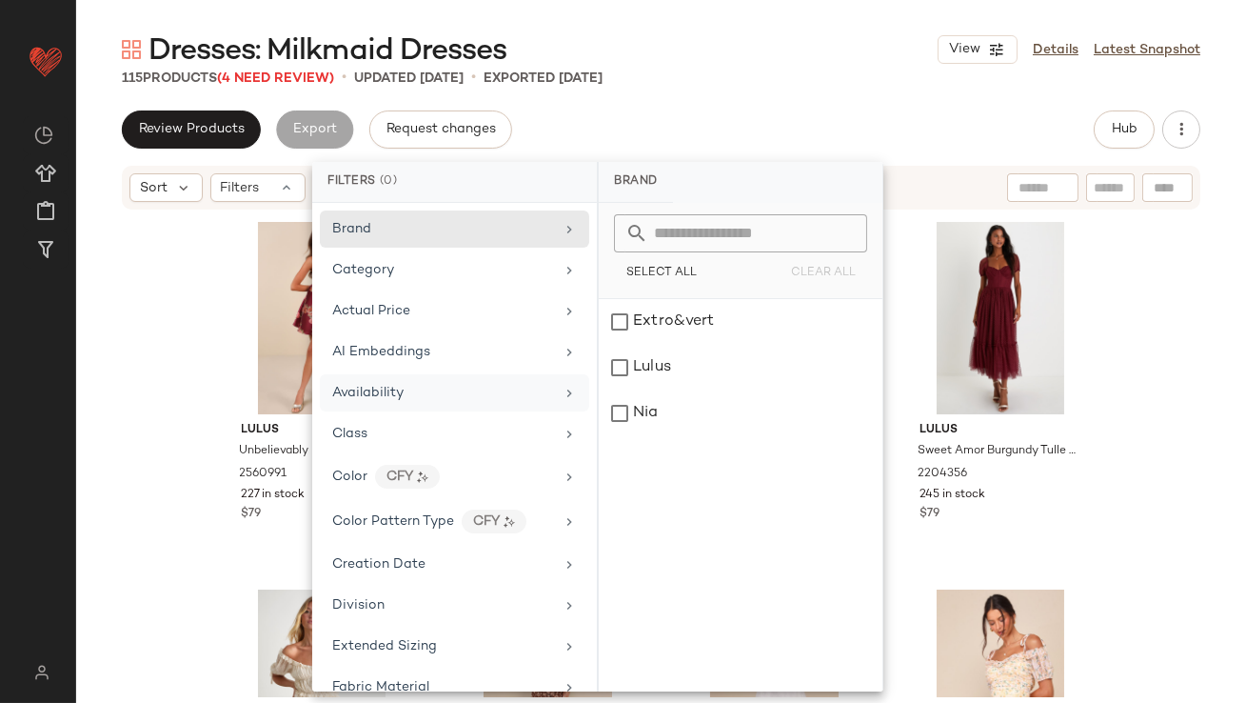
click at [410, 407] on div "Availability" at bounding box center [454, 392] width 269 height 37
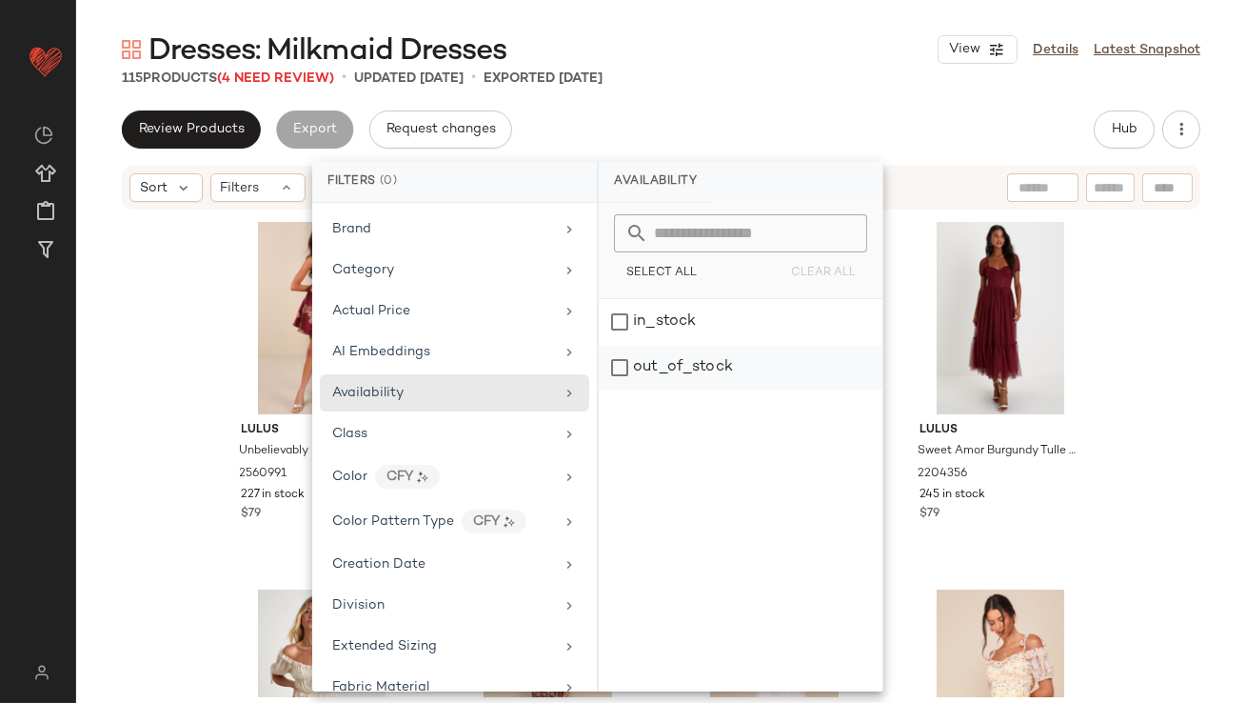
click at [698, 366] on div "out_of_stock" at bounding box center [741, 368] width 284 height 46
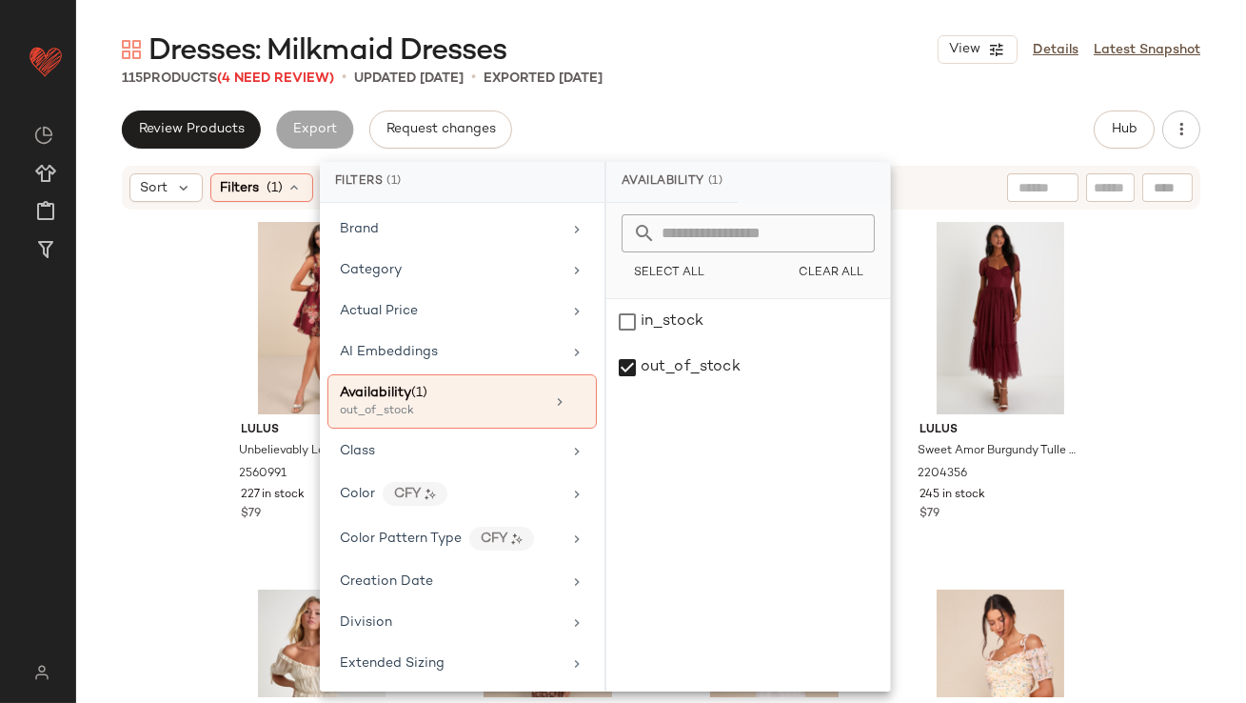
click at [742, 89] on div "Dresses: Milkmaid Dresses View Details Latest Snapshot 115 Products (4 Need Rev…" at bounding box center [661, 366] width 1170 height 672
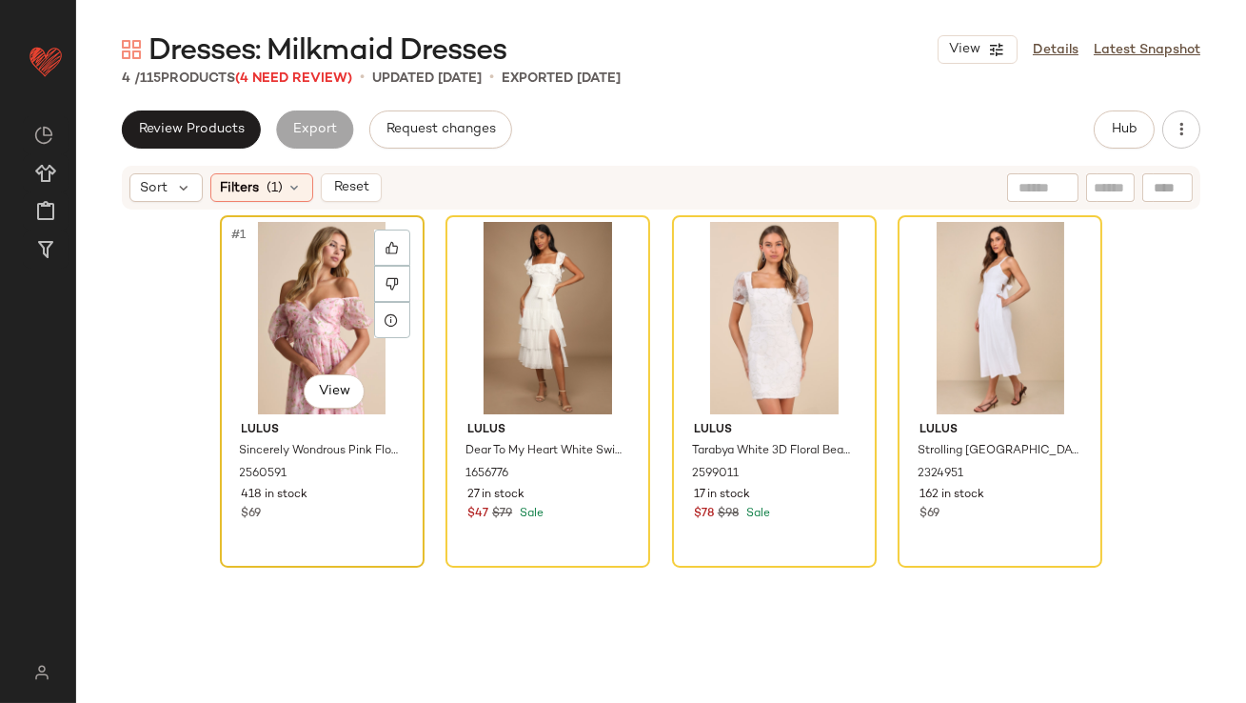
click at [268, 319] on div "#1 View" at bounding box center [322, 318] width 191 height 192
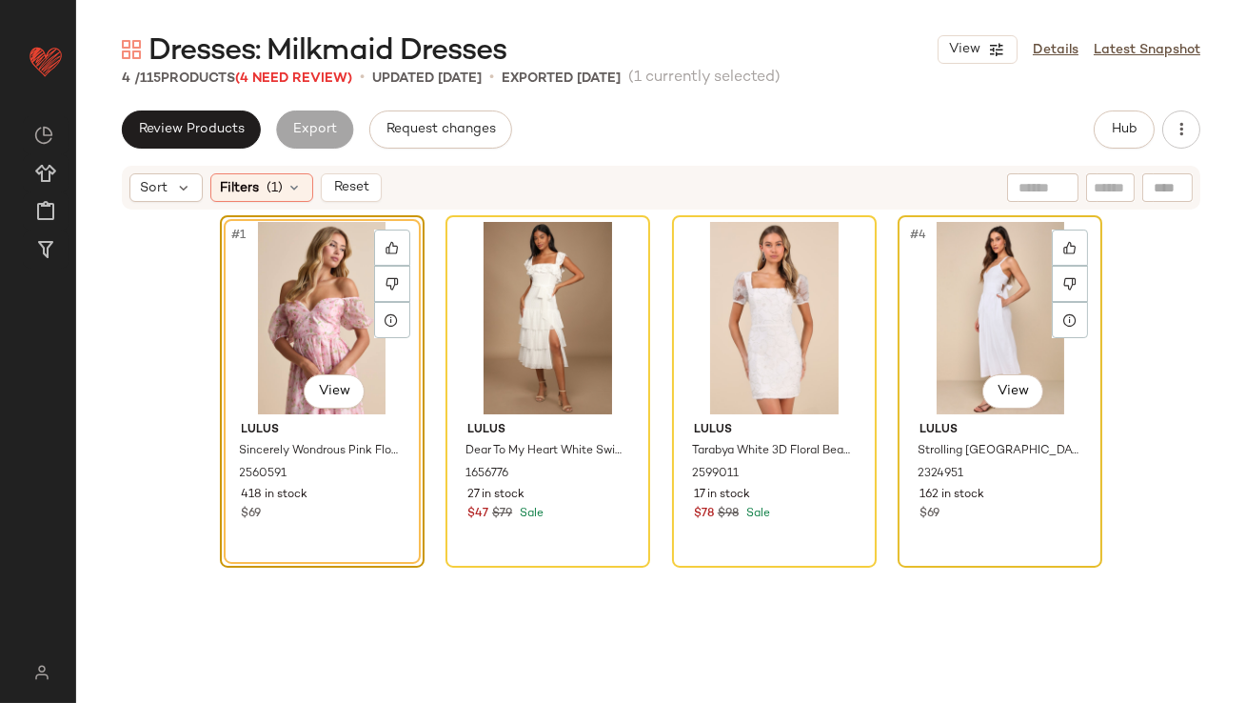
click at [953, 275] on div "#4 View" at bounding box center [999, 318] width 191 height 192
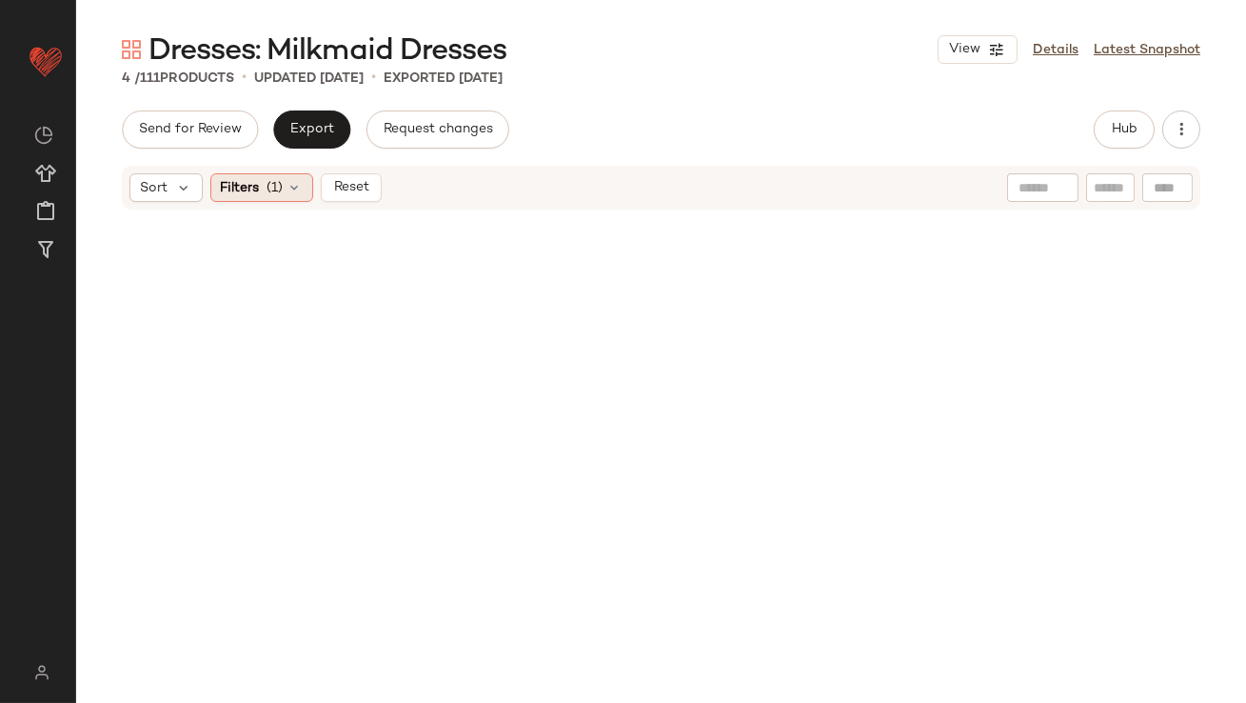
click at [280, 188] on span "(1)" at bounding box center [276, 188] width 16 height 20
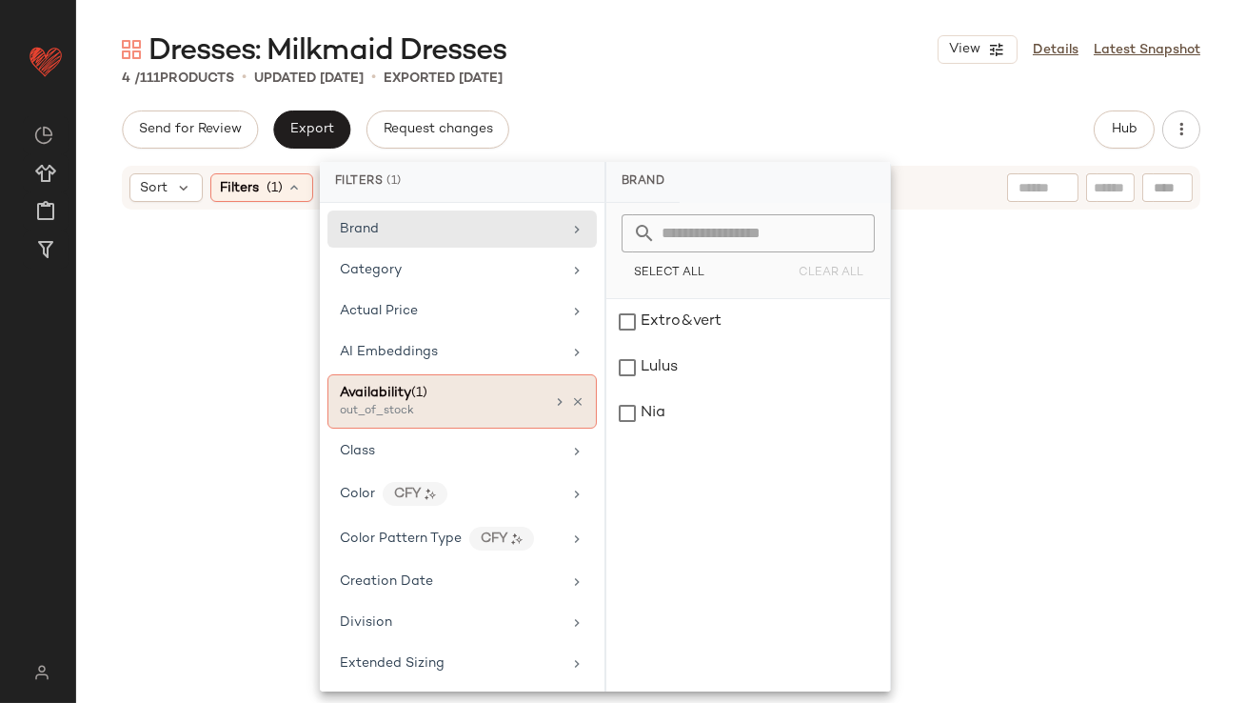
click at [577, 395] on div "Availability (1) out_of_stock" at bounding box center [461, 401] width 269 height 54
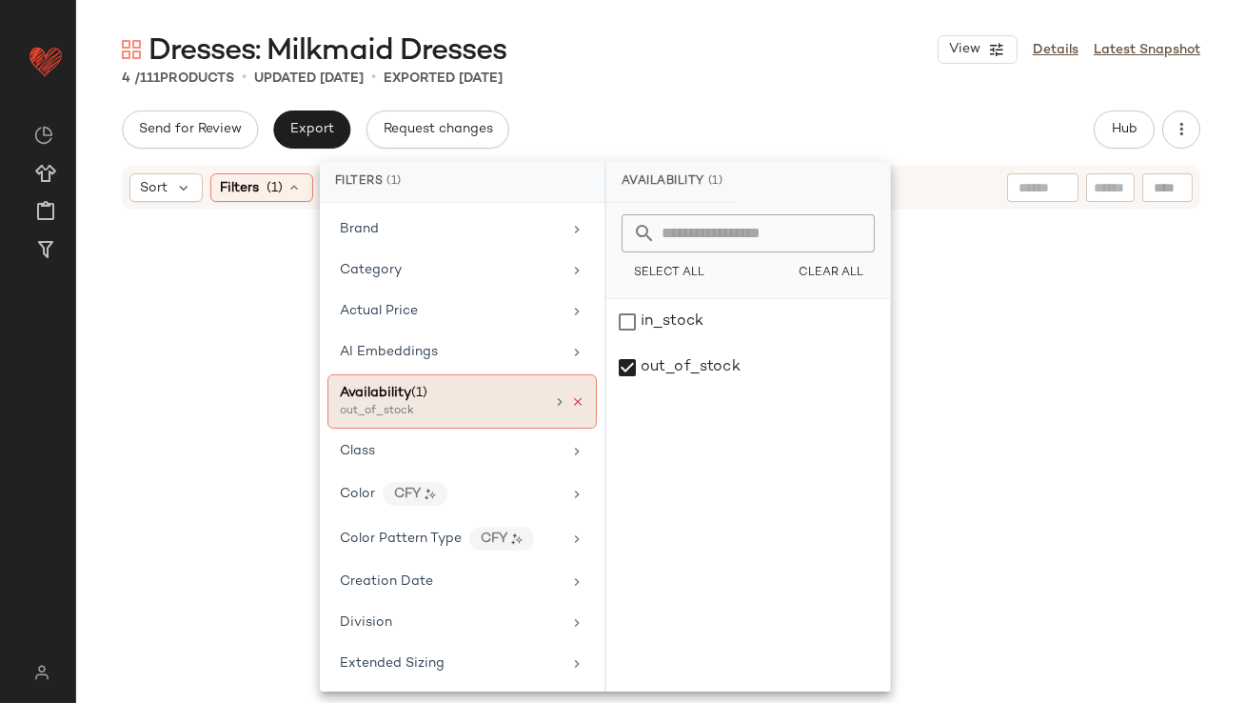
click at [571, 397] on icon at bounding box center [577, 401] width 13 height 13
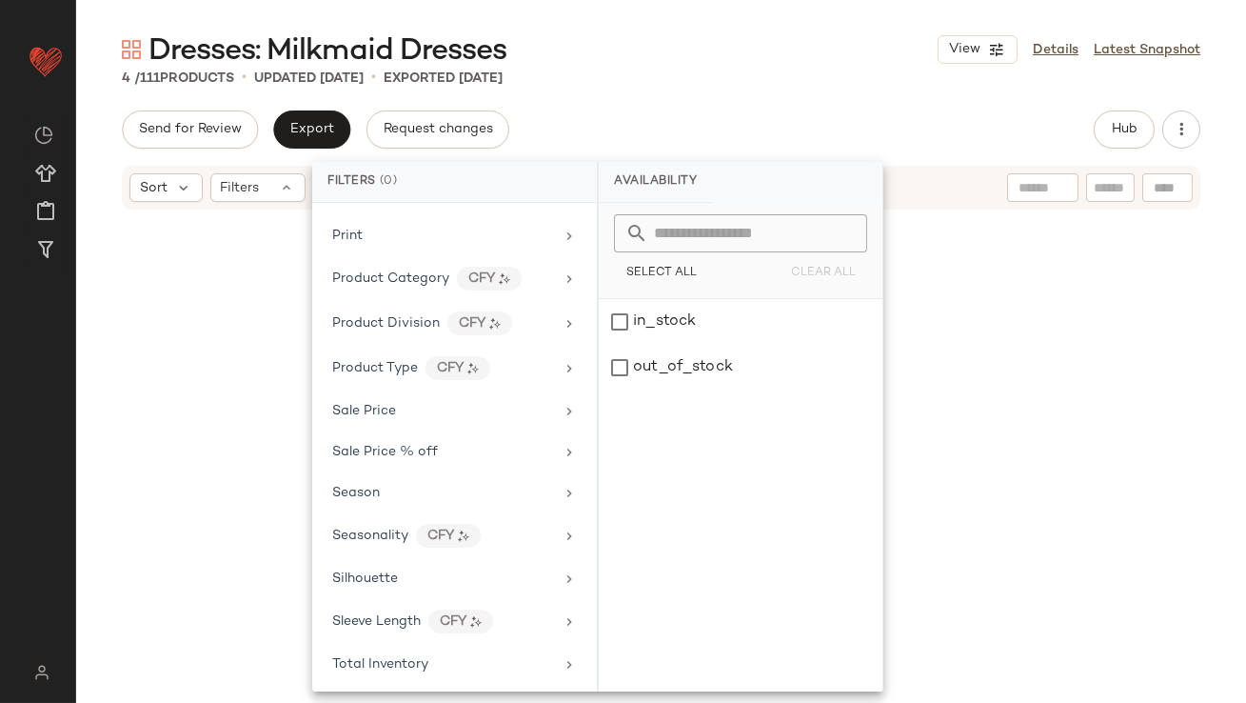
scroll to position [1180, 0]
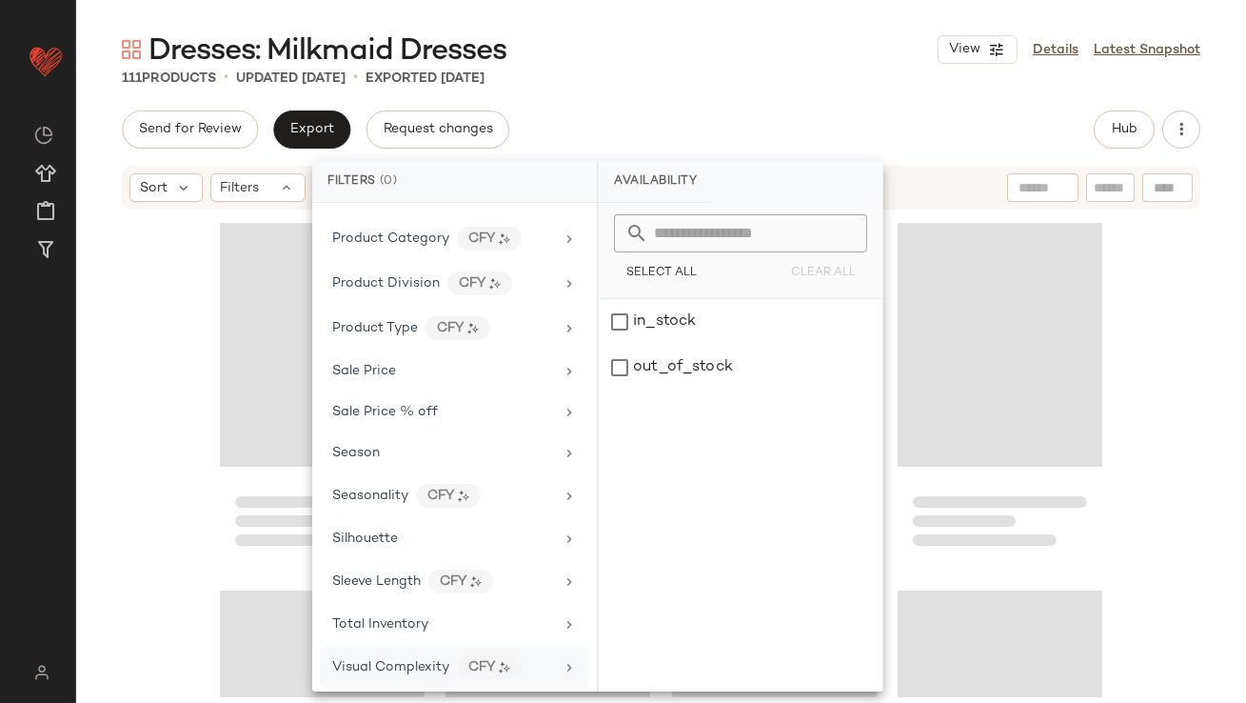
click at [396, 655] on div "Visual Complexity CFY" at bounding box center [443, 667] width 222 height 24
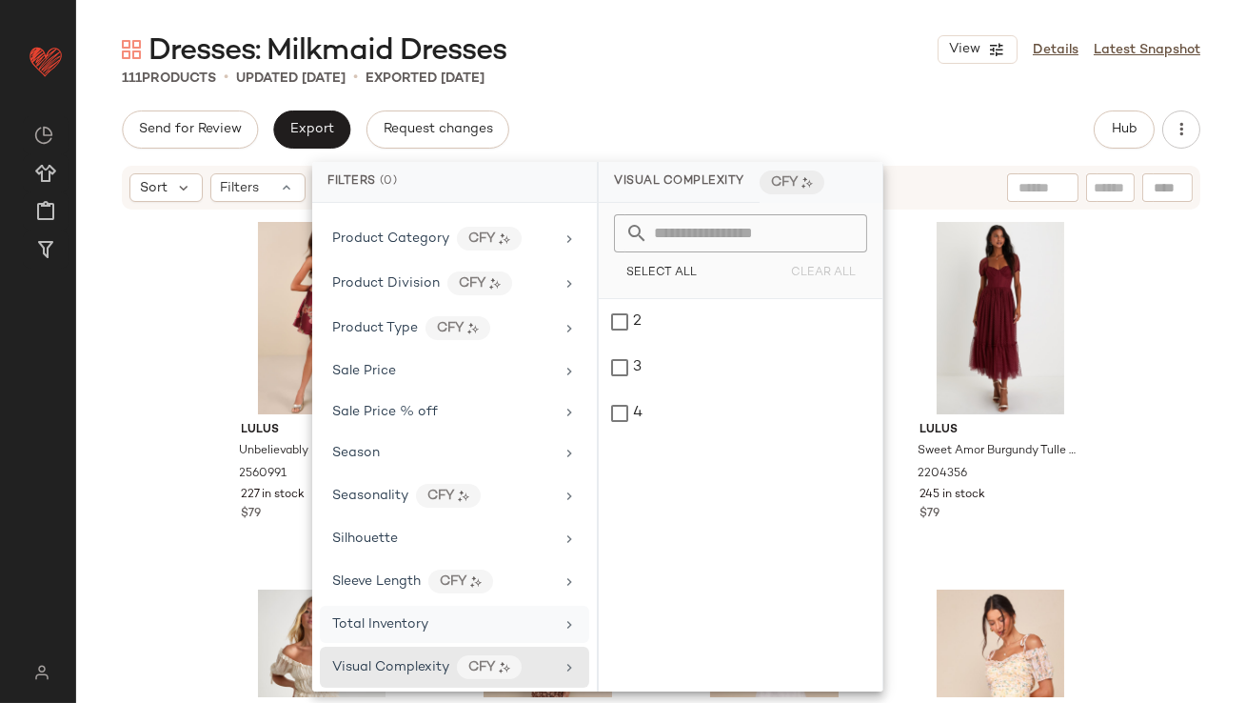
click at [396, 629] on div "Total Inventory" at bounding box center [454, 623] width 269 height 37
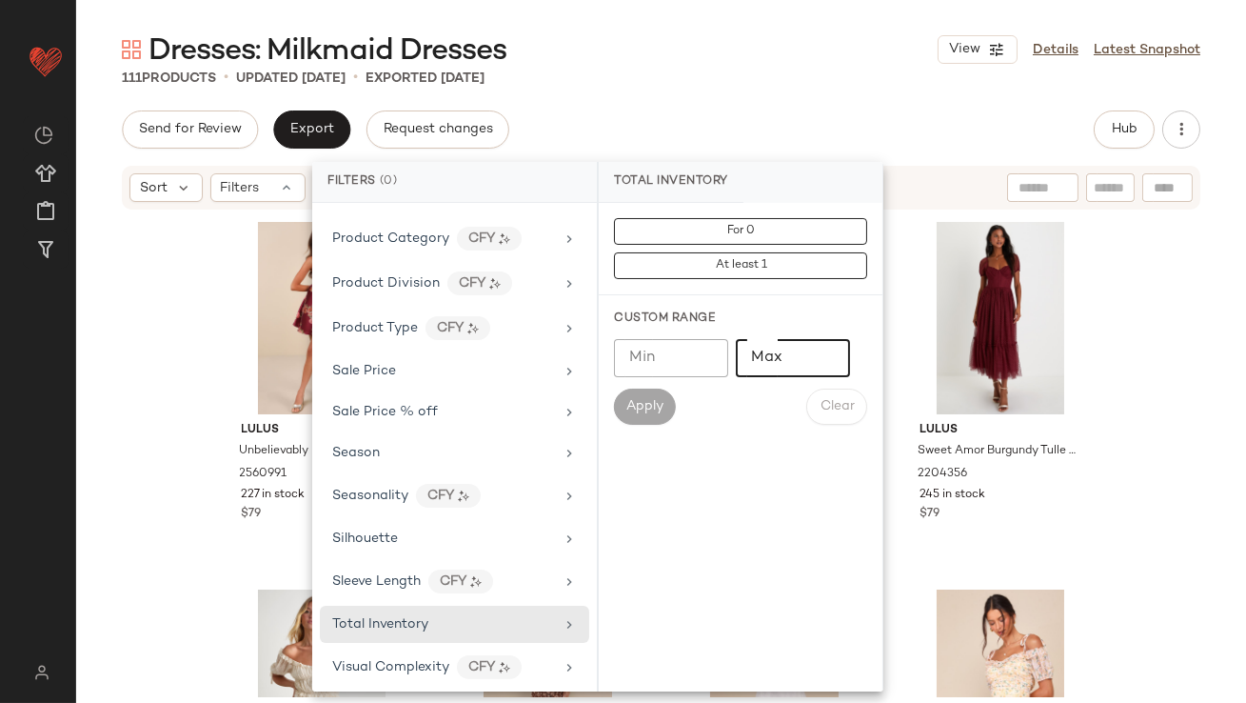
click at [808, 367] on input "Max" at bounding box center [793, 358] width 114 height 38
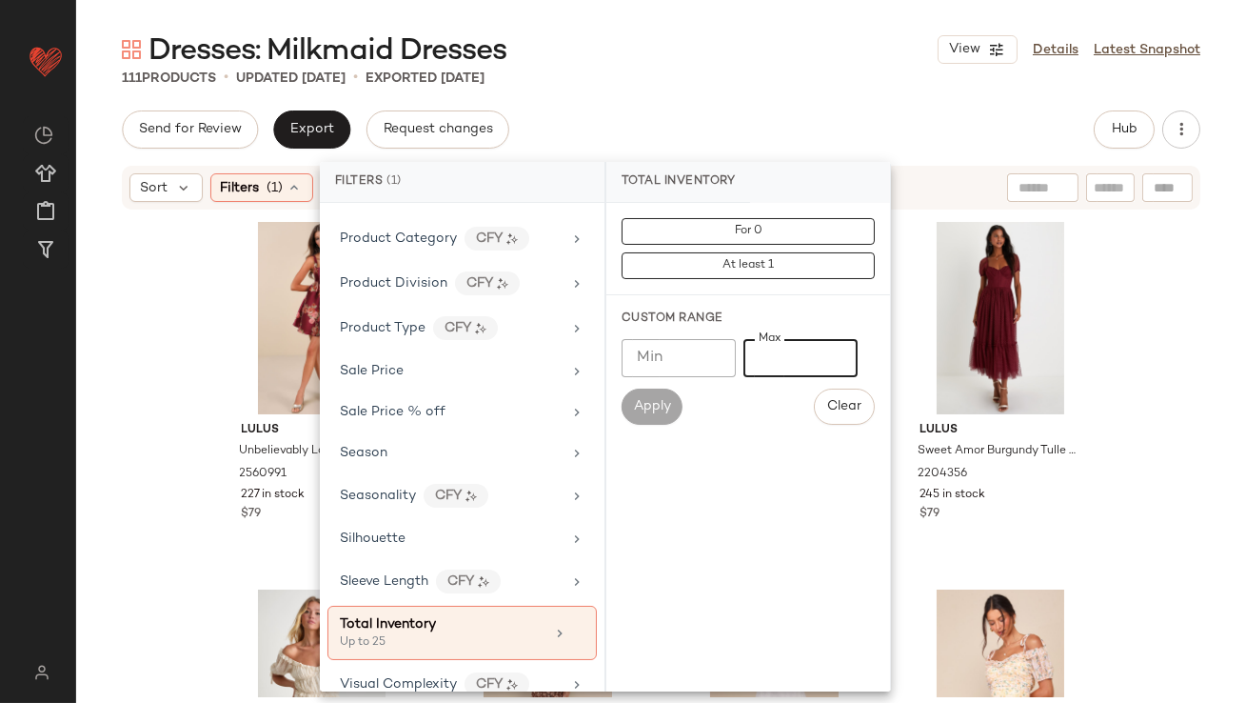
type input "**"
click at [785, 67] on div "Dresses: Milkmaid Dresses View Details Latest Snapshot" at bounding box center [661, 49] width 1170 height 38
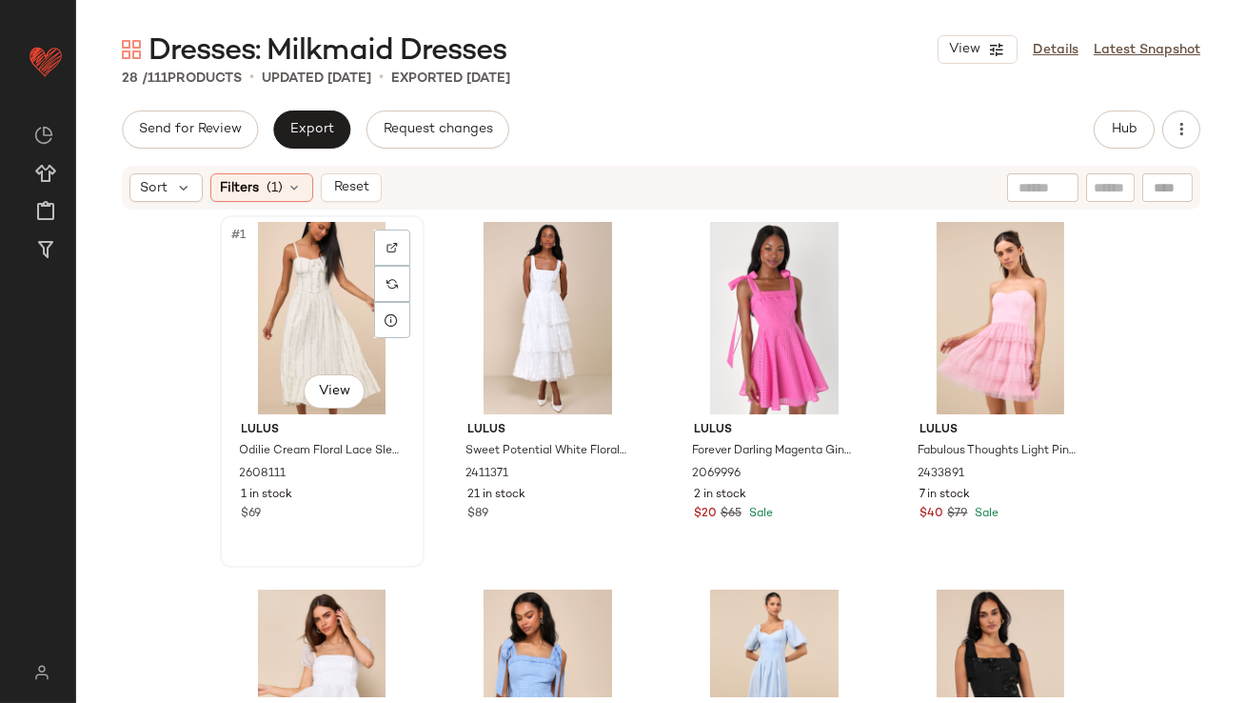
click at [288, 286] on div "#1 View" at bounding box center [322, 318] width 191 height 192
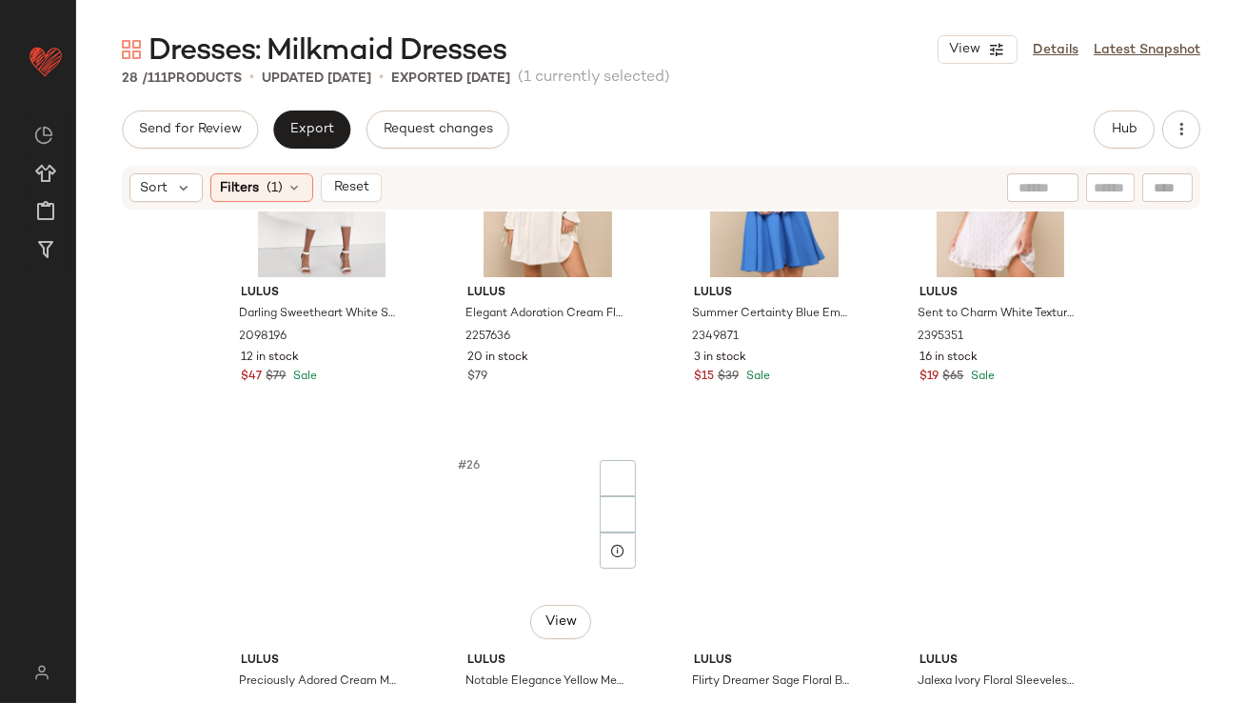
scroll to position [2090, 0]
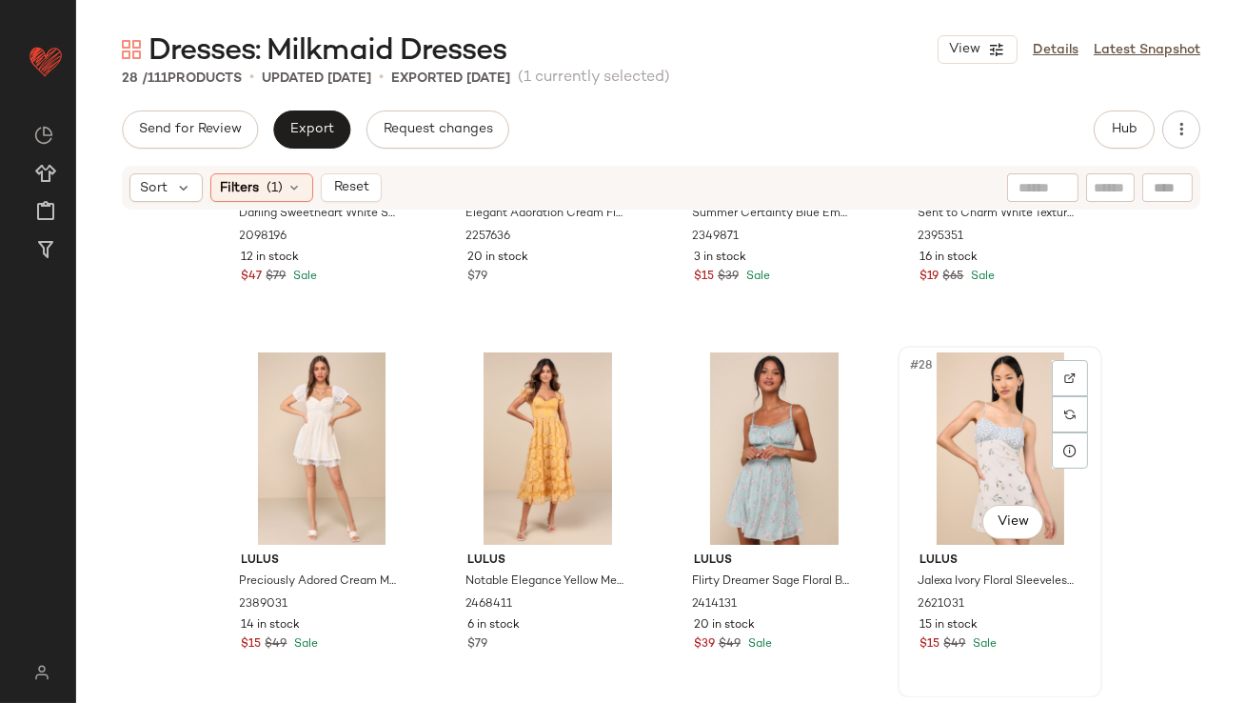
click at [973, 439] on div "#28 View" at bounding box center [999, 448] width 191 height 192
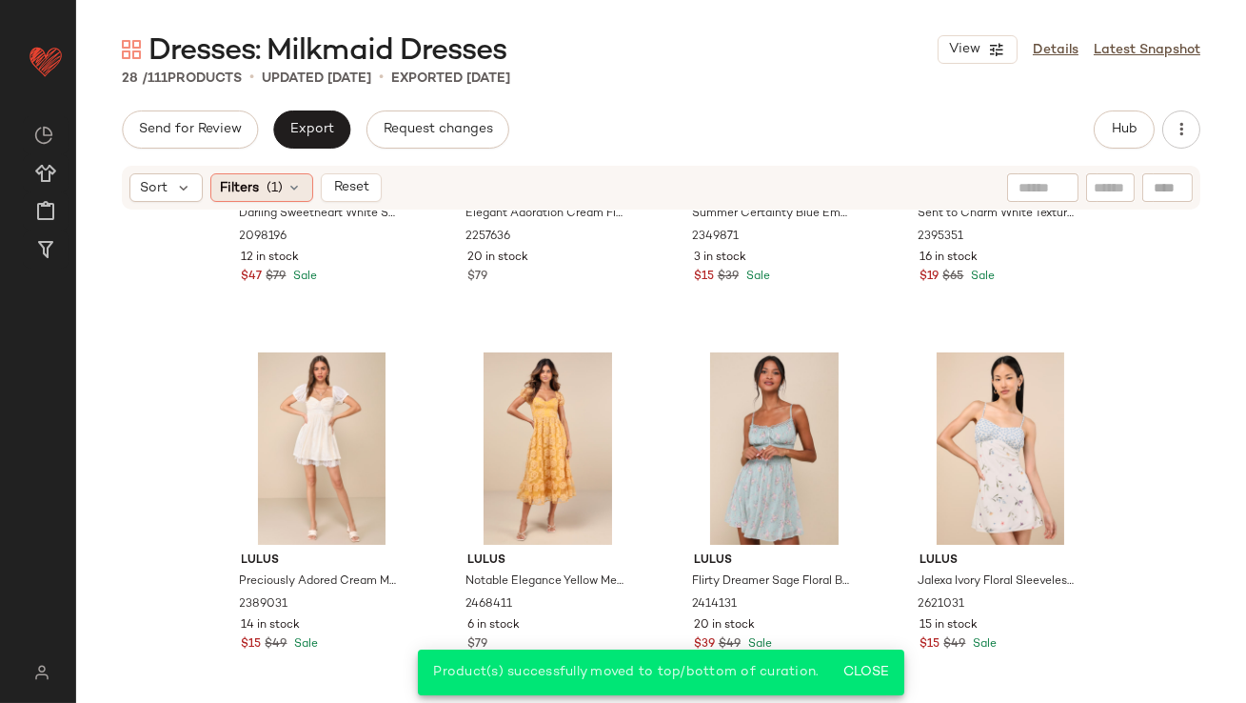
click at [271, 173] on div "Filters (1)" at bounding box center [261, 187] width 103 height 29
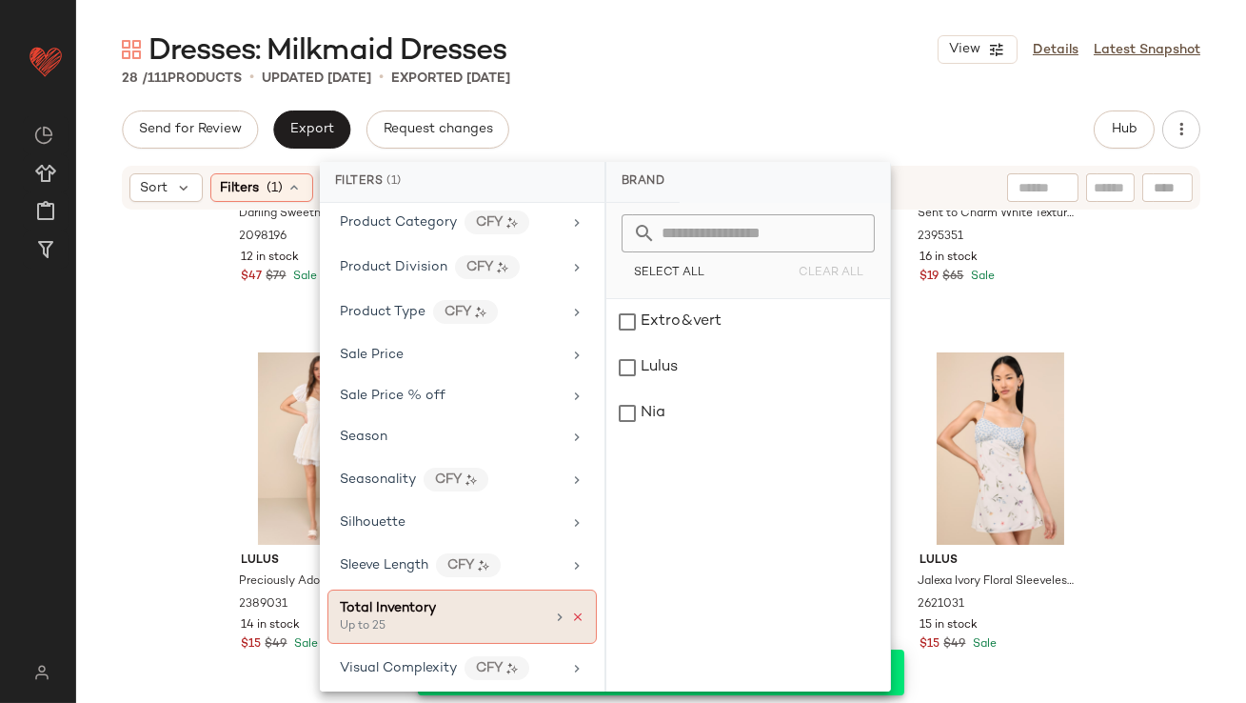
click at [572, 610] on icon at bounding box center [577, 616] width 13 height 13
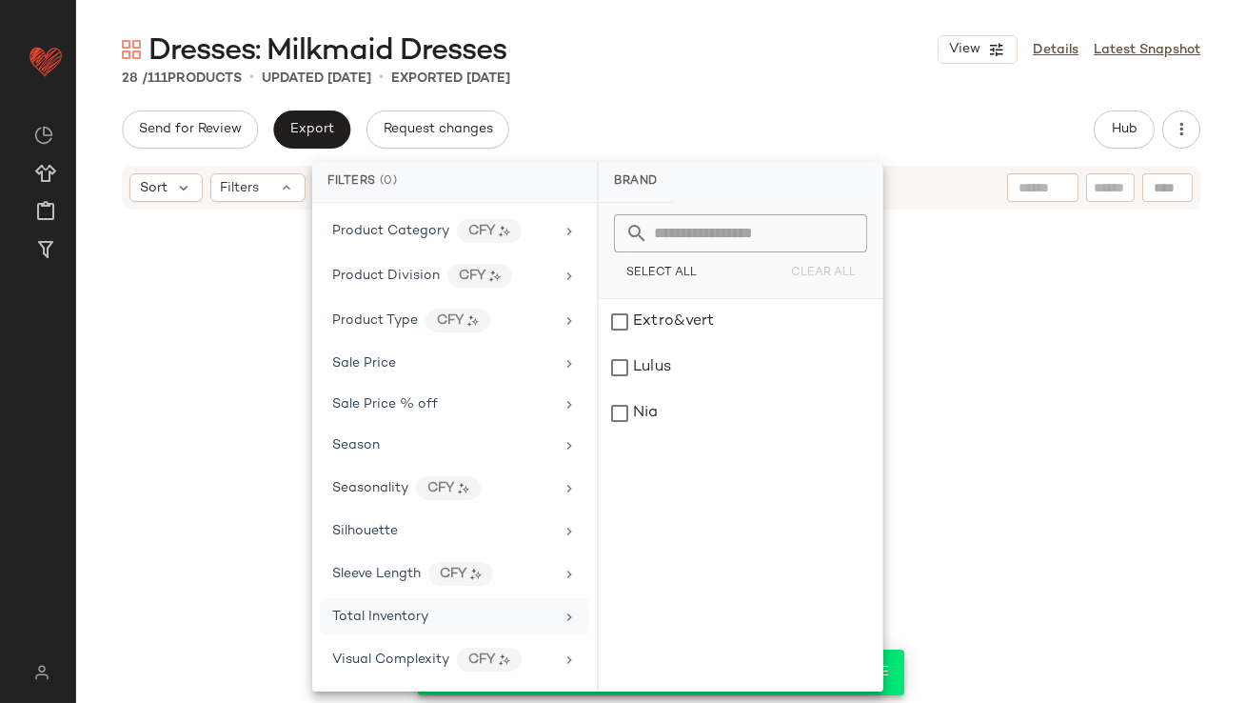
scroll to position [1180, 0]
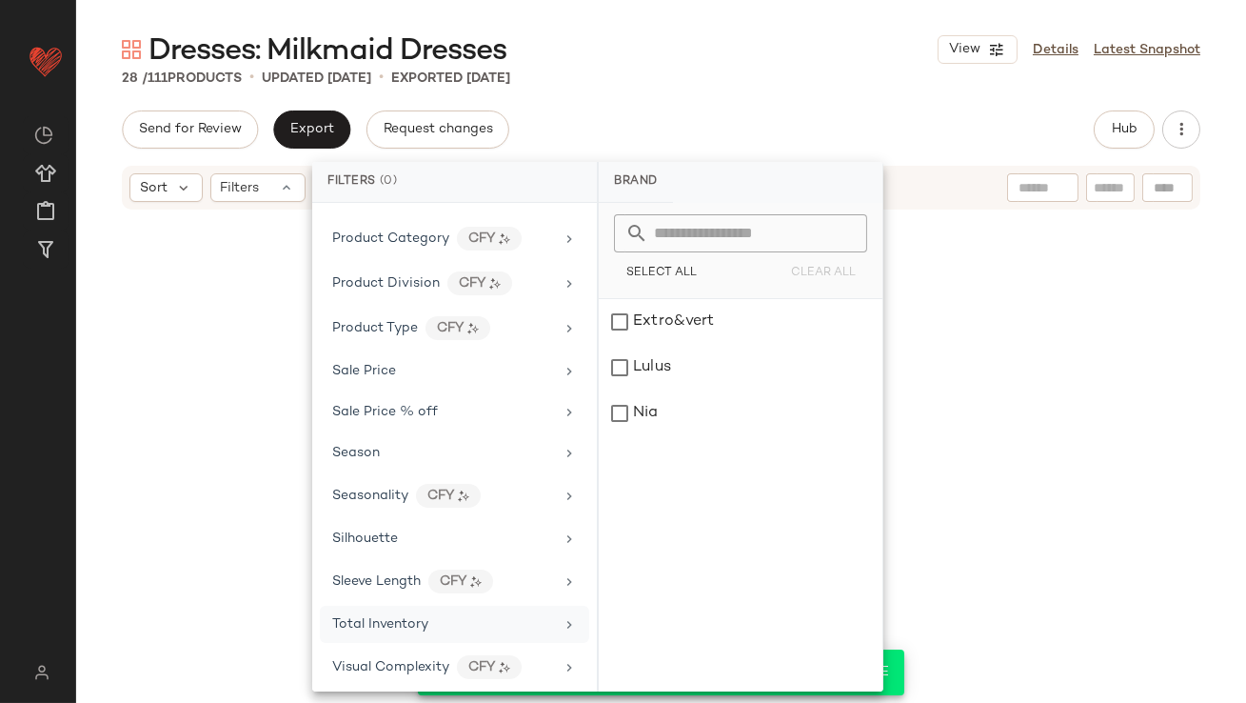
click at [746, 156] on div "Send for Review Export Request changes Hub Sort Filters" at bounding box center [661, 406] width 1170 height 592
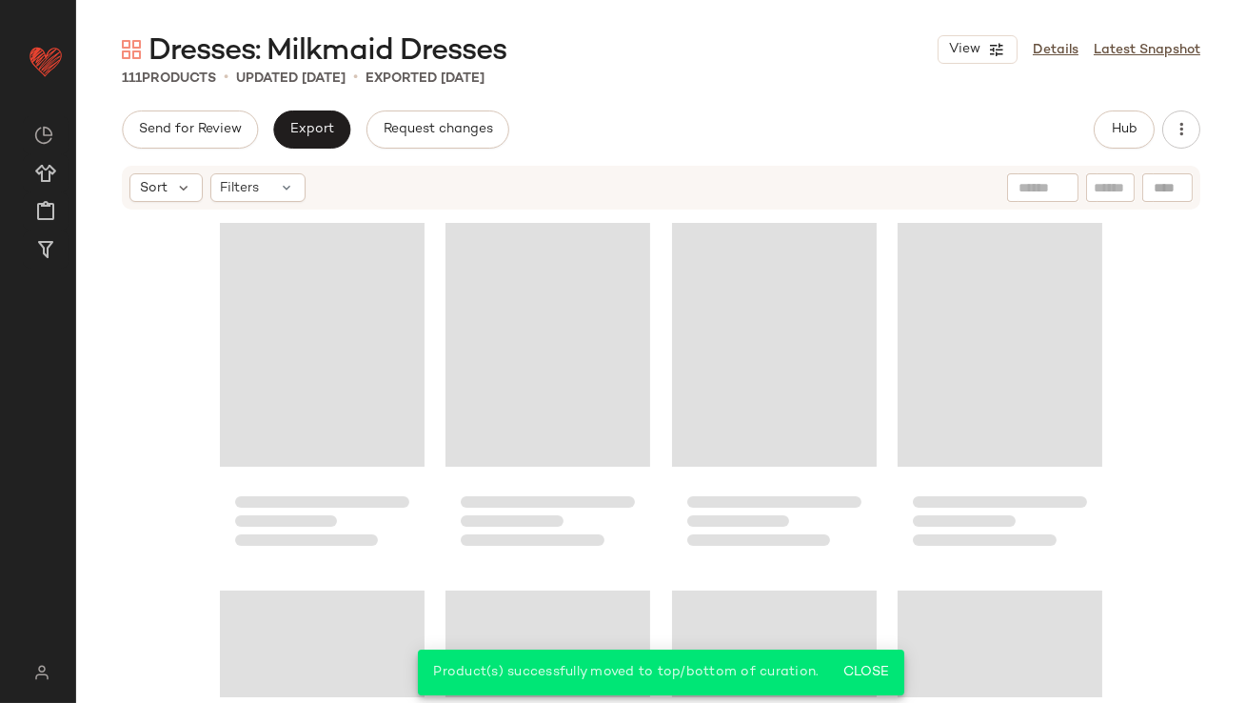
scroll to position [9807, 0]
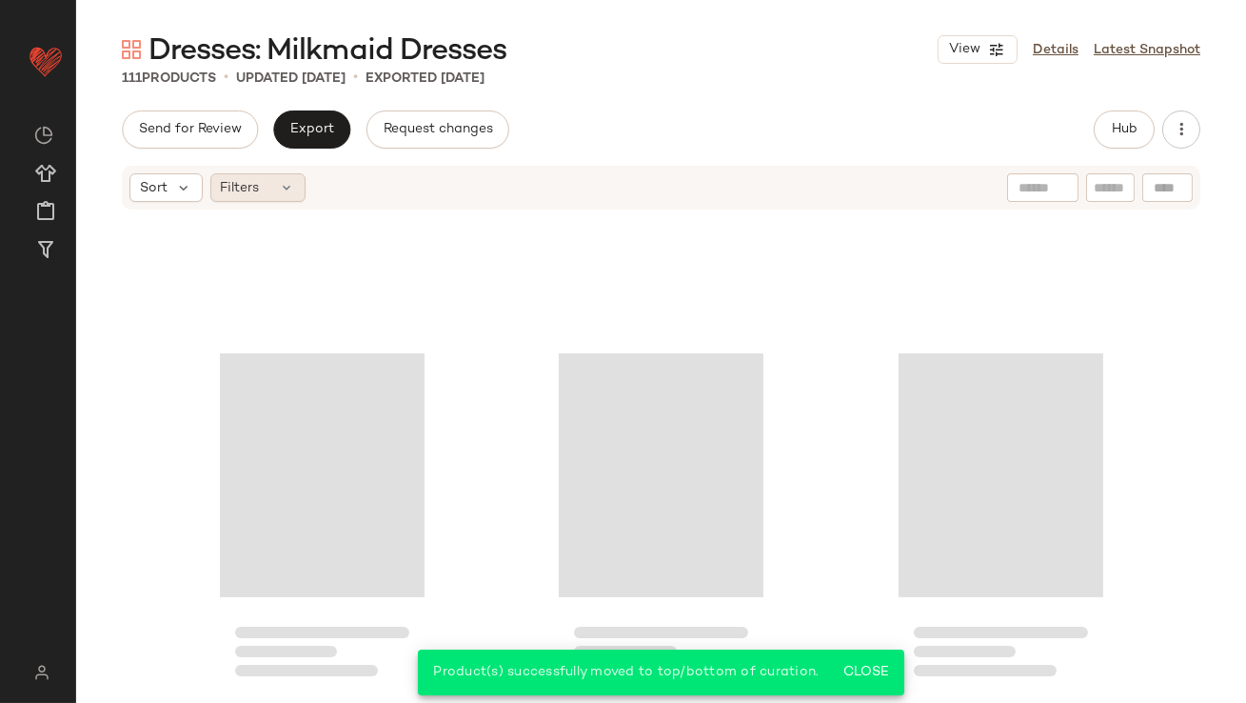
click at [264, 180] on div "Filters" at bounding box center [257, 187] width 95 height 29
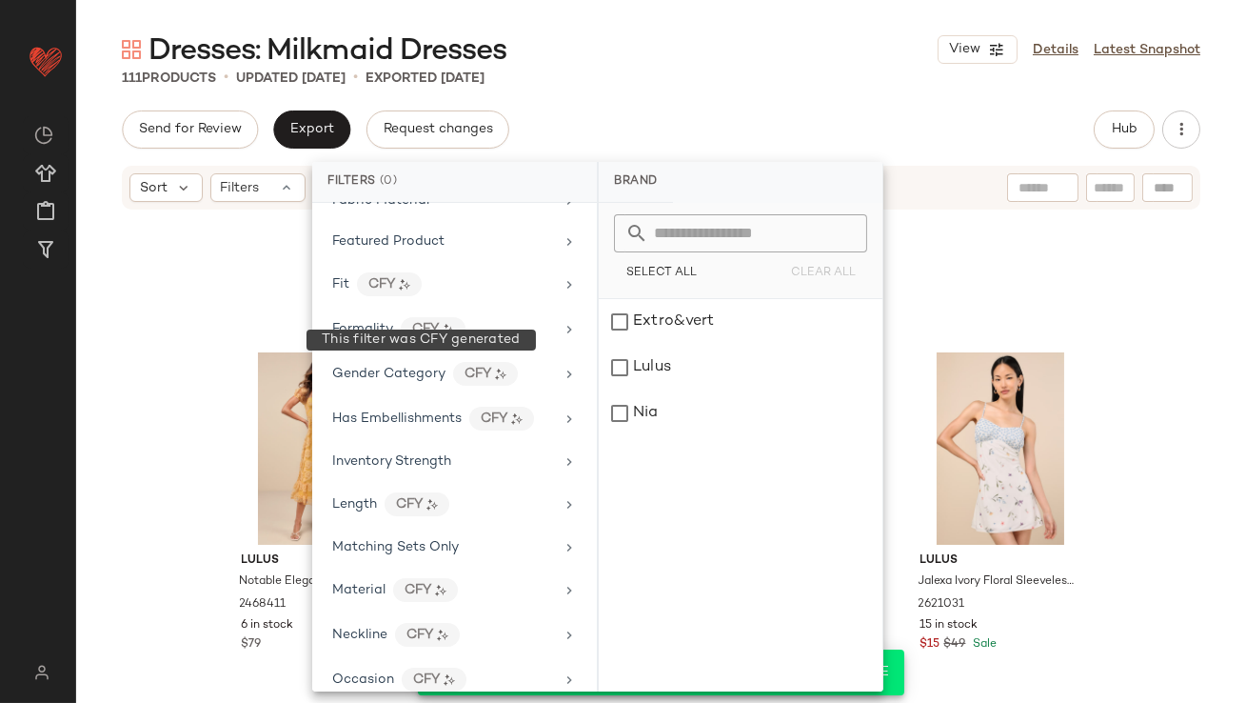
scroll to position [1180, 0]
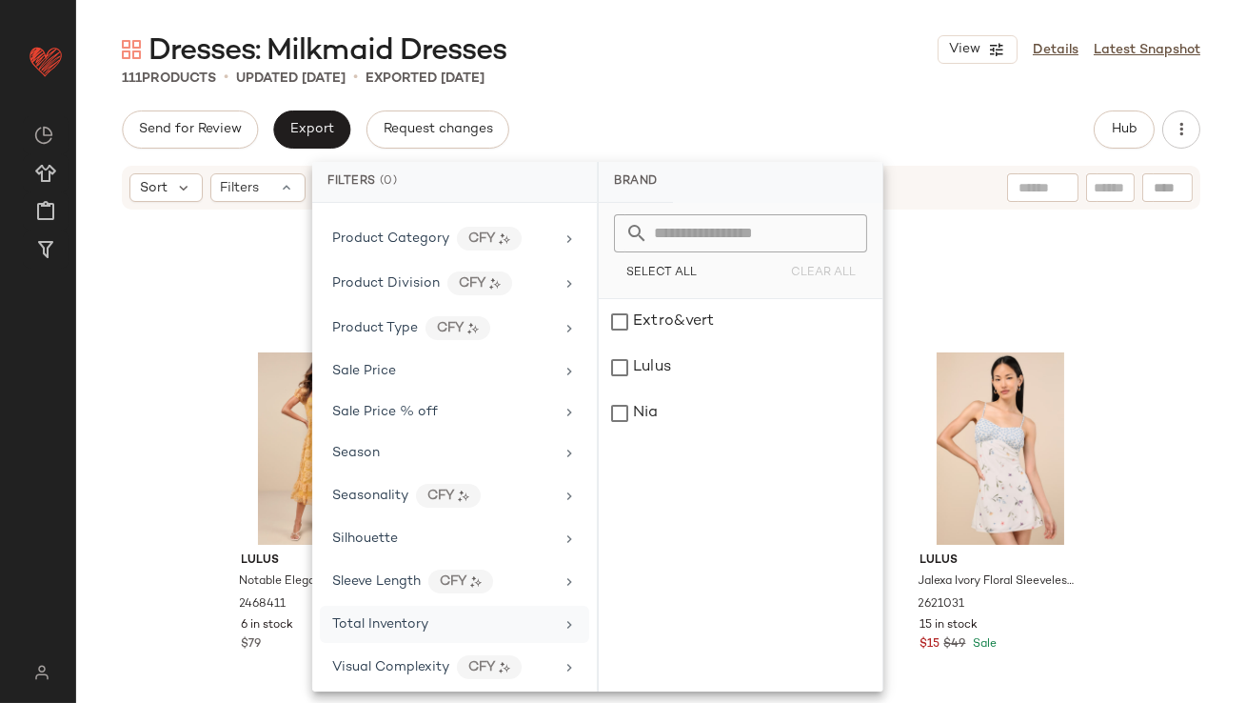
click at [384, 630] on div "Total Inventory" at bounding box center [454, 623] width 269 height 37
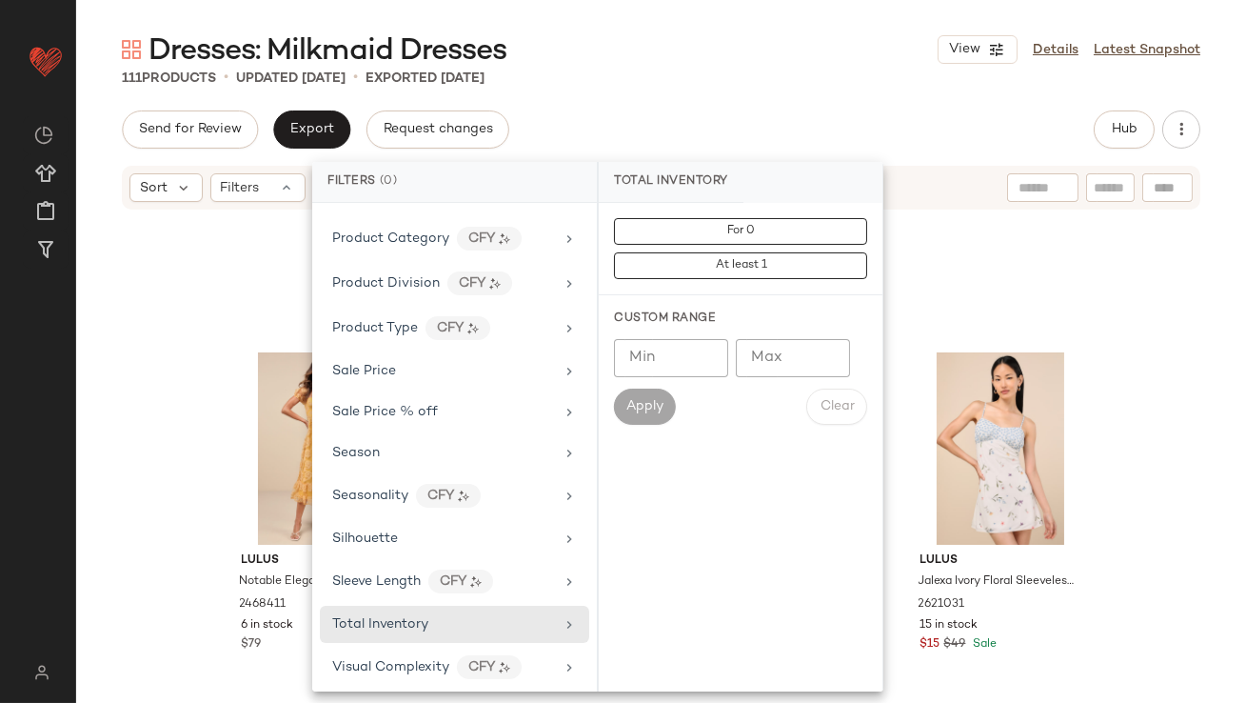
click at [830, 101] on div "Dresses: Milkmaid Dresses View Details Latest Snapshot 111 Products • updated […" at bounding box center [661, 366] width 1170 height 672
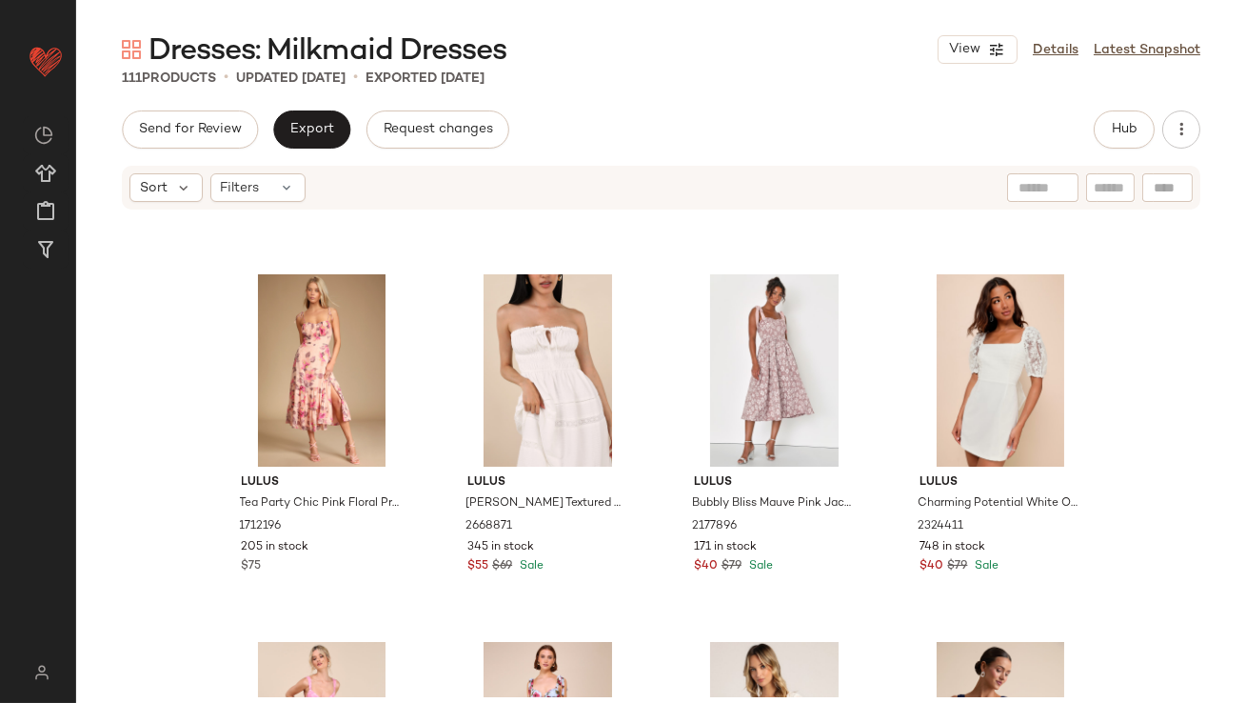
scroll to position [0, 0]
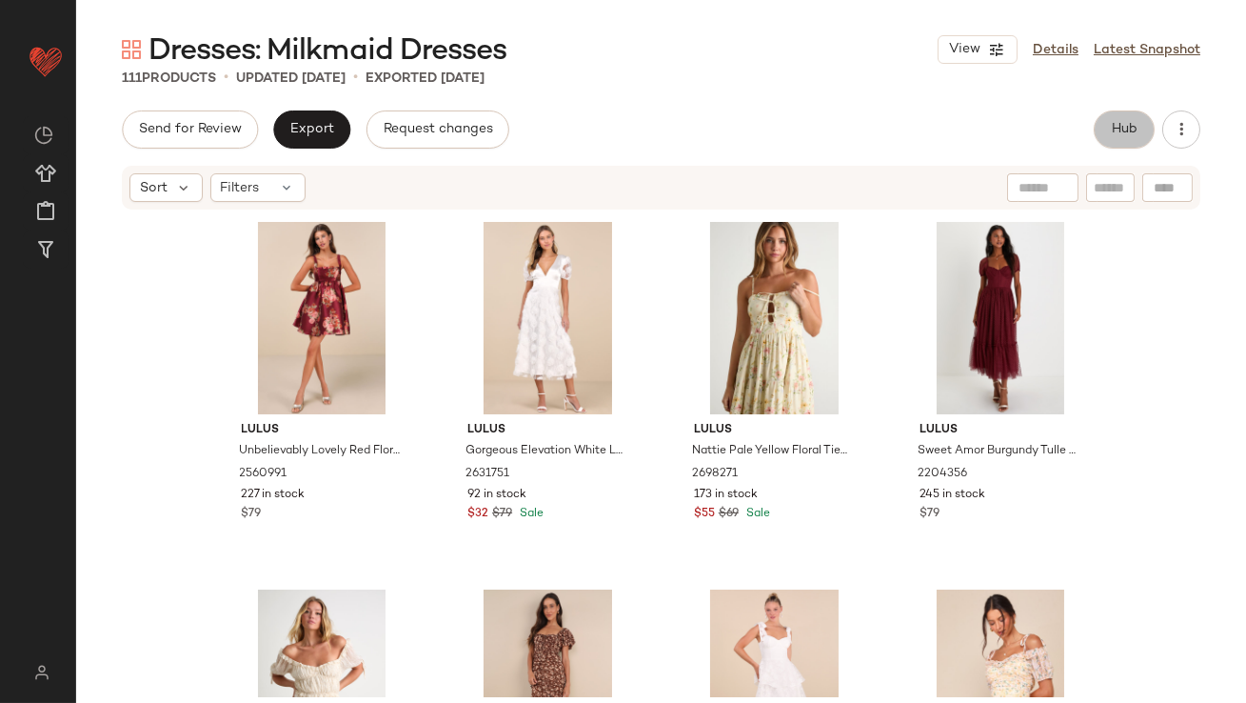
click at [1129, 113] on button "Hub" at bounding box center [1124, 129] width 61 height 38
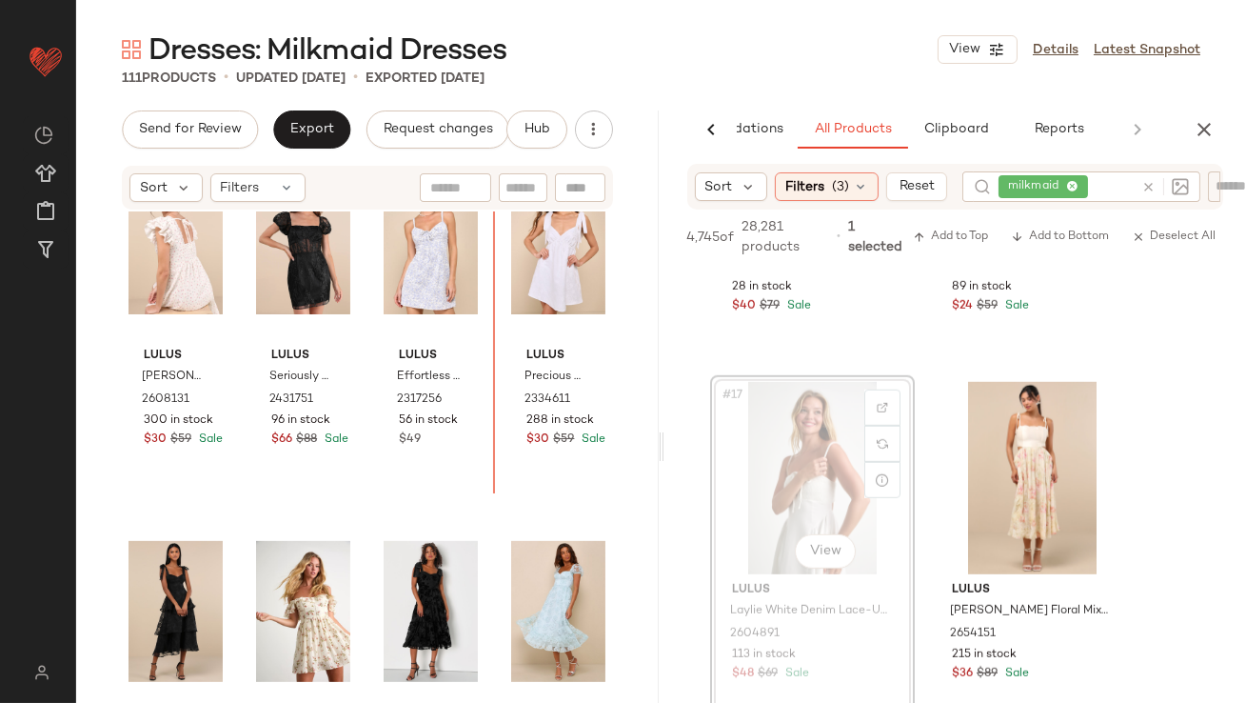
scroll to position [1456, 0]
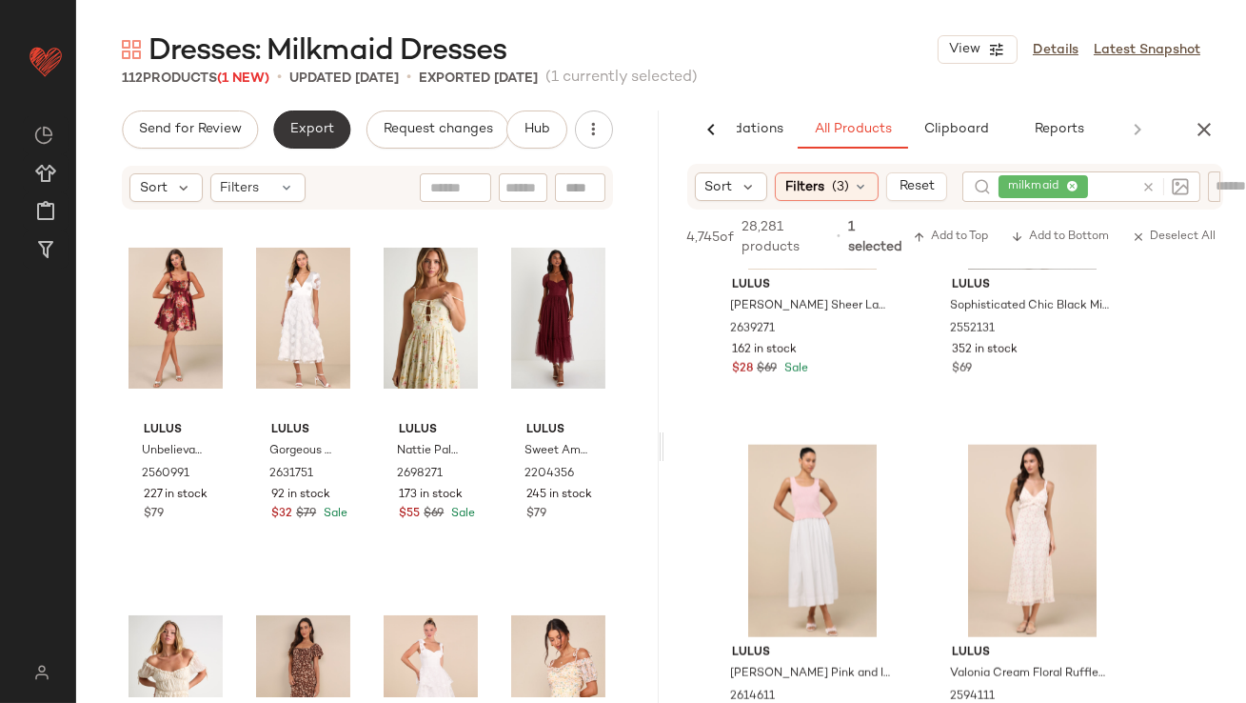
click at [305, 146] on button "Export" at bounding box center [311, 129] width 77 height 38
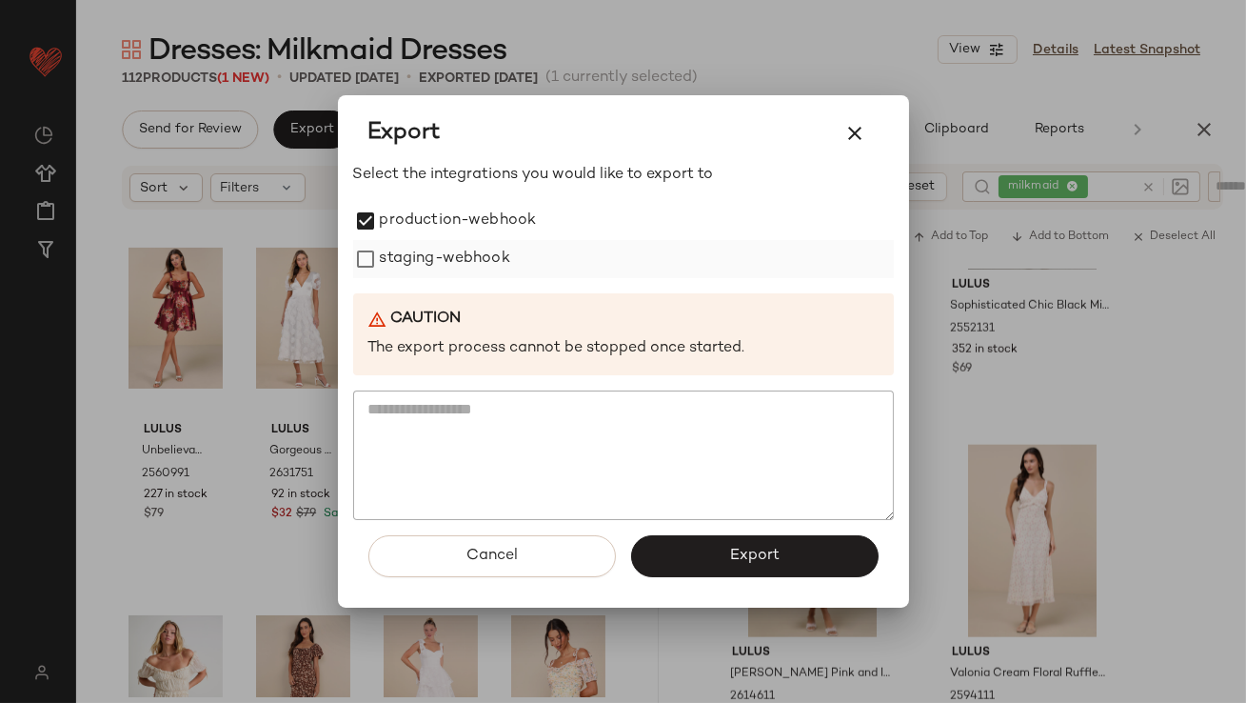
click at [380, 251] on label "staging-webhook" at bounding box center [445, 259] width 130 height 38
click at [769, 564] on span "Export" at bounding box center [754, 555] width 50 height 18
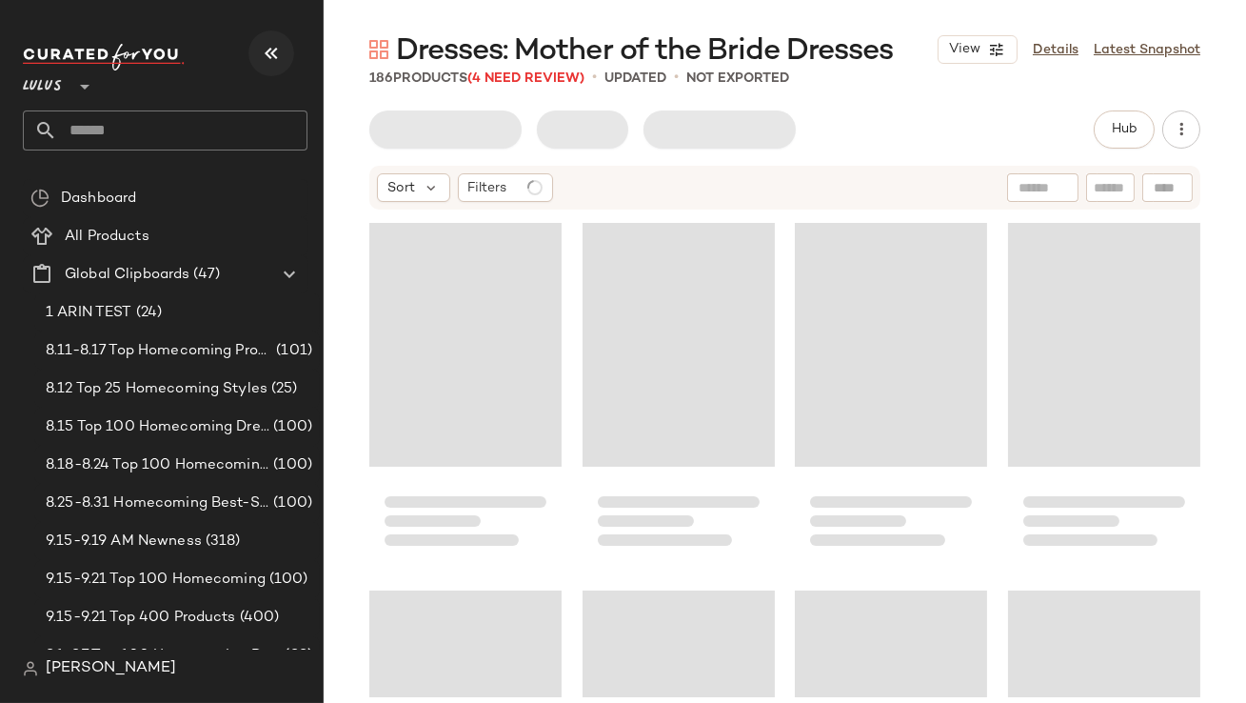
click at [267, 55] on icon "button" at bounding box center [271, 53] width 23 height 23
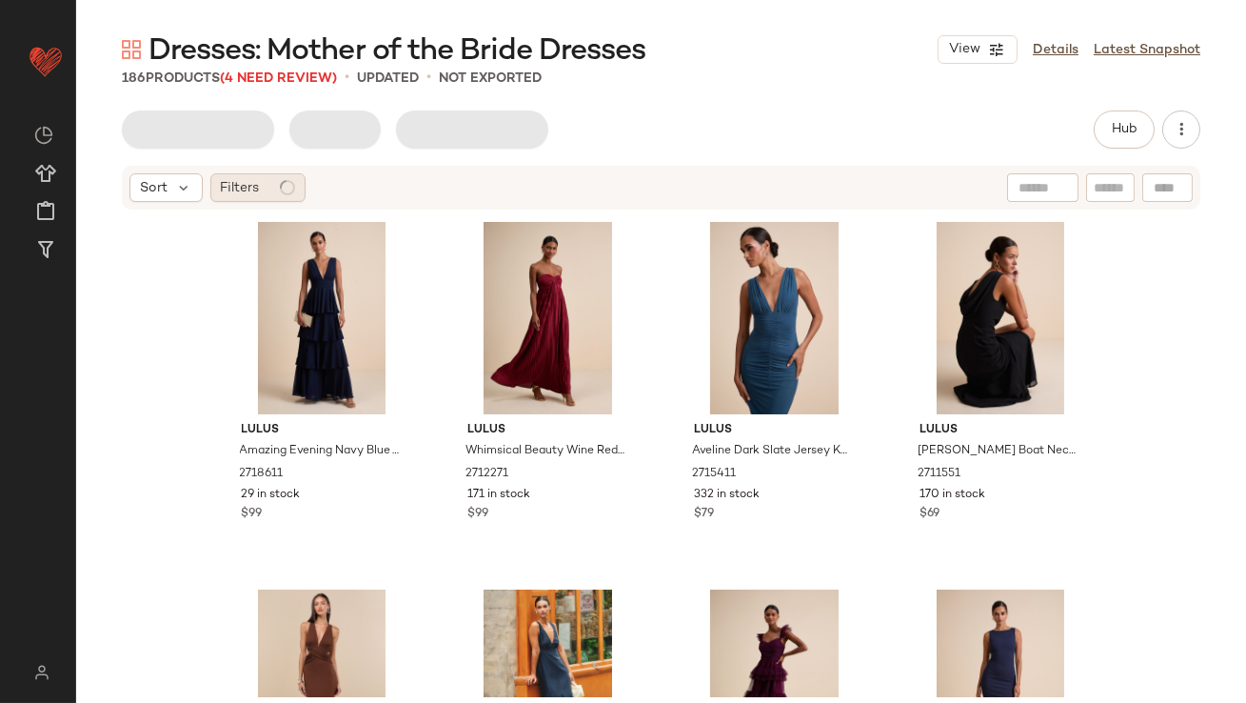
click at [263, 173] on div "Filters" at bounding box center [257, 187] width 95 height 29
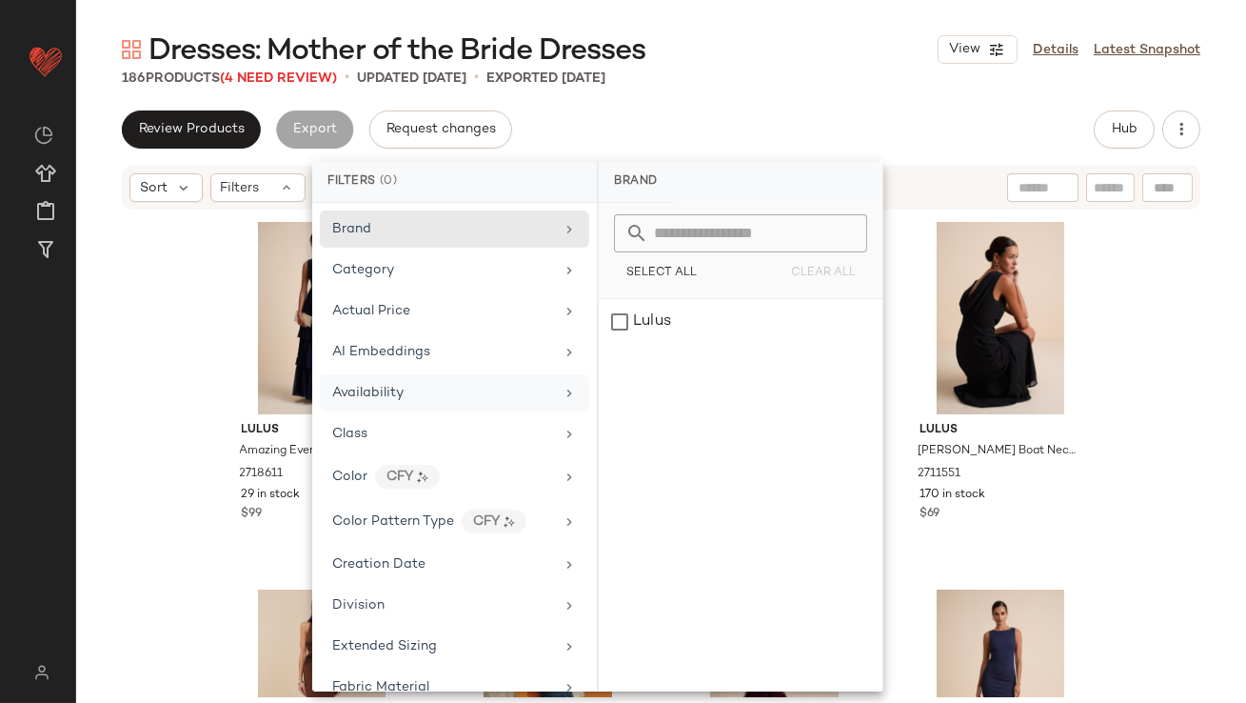
click at [359, 389] on span "Availability" at bounding box center [367, 393] width 71 height 14
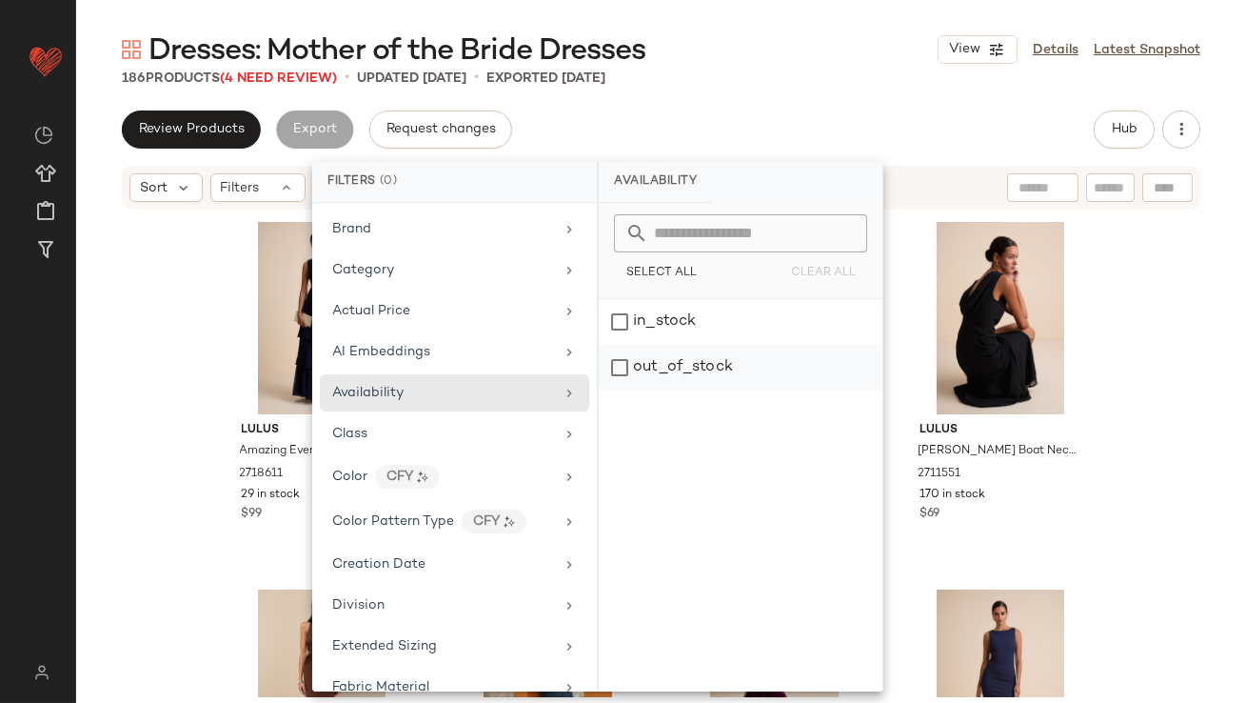
click at [654, 367] on div "out_of_stock" at bounding box center [741, 368] width 284 height 46
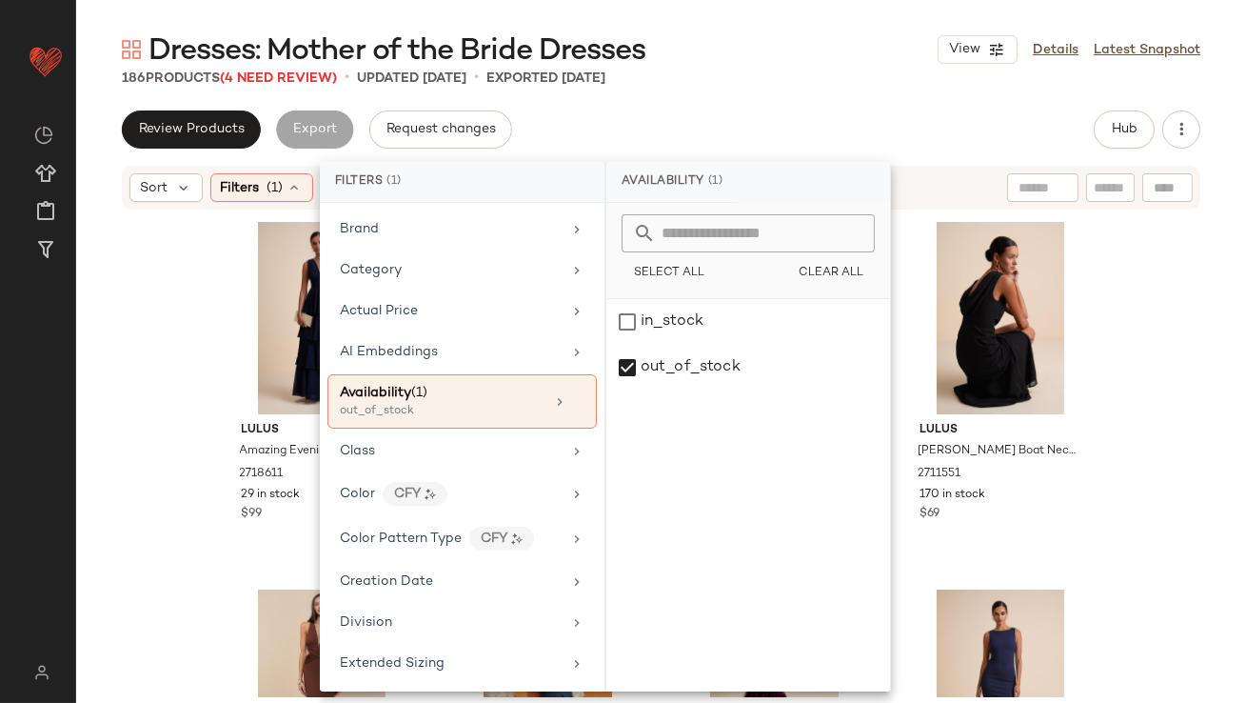
click at [732, 129] on div "Review Products Export Request changes Hub" at bounding box center [661, 129] width 1079 height 38
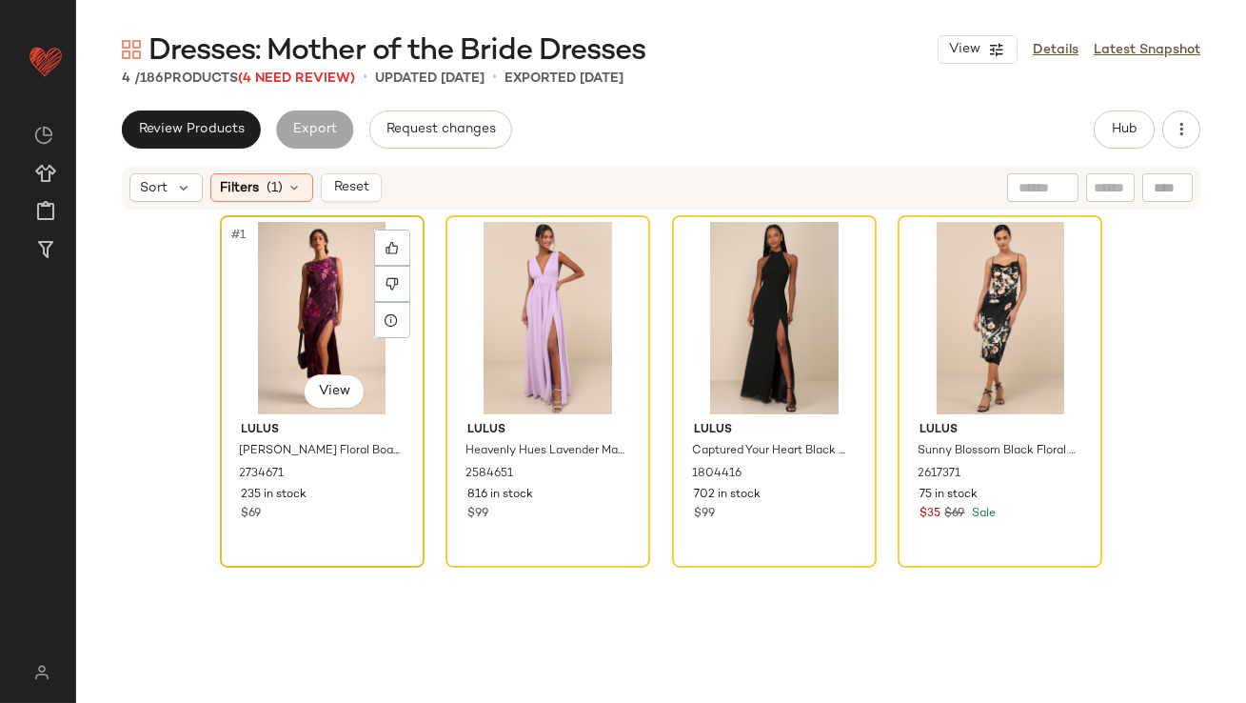
click at [289, 286] on div "#1 View" at bounding box center [322, 318] width 191 height 192
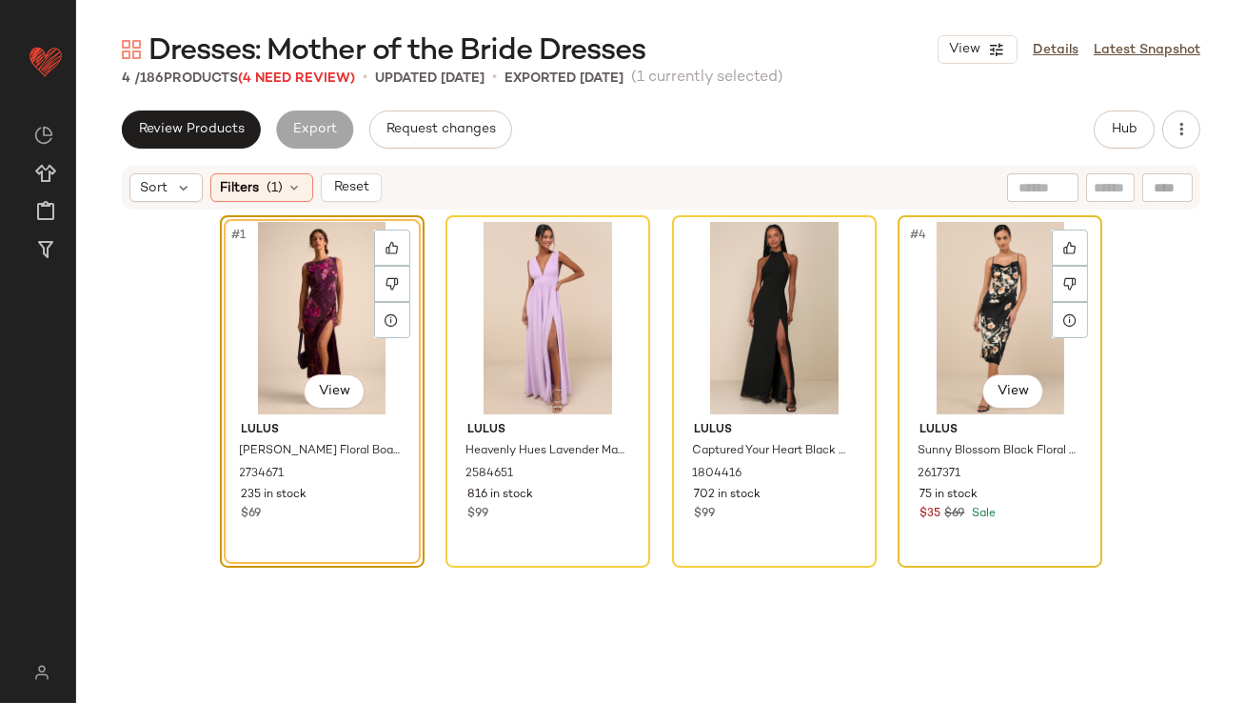
click at [996, 305] on div "#4 View" at bounding box center [999, 318] width 191 height 192
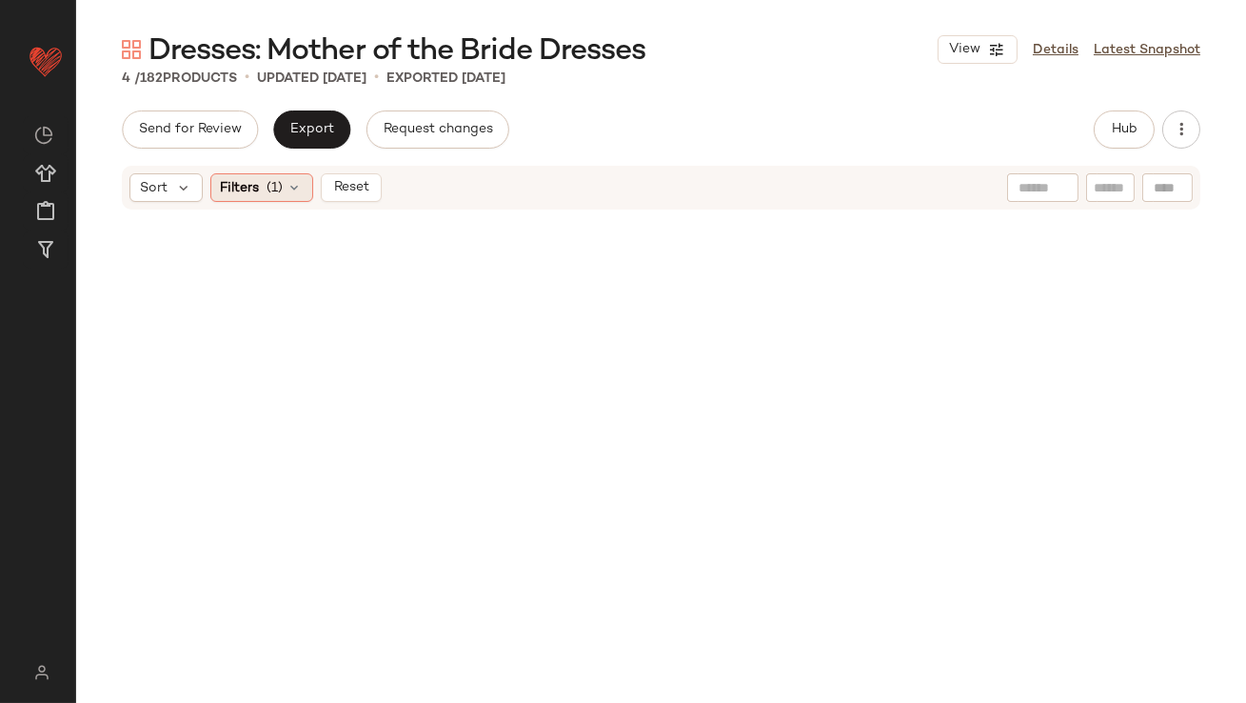
click at [284, 192] on div "Filters (1)" at bounding box center [261, 187] width 103 height 29
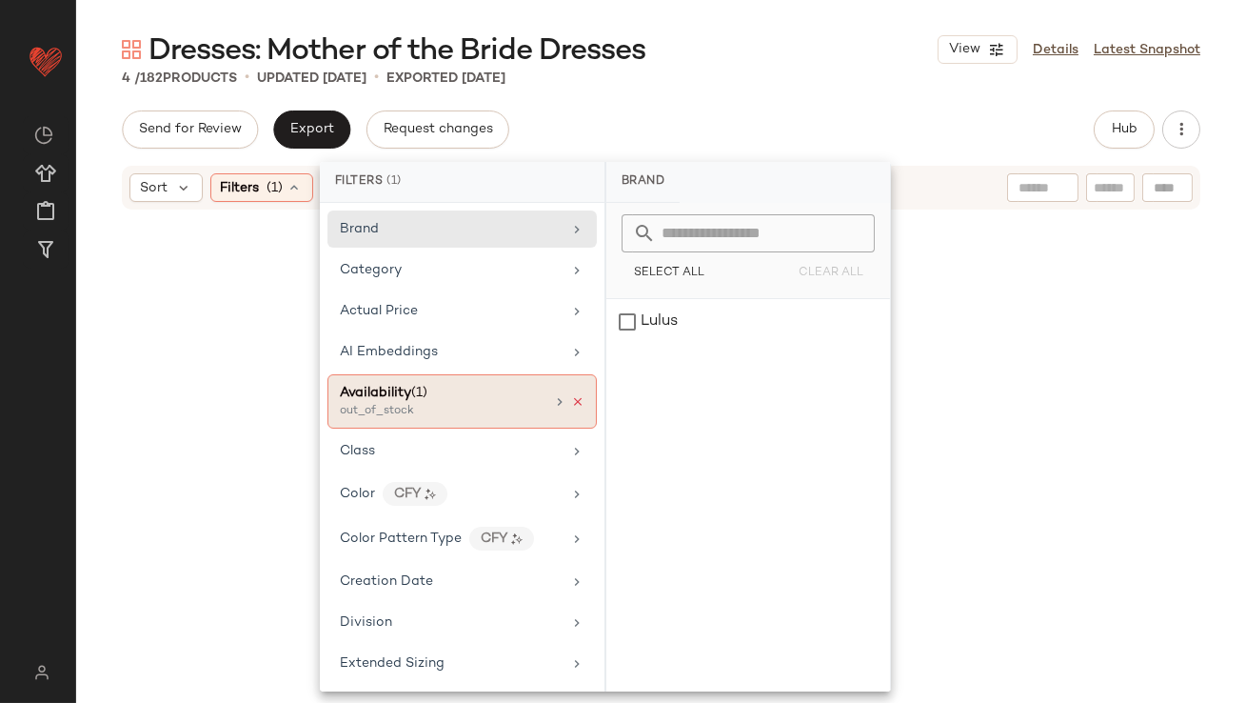
click at [571, 400] on icon at bounding box center [577, 401] width 13 height 13
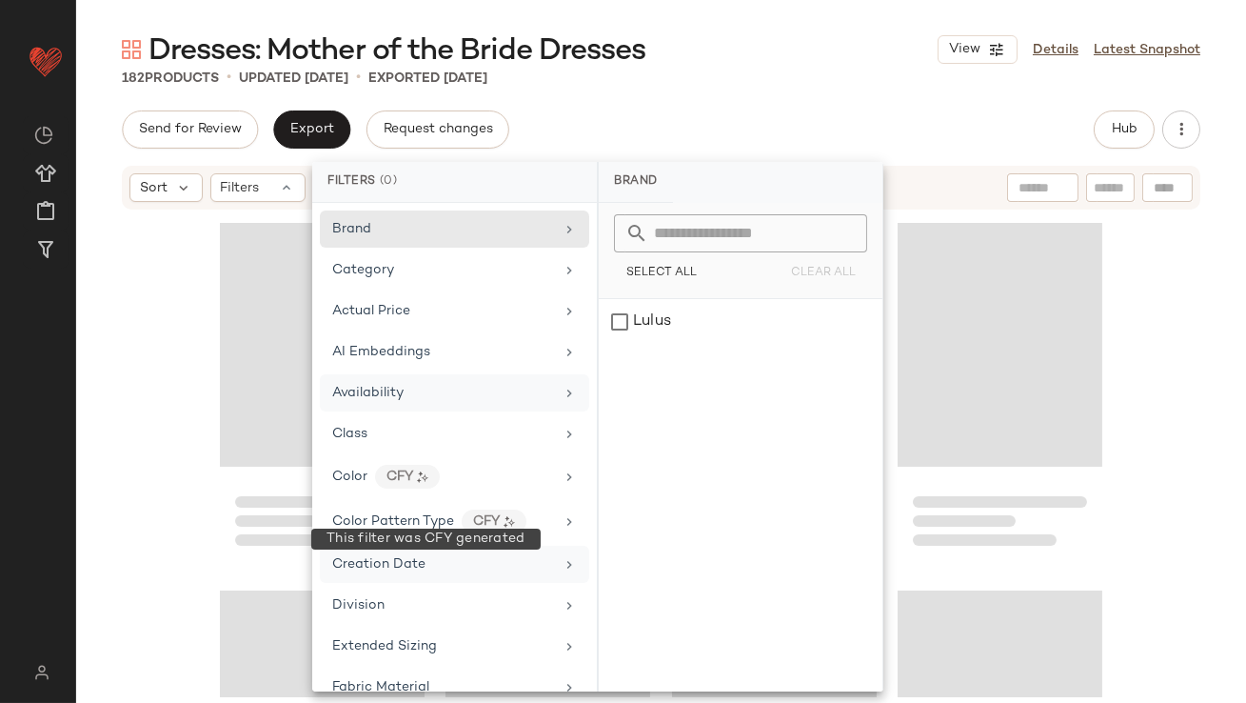
scroll to position [1180, 0]
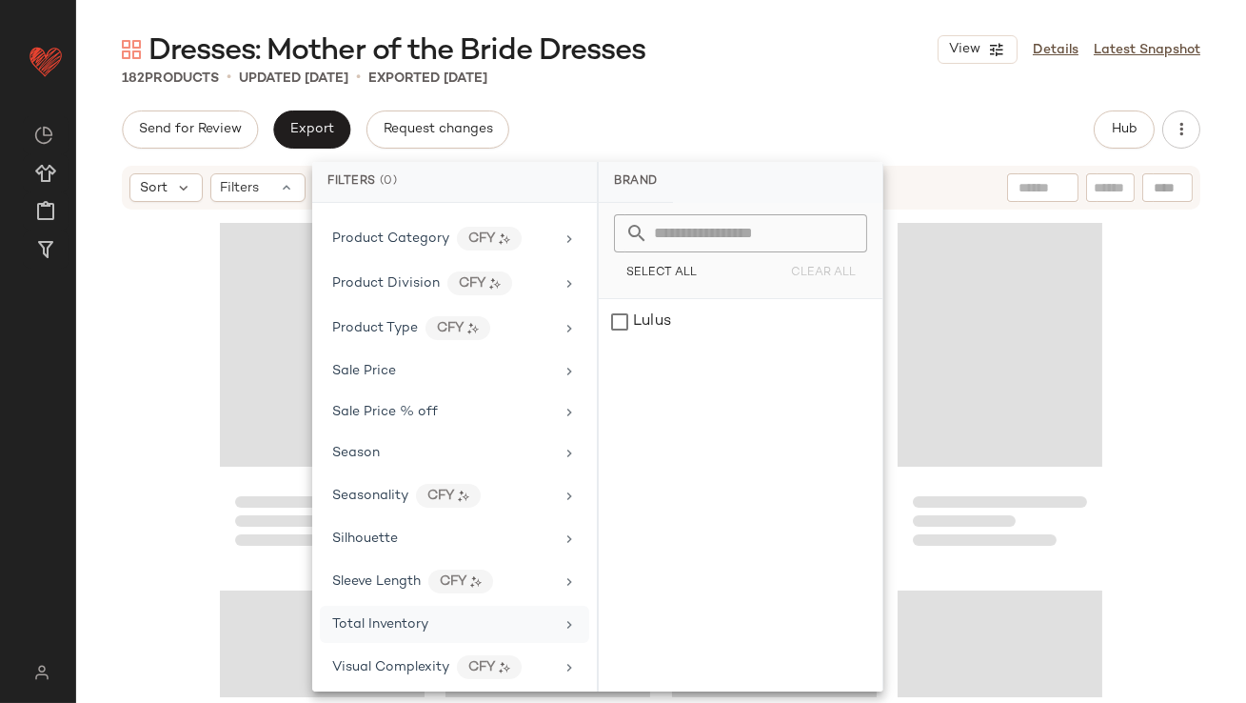
click at [409, 617] on span "Total Inventory" at bounding box center [380, 624] width 96 height 14
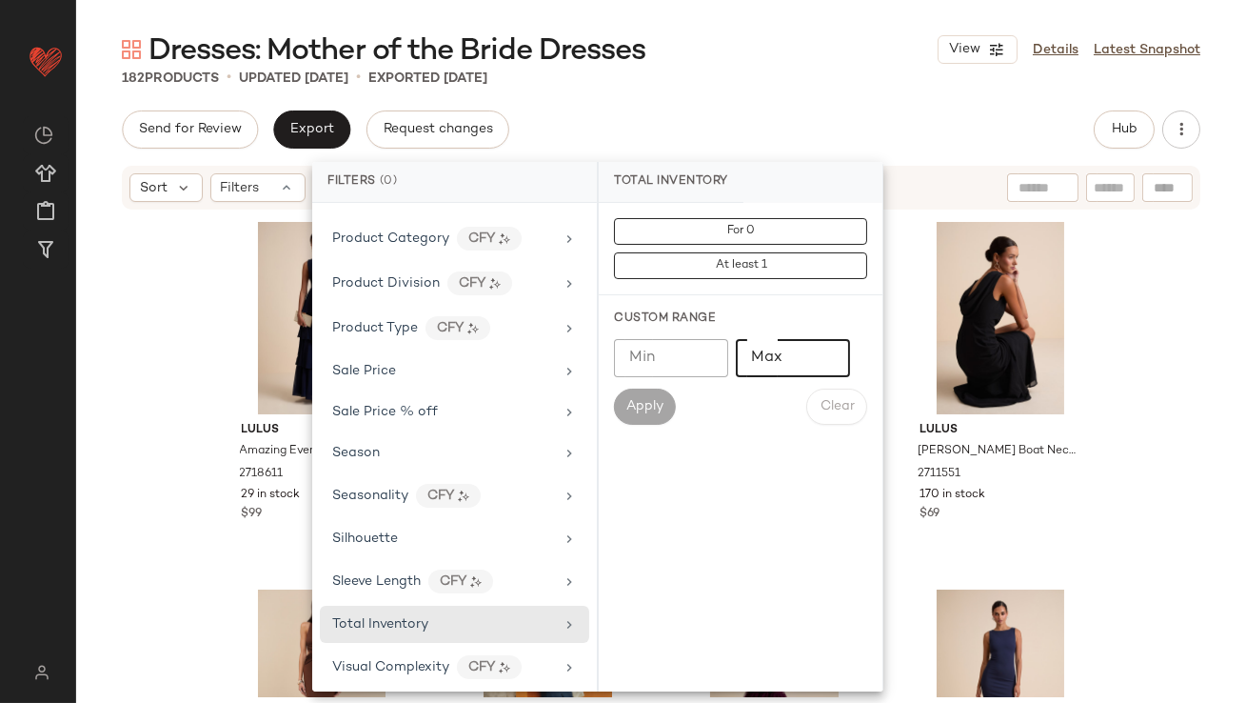
click at [790, 352] on input "Max" at bounding box center [793, 358] width 114 height 38
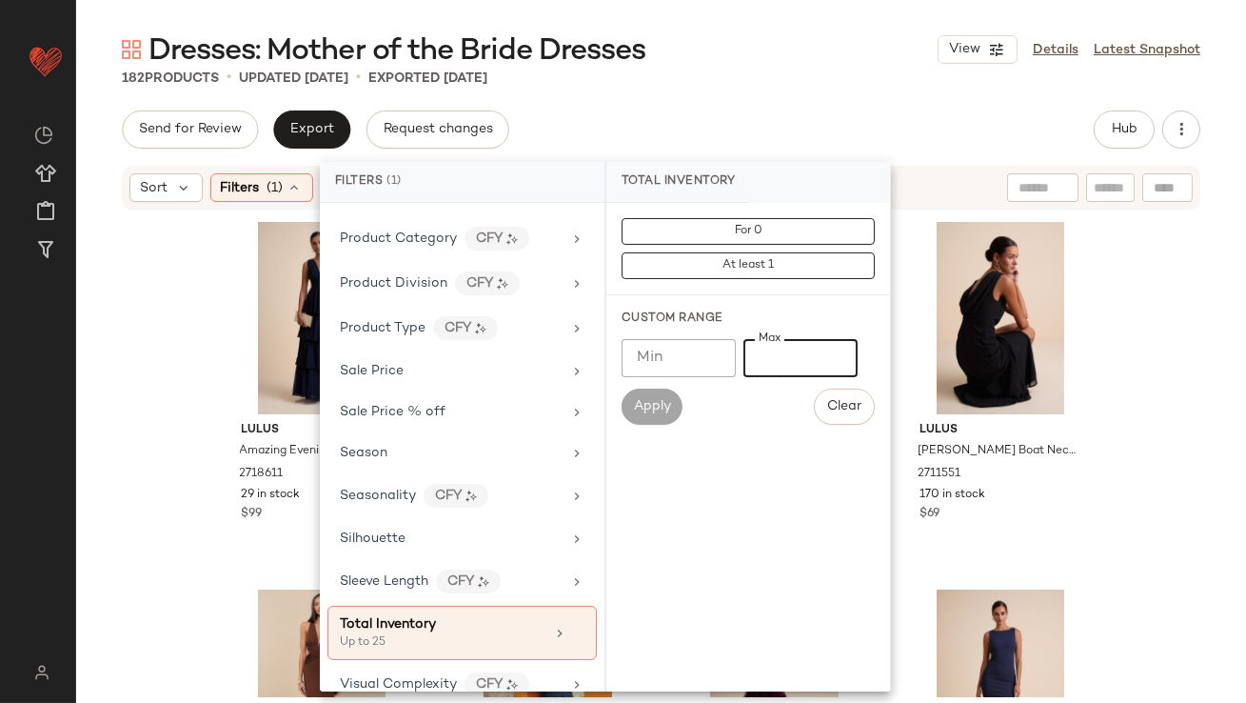
type input "**"
click at [768, 90] on div "Dresses: Mother of the Bride Dresses View Details Latest Snapshot 182 Products …" at bounding box center [661, 366] width 1170 height 672
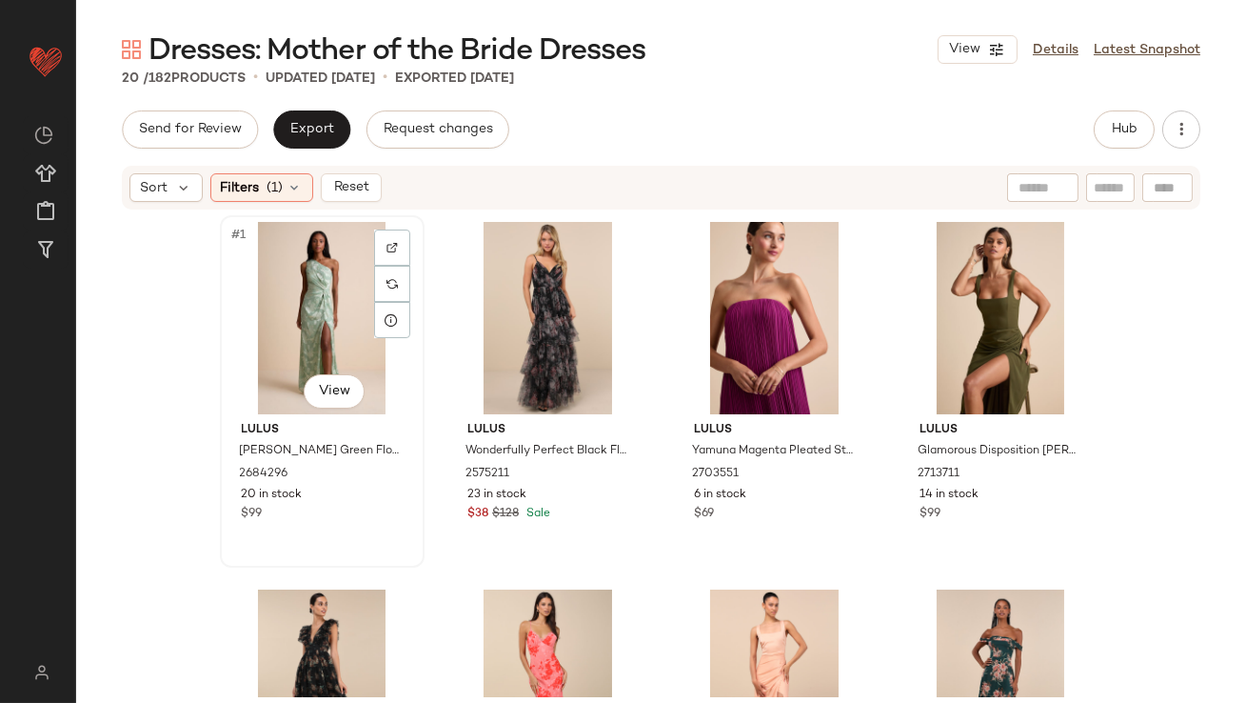
click at [297, 246] on div "#1 View" at bounding box center [322, 318] width 191 height 192
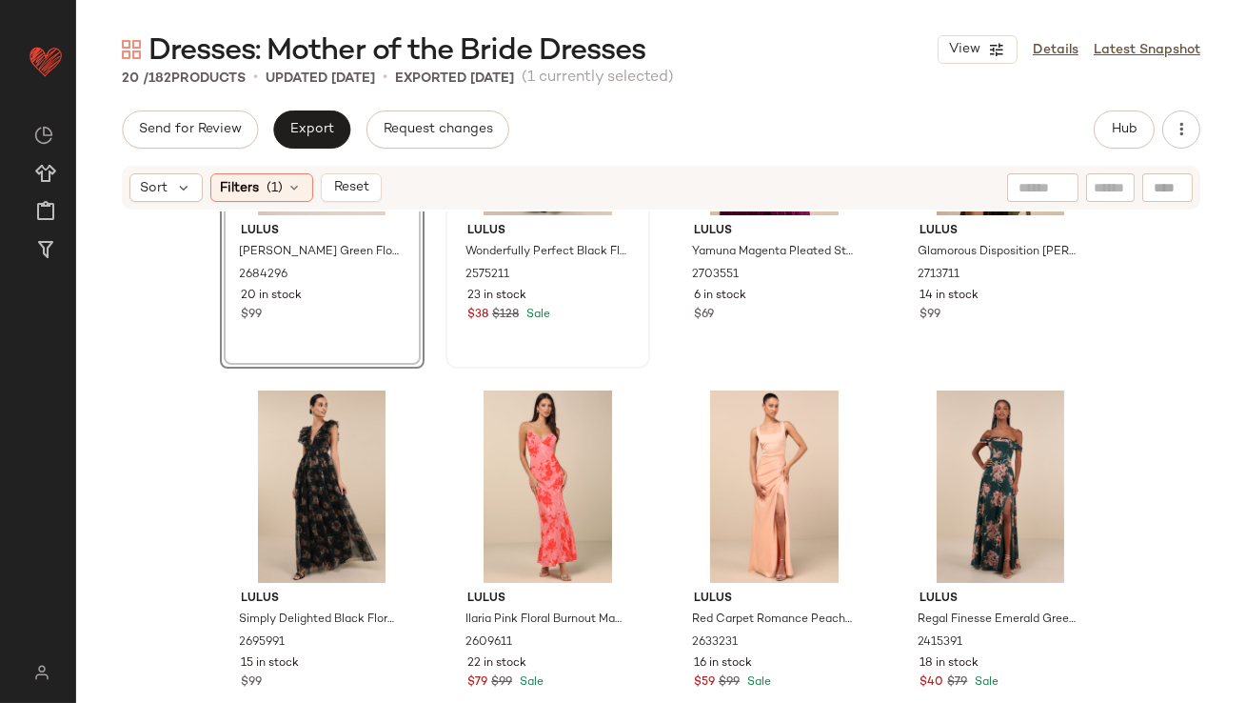
scroll to position [1355, 0]
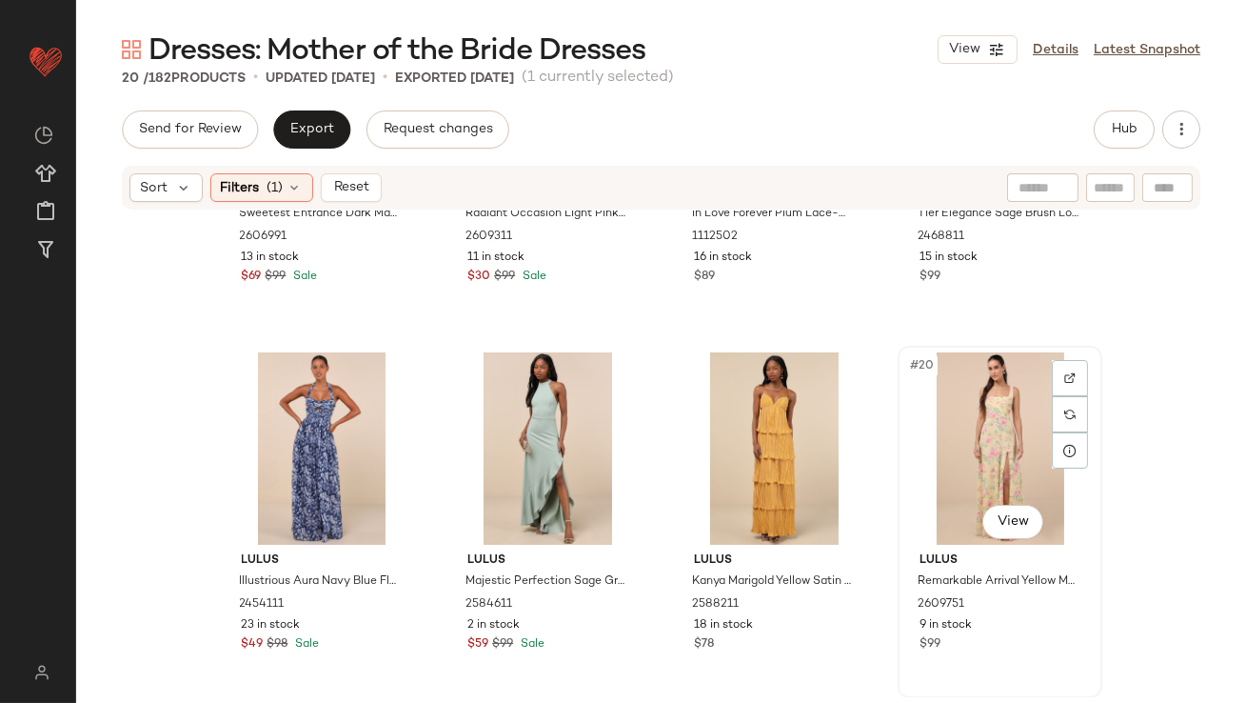
click at [1021, 434] on div "#20 View" at bounding box center [999, 448] width 191 height 192
